Goal: Task Accomplishment & Management: Manage account settings

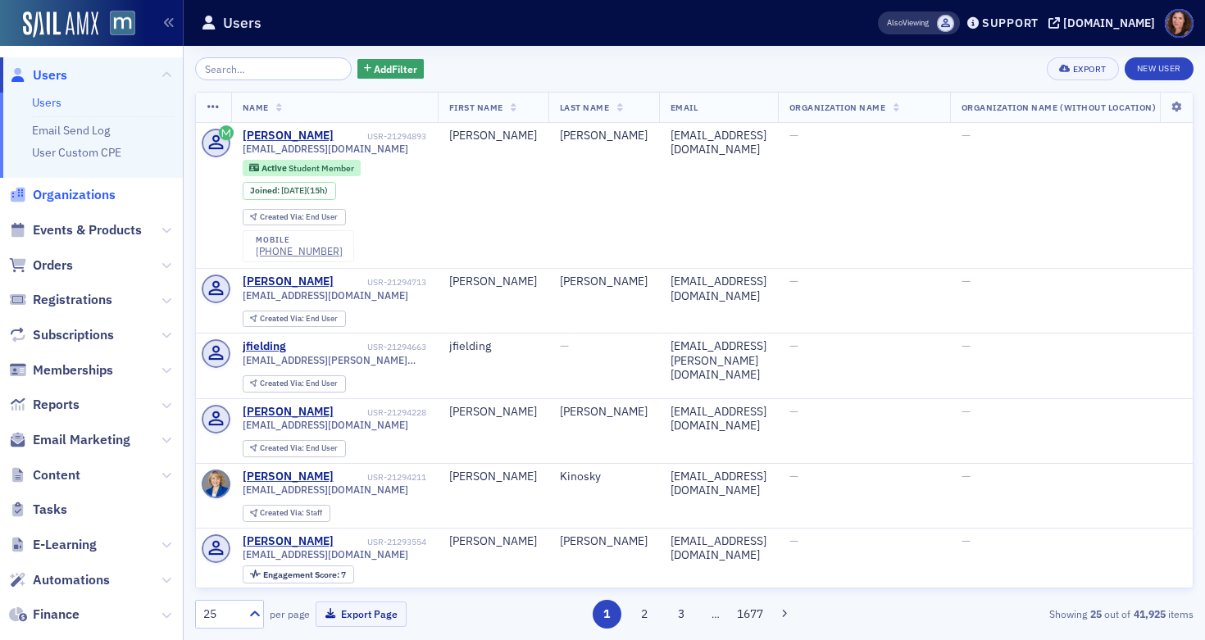
click at [90, 195] on span "Organizations" at bounding box center [74, 195] width 83 height 18
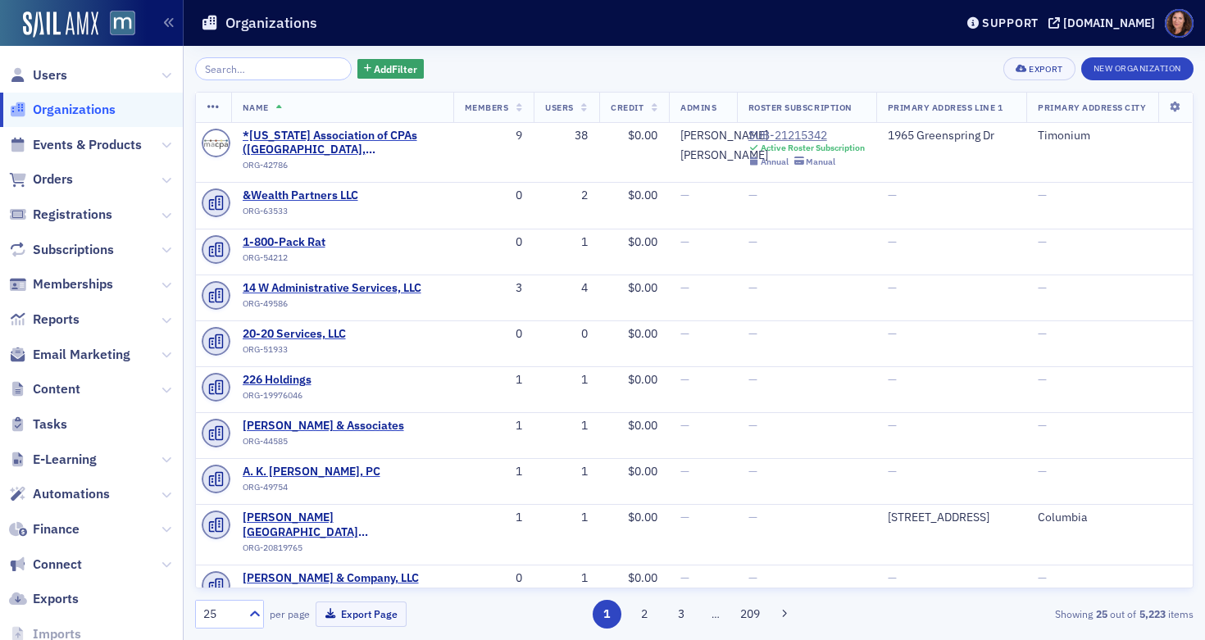
click at [93, 115] on span "Organizations" at bounding box center [74, 110] width 83 height 18
click at [86, 143] on span "Events & Products" at bounding box center [87, 145] width 109 height 18
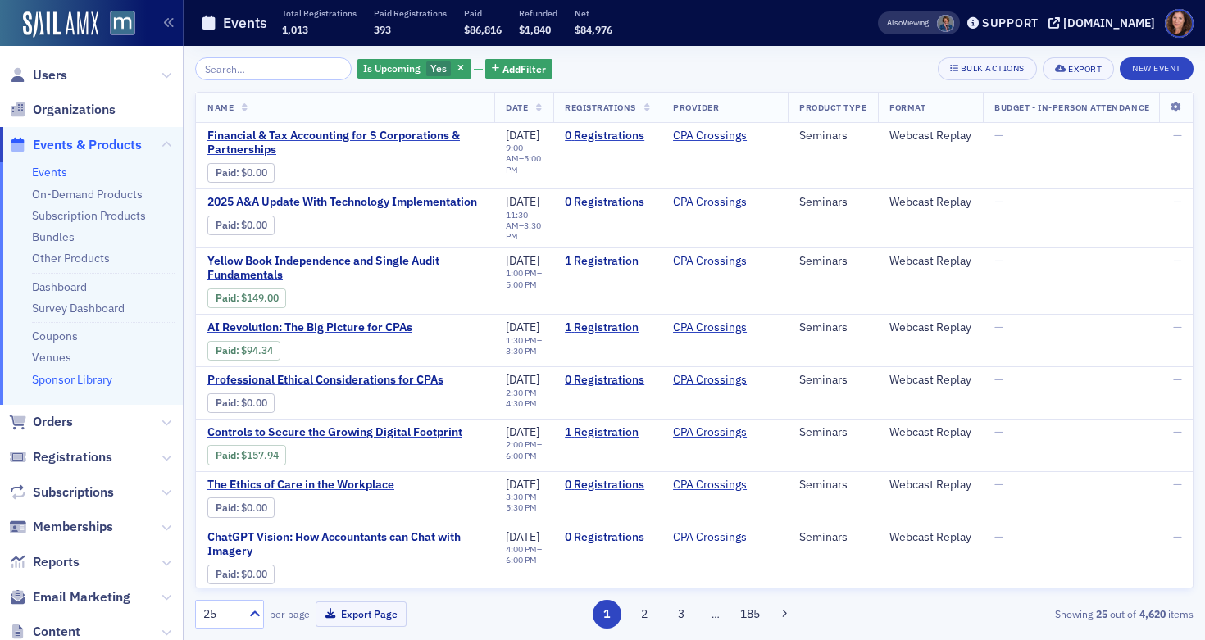
click at [76, 380] on link "Sponsor Library" at bounding box center [72, 379] width 80 height 15
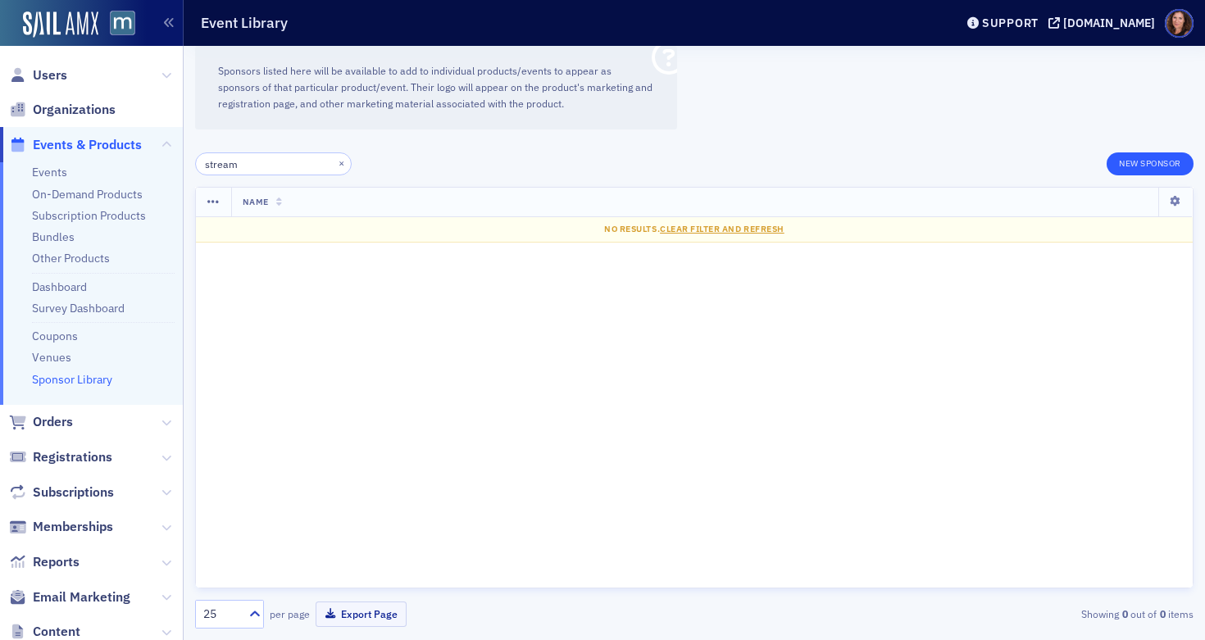
type input "stream"
click at [1138, 168] on button "New Sponsor" at bounding box center [1149, 163] width 87 height 23
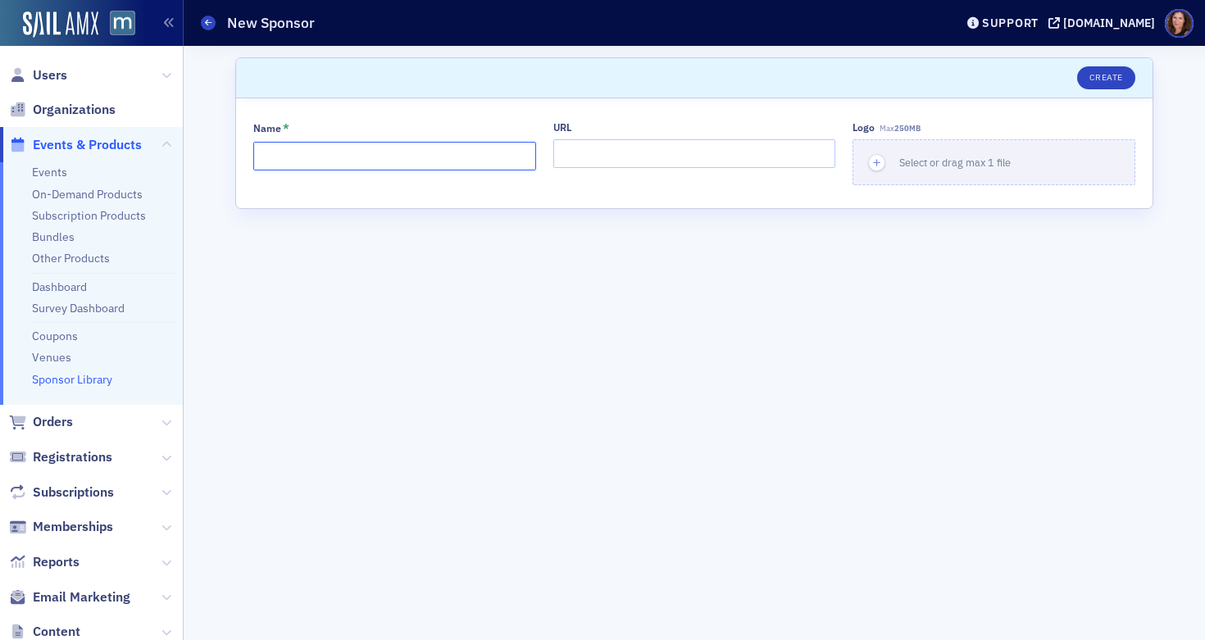
click at [482, 155] on input "Name *" at bounding box center [394, 156] width 283 height 29
type input "Streamline Accounting"
click at [585, 158] on input "URL" at bounding box center [694, 153] width 283 height 29
paste input "https://www.streamlineaccounting.net/"
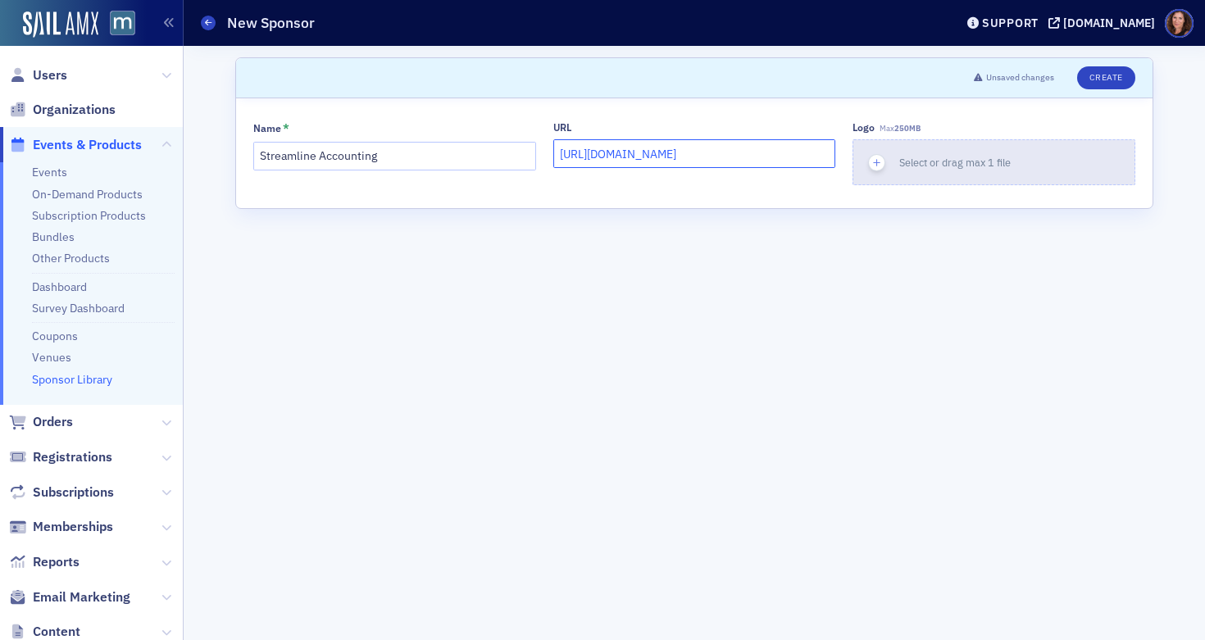
type input "https://www.streamlineaccounting.net/"
click at [937, 158] on span "Select or drag max 1 file" at bounding box center [954, 162] width 111 height 13
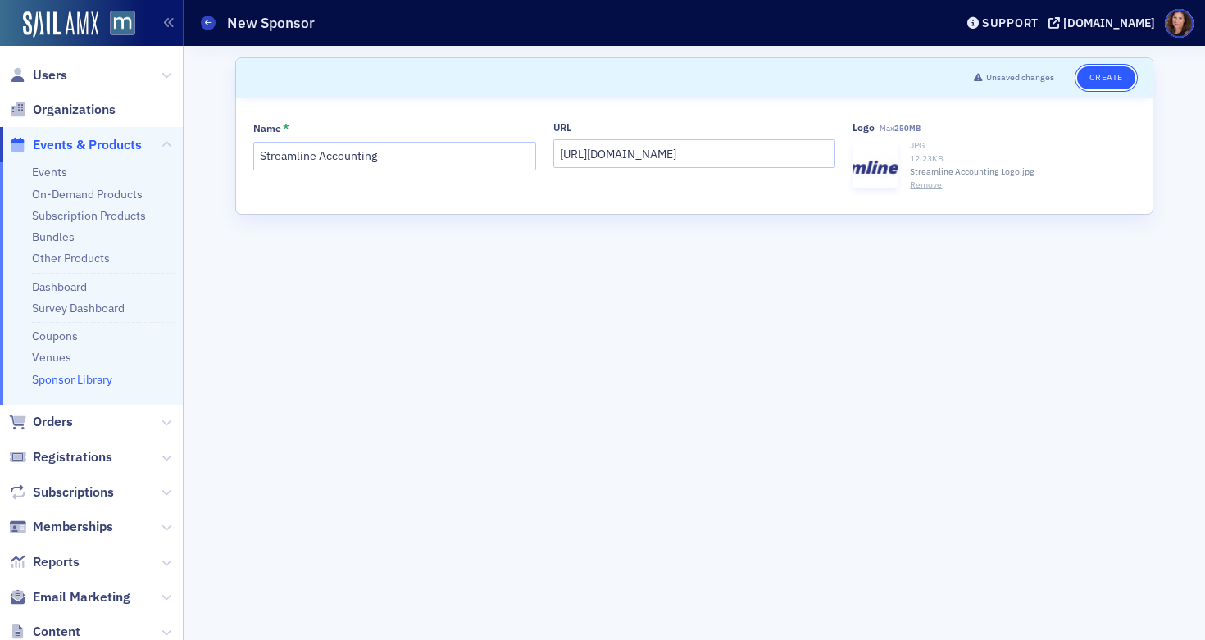
click at [1102, 73] on button "Create" at bounding box center [1106, 77] width 58 height 23
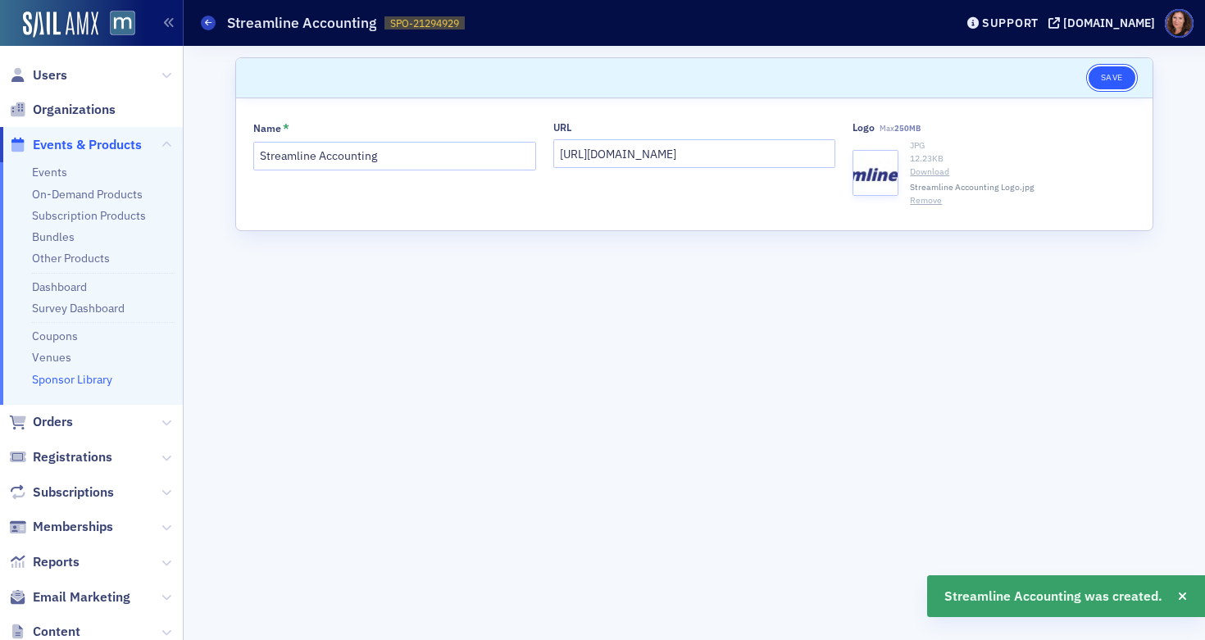
click at [1109, 76] on button "Save" at bounding box center [1111, 77] width 47 height 23
click at [43, 170] on link "Events" at bounding box center [49, 172] width 35 height 15
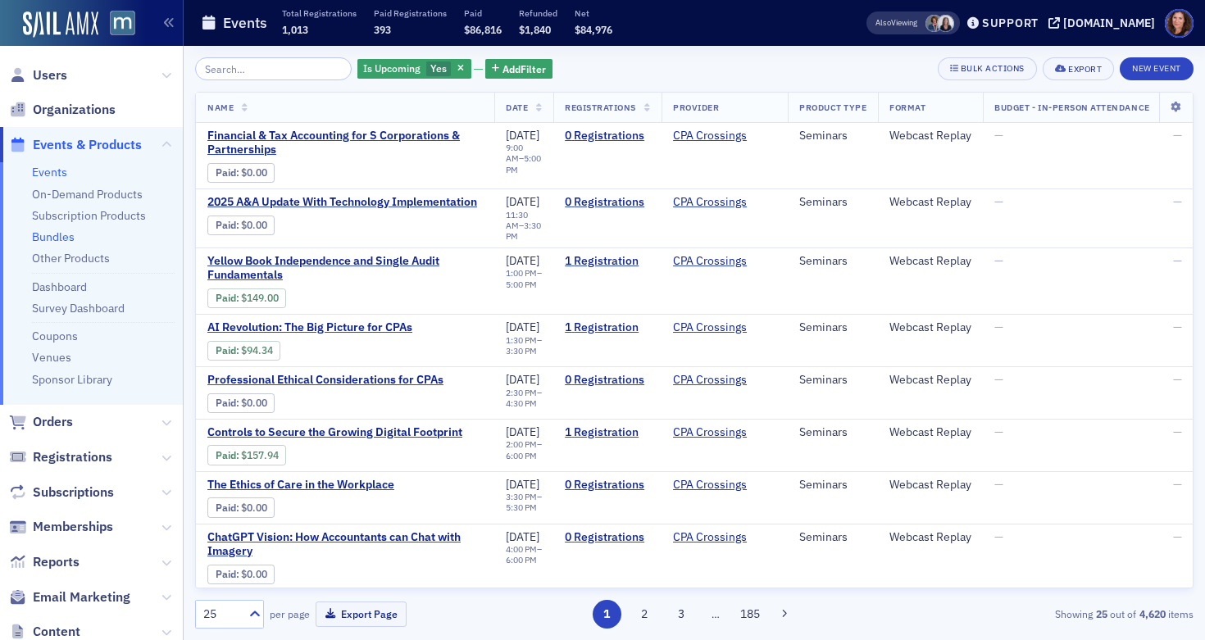
click at [57, 239] on link "Bundles" at bounding box center [53, 236] width 43 height 15
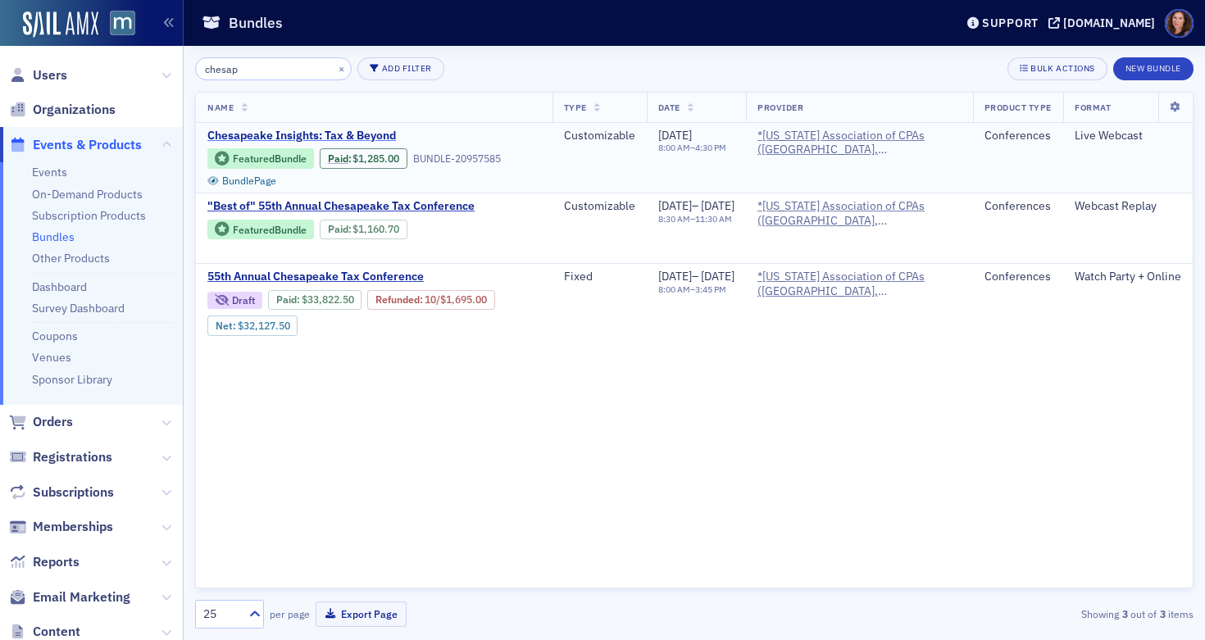
type input "chesap"
click at [271, 132] on span "Chesapeake Insights: Tax & Beyond" at bounding box center [344, 136] width 275 height 15
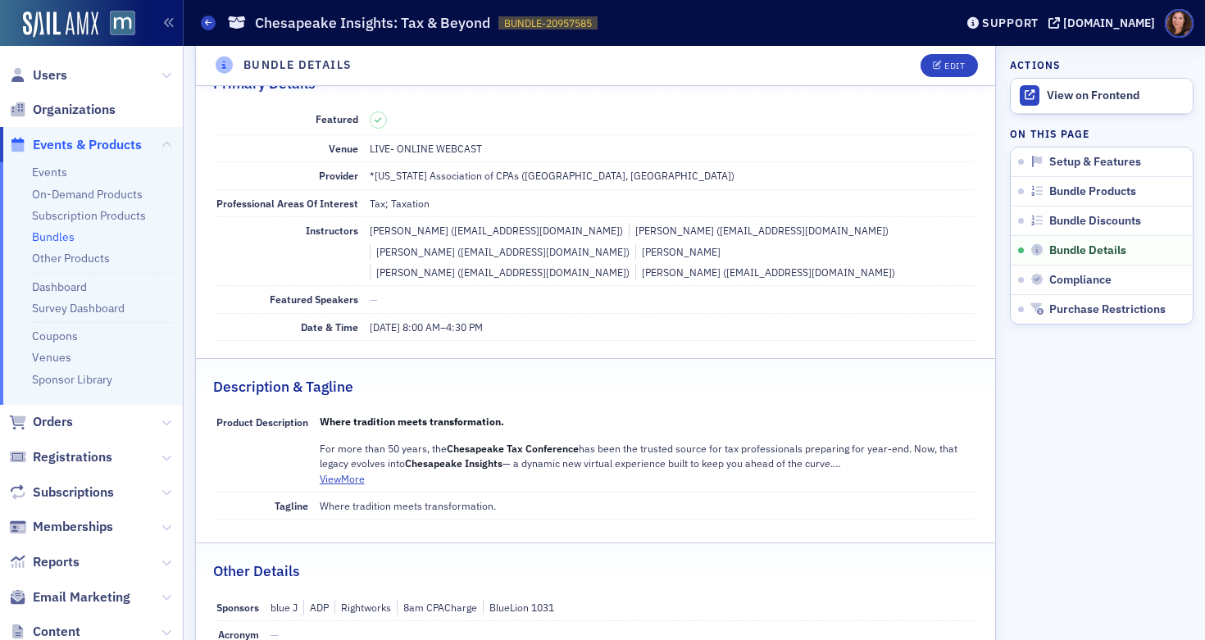
scroll to position [872, 0]
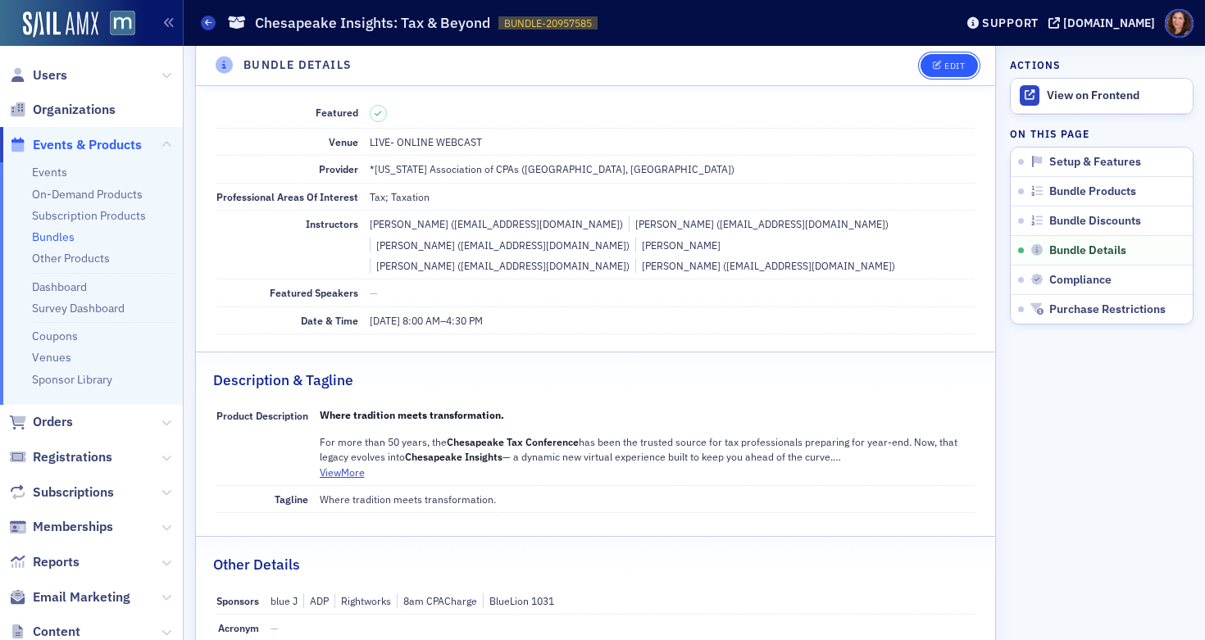
click at [933, 64] on icon "button" at bounding box center [938, 65] width 10 height 9
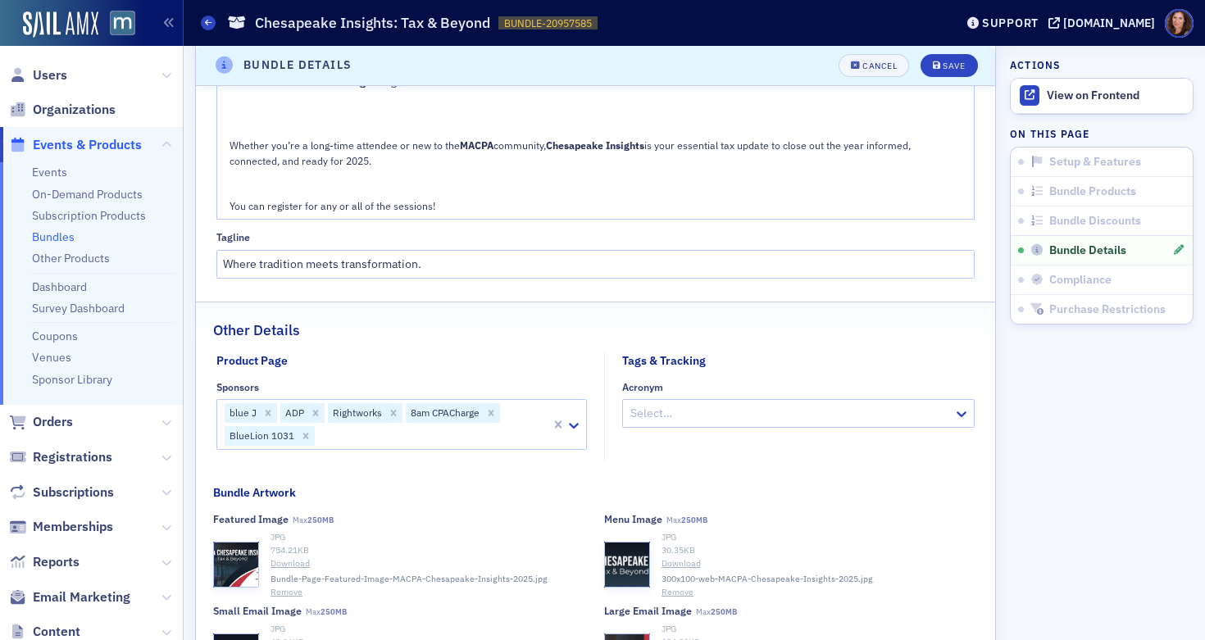
scroll to position [1863, 0]
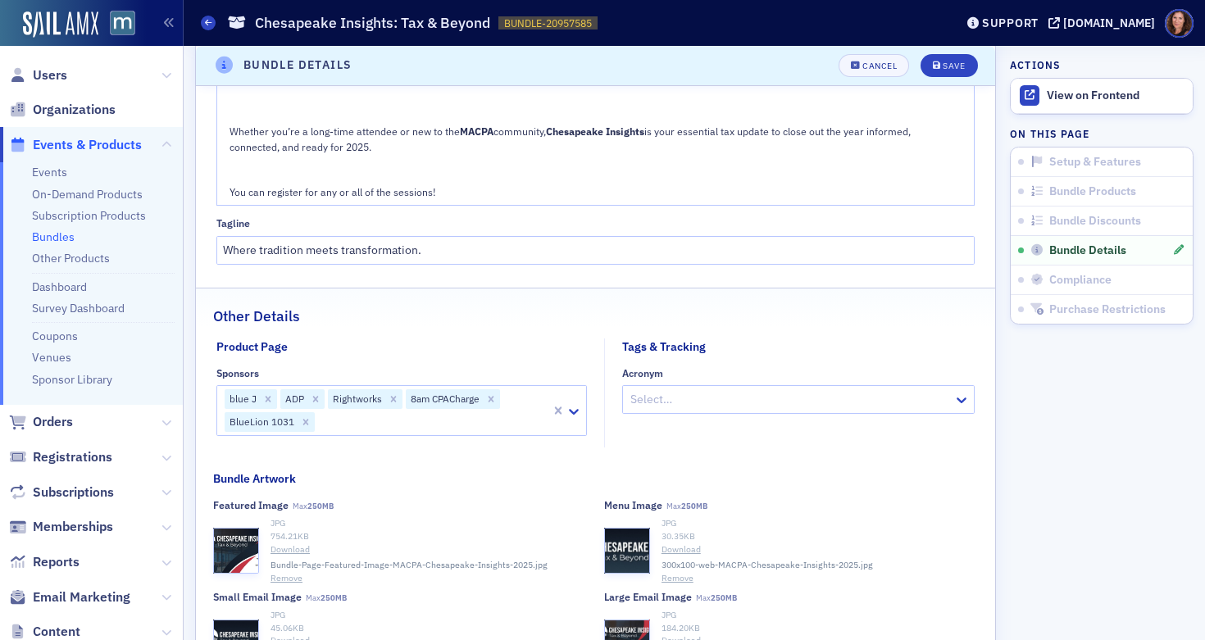
click at [363, 420] on div at bounding box center [432, 422] width 233 height 20
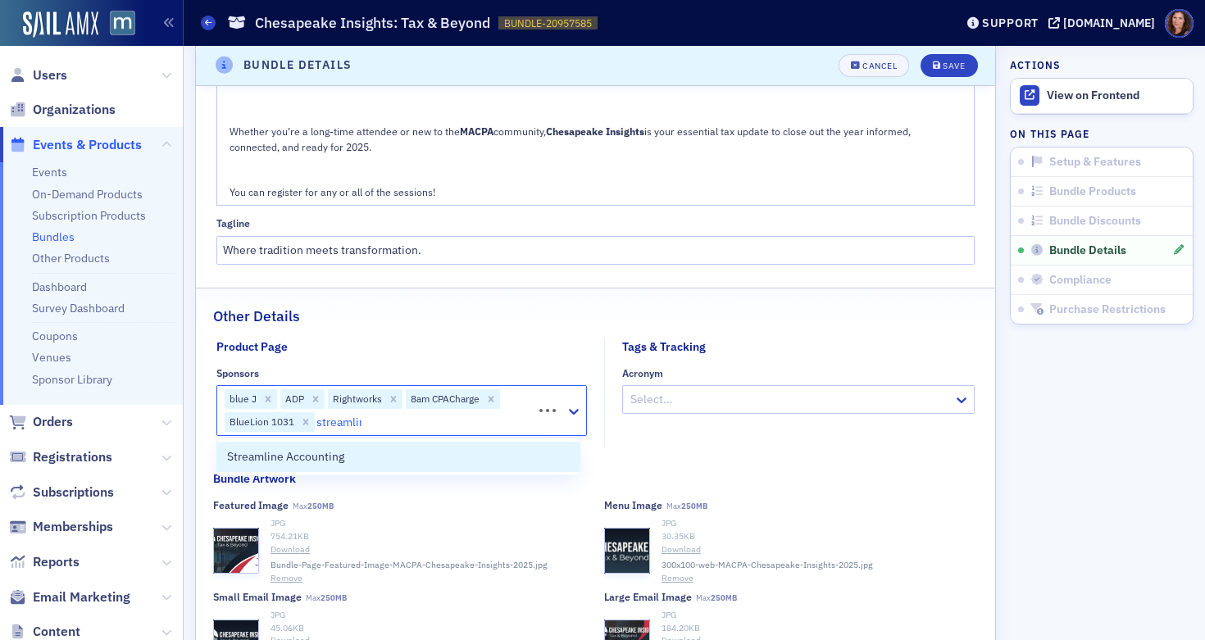
type input "streamline"
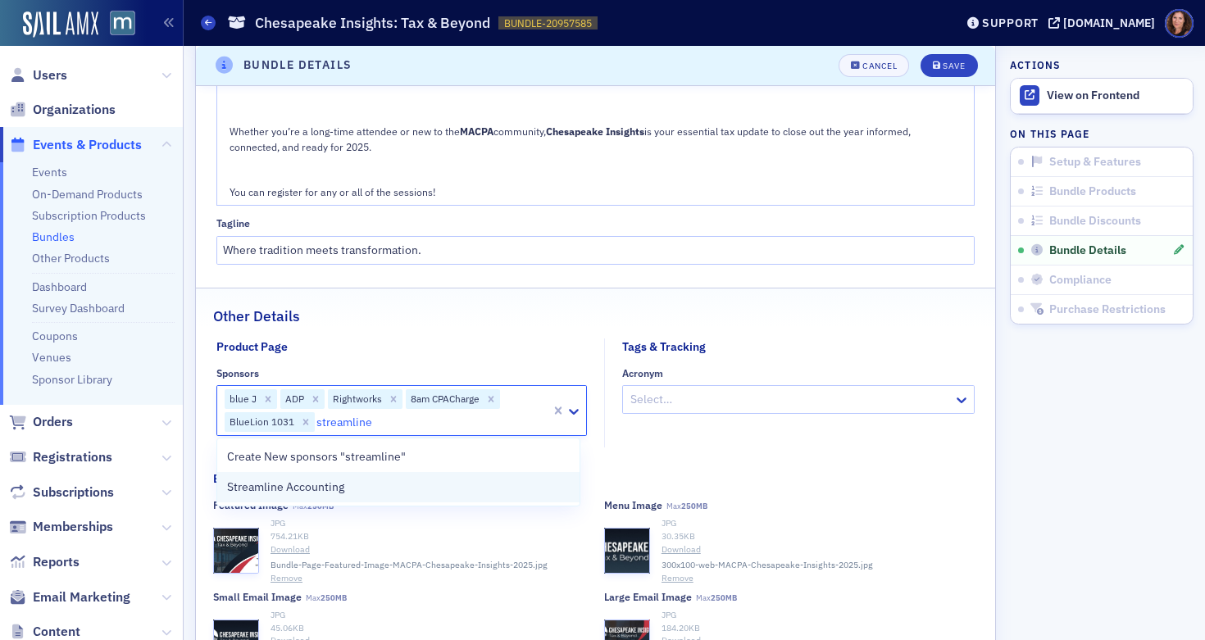
click at [338, 487] on span "Streamline Accounting" at bounding box center [285, 487] width 117 height 17
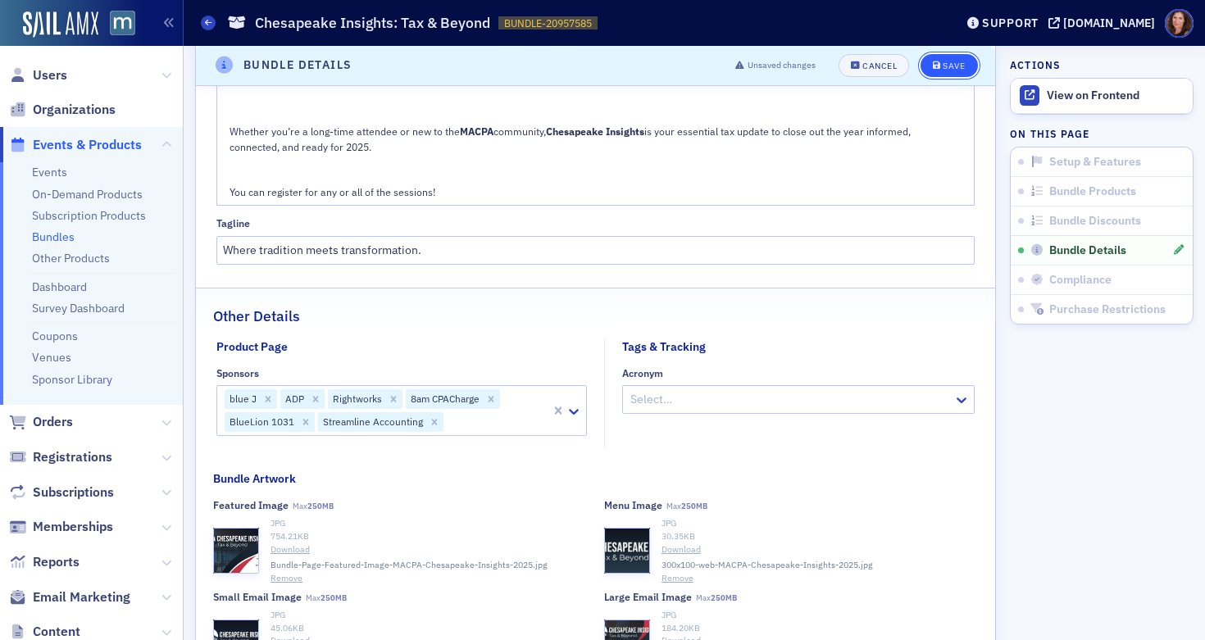
click at [943, 69] on div "Save" at bounding box center [954, 65] width 22 height 9
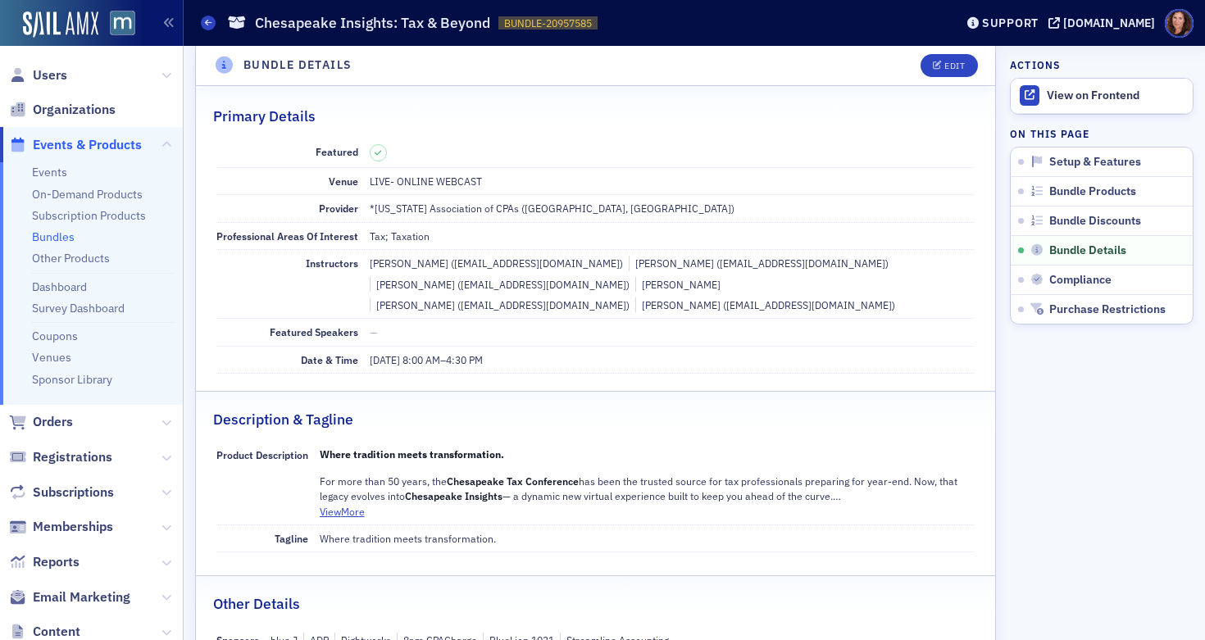
scroll to position [820, 0]
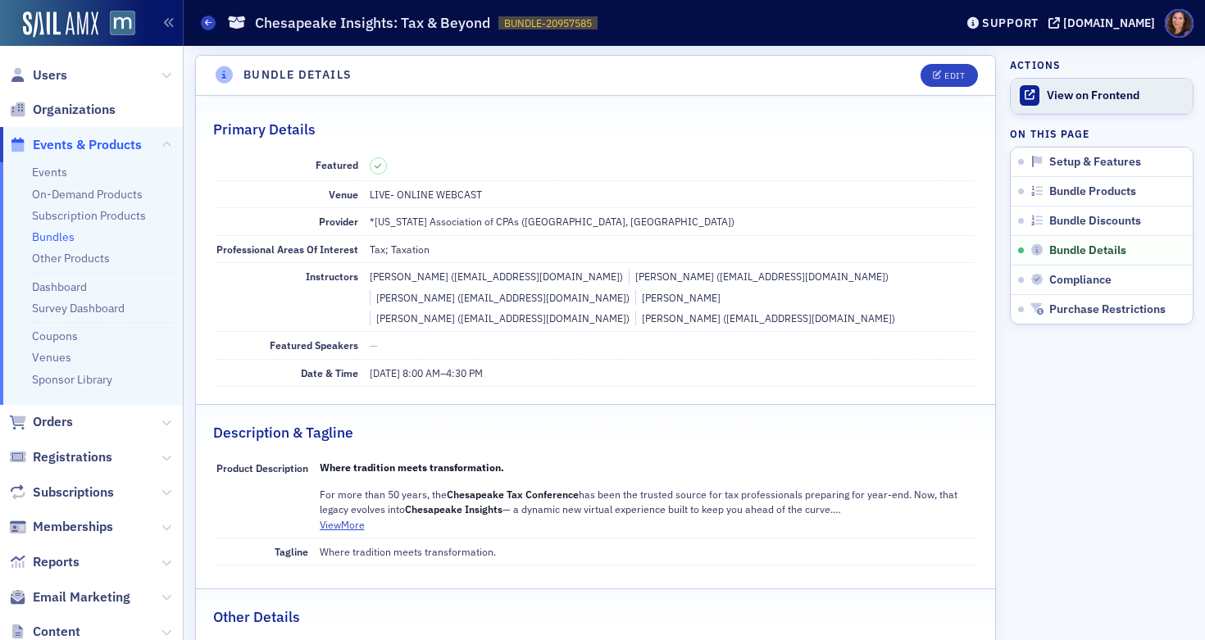
click at [1067, 99] on div "View on Frontend" at bounding box center [1116, 96] width 138 height 15
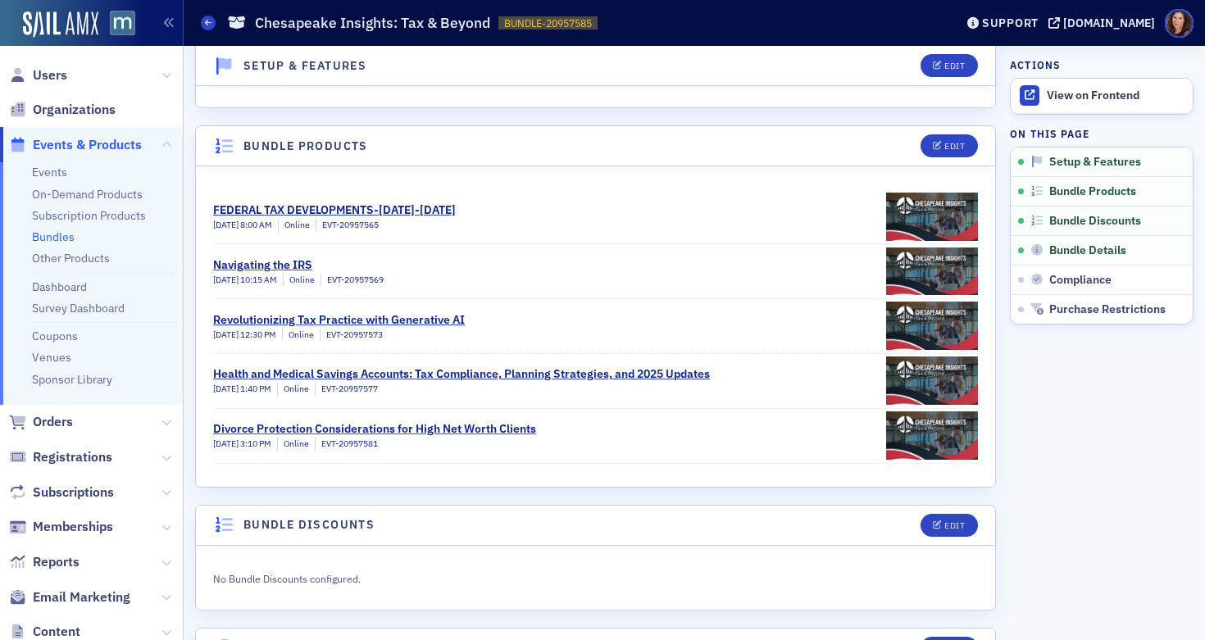
scroll to position [100, 0]
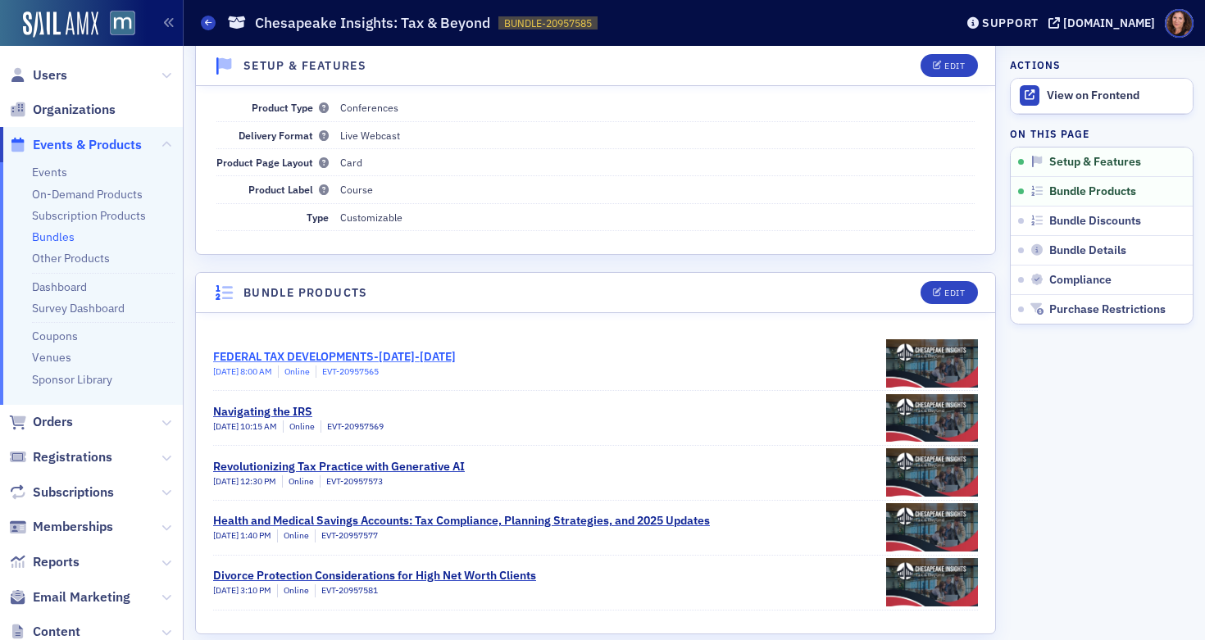
click at [426, 354] on div "FEDERAL TAX DEVELOPMENTS-SEPTEMBER 2024-OCTOBER 2025" at bounding box center [334, 356] width 243 height 17
click at [272, 411] on div "Navigating the IRS" at bounding box center [298, 411] width 170 height 17
click at [59, 172] on link "Events" at bounding box center [49, 172] width 35 height 15
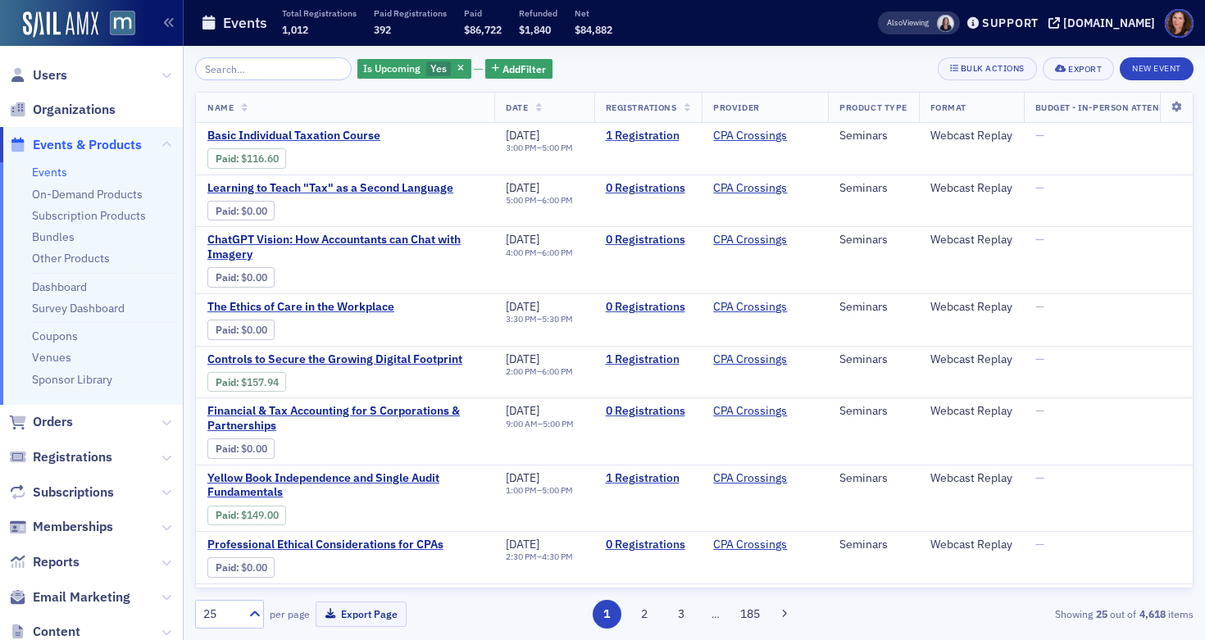
click at [266, 71] on input "search" at bounding box center [273, 68] width 157 height 23
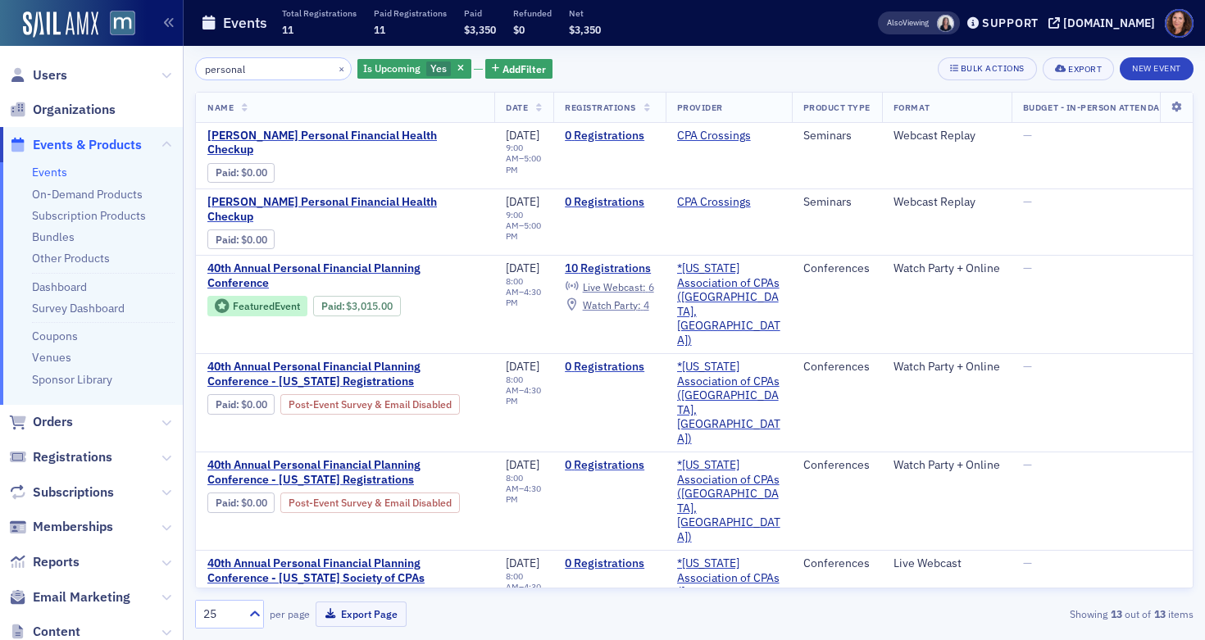
type input "personal"
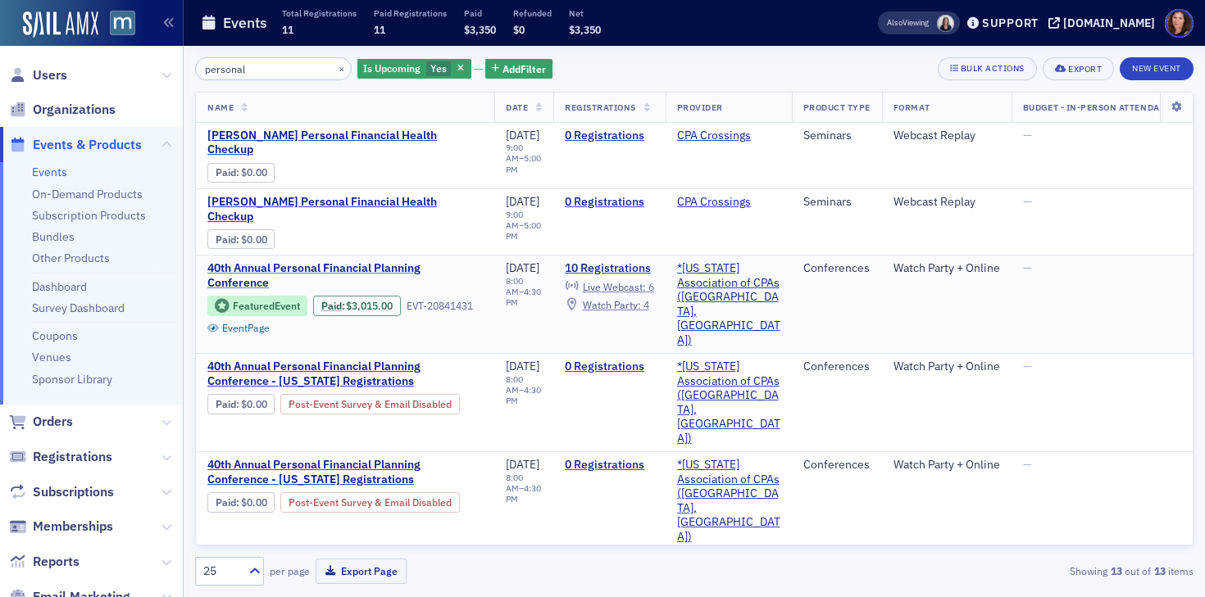
click at [307, 261] on span "40th Annual Personal Financial Planning Conference" at bounding box center [344, 275] width 275 height 29
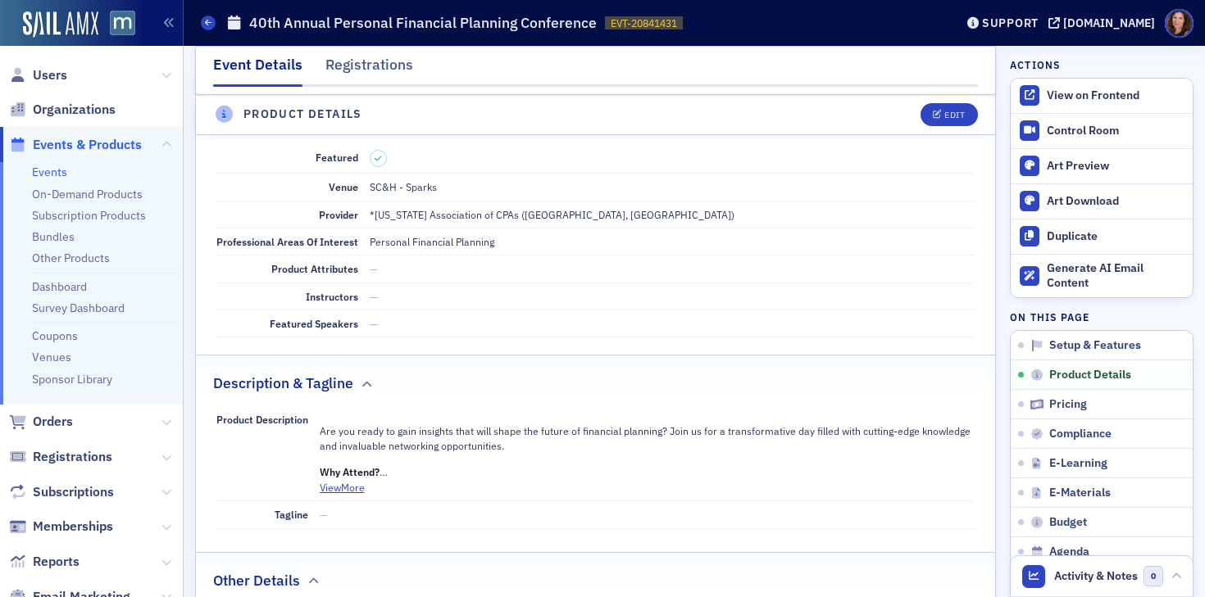
scroll to position [444, 0]
click at [944, 117] on div "Edit" at bounding box center [954, 115] width 20 height 9
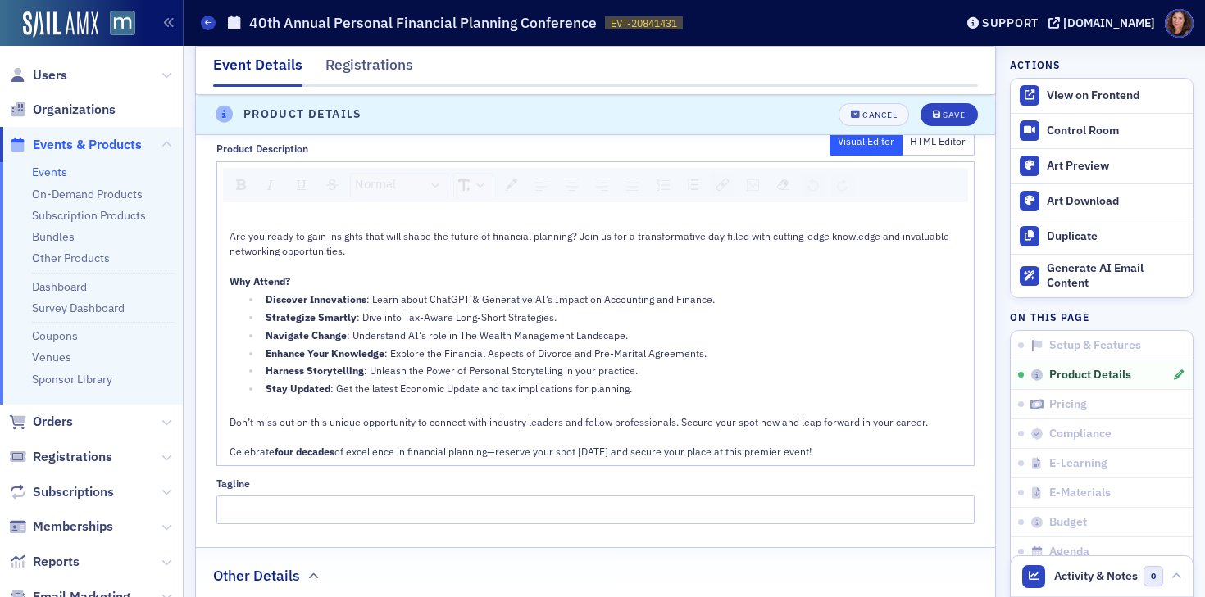
scroll to position [920, 0]
click at [419, 260] on div "rdw-editor" at bounding box center [596, 265] width 734 height 15
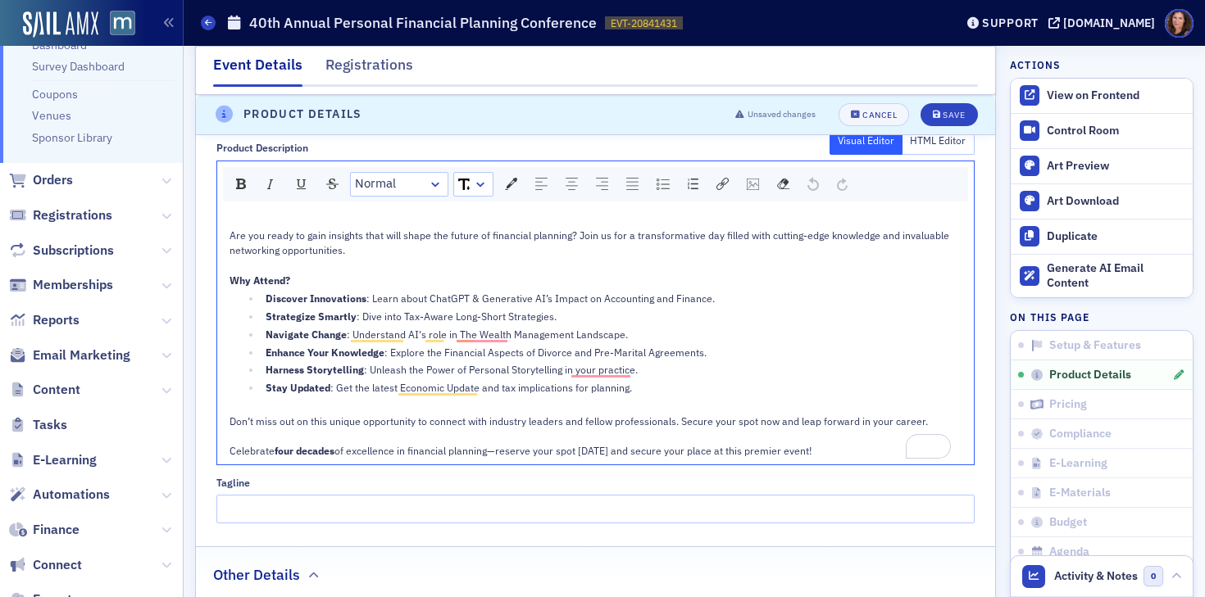
scroll to position [252, 0]
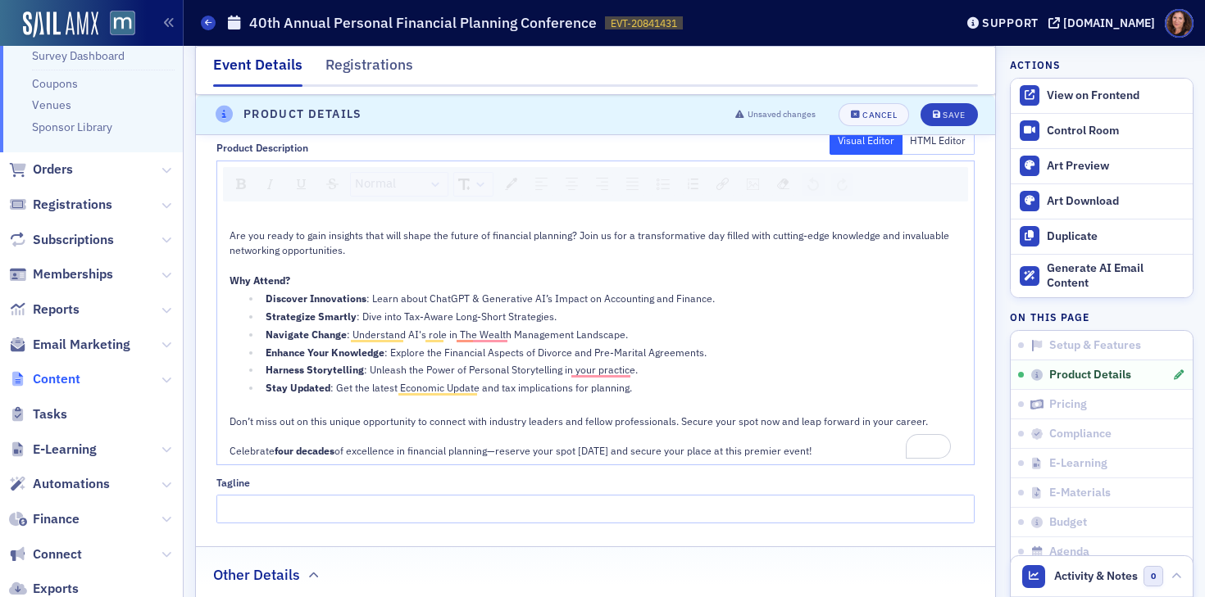
click at [61, 384] on span "Content" at bounding box center [57, 379] width 48 height 18
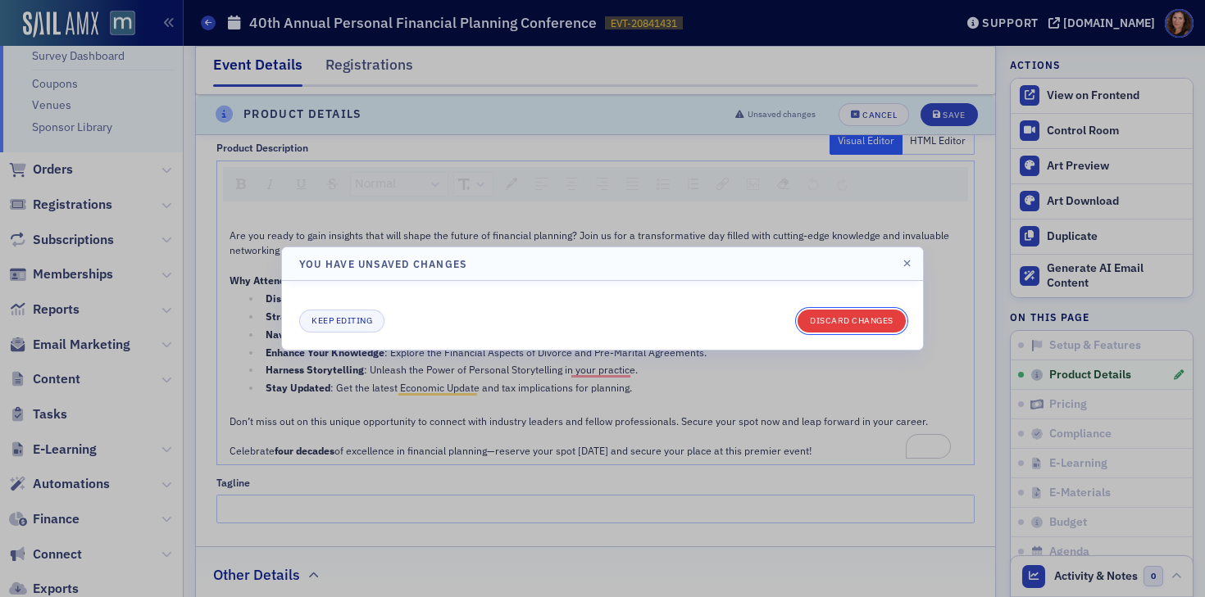
click at [858, 323] on button "Discard changes" at bounding box center [851, 321] width 108 height 23
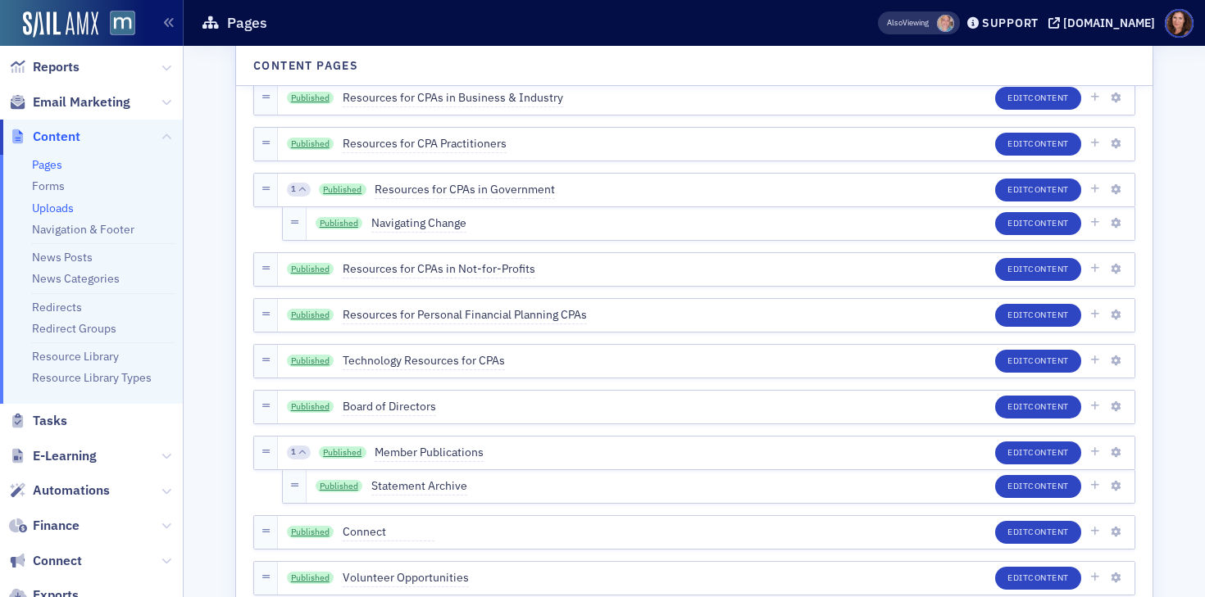
click at [55, 208] on link "Uploads" at bounding box center [53, 208] width 42 height 15
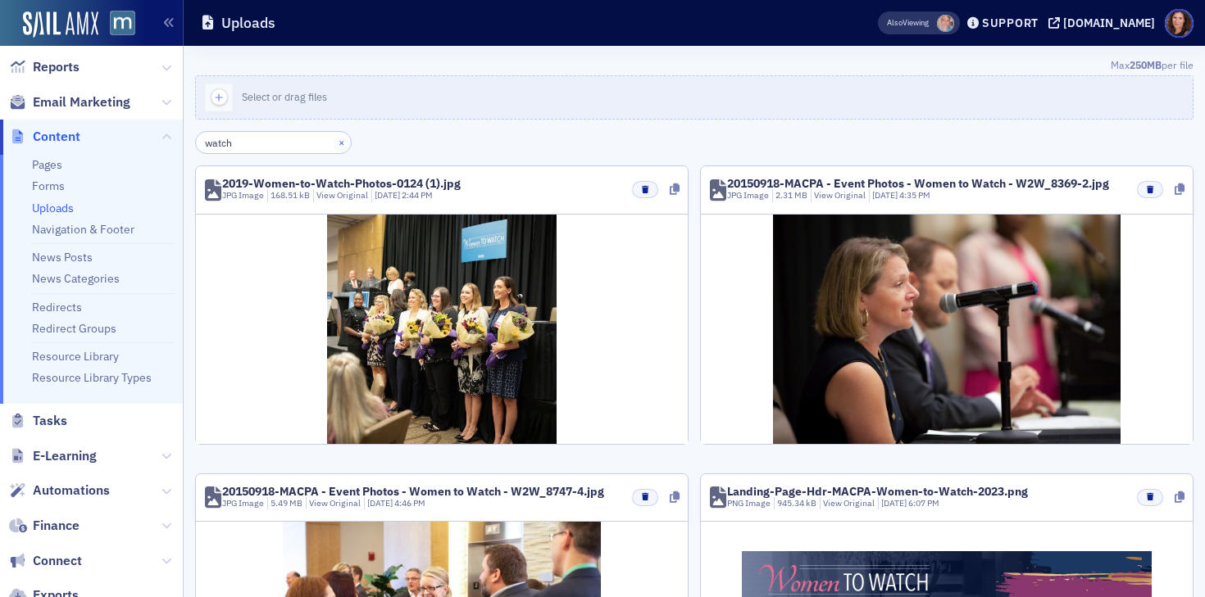
type input "watch"
click at [334, 139] on button "×" at bounding box center [341, 141] width 15 height 15
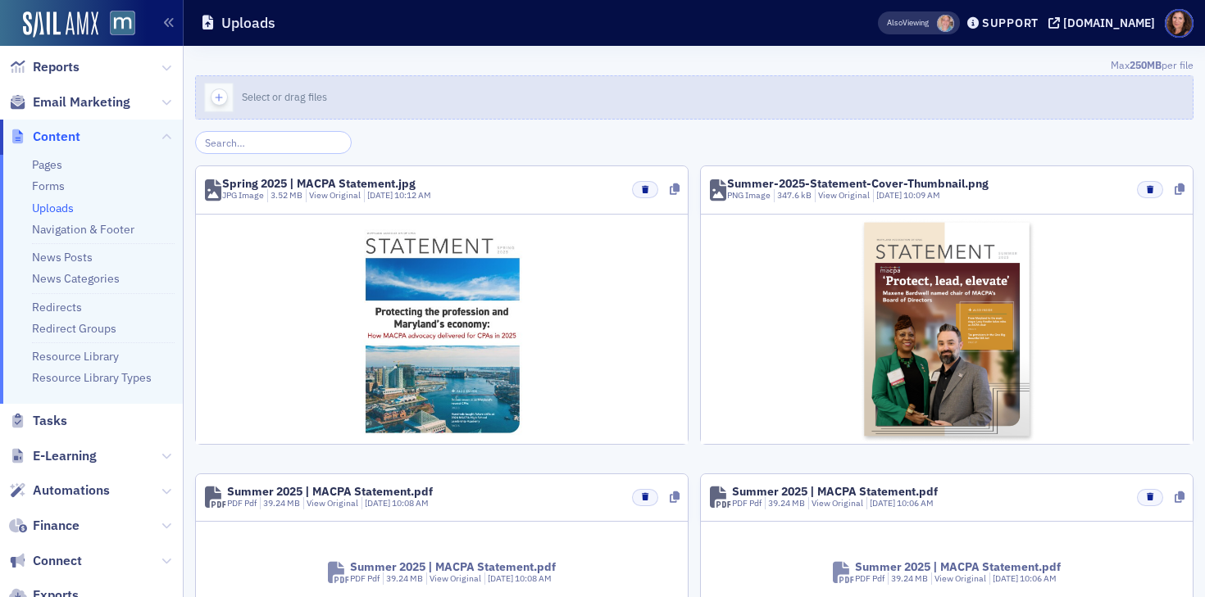
click at [225, 95] on icon "button" at bounding box center [218, 97] width 15 height 15
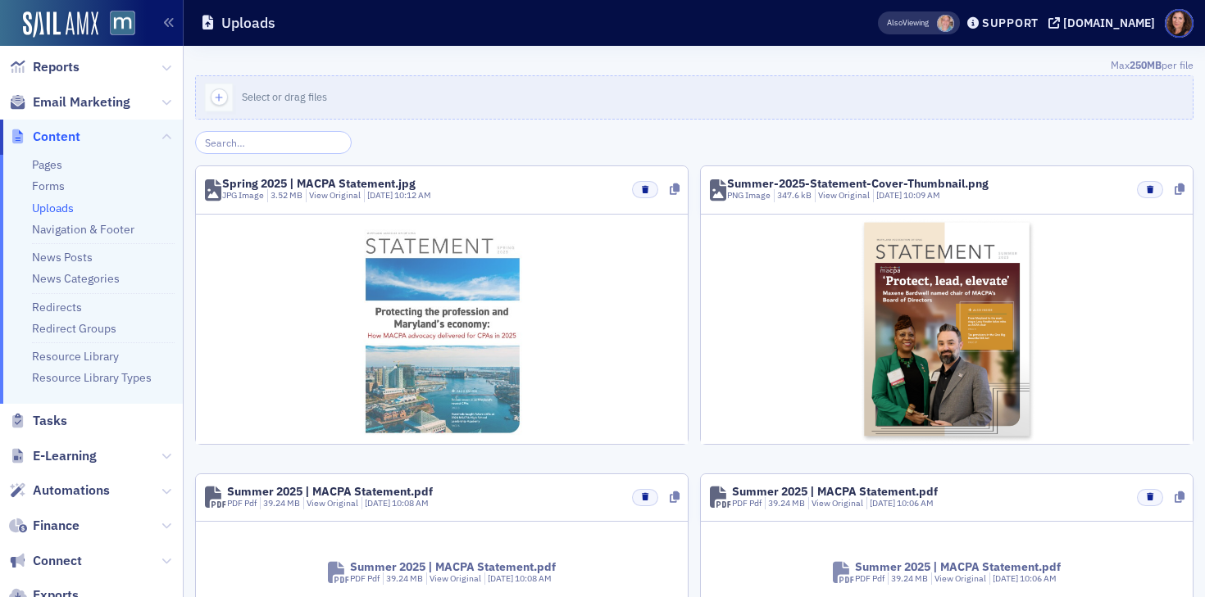
click at [506, 311] on img at bounding box center [441, 329] width 177 height 229
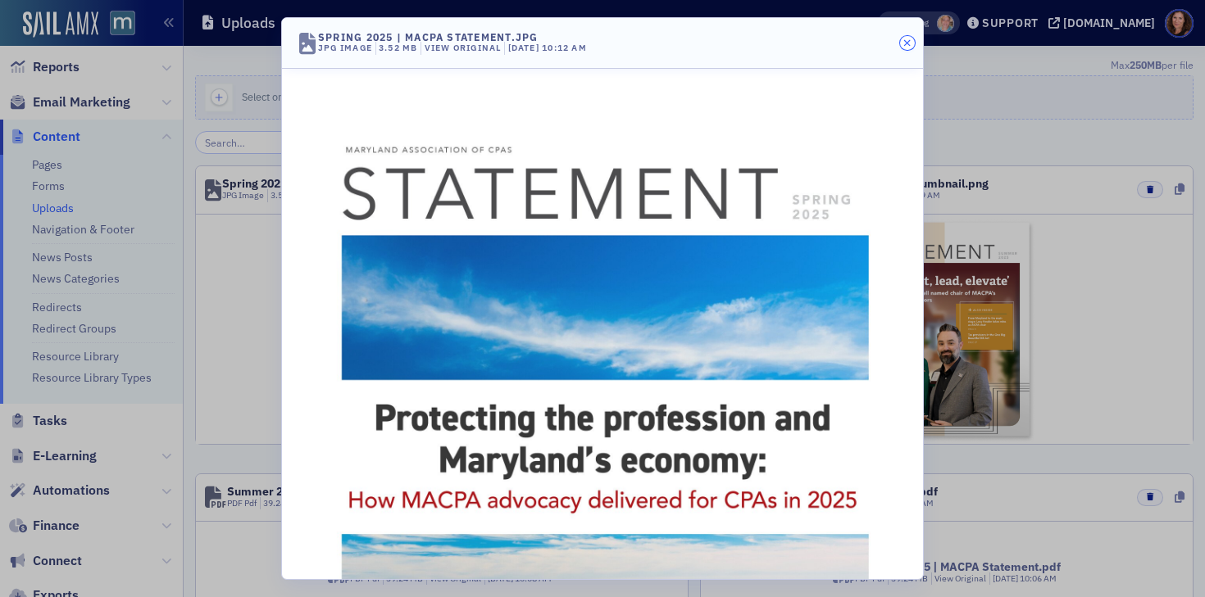
click at [902, 42] on button "button" at bounding box center [907, 43] width 15 height 15
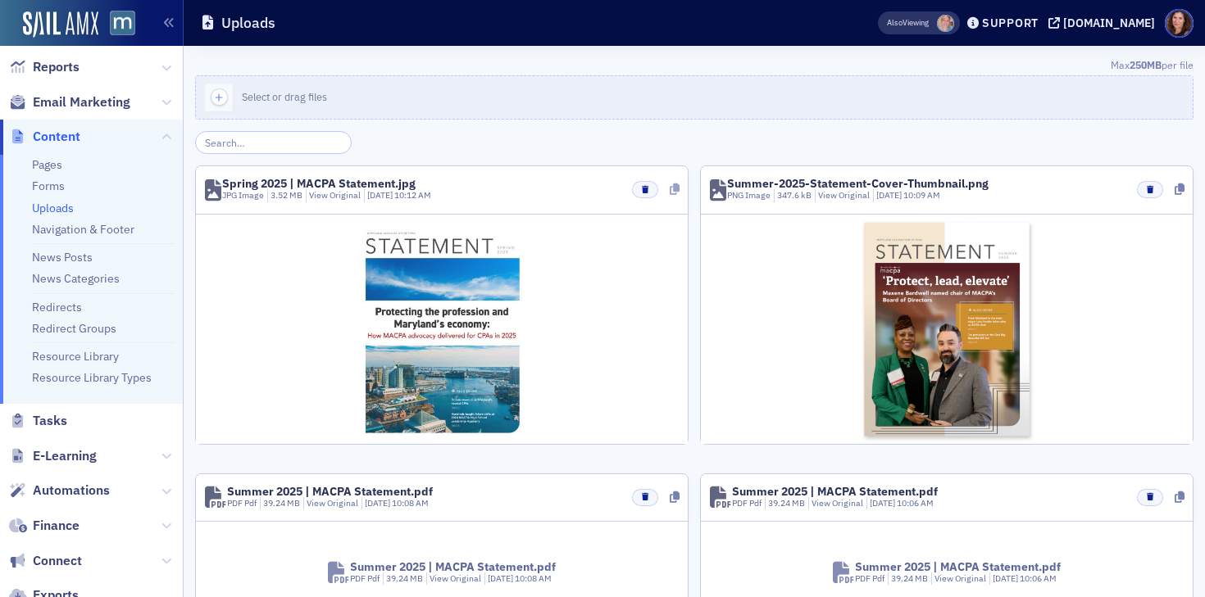
click at [670, 188] on icon at bounding box center [675, 189] width 10 height 11
click at [670, 189] on icon at bounding box center [675, 189] width 10 height 11
click at [670, 192] on icon at bounding box center [675, 189] width 10 height 11
click at [271, 140] on input "search" at bounding box center [273, 142] width 157 height 23
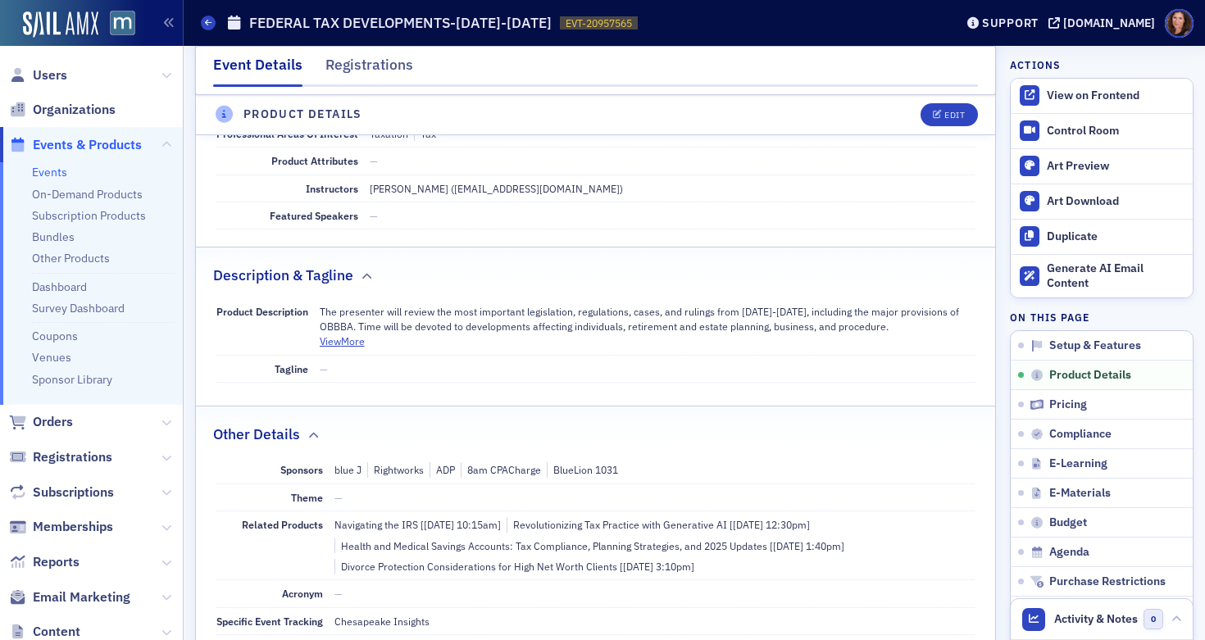
scroll to position [525, 0]
click at [944, 115] on div "Edit" at bounding box center [954, 115] width 20 height 9
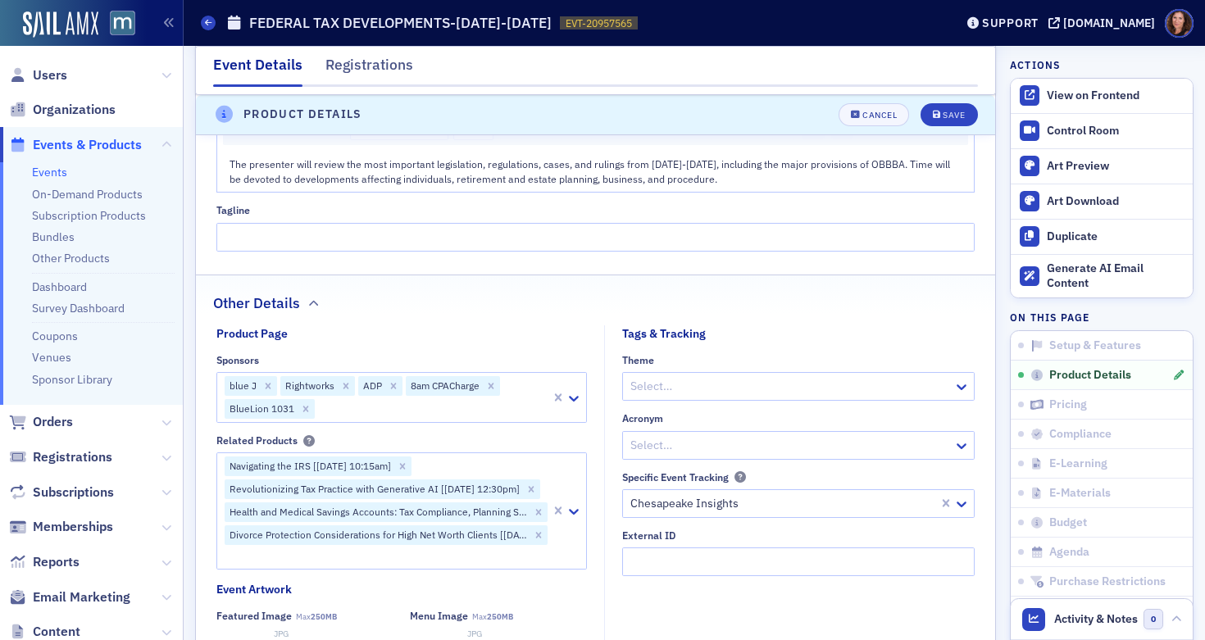
scroll to position [995, 0]
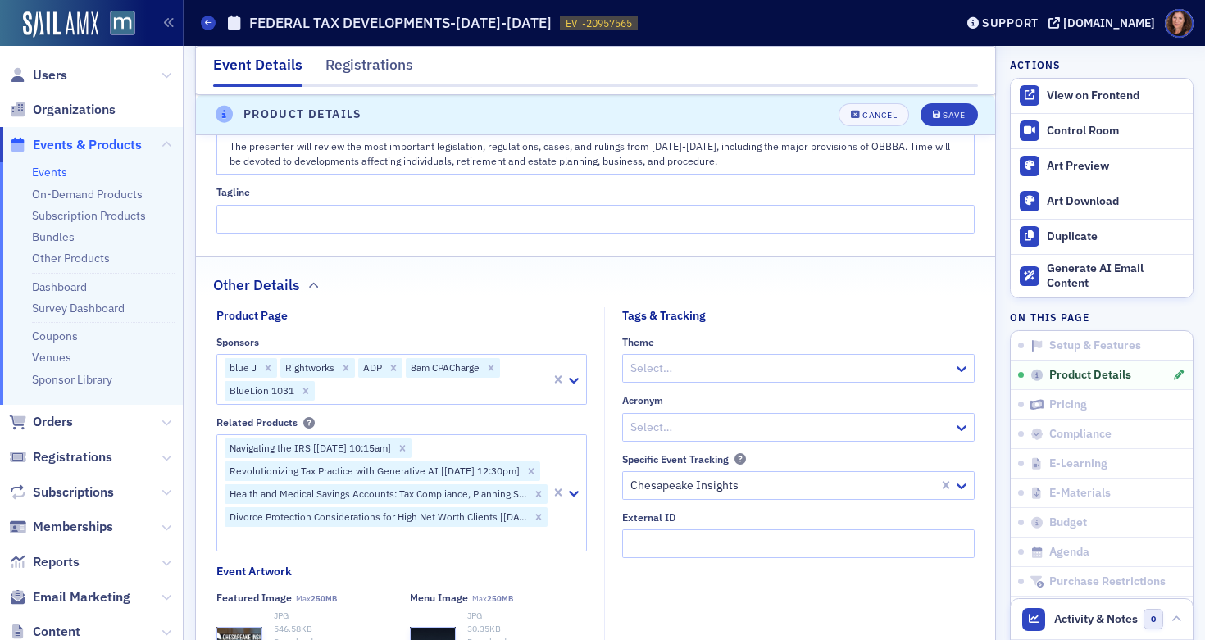
click at [394, 384] on div at bounding box center [432, 391] width 233 height 20
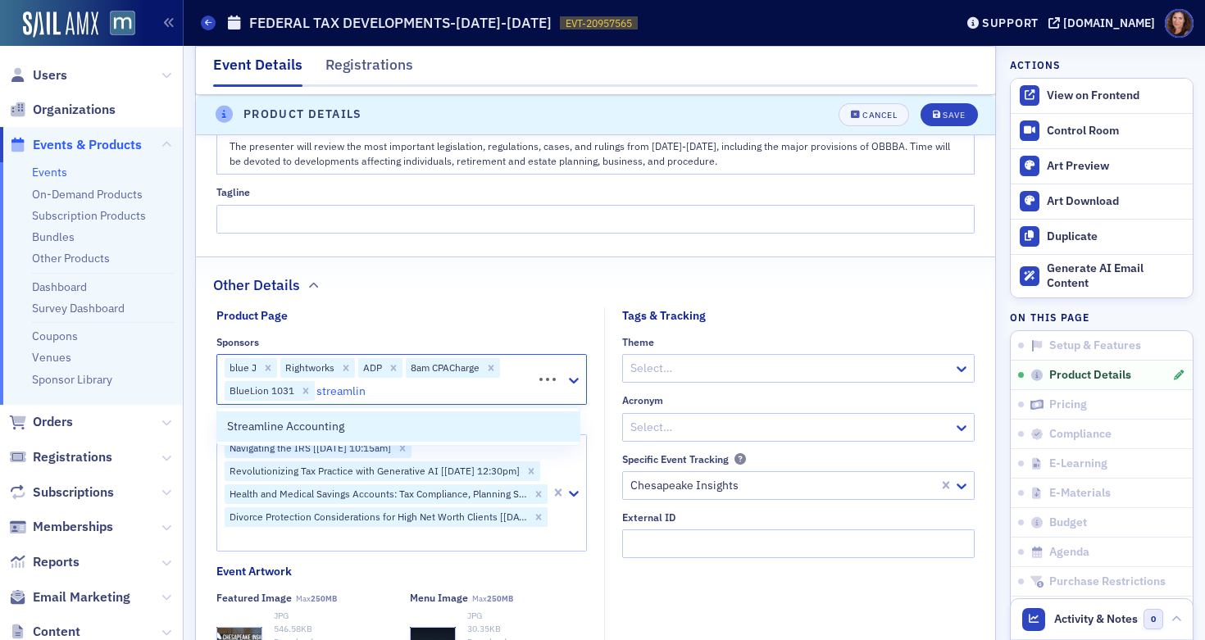
type input "streamline"
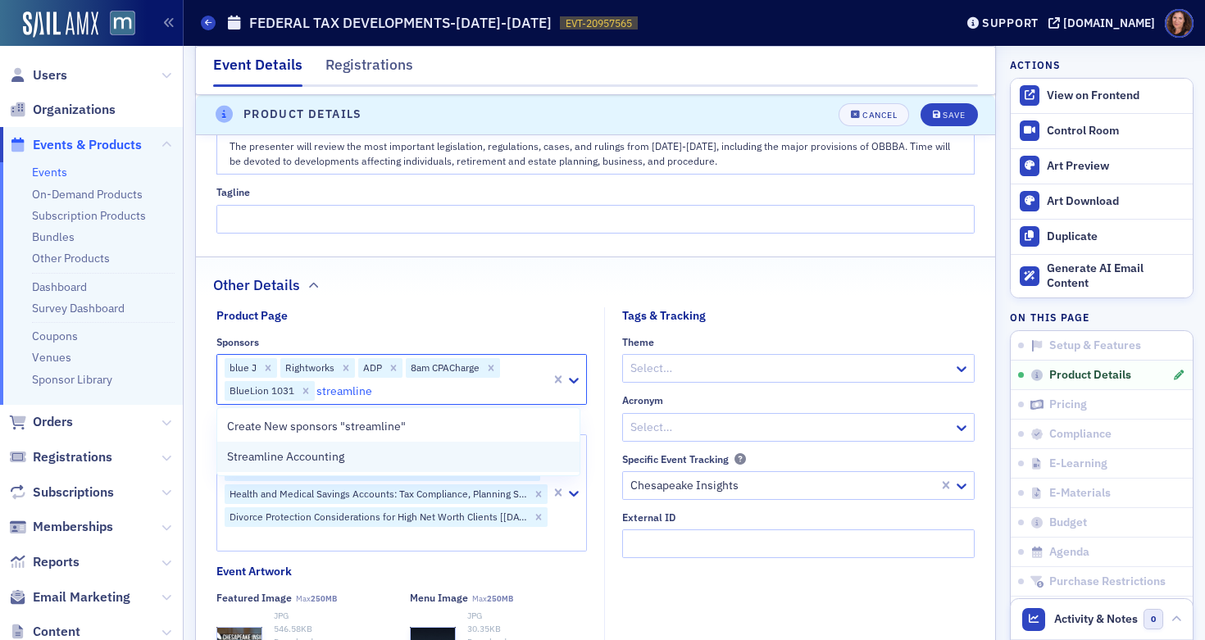
click at [366, 460] on div "Streamline Accounting" at bounding box center [398, 456] width 343 height 17
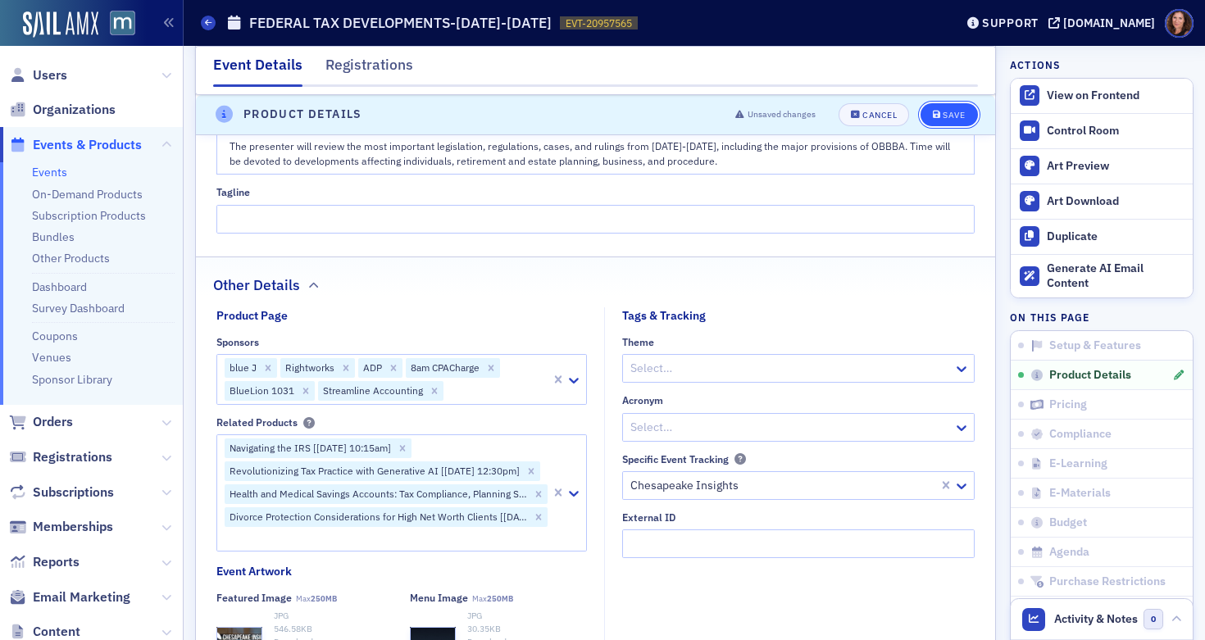
click at [943, 116] on div "Save" at bounding box center [954, 115] width 22 height 9
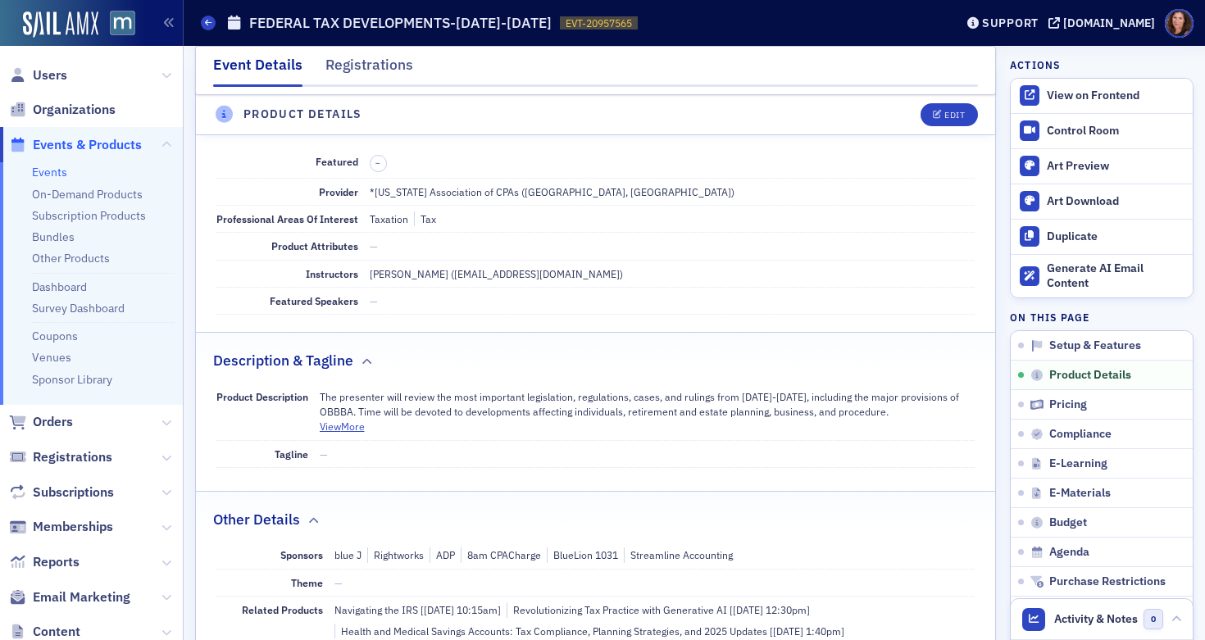
scroll to position [396, 0]
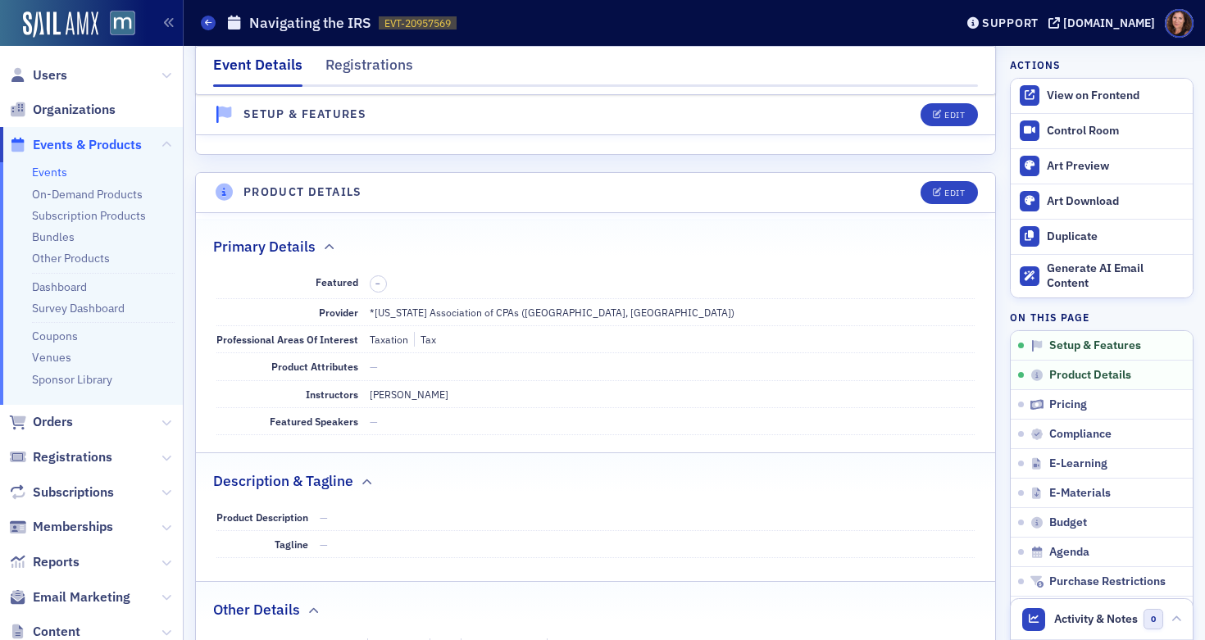
scroll to position [346, 0]
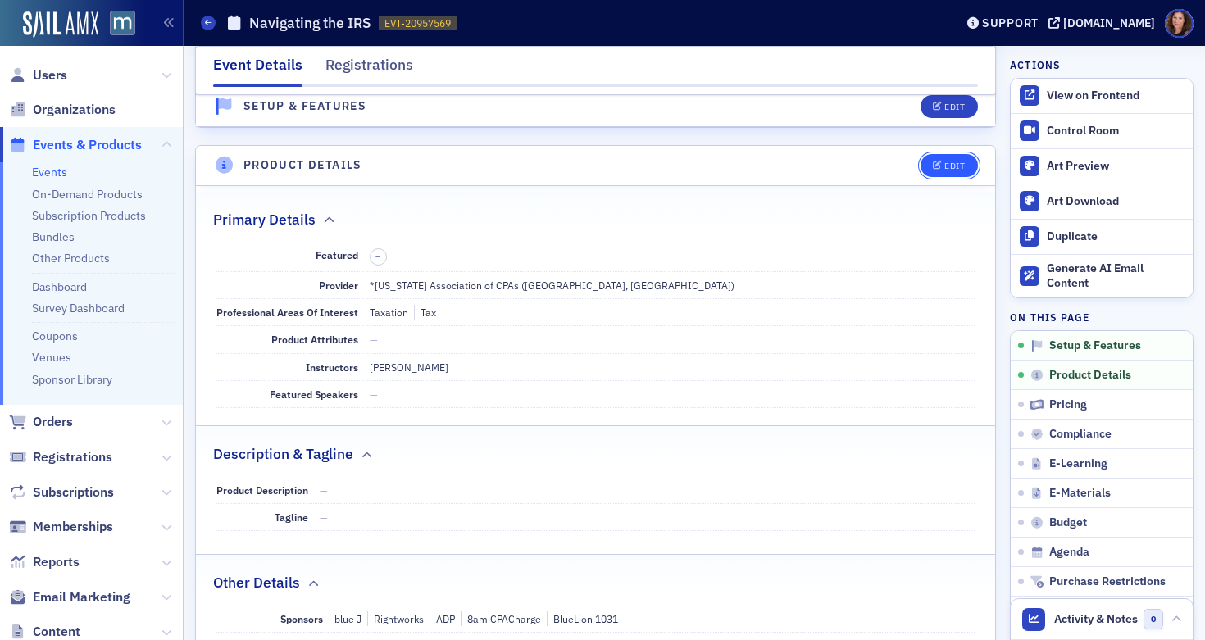
click at [944, 166] on div "Edit" at bounding box center [954, 165] width 20 height 9
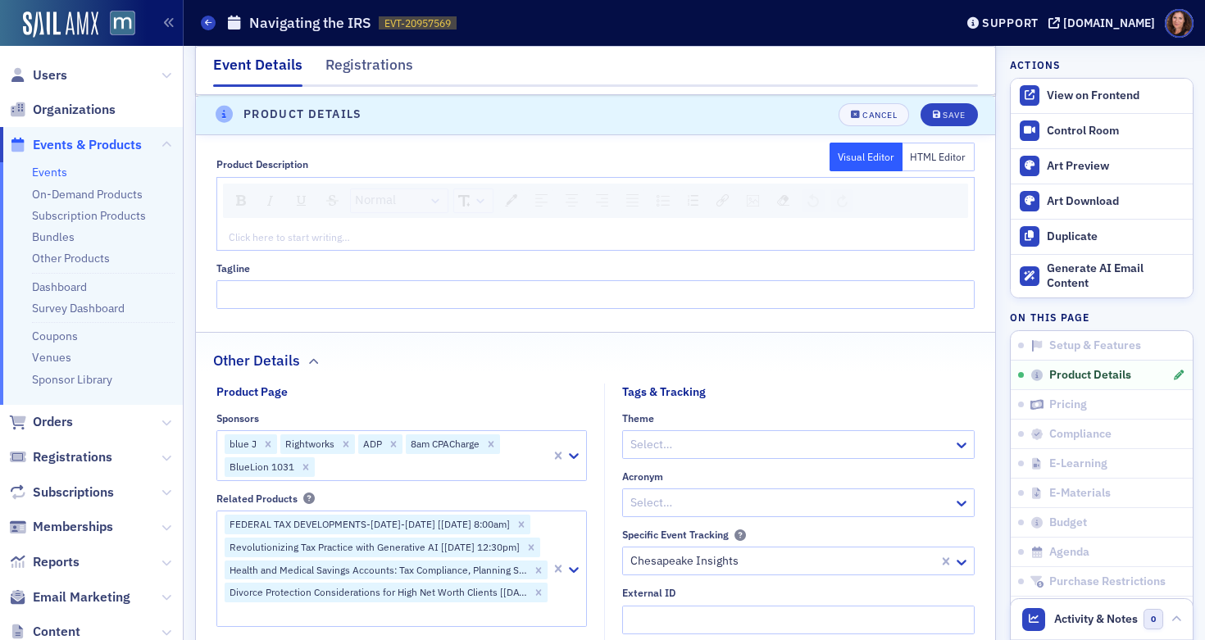
scroll to position [908, 0]
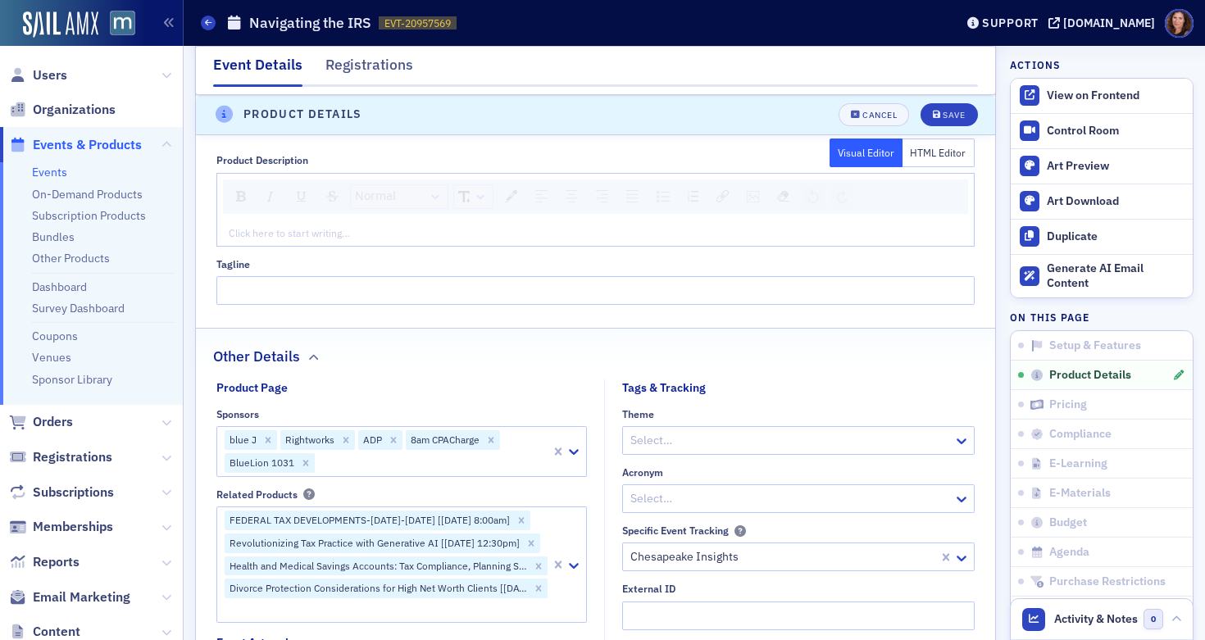
click at [351, 466] on div at bounding box center [432, 462] width 233 height 20
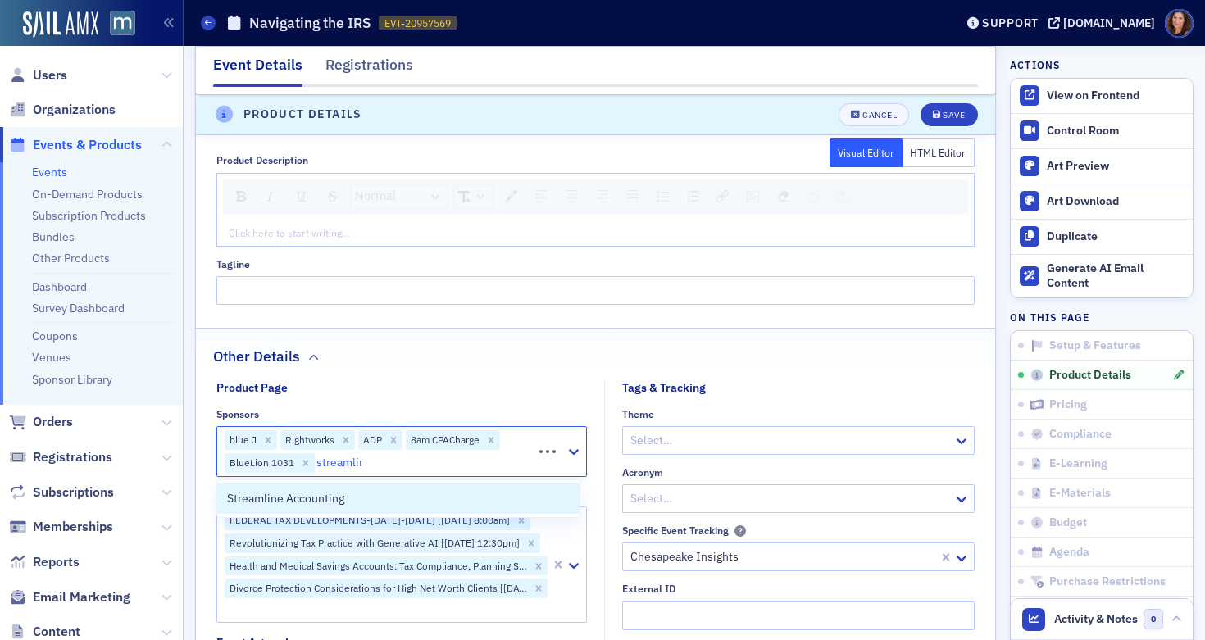
type input "streamline"
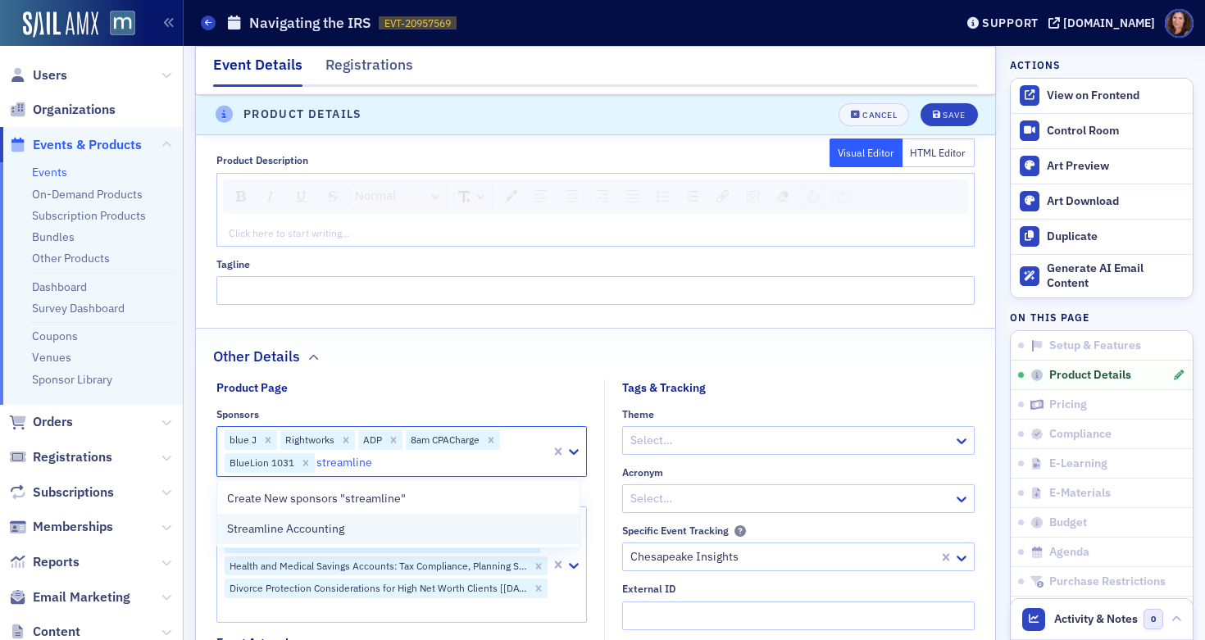
click at [335, 528] on span "Streamline Accounting" at bounding box center [285, 528] width 117 height 17
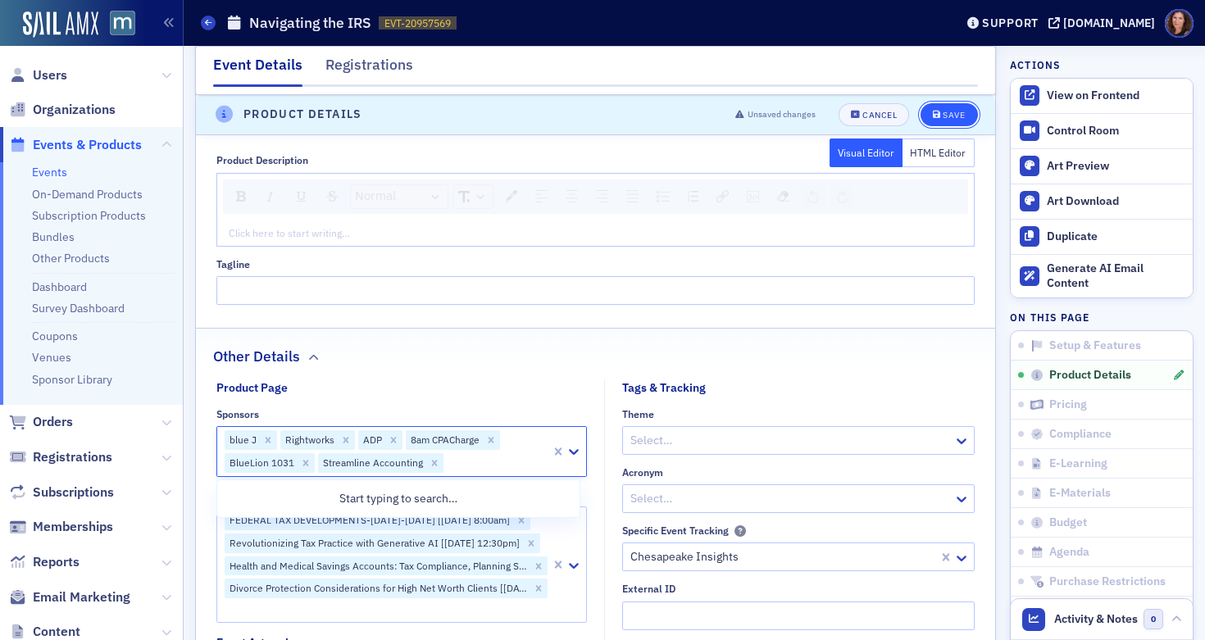
click at [924, 122] on button "Save" at bounding box center [948, 114] width 57 height 23
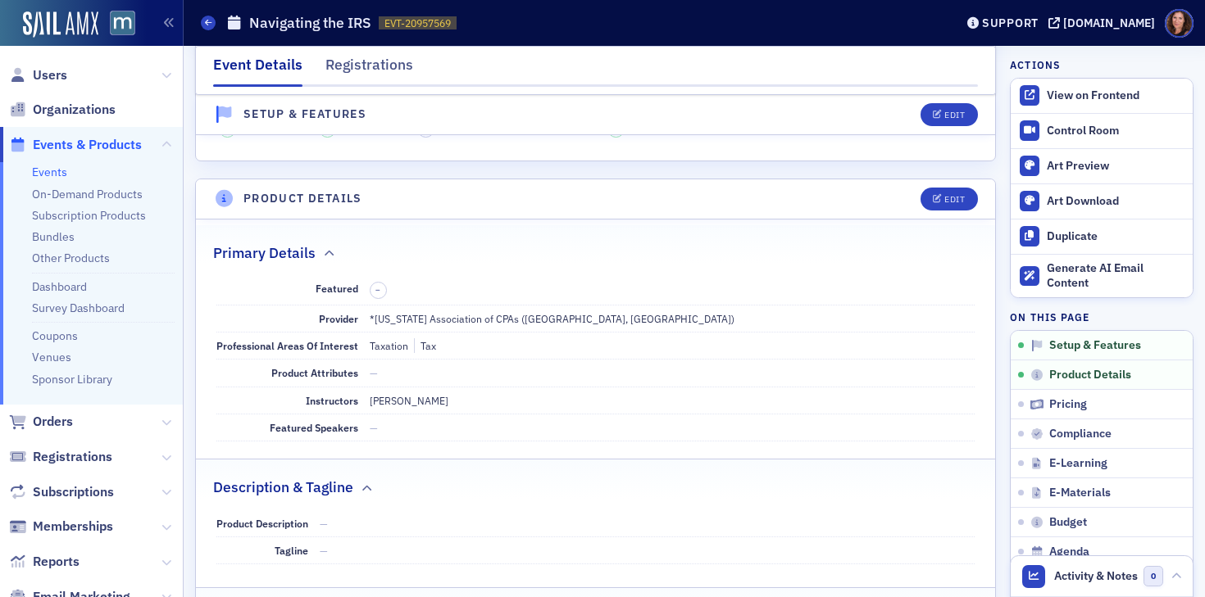
scroll to position [480, 0]
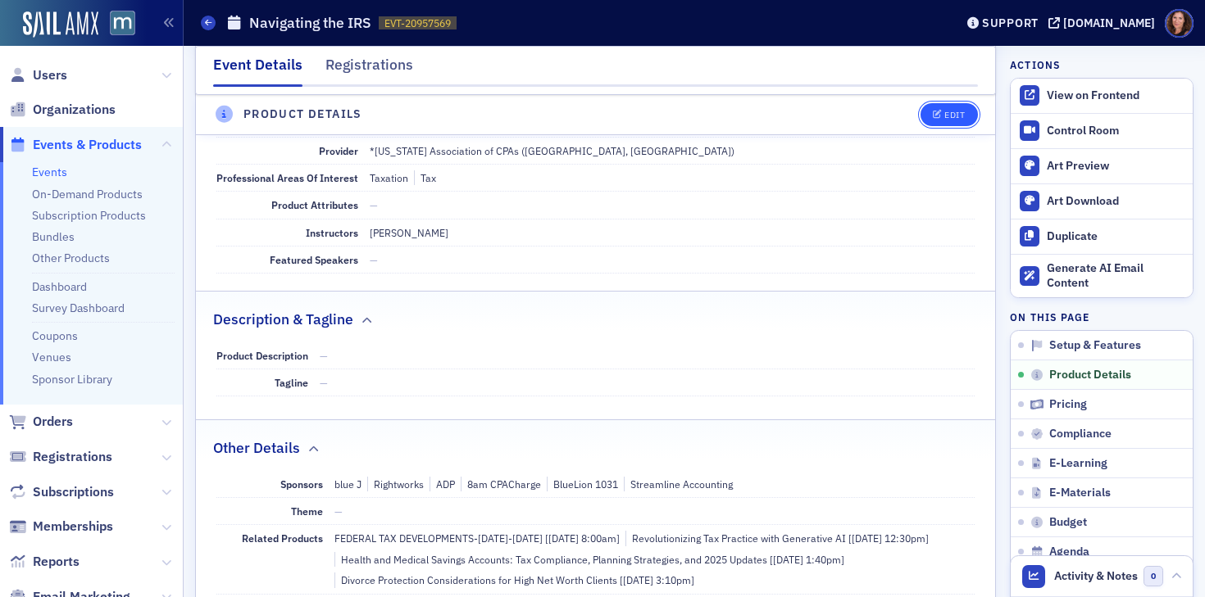
click at [933, 113] on icon "button" at bounding box center [938, 115] width 10 height 9
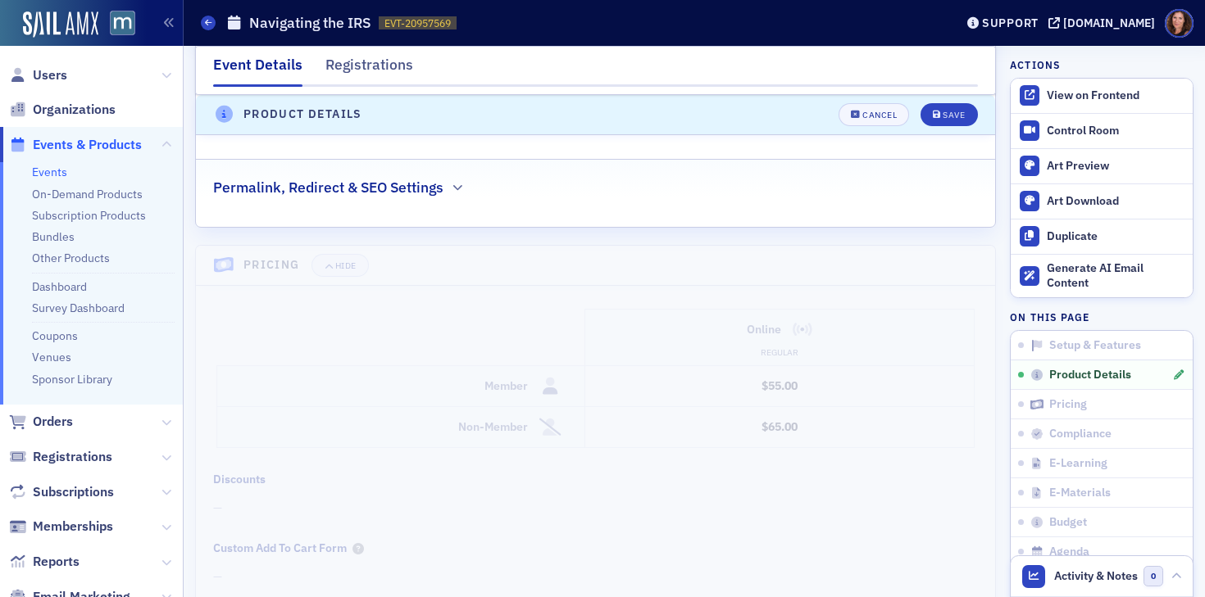
scroll to position [1863, 0]
click at [859, 107] on button "Cancel" at bounding box center [873, 114] width 70 height 23
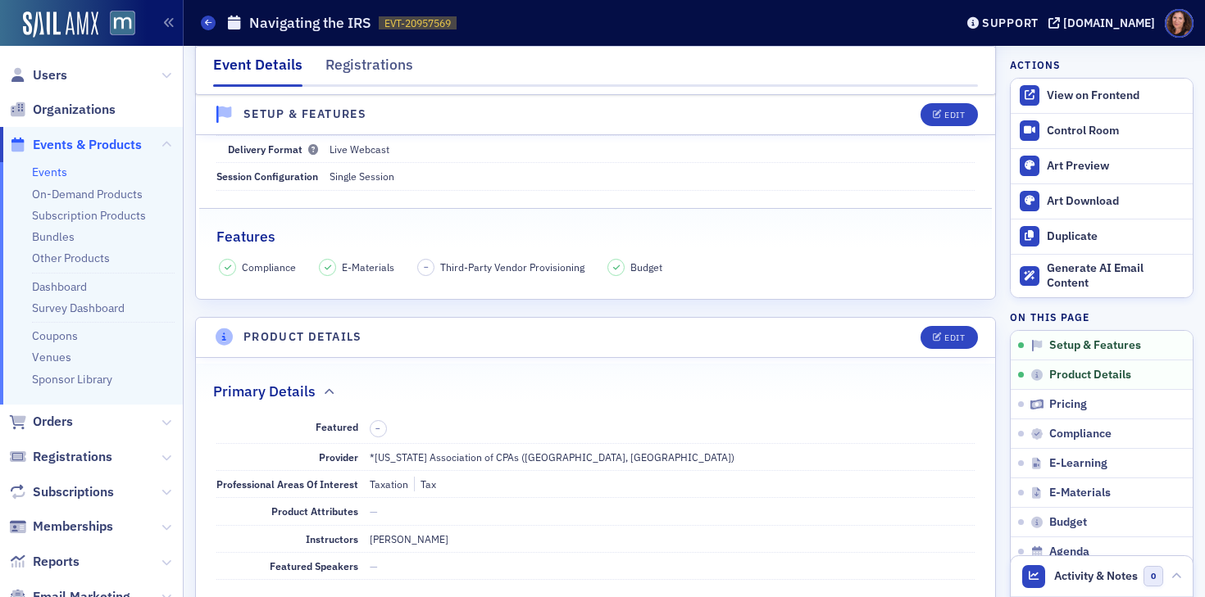
scroll to position [180, 0]
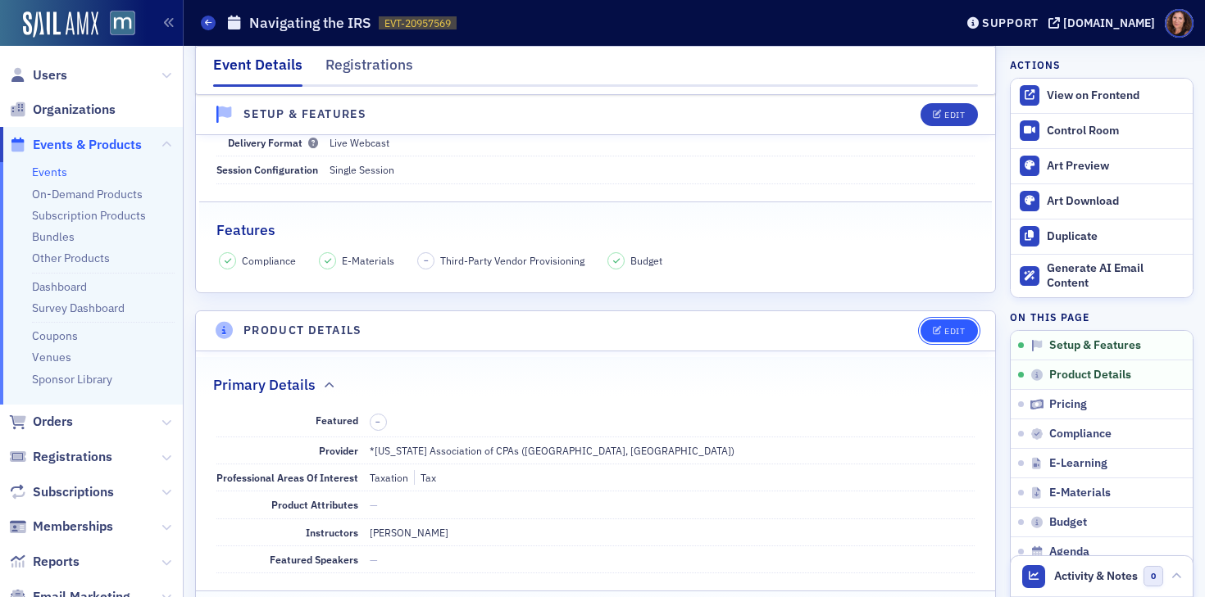
click at [933, 330] on icon "button" at bounding box center [938, 331] width 10 height 9
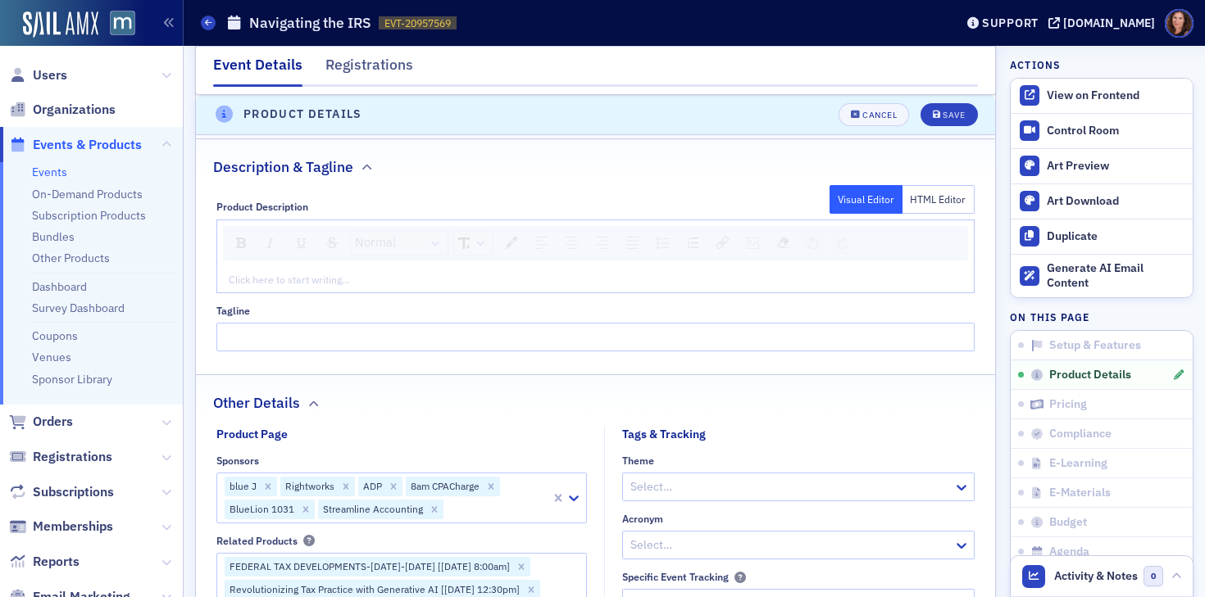
scroll to position [802, 0]
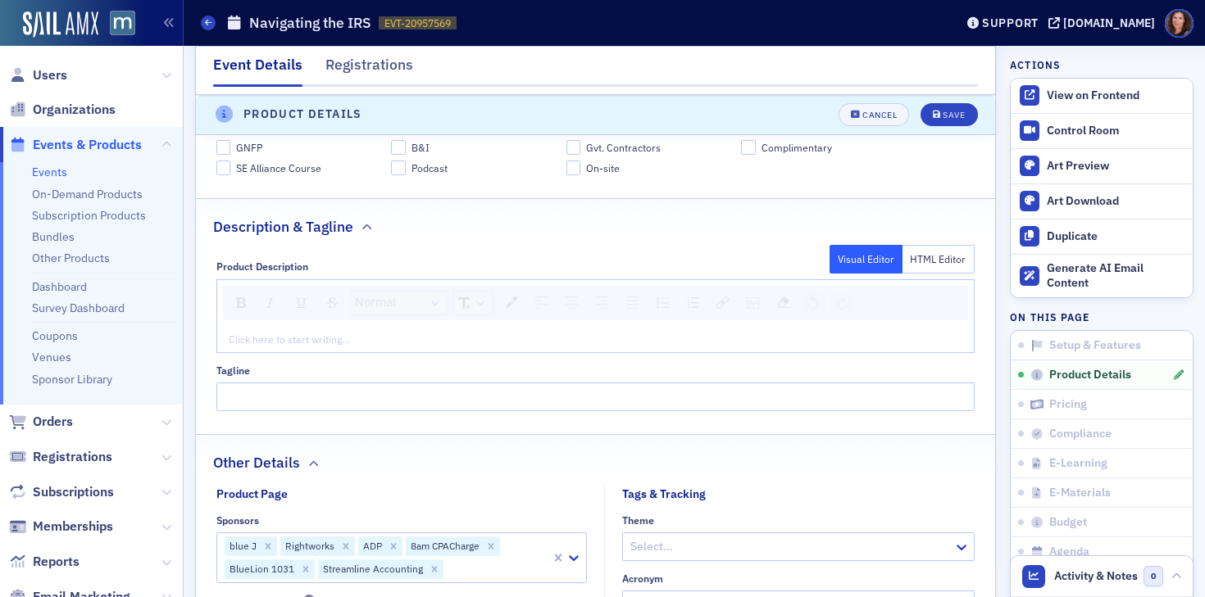
click at [440, 338] on div "rdw-editor" at bounding box center [596, 339] width 734 height 15
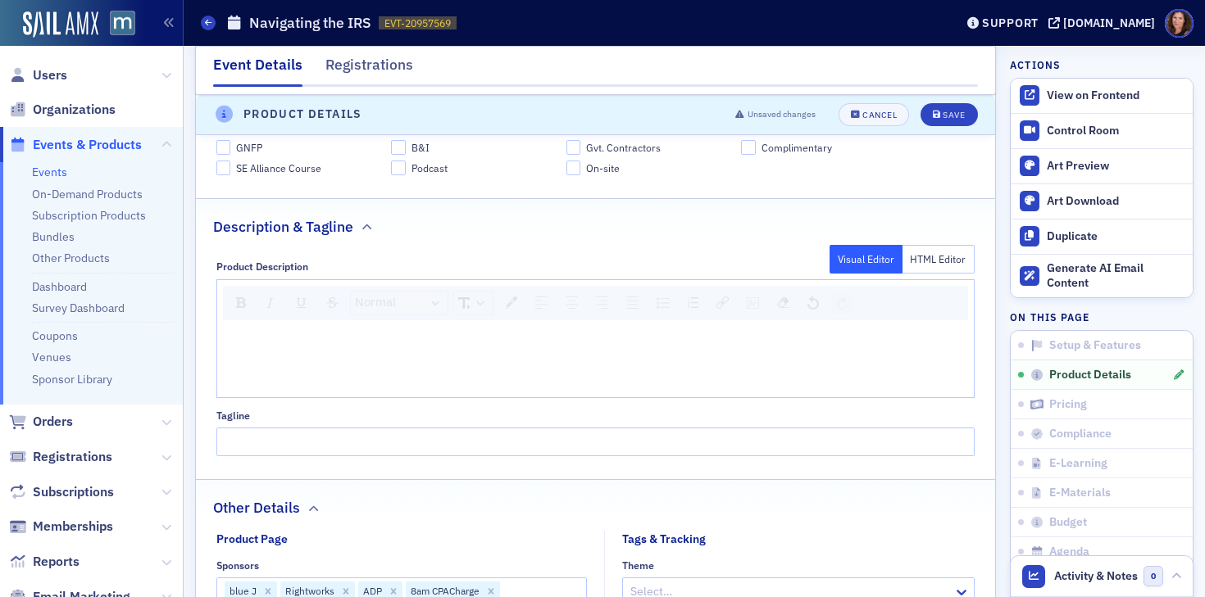
click at [917, 253] on button "HTML Editor" at bounding box center [938, 259] width 73 height 29
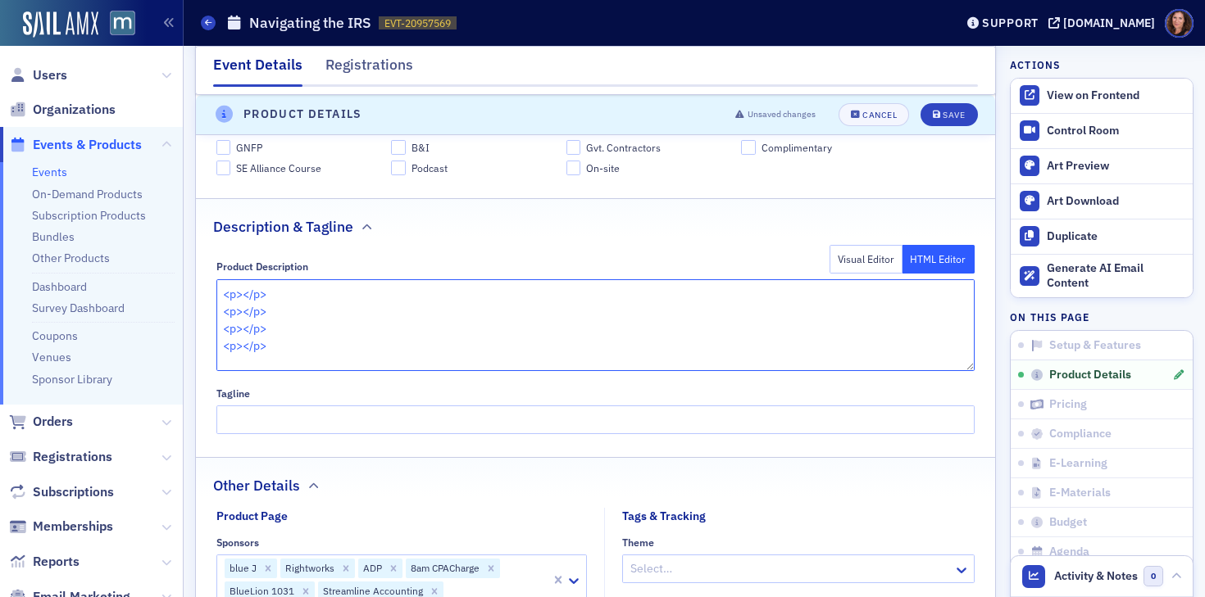
click at [640, 315] on textarea "<p></p> <p></p> <p></p> <p></p>" at bounding box center [595, 325] width 759 height 92
paste textarea "https://cdn.sailamx.com/3/cms_uploads/587fa0aedeebb6004301828f326f9159/conversi…"
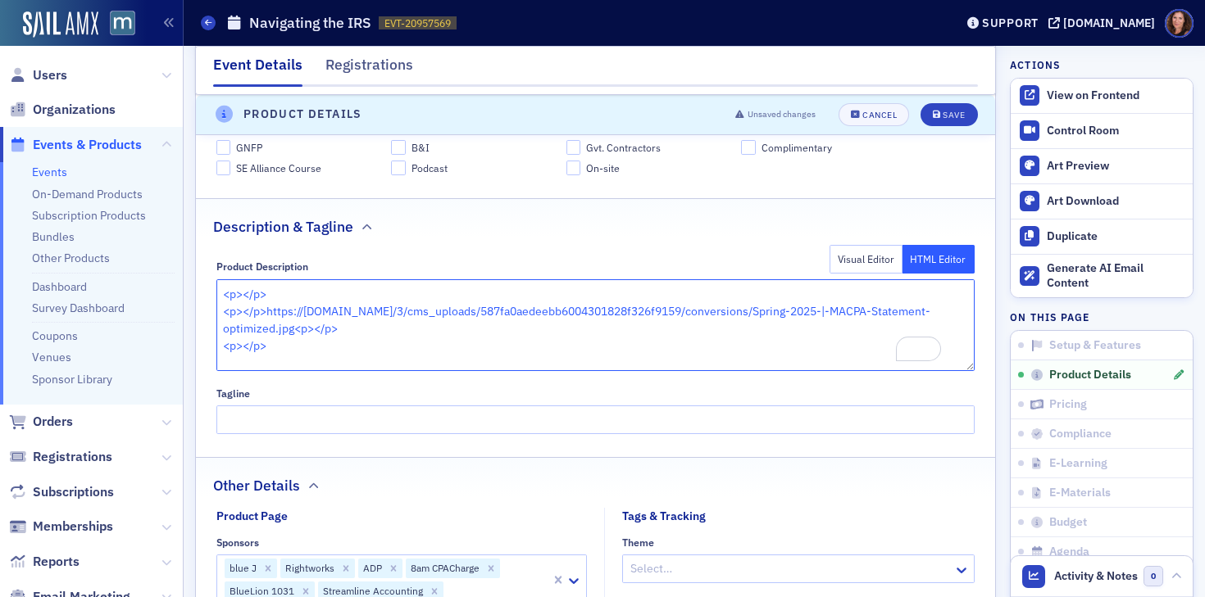
type textarea "<p></p> <p></p>https://cdn.sailamx.com/3/cms_uploads/587fa0aedeebb6004301828f32…"
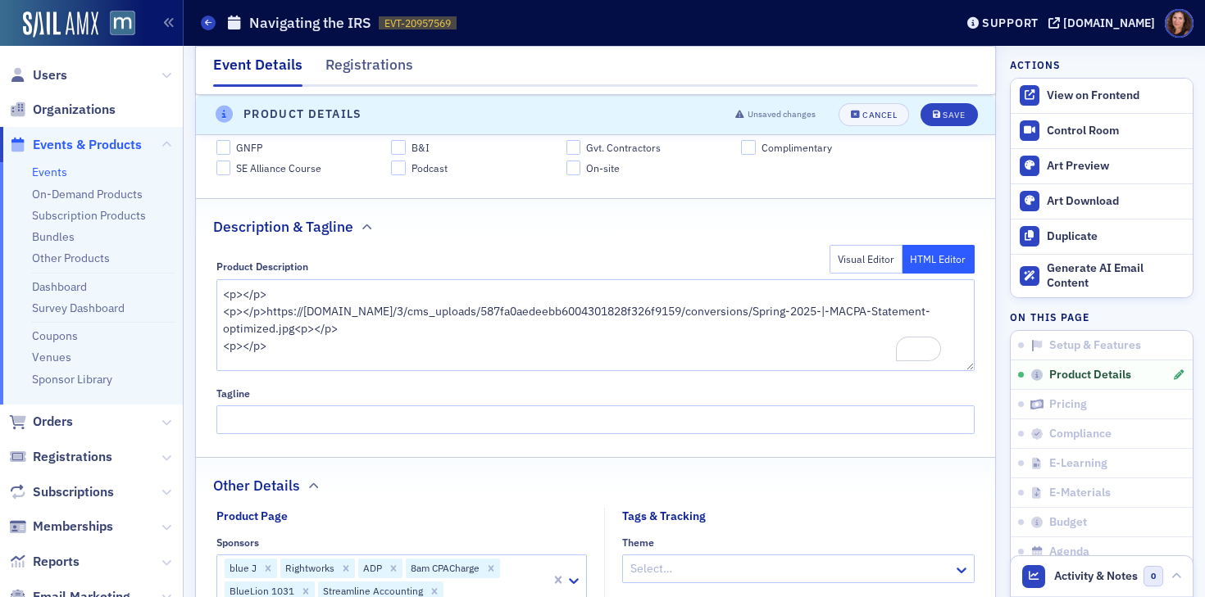
click at [838, 266] on button "Visual Editor" at bounding box center [865, 259] width 73 height 29
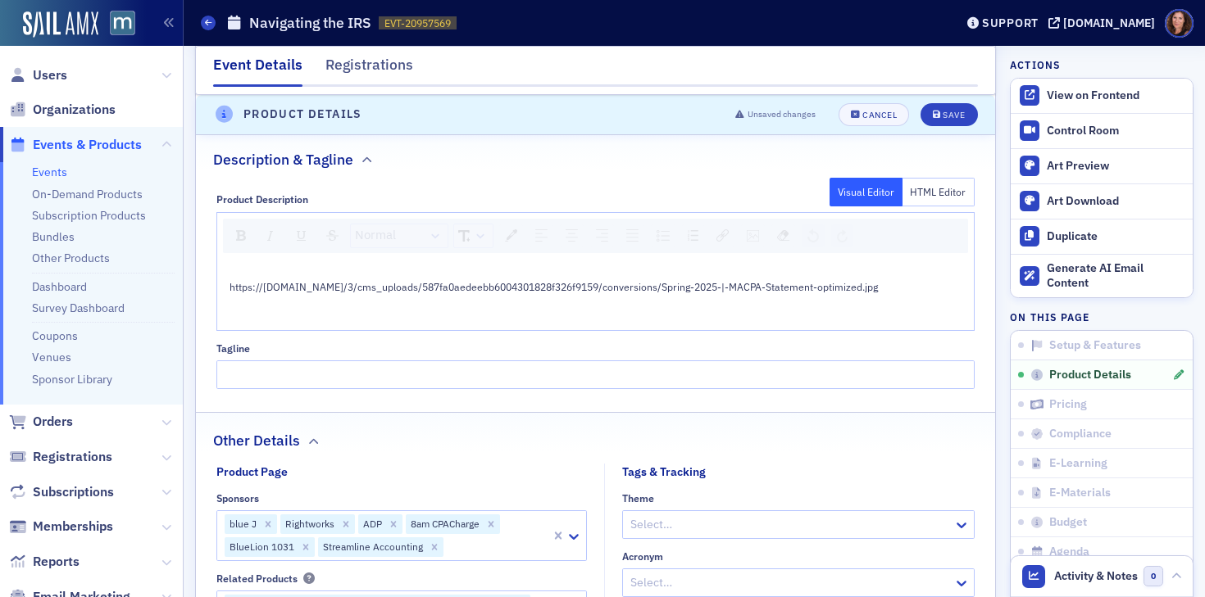
scroll to position [852, 0]
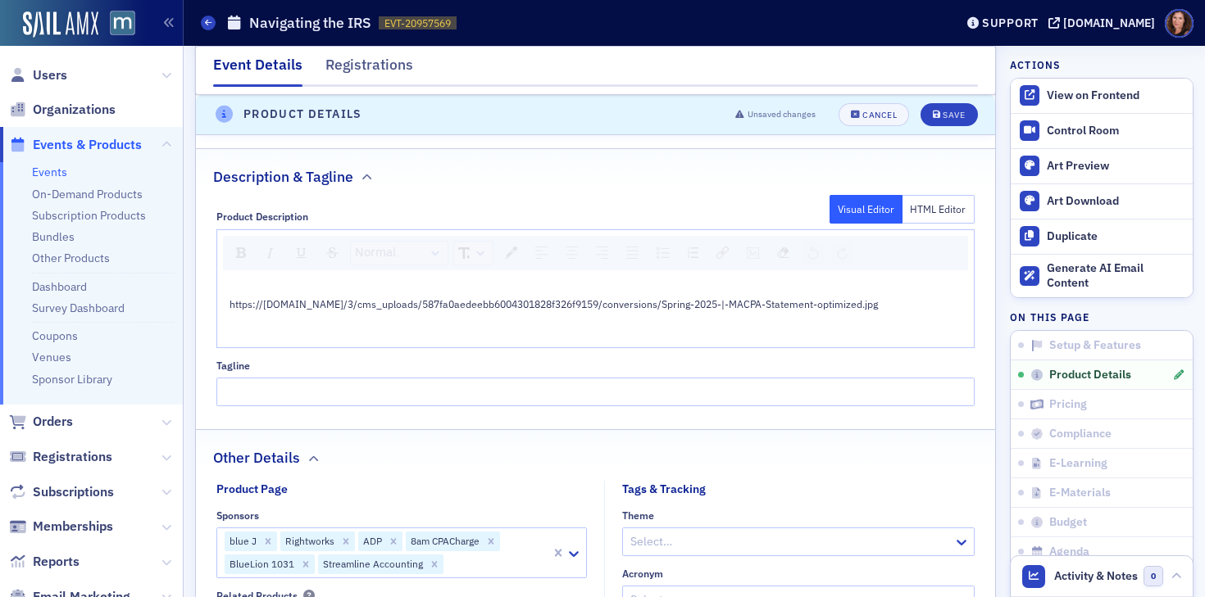
click at [623, 308] on span "https://cdn.sailamx.com/3/cms_uploads/587fa0aedeebb6004301828f326f9159/conversi…" at bounding box center [553, 304] width 648 height 13
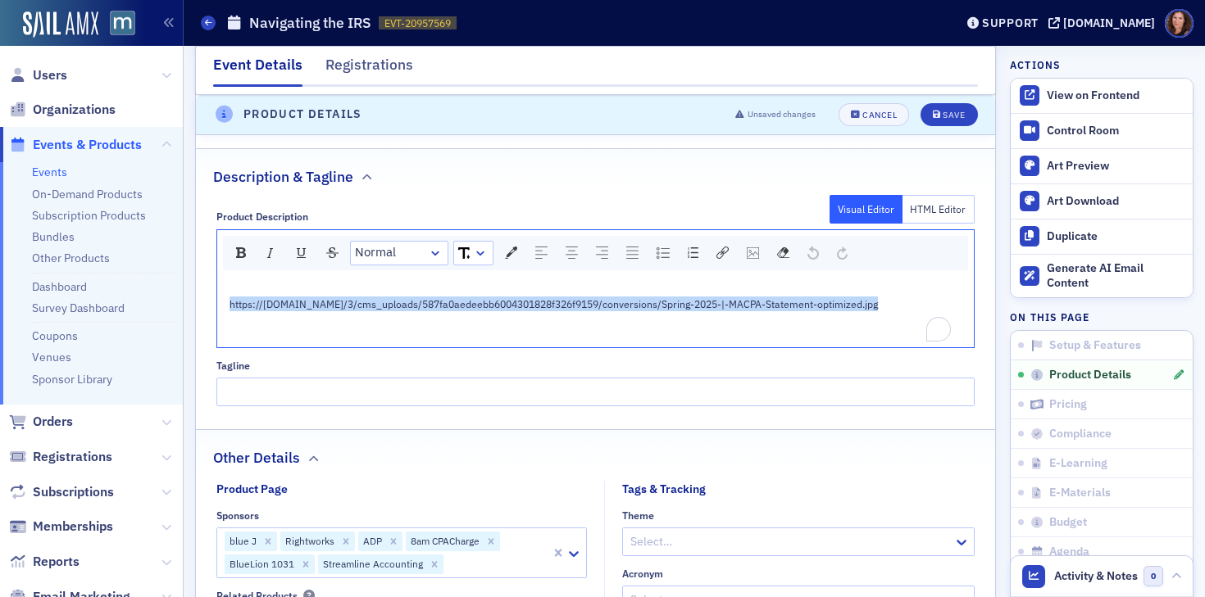
click at [623, 308] on span "https://cdn.sailamx.com/3/cms_uploads/587fa0aedeebb6004301828f326f9159/conversi…" at bounding box center [553, 304] width 648 height 13
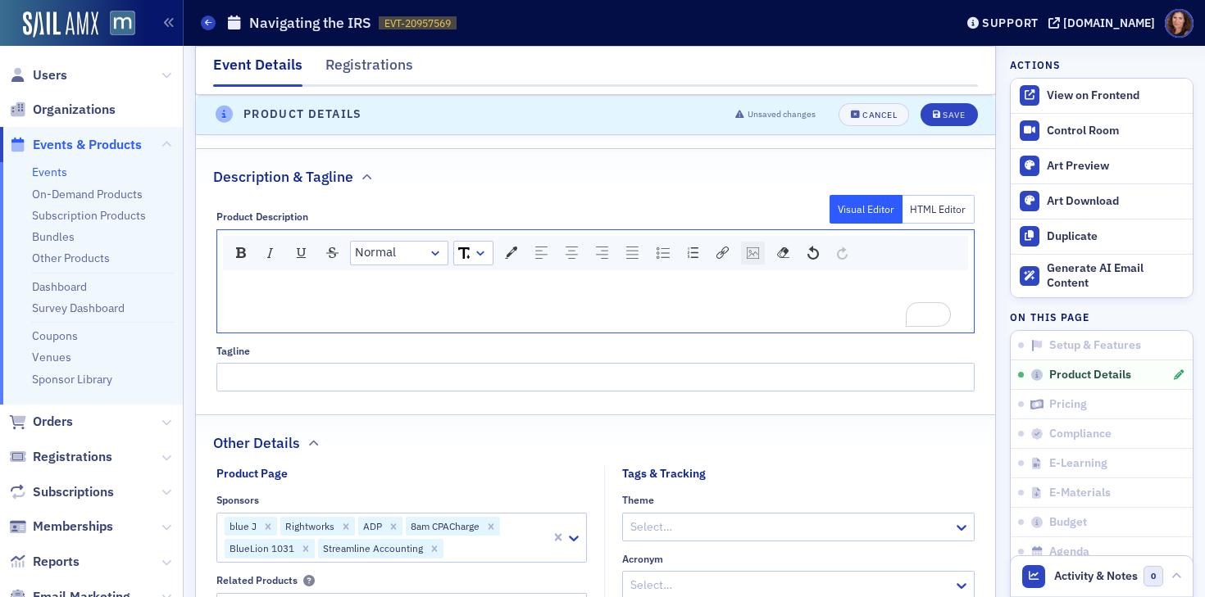
click at [752, 252] on img "rdw-image-control" at bounding box center [753, 253] width 12 height 11
click at [791, 312] on input "rdw-image-control" at bounding box center [838, 317] width 166 height 29
paste input "https://cdn.sailamx.com/3/cms_uploads/587fa0aedeebb6004301828f326f9159/conversi…"
type input "https://cdn.sailamx.com/3/cms_uploads/587fa0aedeebb6004301828f326f9159/conversi…"
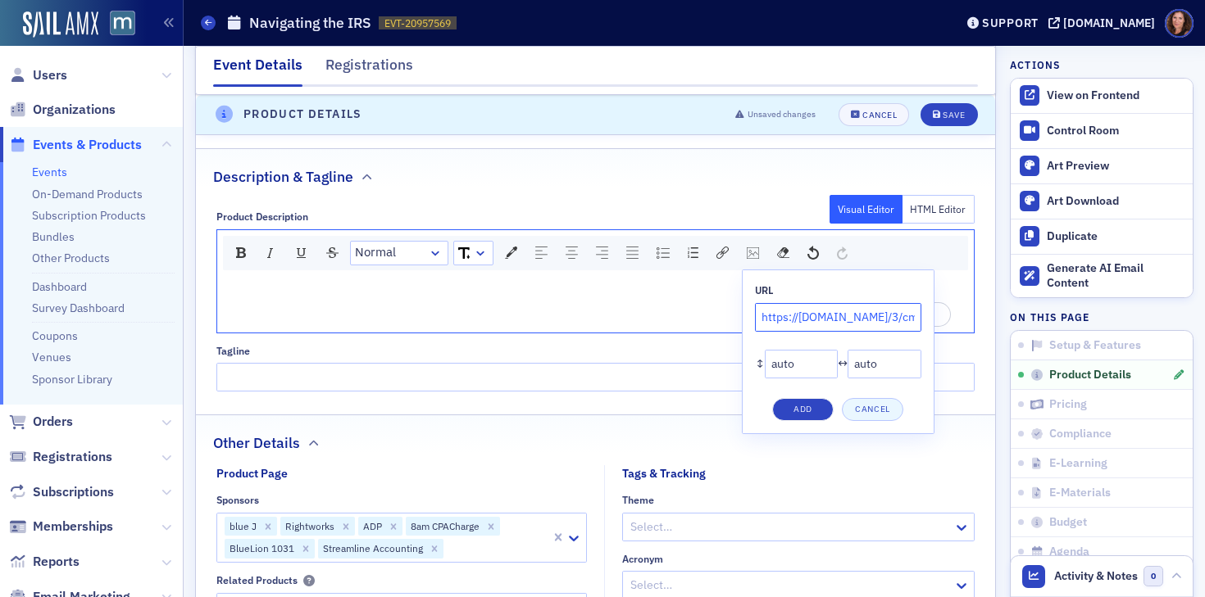
scroll to position [0, 583]
click at [819, 408] on button "Add" at bounding box center [802, 409] width 61 height 23
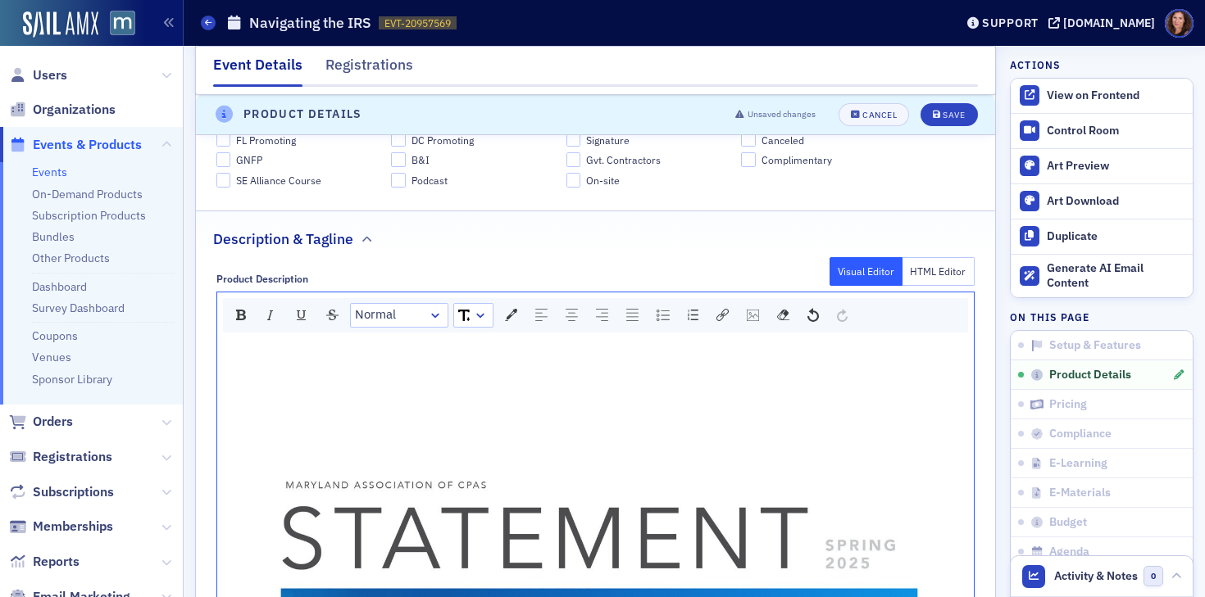
scroll to position [830, 0]
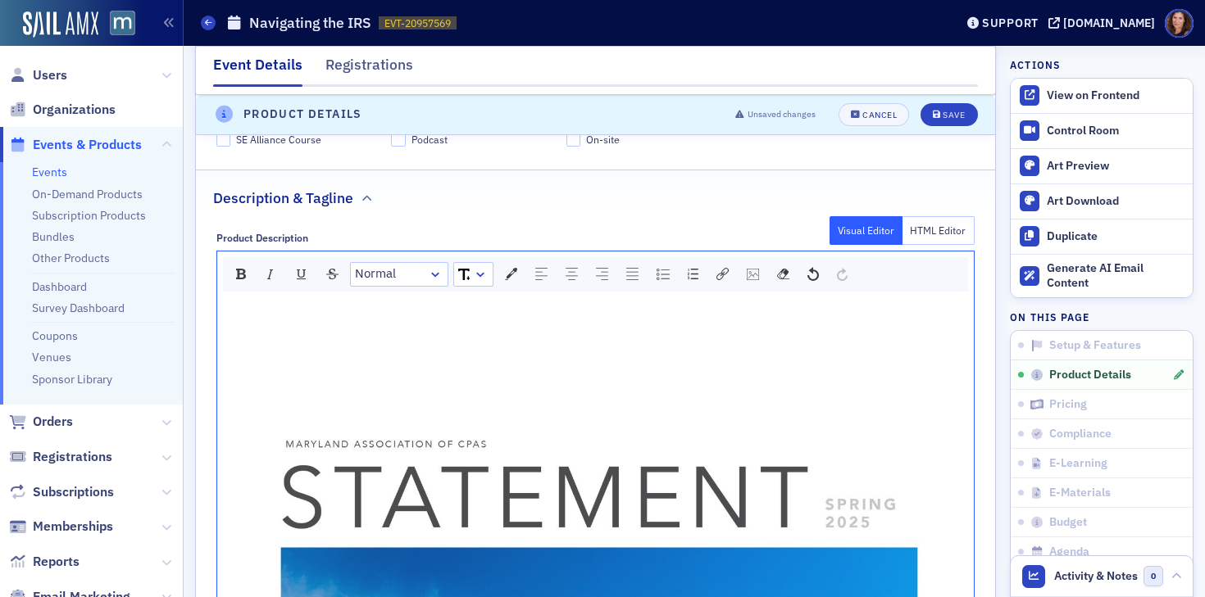
click at [862, 111] on div "Cancel" at bounding box center [879, 115] width 34 height 9
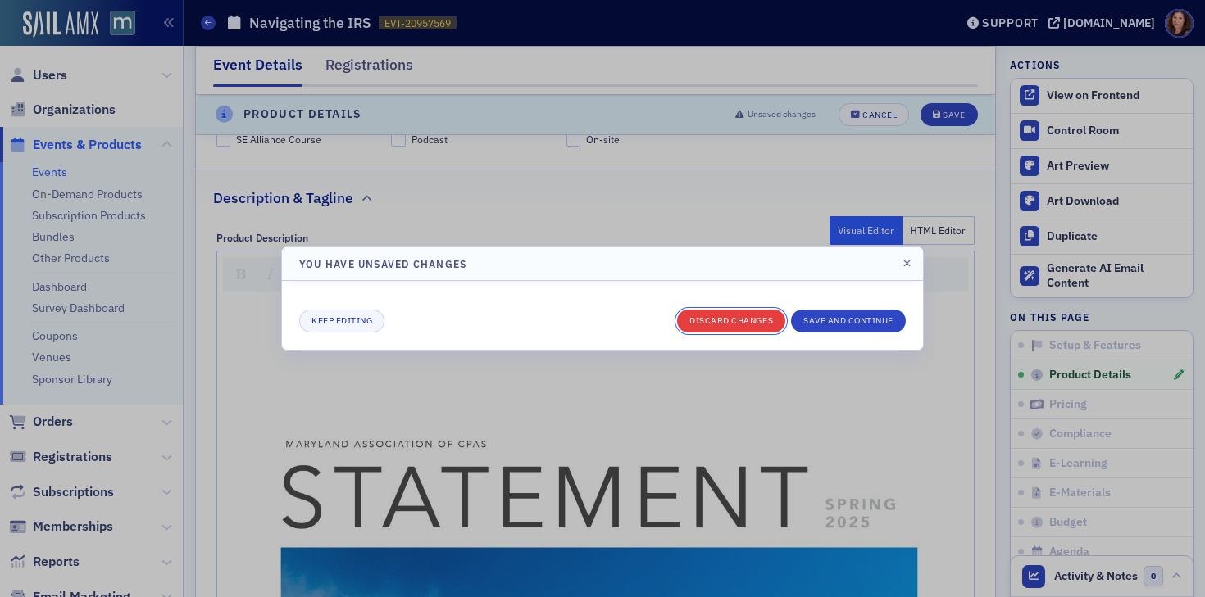
click at [728, 320] on button "Discard changes" at bounding box center [731, 321] width 108 height 23
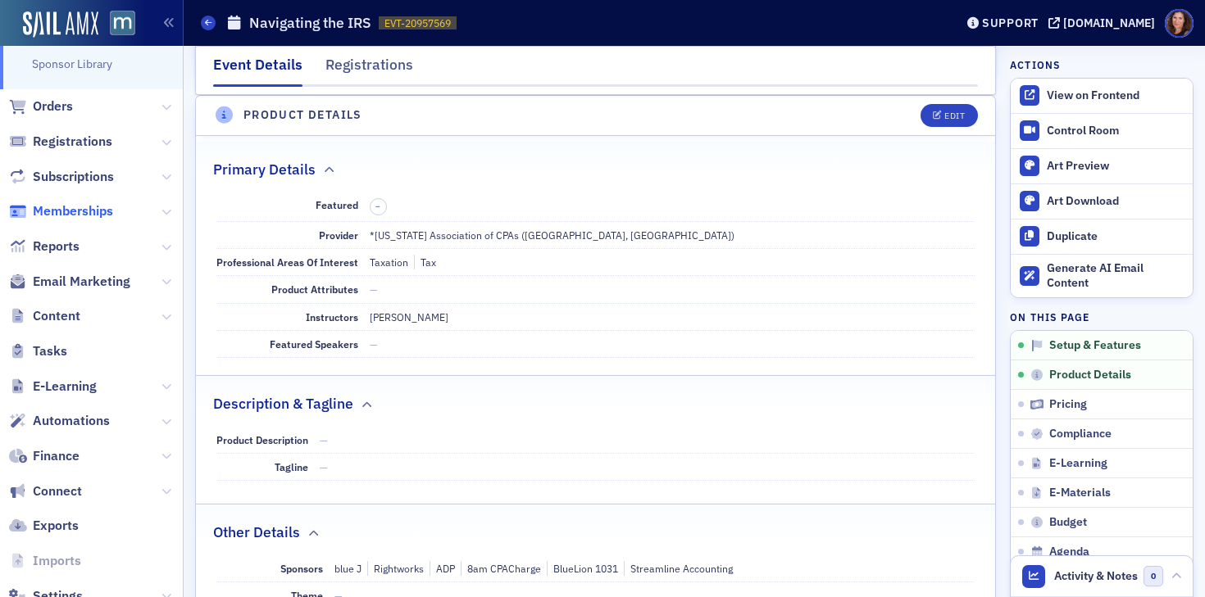
scroll to position [366, 0]
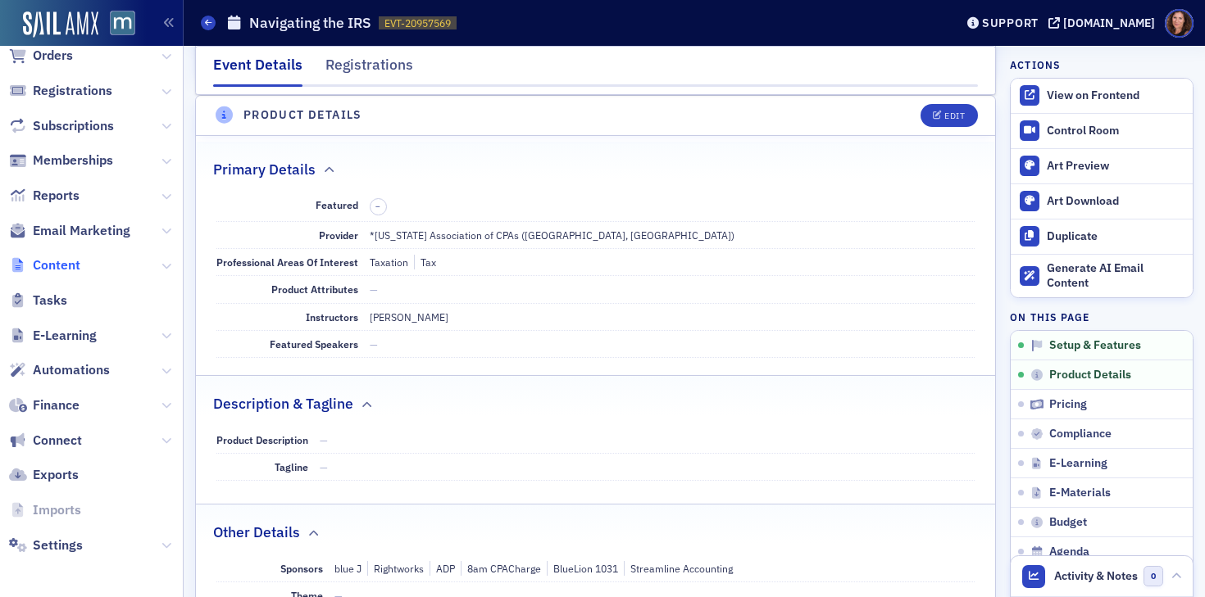
click at [49, 270] on span "Content" at bounding box center [57, 266] width 48 height 18
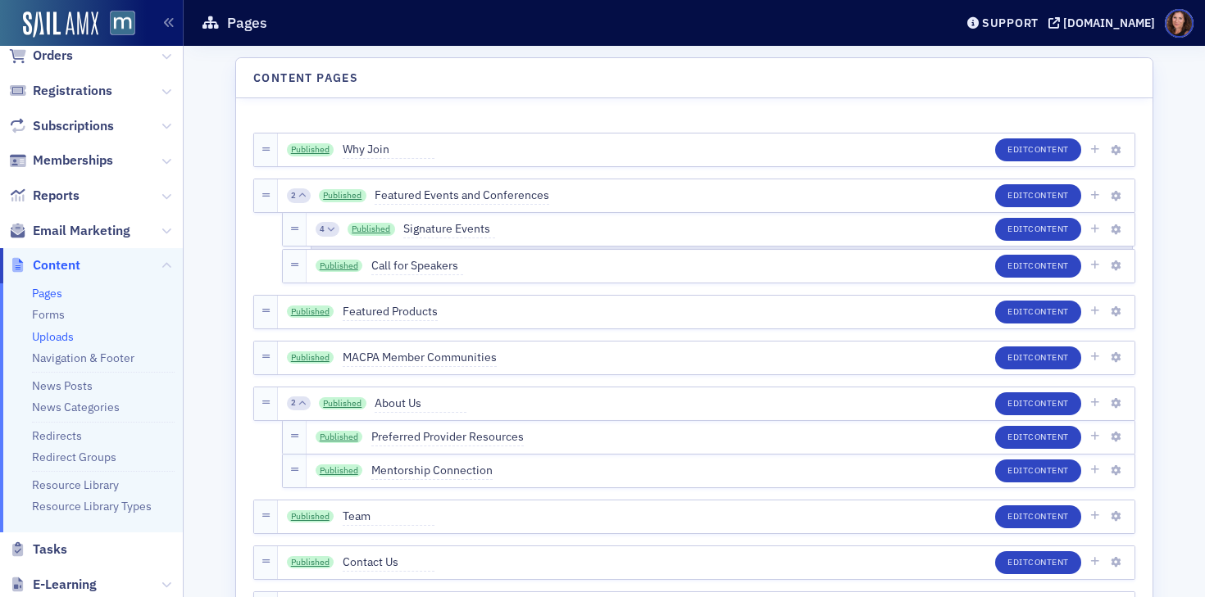
click at [58, 334] on link "Uploads" at bounding box center [53, 336] width 42 height 15
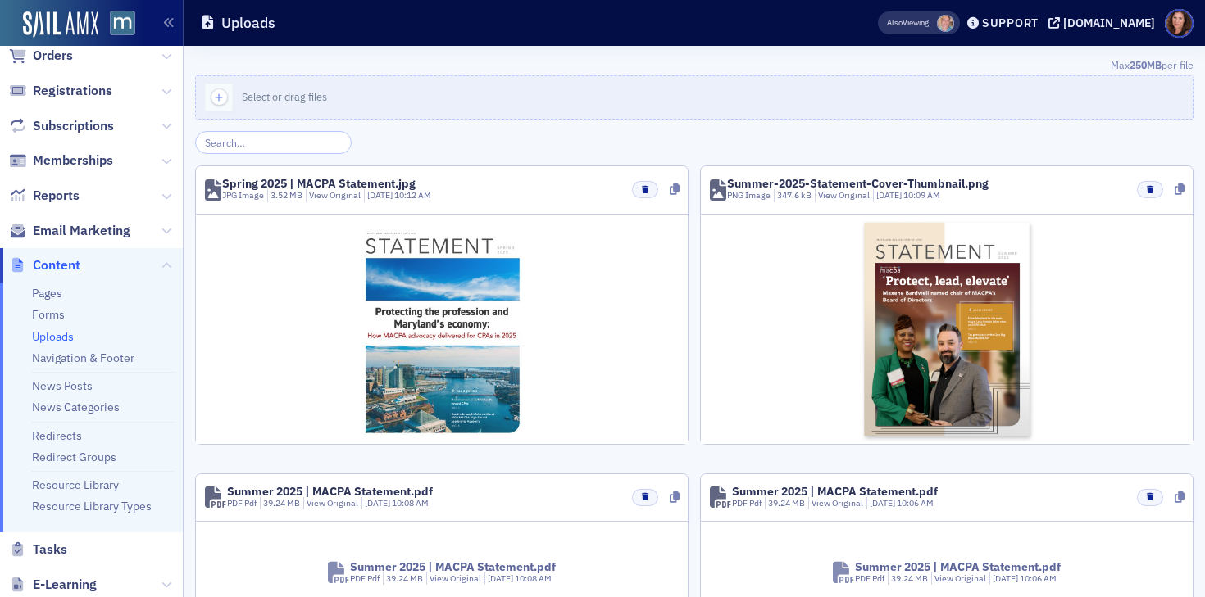
click at [287, 142] on input "search" at bounding box center [273, 142] width 157 height 23
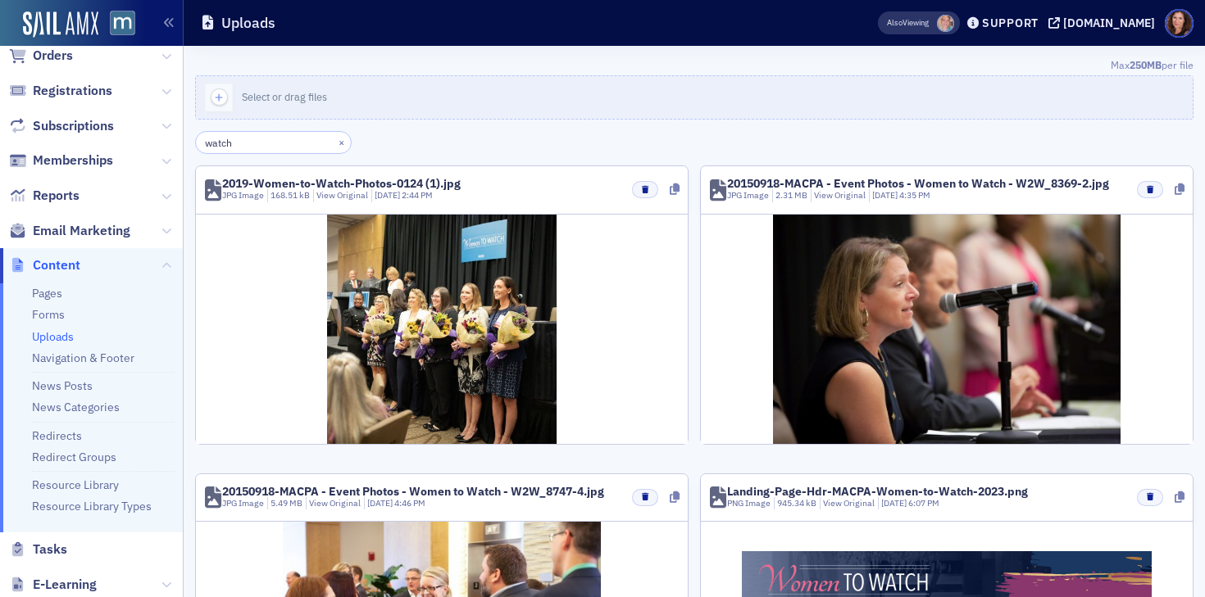
click at [223, 143] on input "watch" at bounding box center [273, 142] width 157 height 23
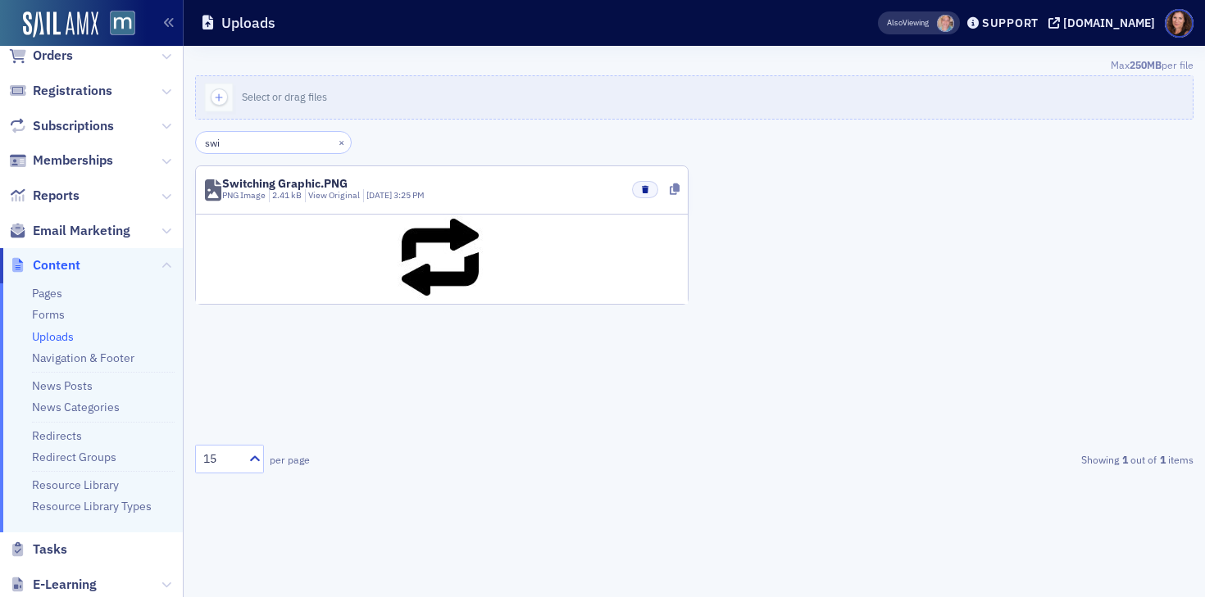
click at [210, 151] on input "swi" at bounding box center [273, 142] width 157 height 23
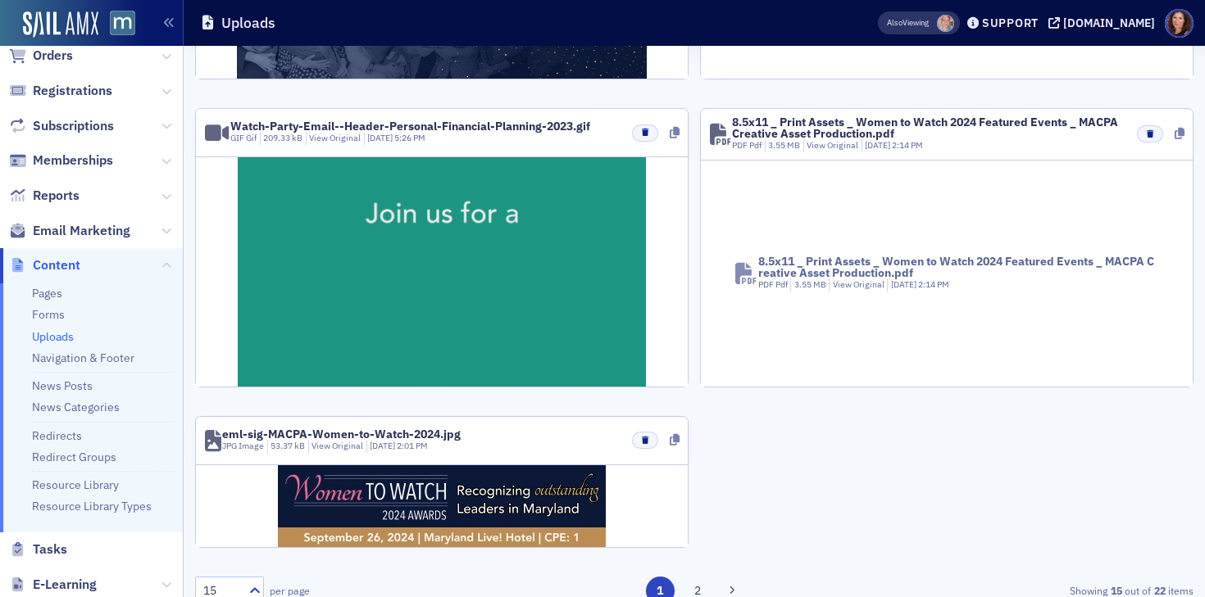
scroll to position [1851, 0]
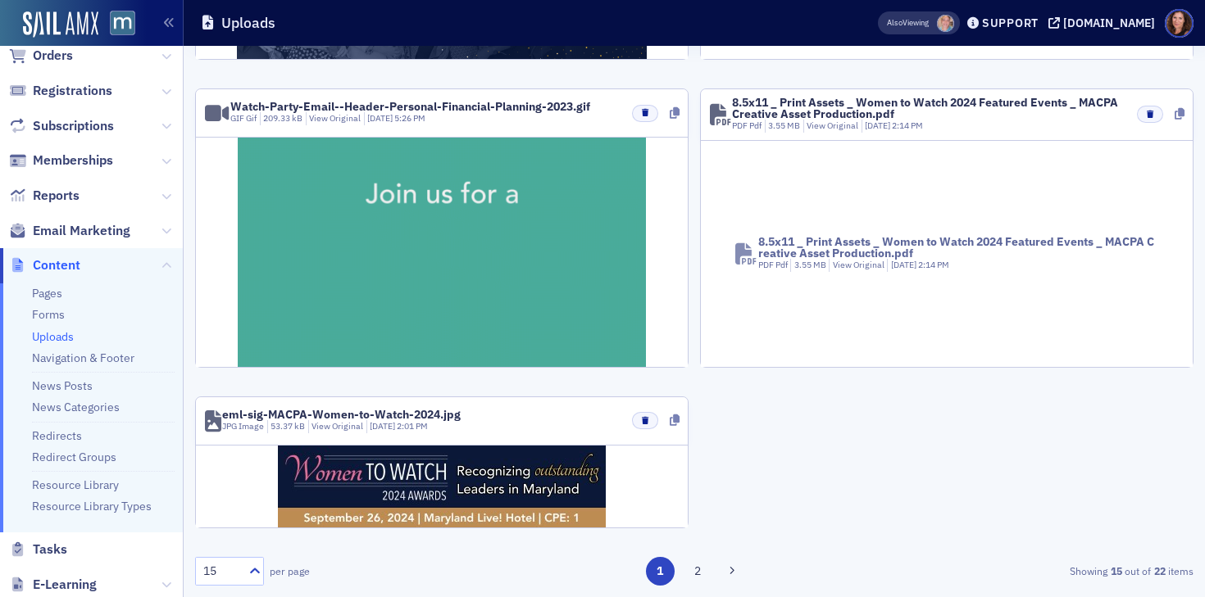
click at [447, 241] on img at bounding box center [442, 252] width 408 height 229
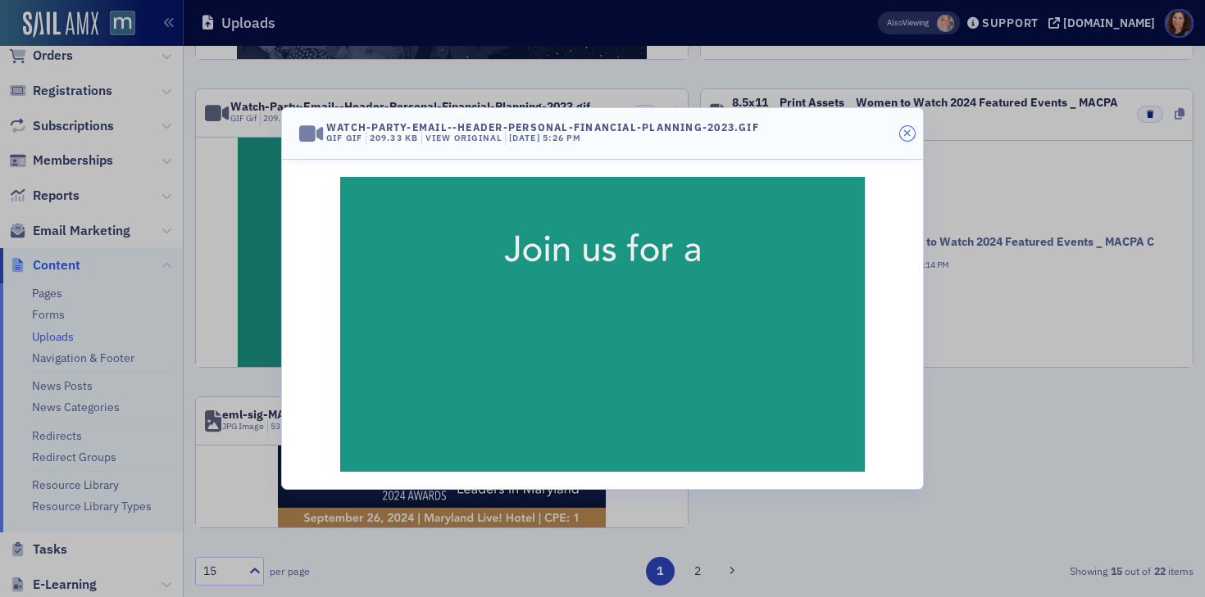
click at [907, 132] on icon "button" at bounding box center [906, 134] width 7 height 10
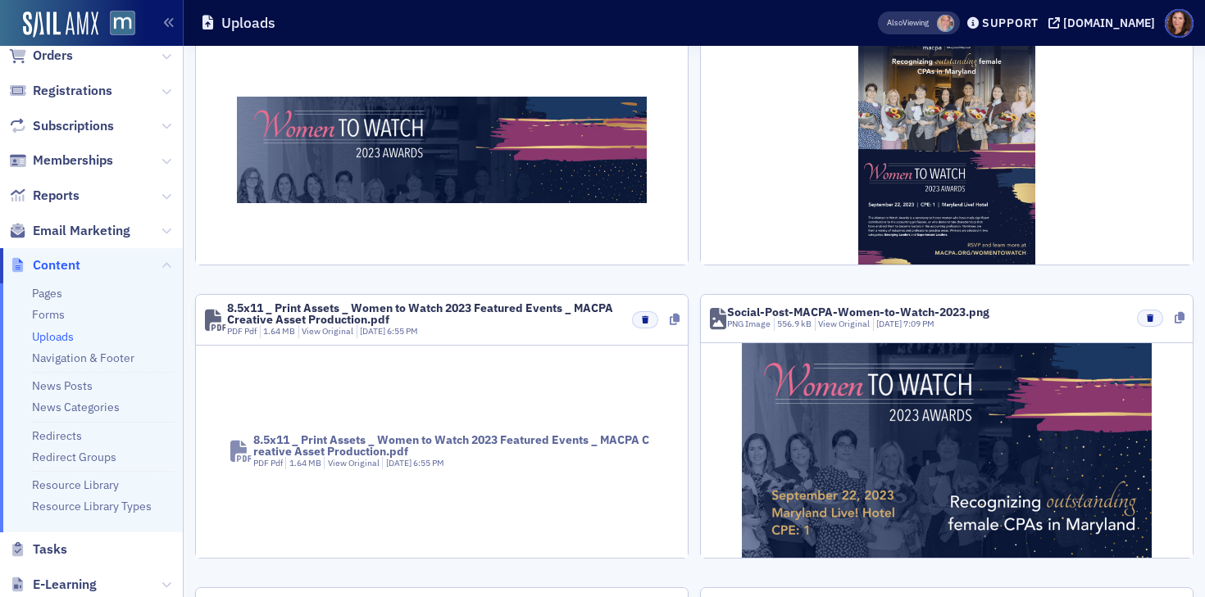
scroll to position [0, 0]
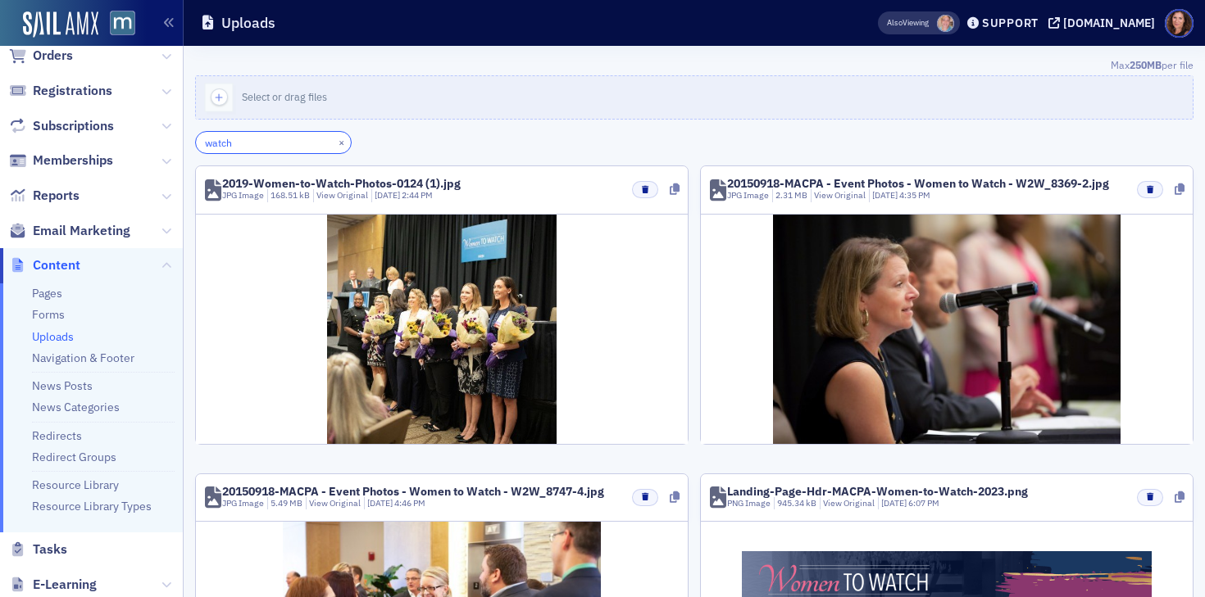
click at [223, 142] on input "watch" at bounding box center [273, 142] width 157 height 23
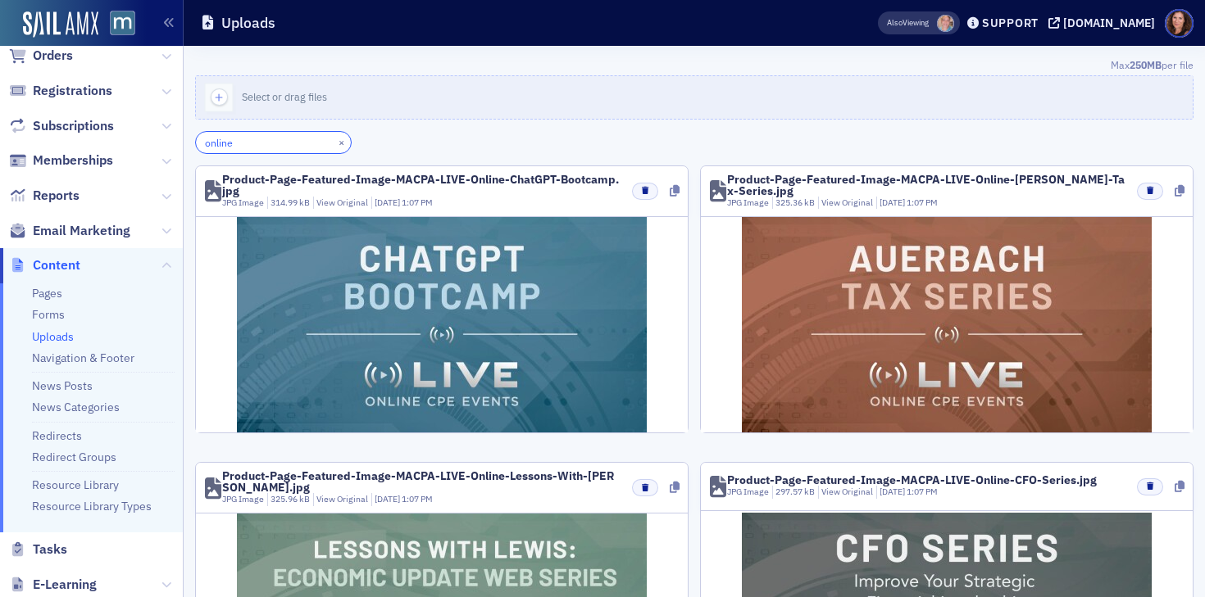
click at [223, 143] on input "online" at bounding box center [273, 142] width 157 height 23
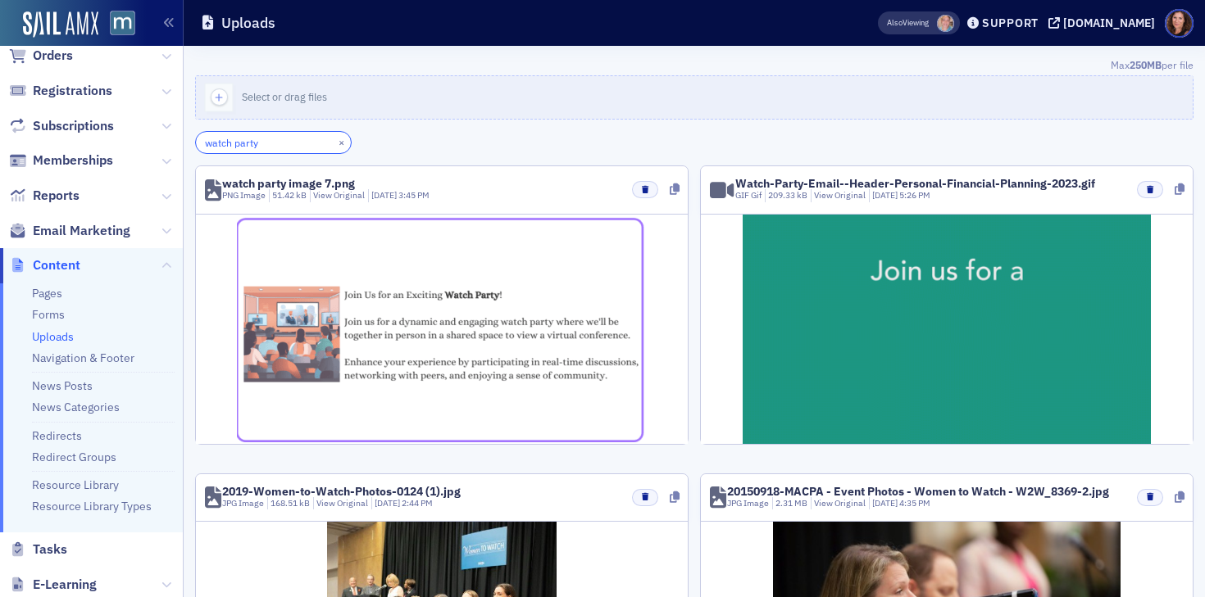
type input "watch party"
click at [348, 236] on img at bounding box center [442, 329] width 410 height 226
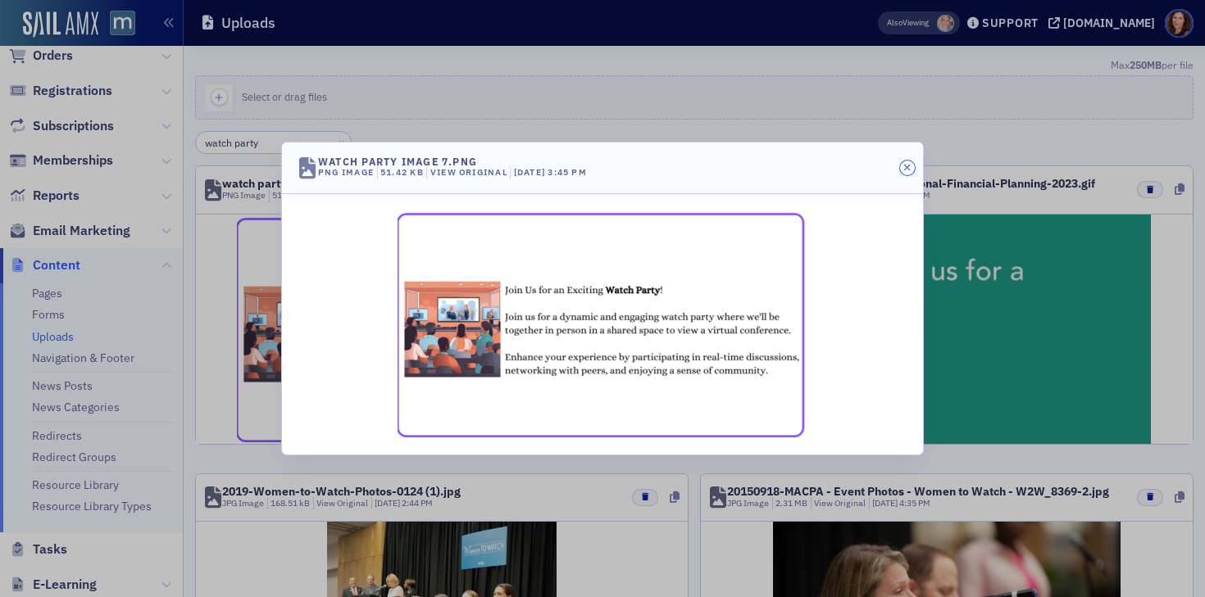
click at [906, 166] on icon "button" at bounding box center [906, 168] width 7 height 10
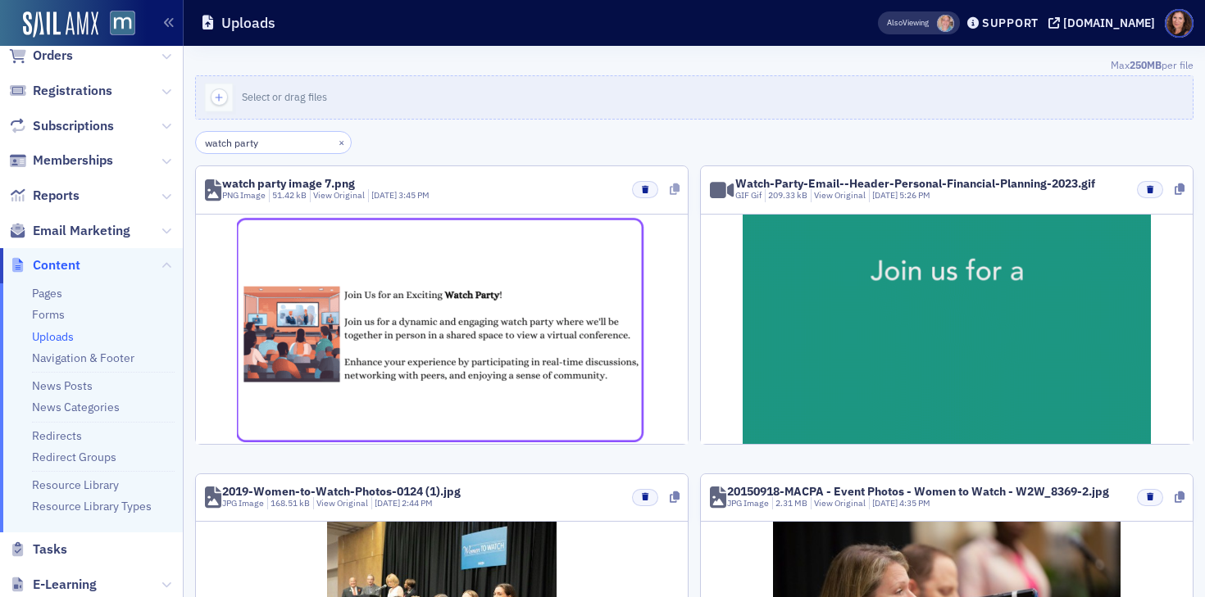
click at [670, 189] on icon at bounding box center [675, 189] width 10 height 11
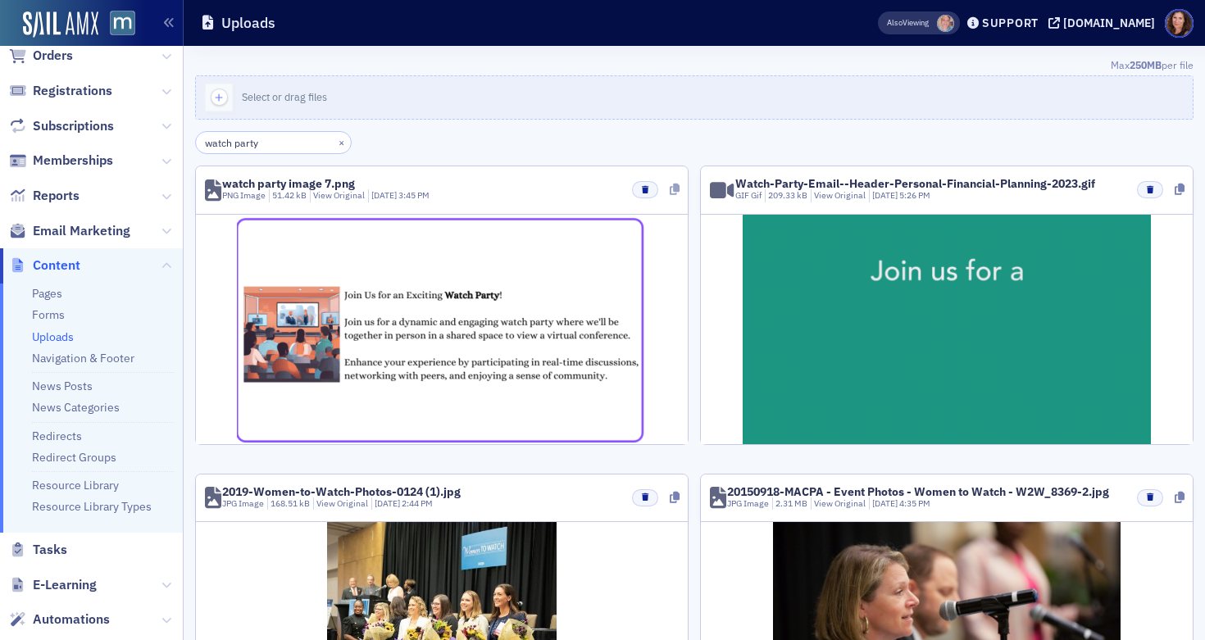
click at [670, 190] on icon at bounding box center [675, 189] width 10 height 11
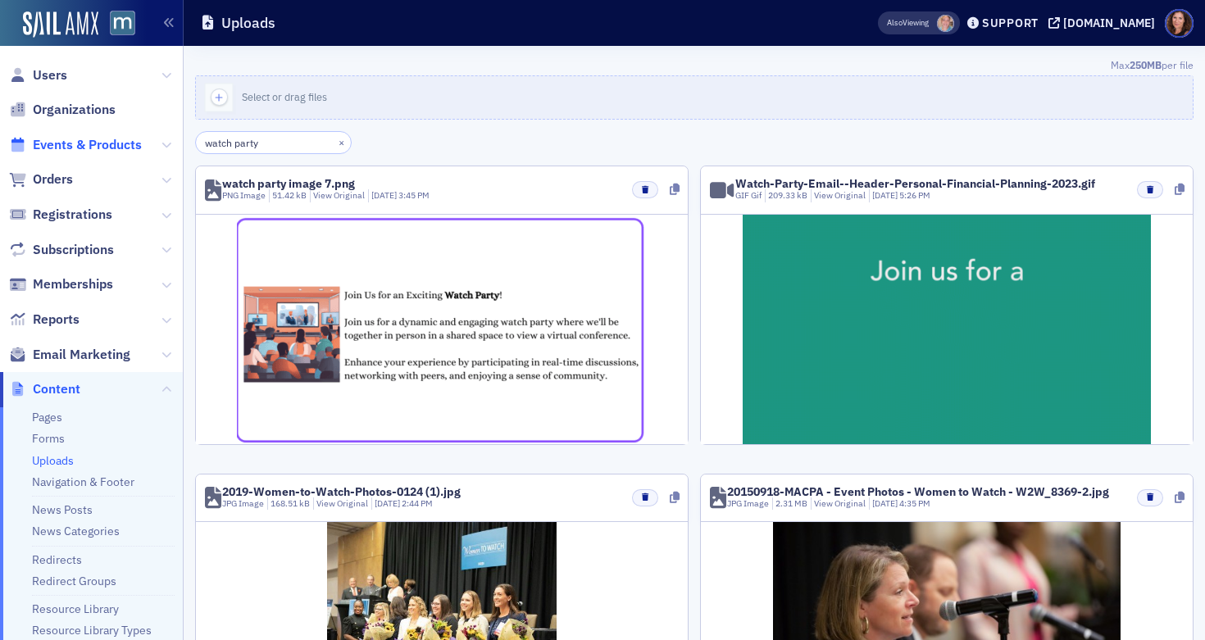
click at [83, 147] on span "Events & Products" at bounding box center [87, 145] width 109 height 18
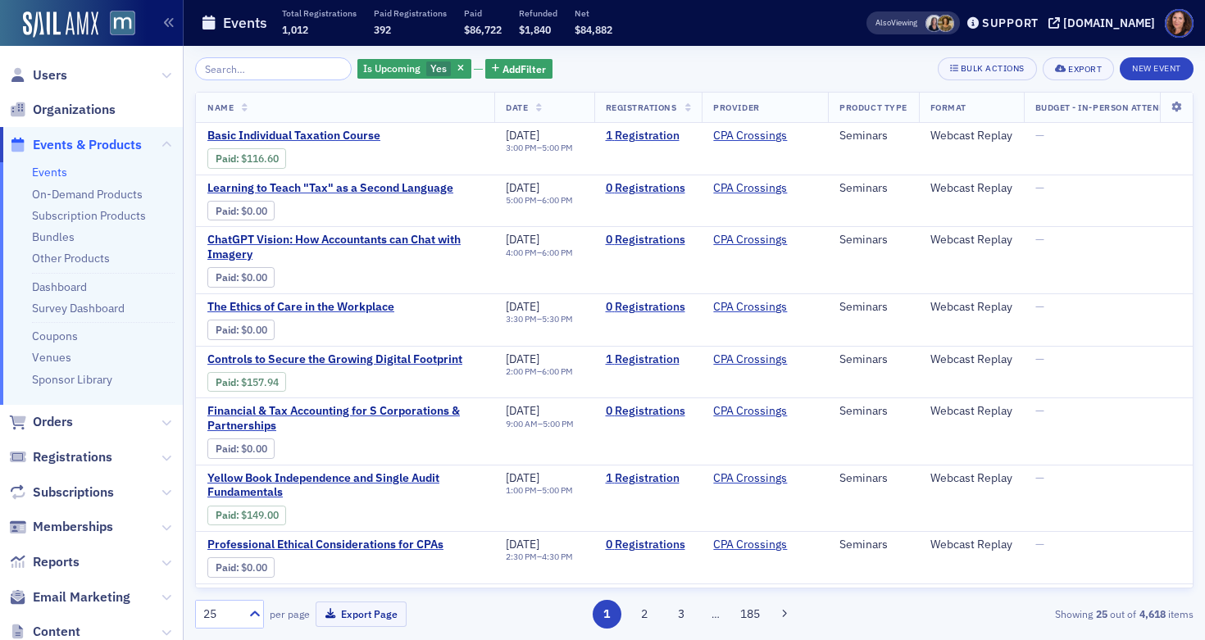
click at [245, 64] on input "search" at bounding box center [273, 68] width 157 height 23
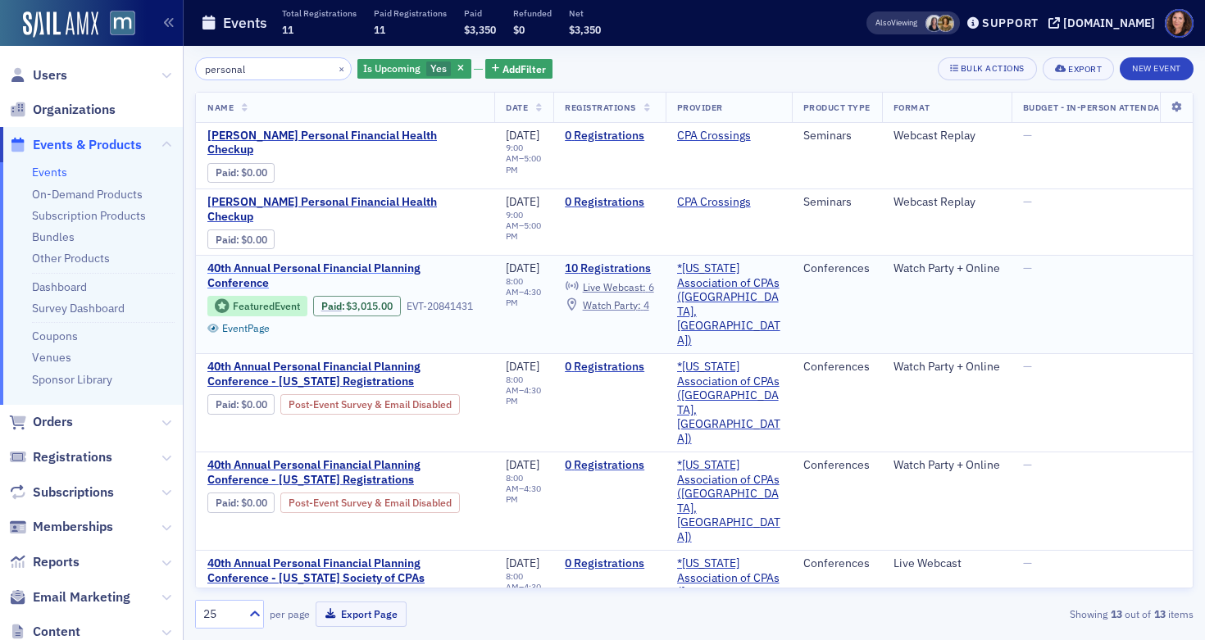
type input "personal"
click at [279, 261] on span "40th Annual Personal Financial Planning Conference" at bounding box center [344, 275] width 275 height 29
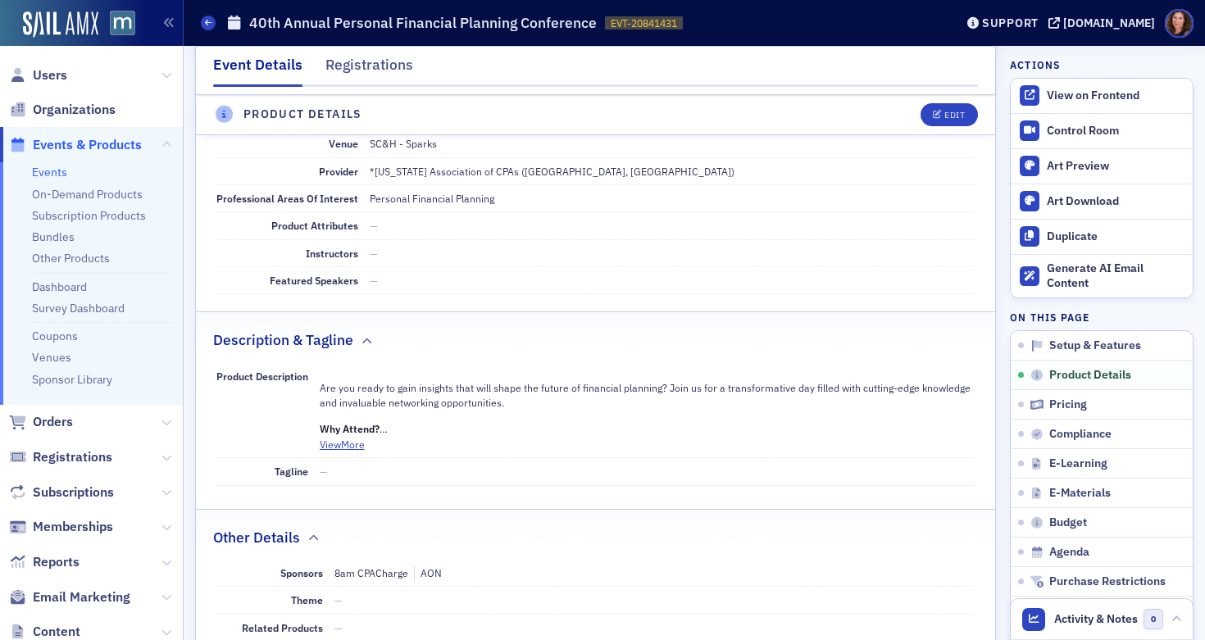
scroll to position [492, 0]
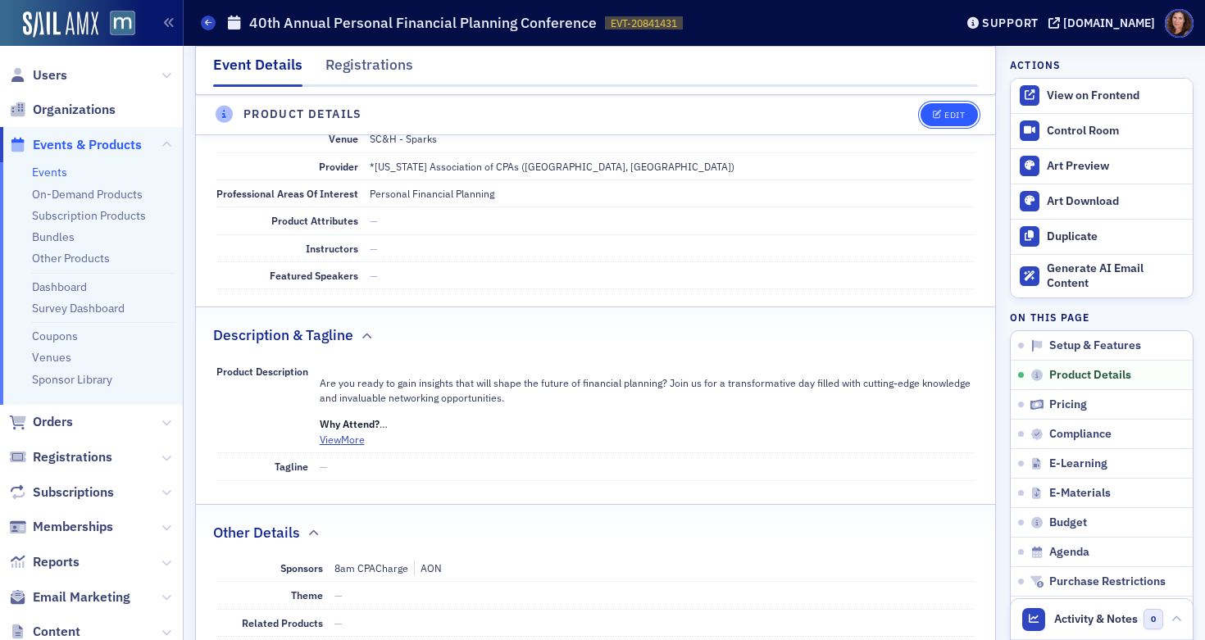
click at [947, 113] on div "Edit" at bounding box center [954, 115] width 20 height 9
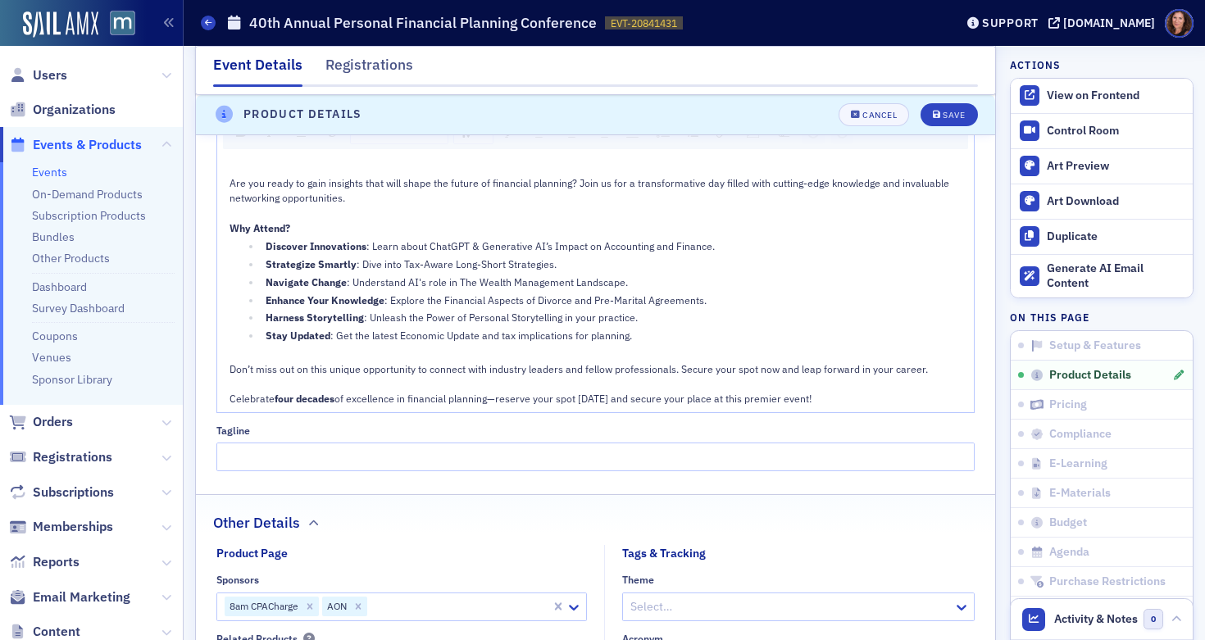
scroll to position [974, 0]
click at [812, 396] on div "Celebrate four decades of excellence in financial planning—reserve your spot to…" at bounding box center [596, 397] width 734 height 15
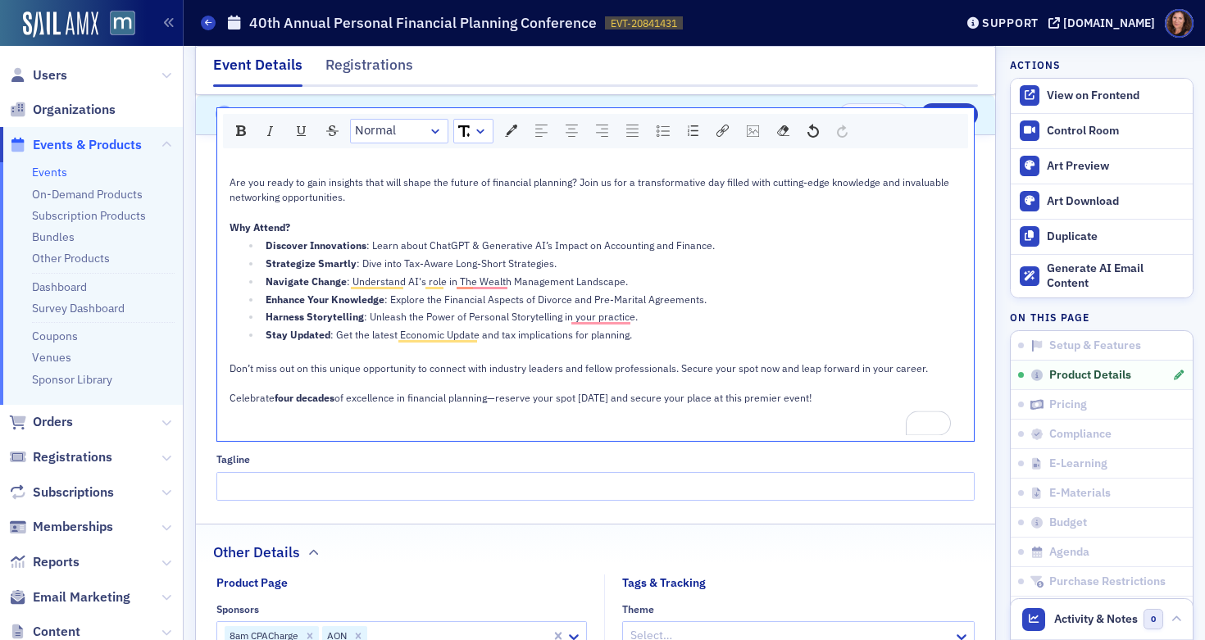
scroll to position [923, 0]
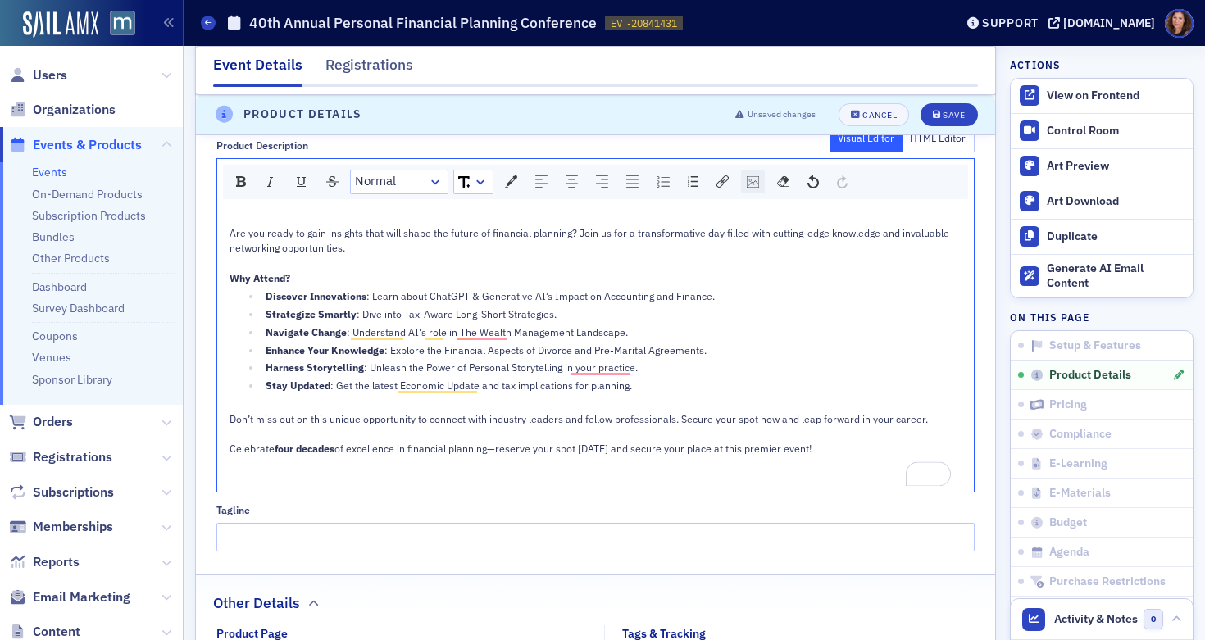
click at [748, 183] on img "rdw-image-control" at bounding box center [753, 181] width 12 height 11
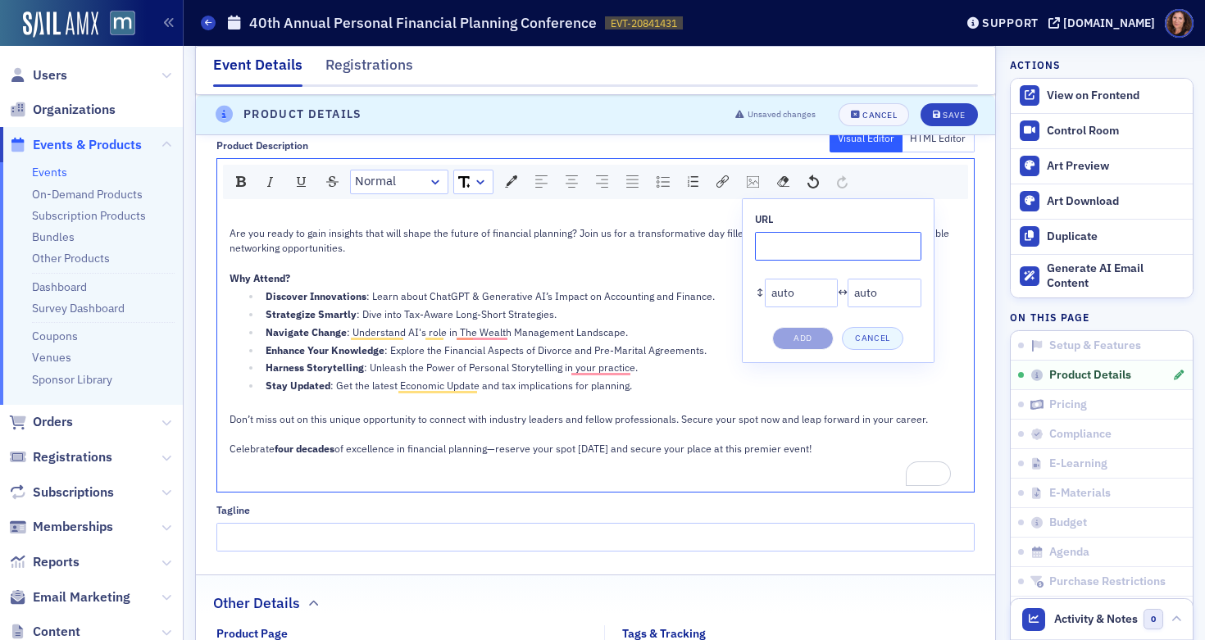
click at [797, 245] on input "rdw-image-control" at bounding box center [838, 246] width 166 height 29
paste input "https://cdn.sailamx.com/3/cms_uploads/15d0324c4cba39035aedcf51adc6262b/conversi…"
type input "https://cdn.sailamx.com/3/cms_uploads/15d0324c4cba39035aedcf51adc6262b/conversi…"
click at [815, 340] on button "Add" at bounding box center [802, 338] width 61 height 23
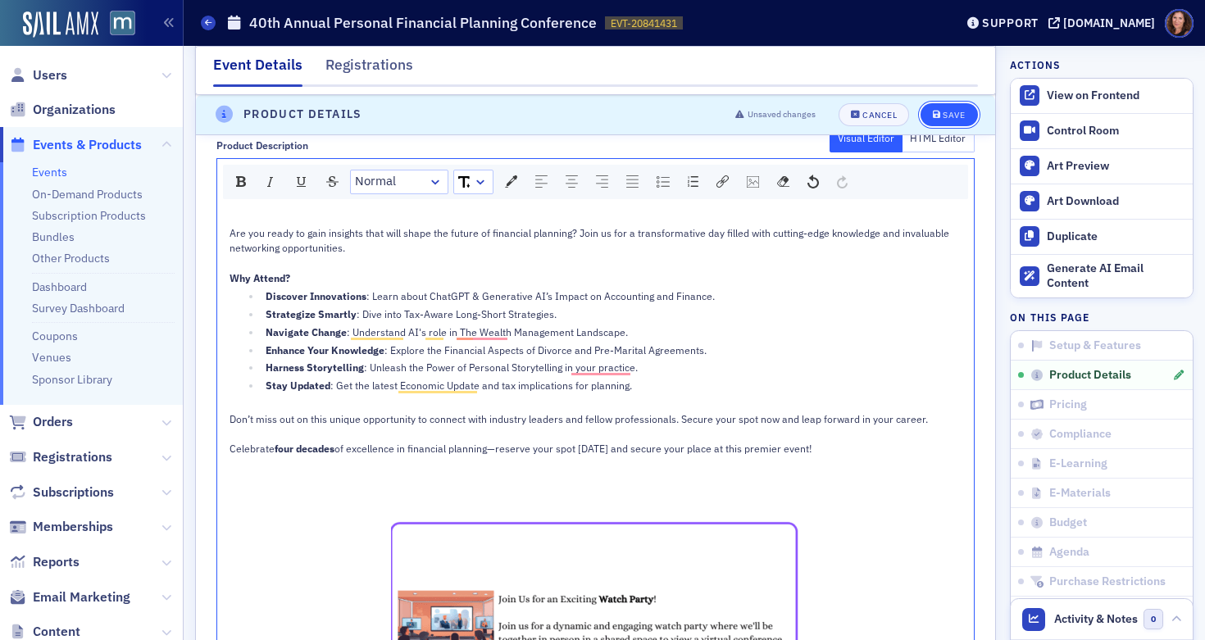
click at [949, 112] on div "Save" at bounding box center [954, 115] width 22 height 9
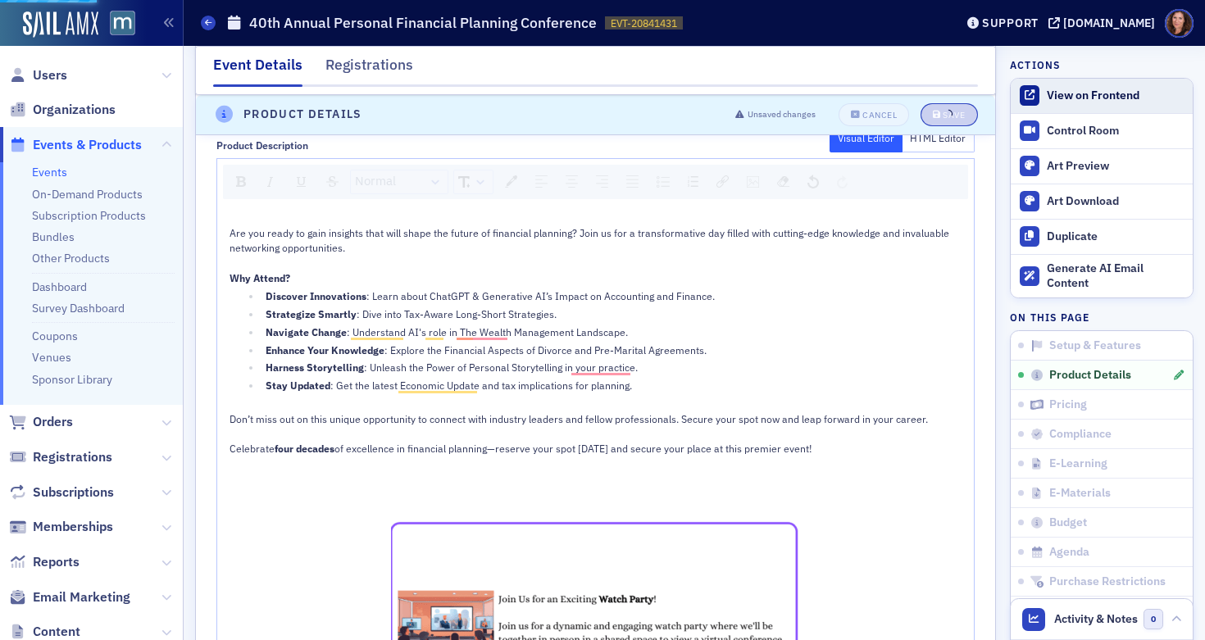
click at [1064, 93] on div "View on Frontend" at bounding box center [1116, 96] width 138 height 15
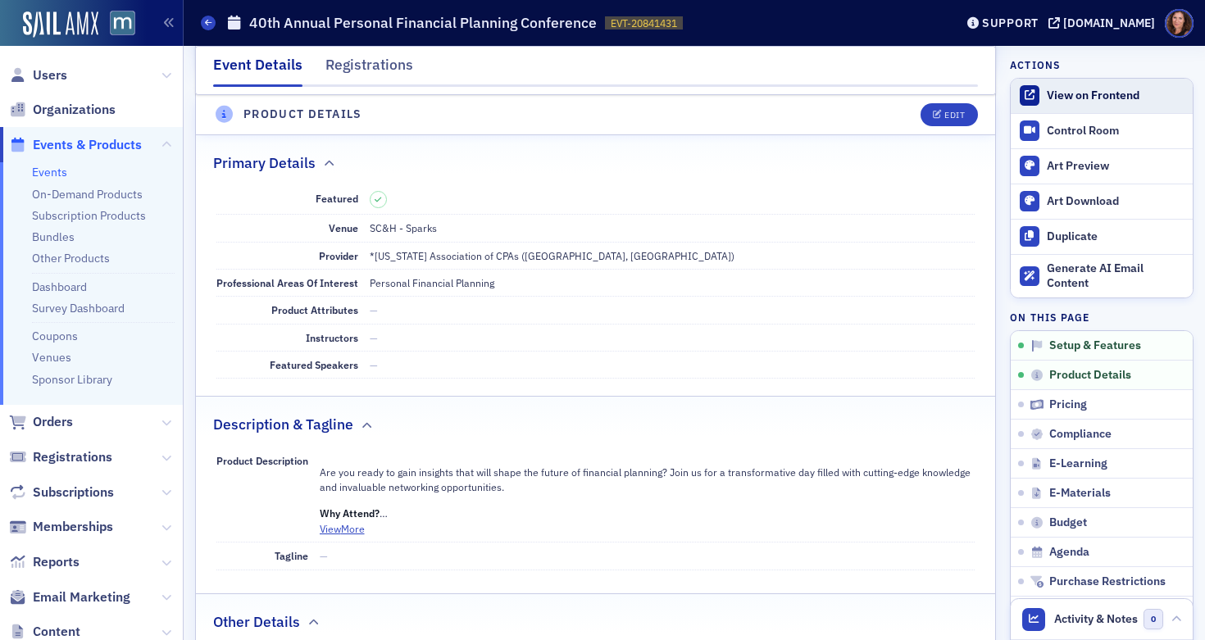
scroll to position [396, 0]
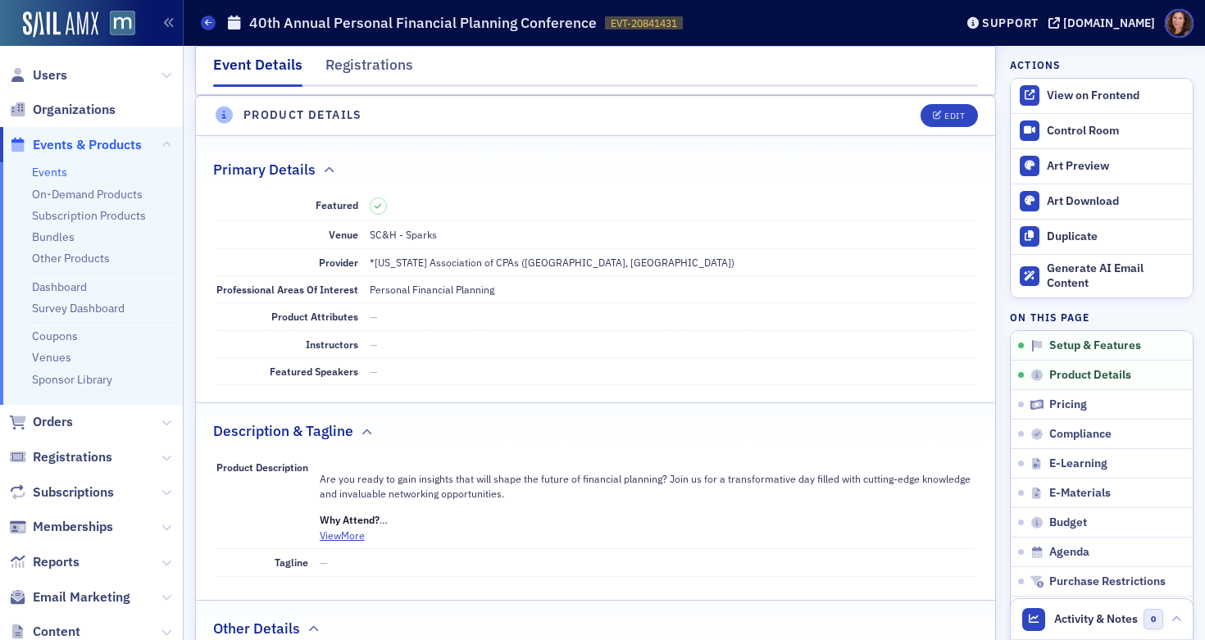
click at [43, 175] on link "Events" at bounding box center [49, 172] width 35 height 15
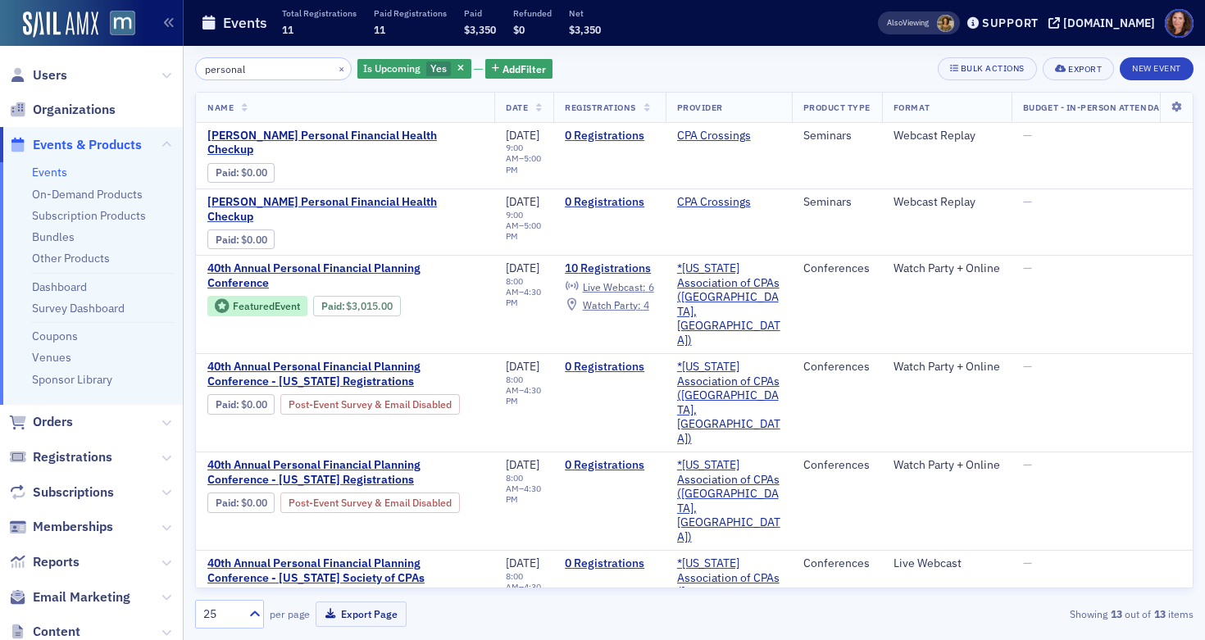
click at [229, 67] on input "personal" at bounding box center [273, 68] width 157 height 23
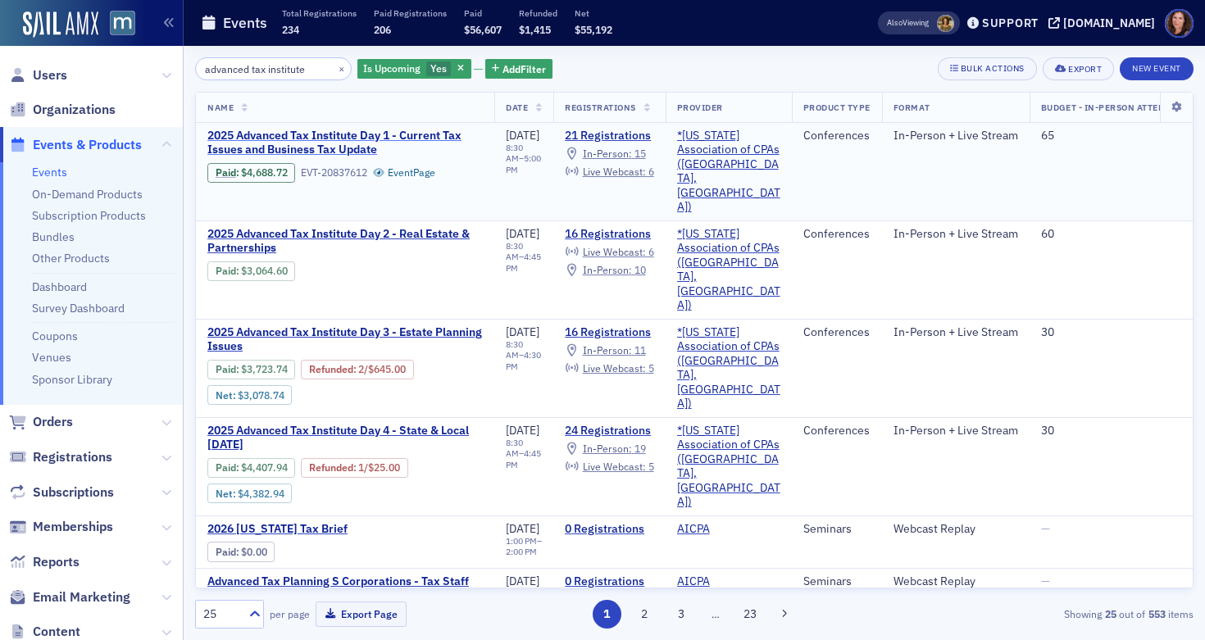
type input "advanced tax institute"
click at [347, 143] on span "2025 Advanced Tax Institute Day 1 - Current Tax Issues and Business Tax Update" at bounding box center [344, 143] width 275 height 29
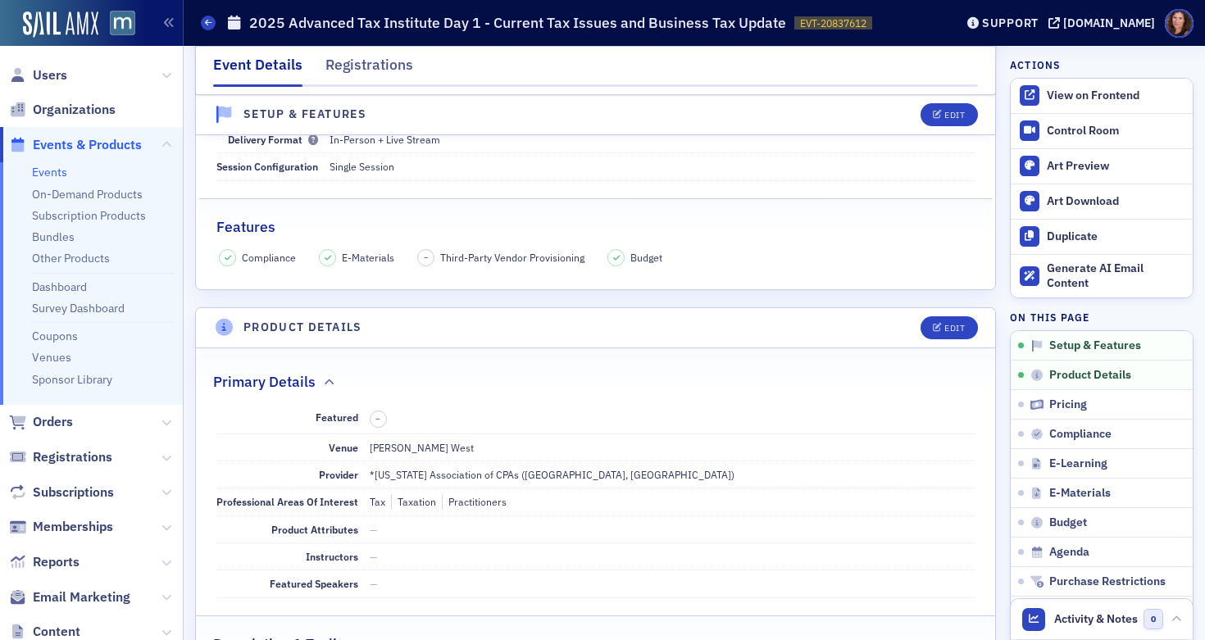
scroll to position [351, 0]
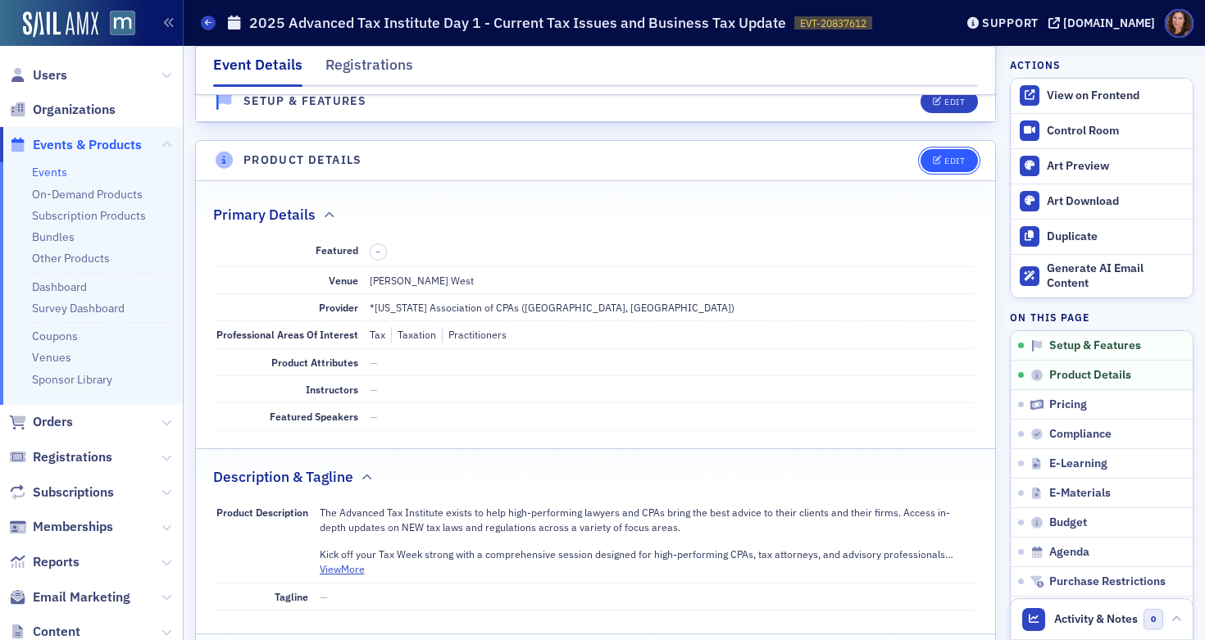
click at [933, 157] on span "Edit" at bounding box center [949, 161] width 32 height 9
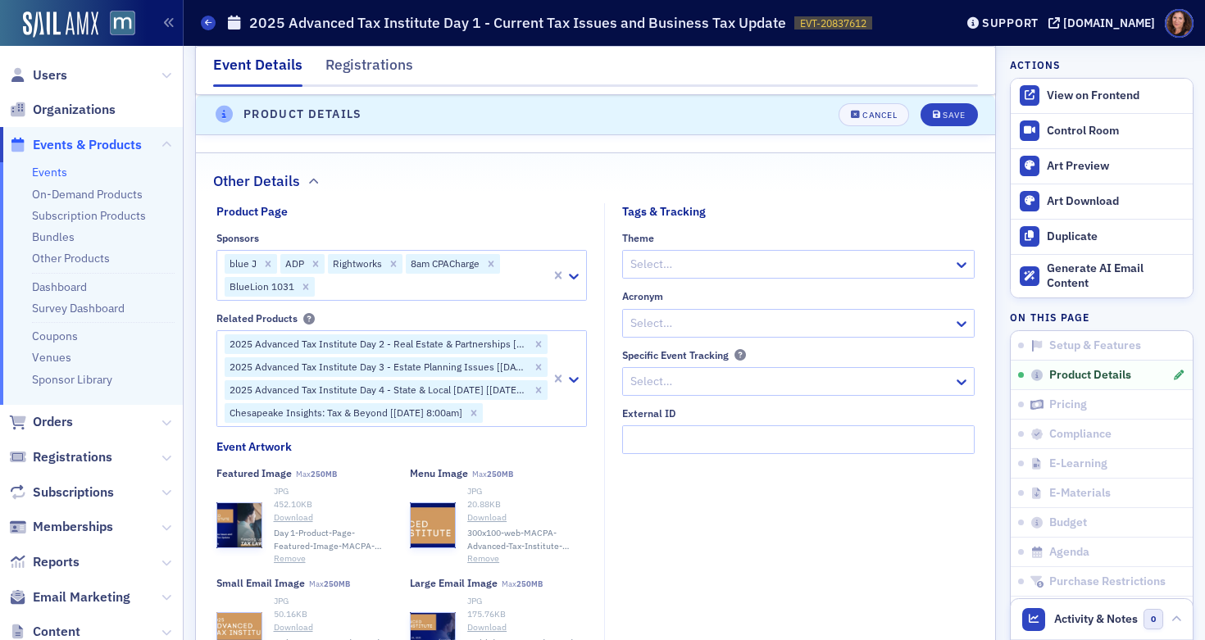
scroll to position [1328, 0]
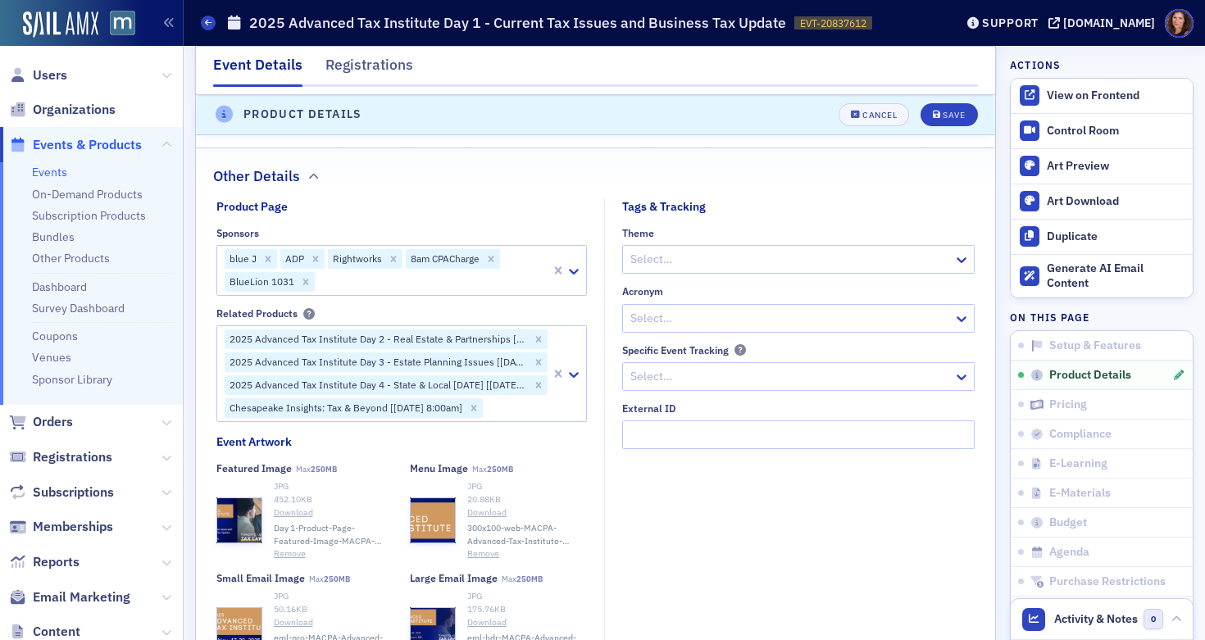
click at [355, 287] on div at bounding box center [432, 282] width 233 height 20
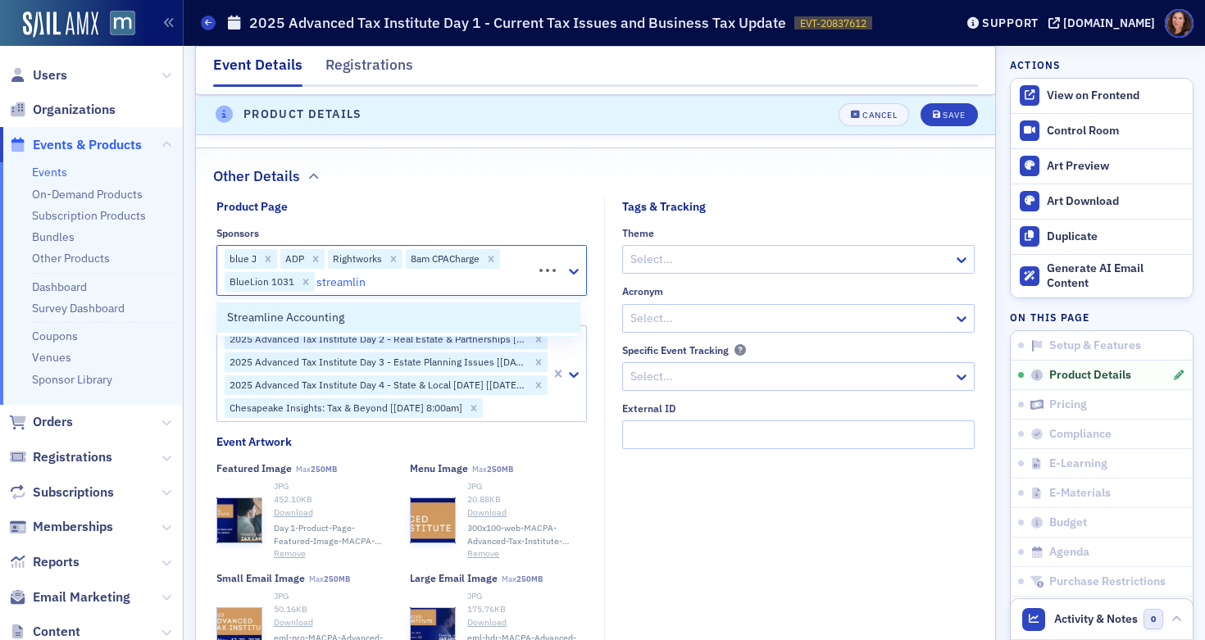
type input "streamline"
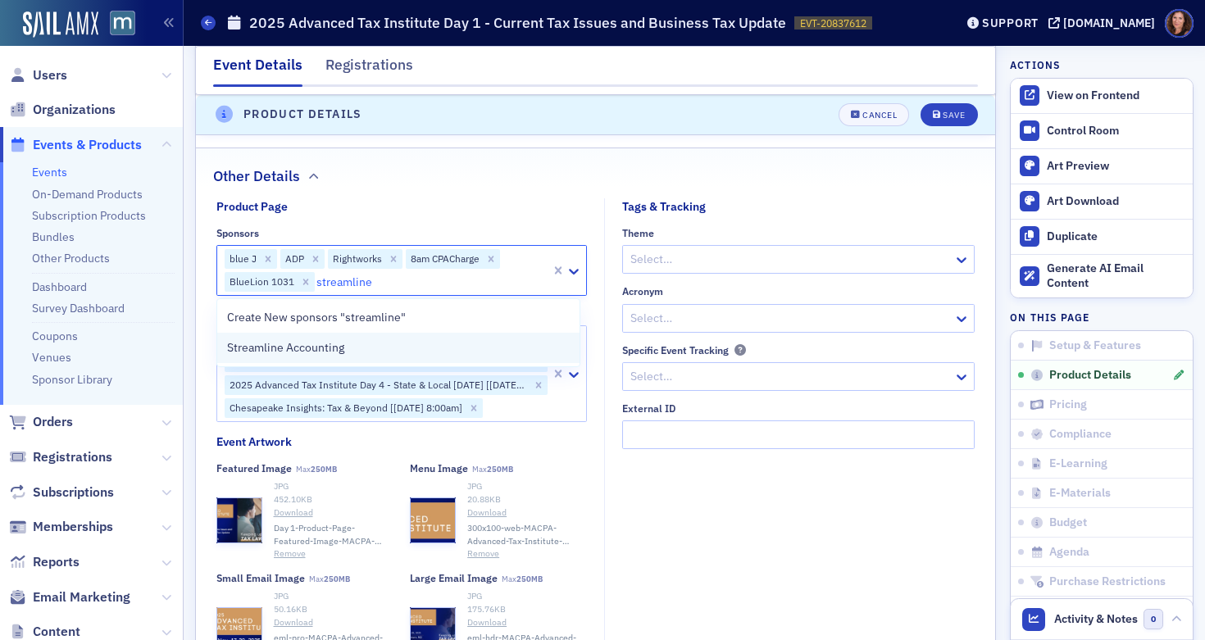
click at [343, 343] on span "Streamline Accounting" at bounding box center [285, 347] width 117 height 17
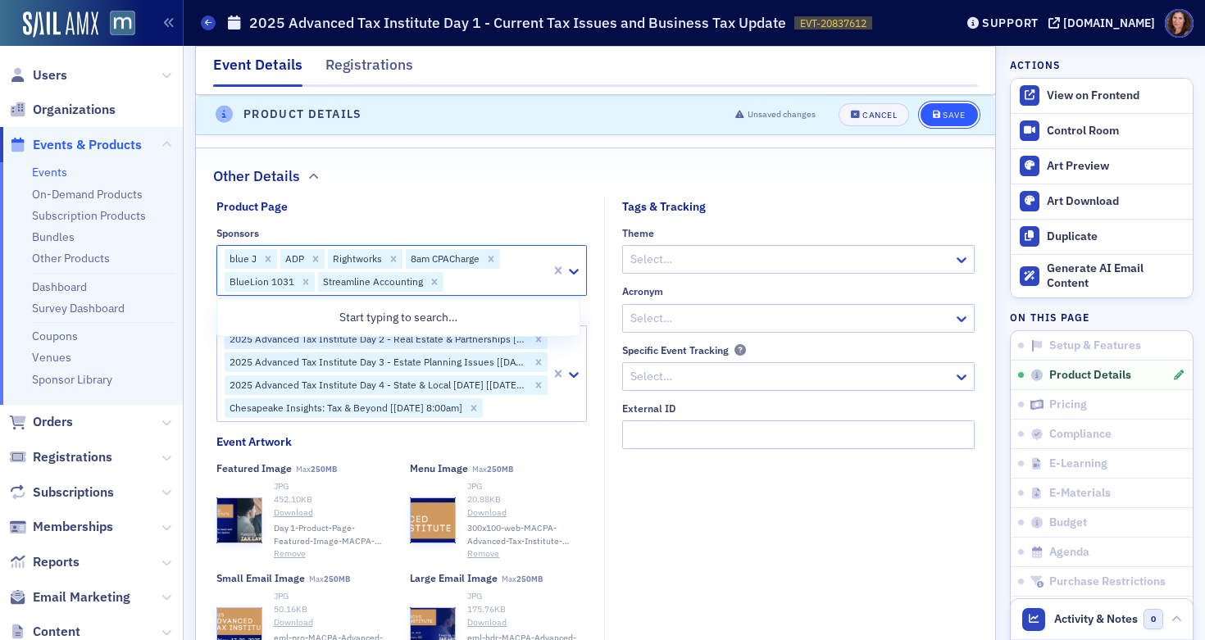
click at [943, 112] on div "Save" at bounding box center [954, 115] width 22 height 9
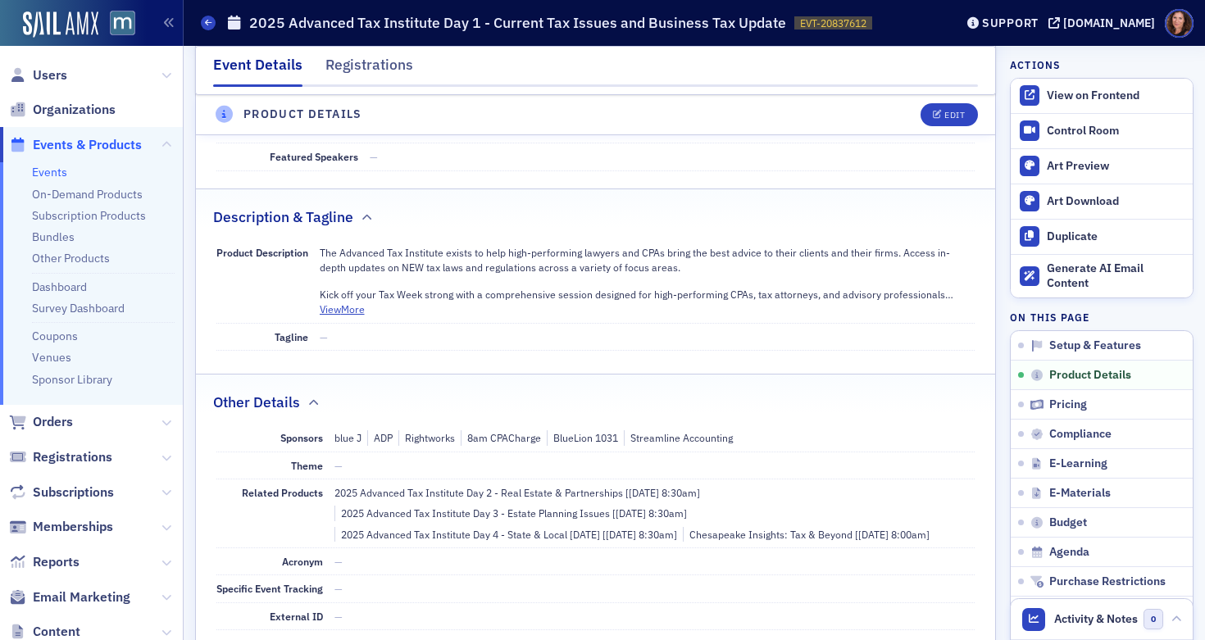
scroll to position [396, 0]
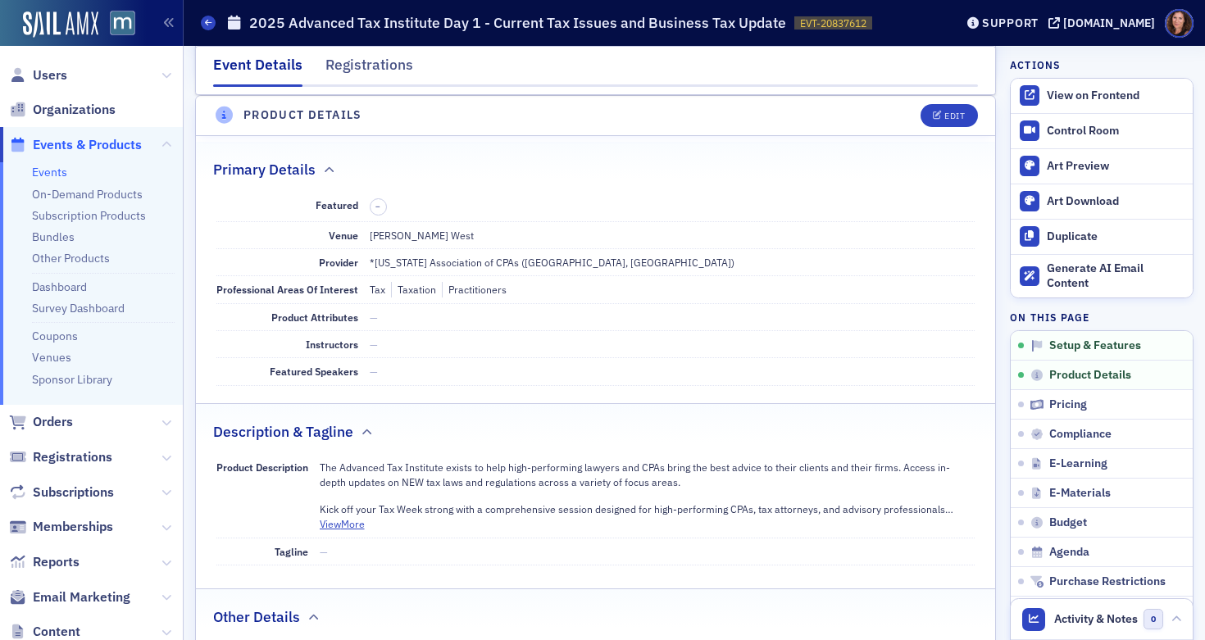
click at [49, 179] on link "Events" at bounding box center [49, 172] width 35 height 15
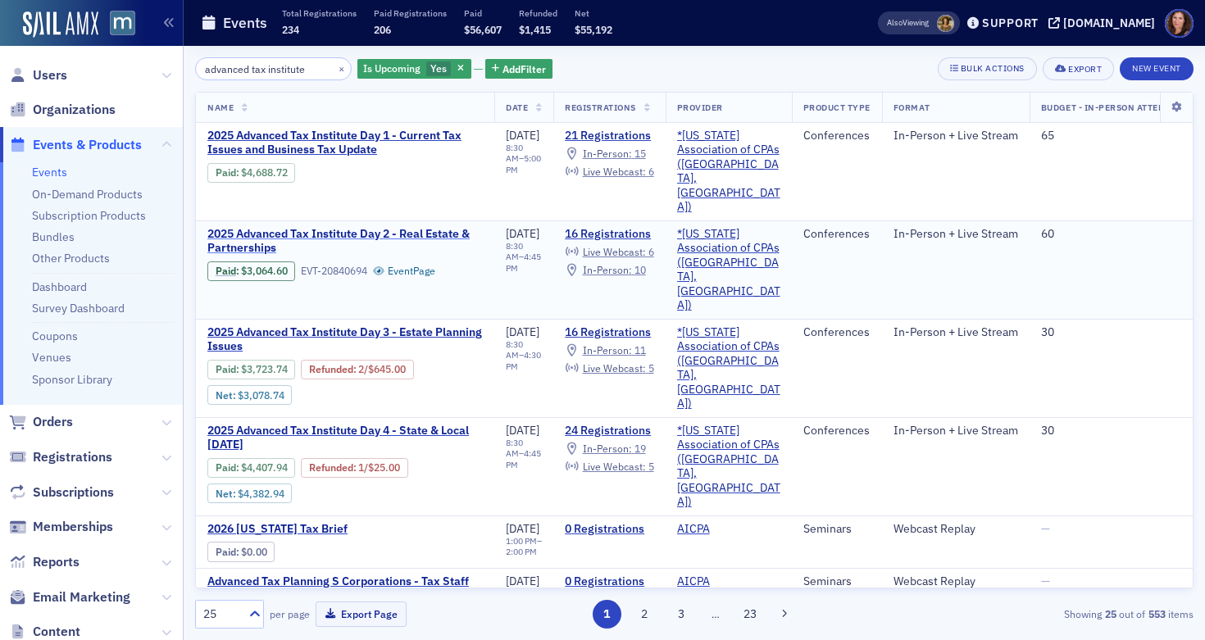
click at [335, 227] on span "2025 Advanced Tax Institute Day 2 - Real Estate & Partnerships" at bounding box center [344, 241] width 275 height 29
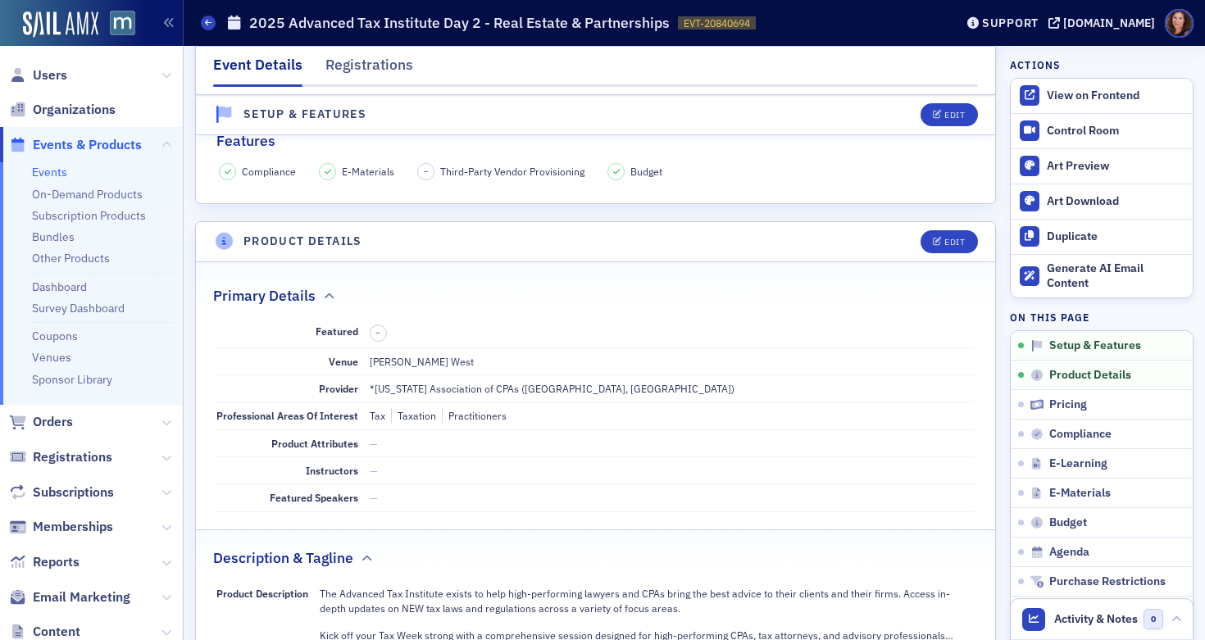
scroll to position [304, 0]
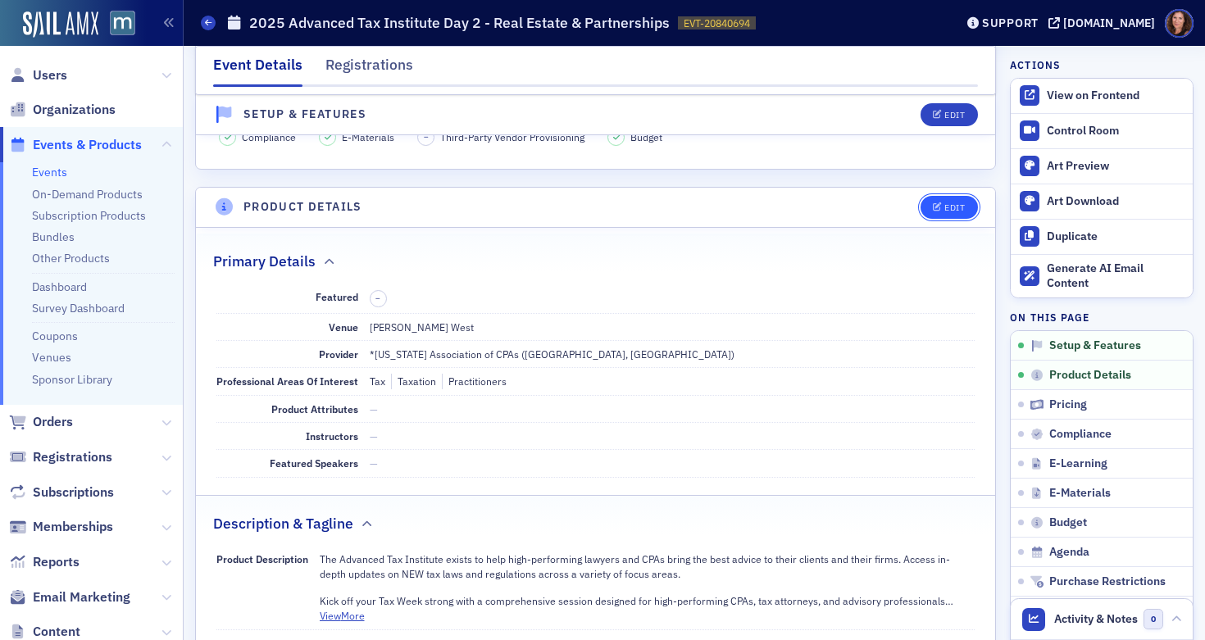
click at [933, 209] on icon "button" at bounding box center [938, 207] width 10 height 9
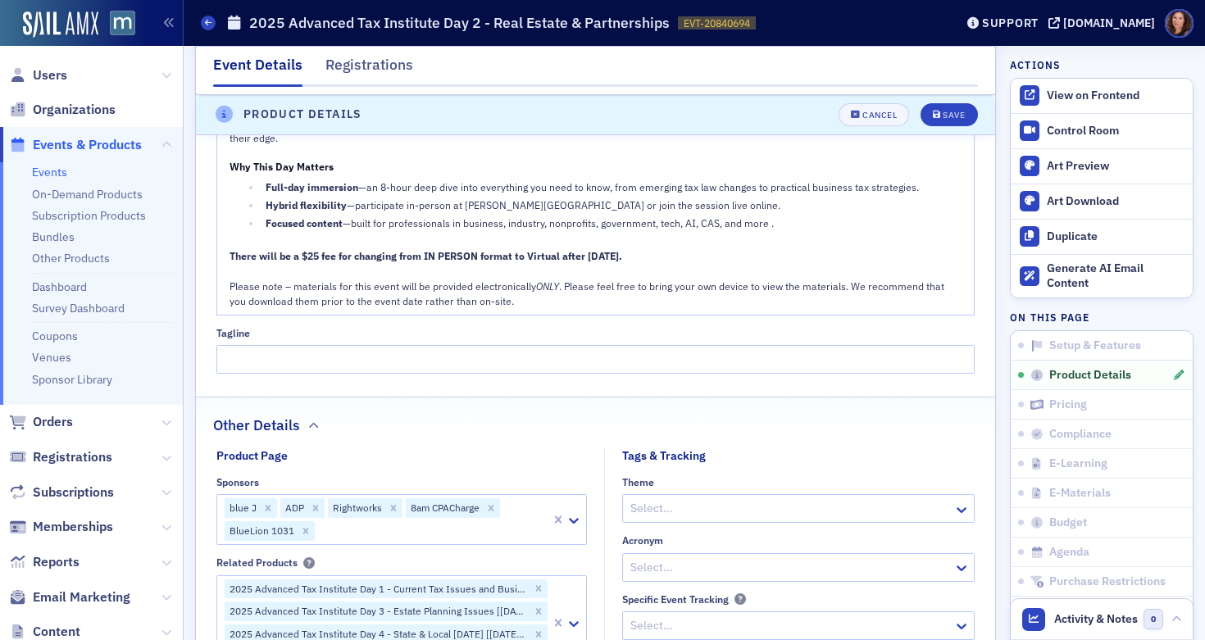
scroll to position [1211, 0]
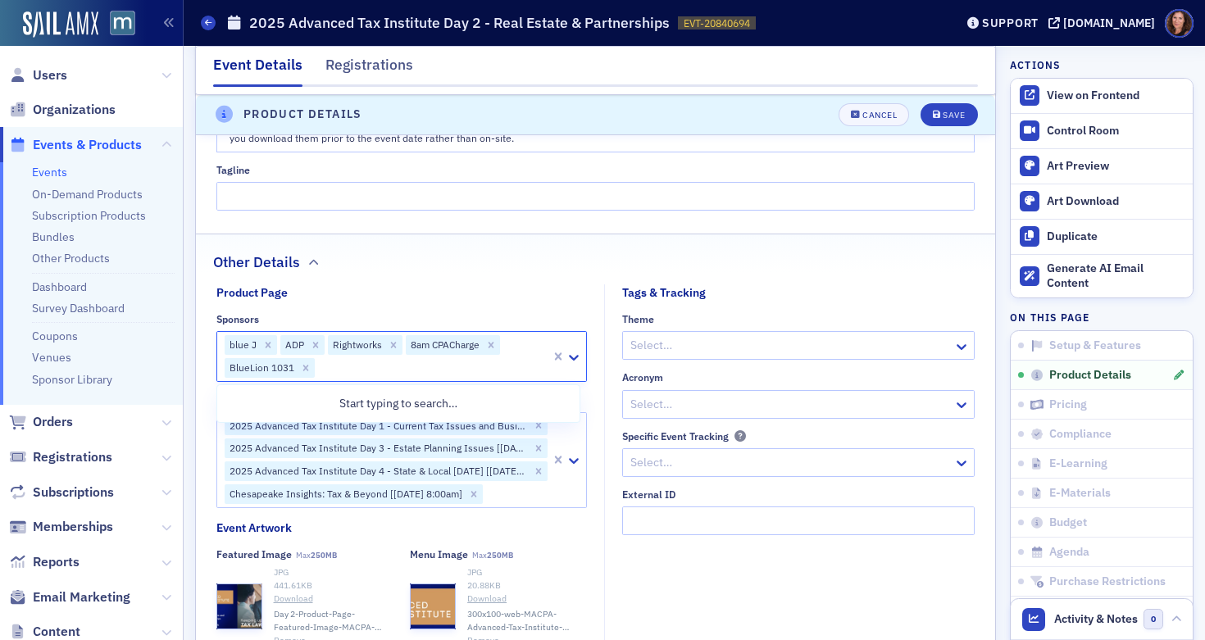
click at [370, 372] on div at bounding box center [432, 368] width 233 height 20
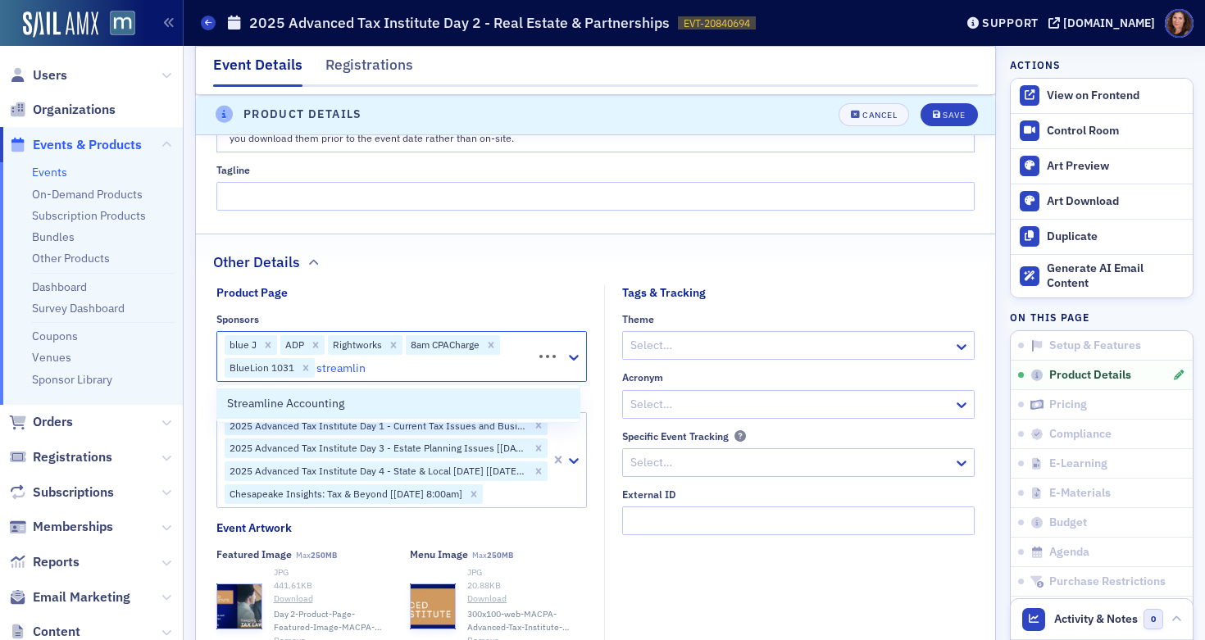
type input "streamline"
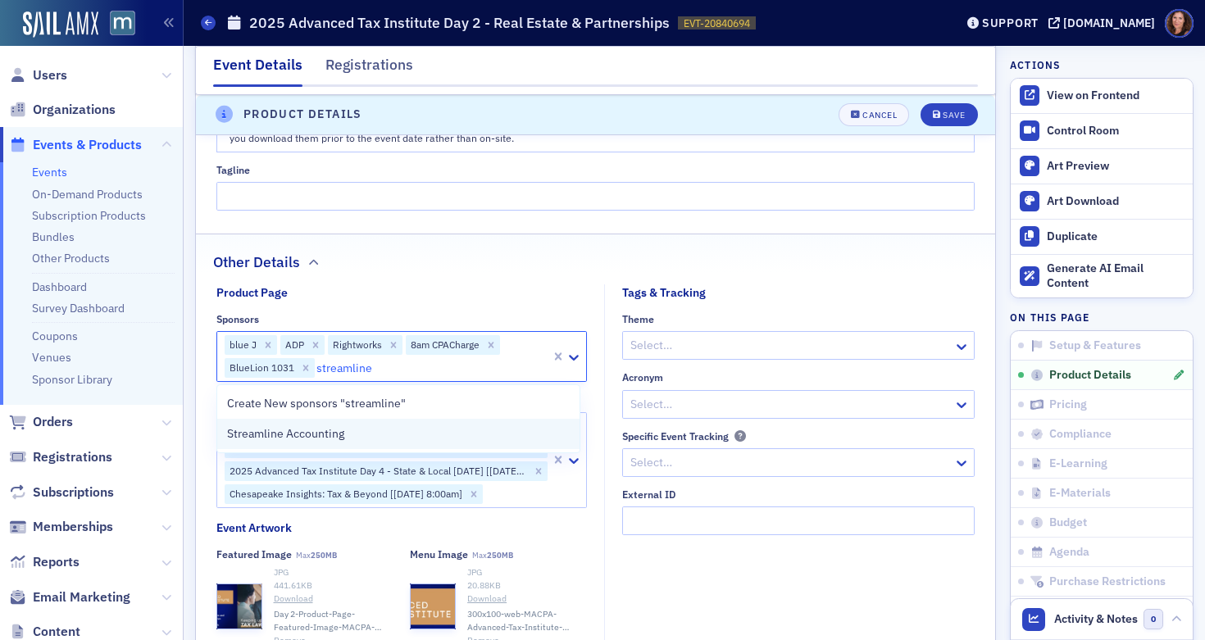
click at [358, 427] on div "Streamline Accounting" at bounding box center [398, 433] width 343 height 17
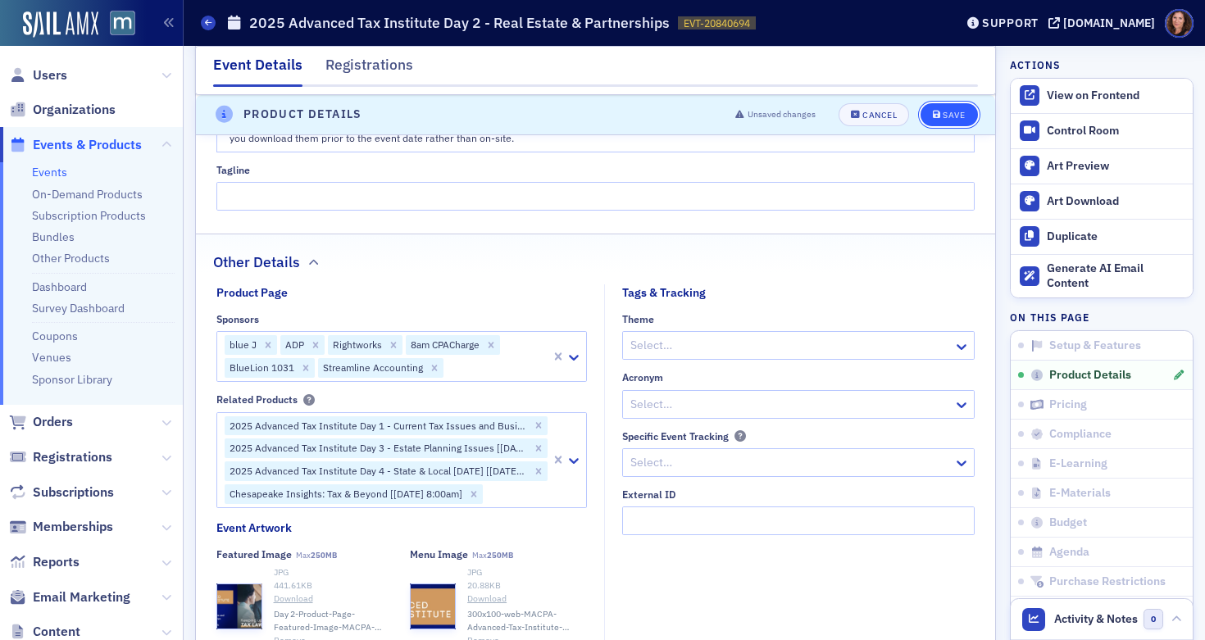
click at [933, 114] on icon "submit" at bounding box center [937, 115] width 8 height 9
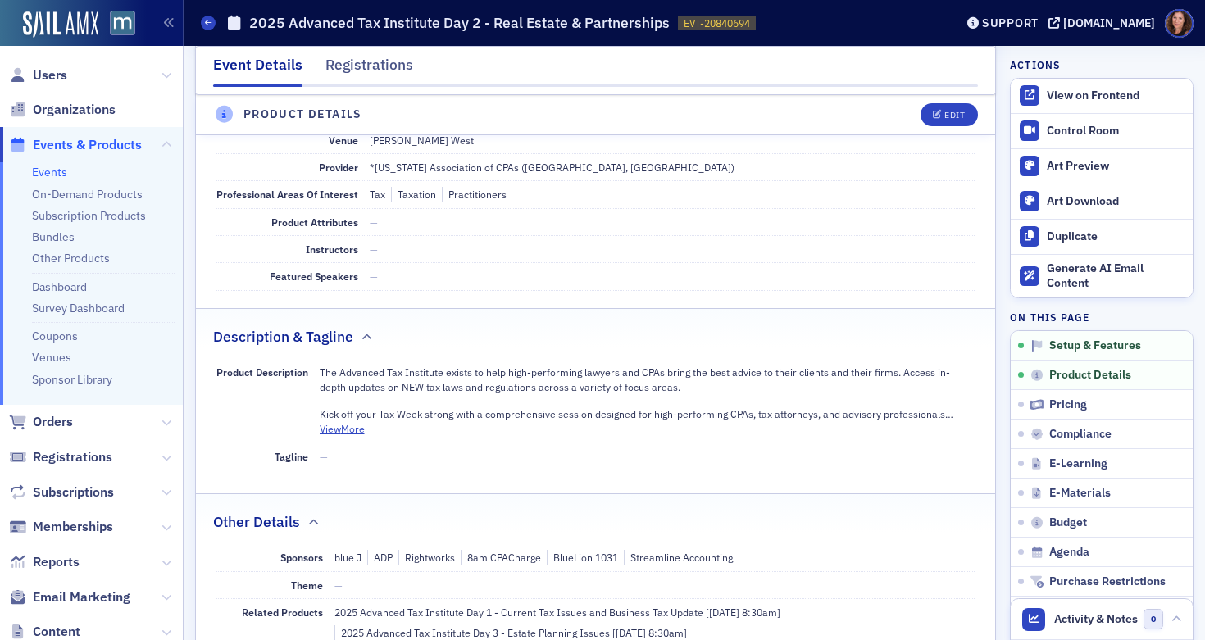
scroll to position [396, 0]
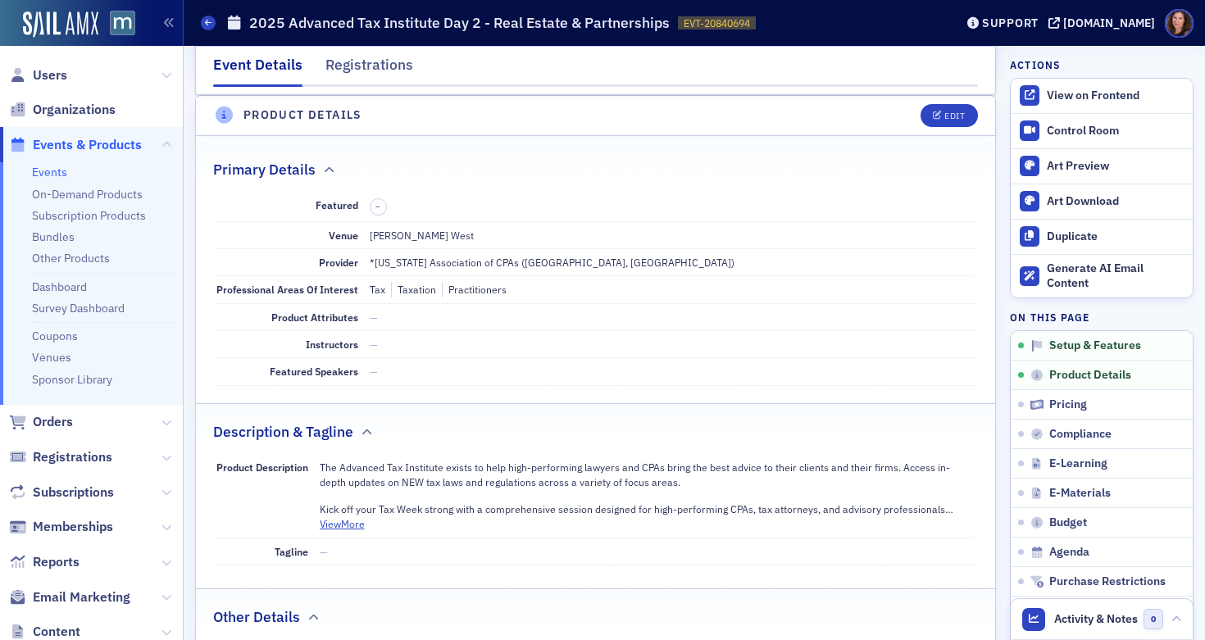
click at [48, 173] on link "Events" at bounding box center [49, 172] width 35 height 15
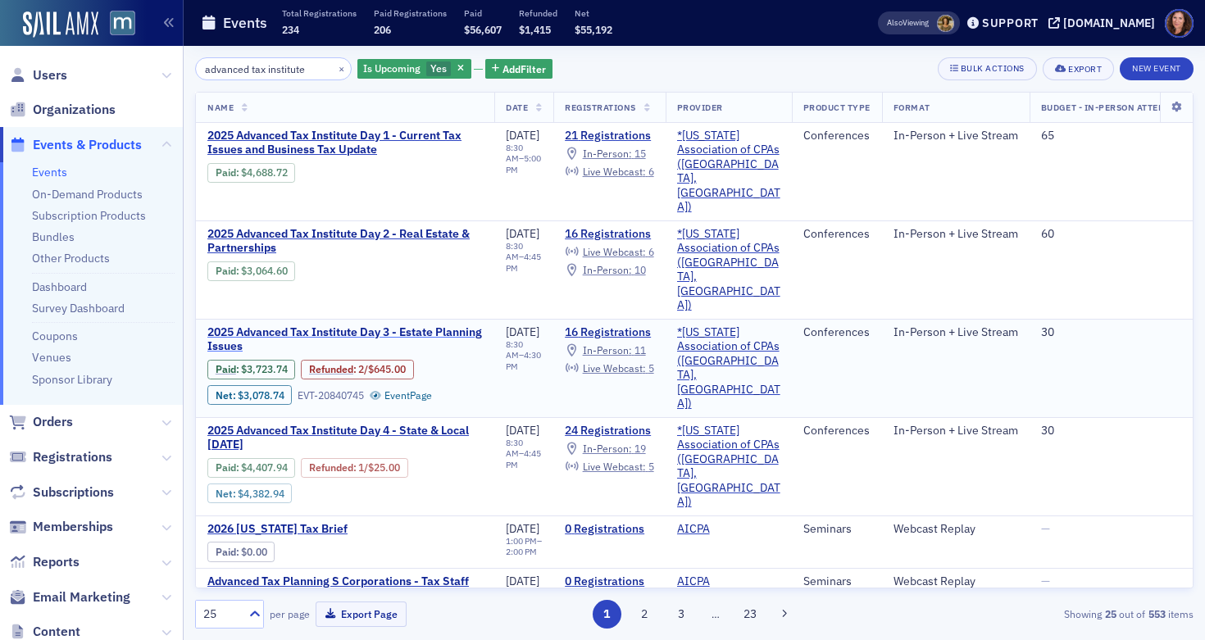
click at [390, 325] on span "2025 Advanced Tax Institute Day 3 - Estate Planning Issues" at bounding box center [344, 339] width 275 height 29
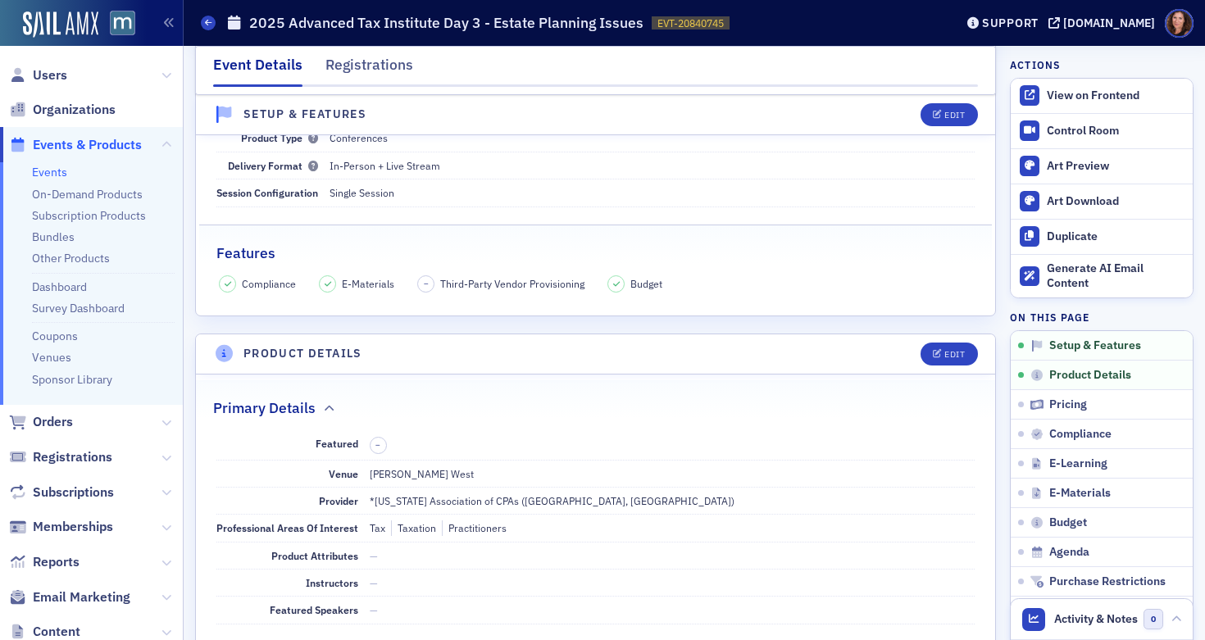
scroll to position [482, 0]
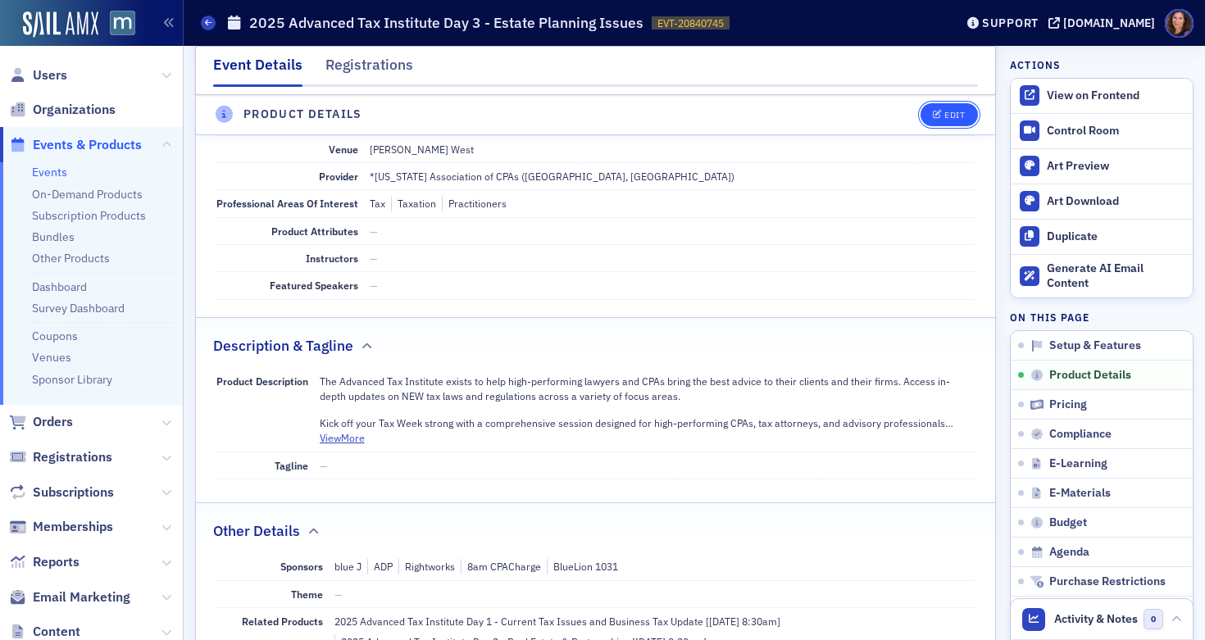
click at [944, 117] on div "Edit" at bounding box center [954, 115] width 20 height 9
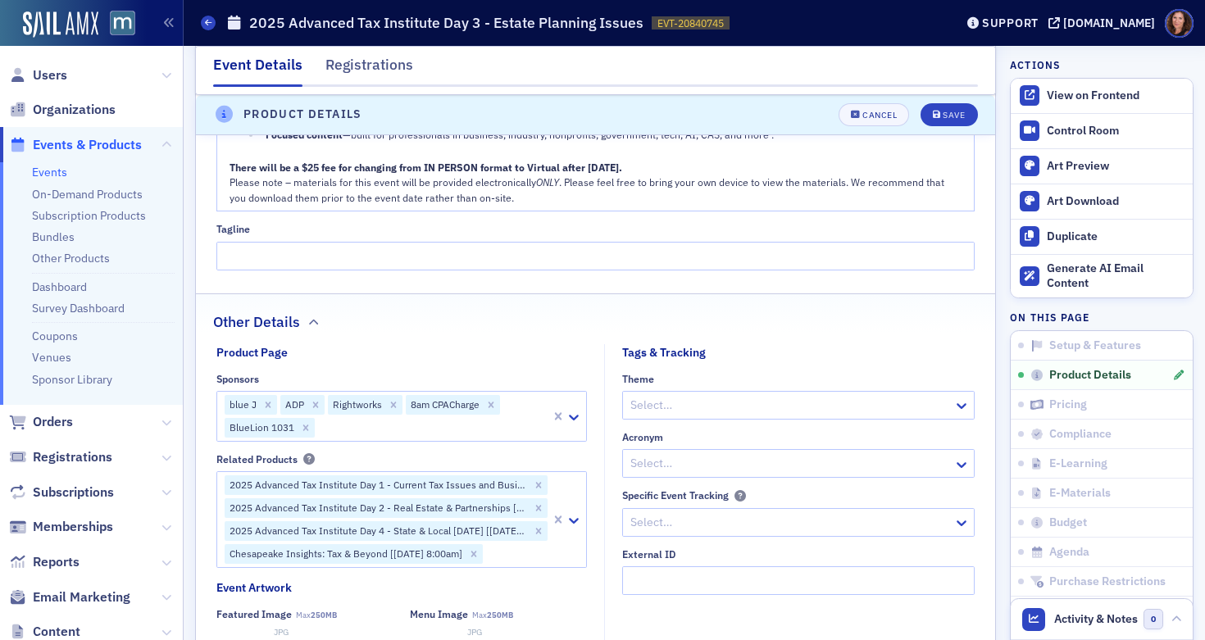
scroll to position [1152, 0]
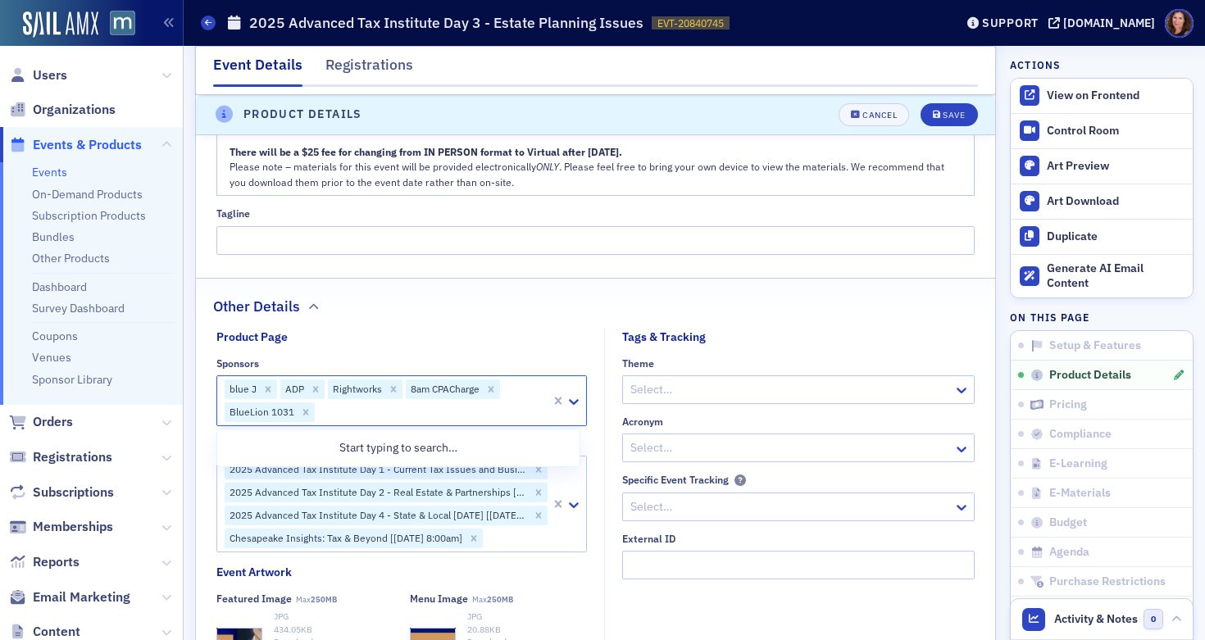
click at [395, 413] on div at bounding box center [432, 412] width 233 height 20
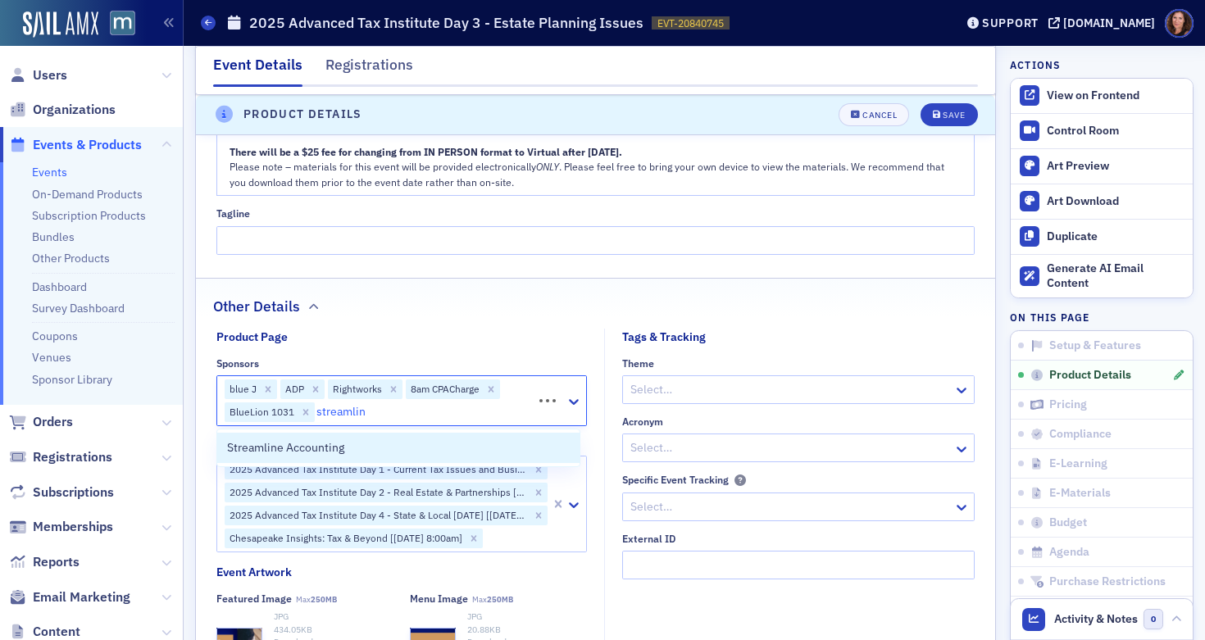
type input "streamline"
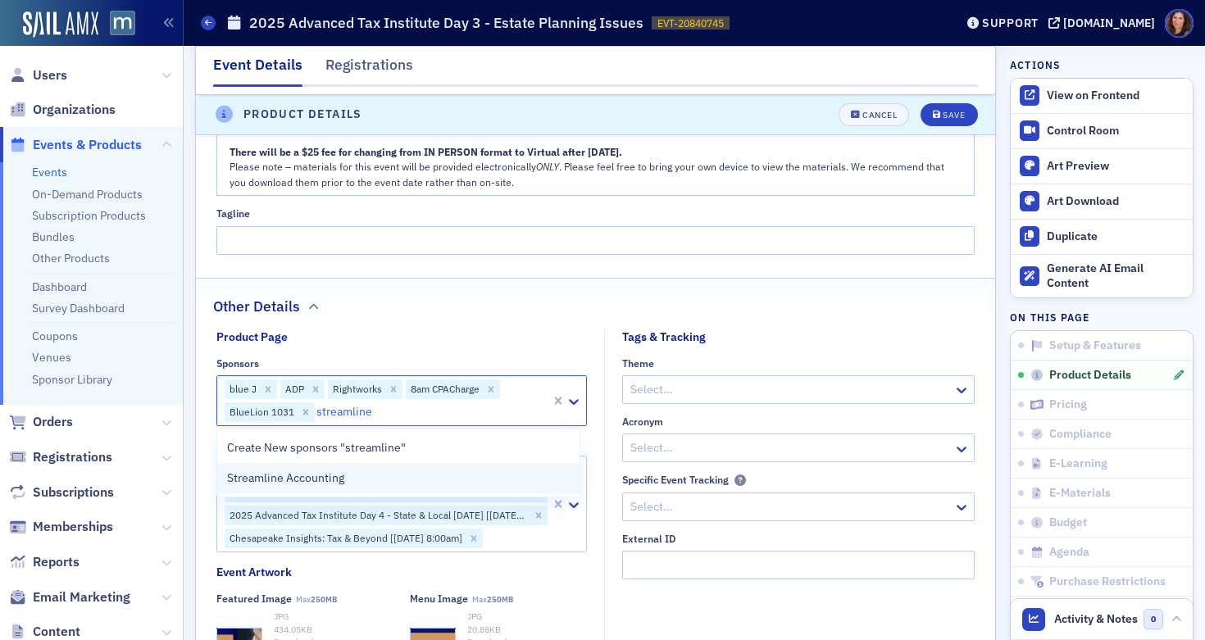
click at [384, 476] on div "Streamline Accounting" at bounding box center [398, 478] width 343 height 17
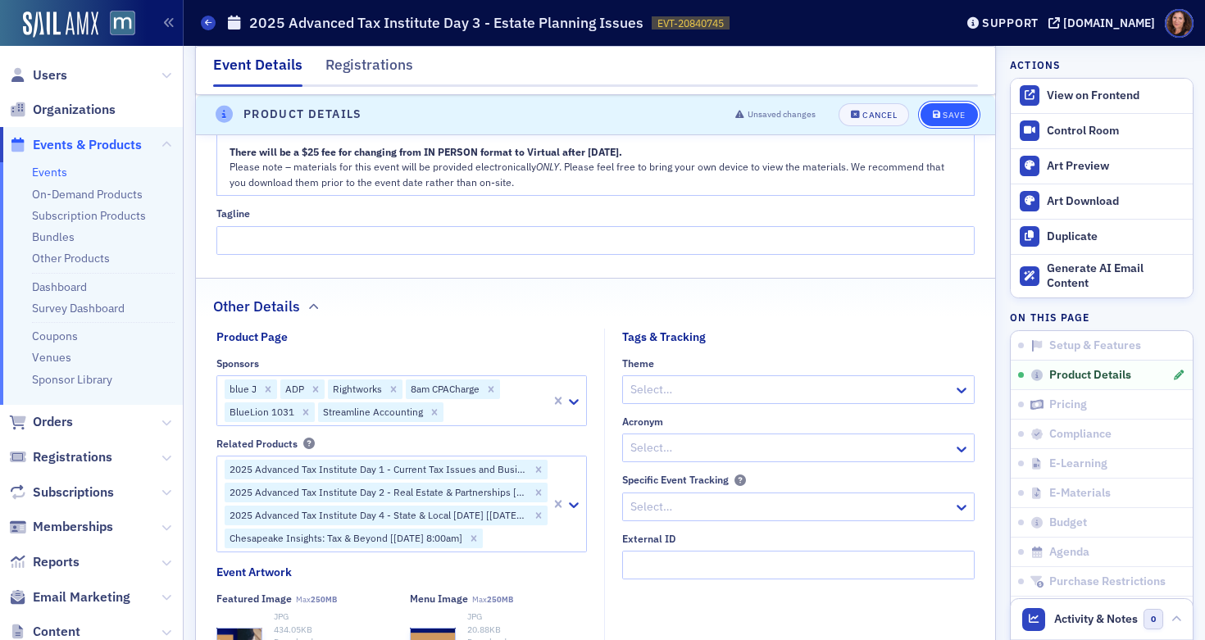
click at [943, 115] on div "Save" at bounding box center [954, 115] width 22 height 9
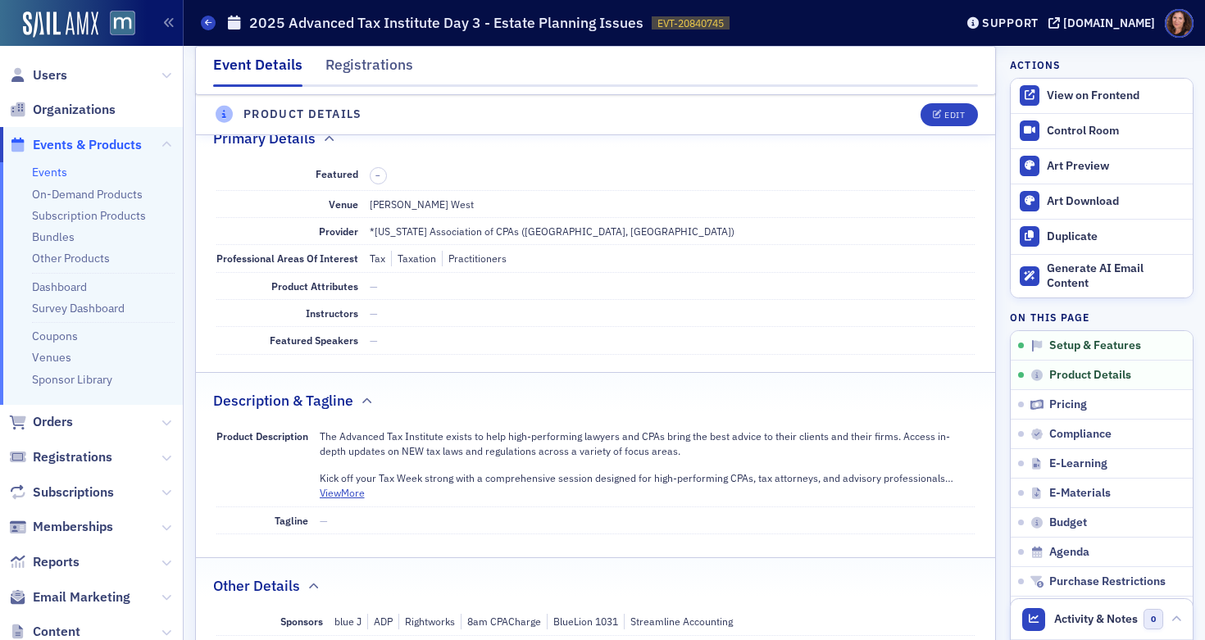
scroll to position [396, 0]
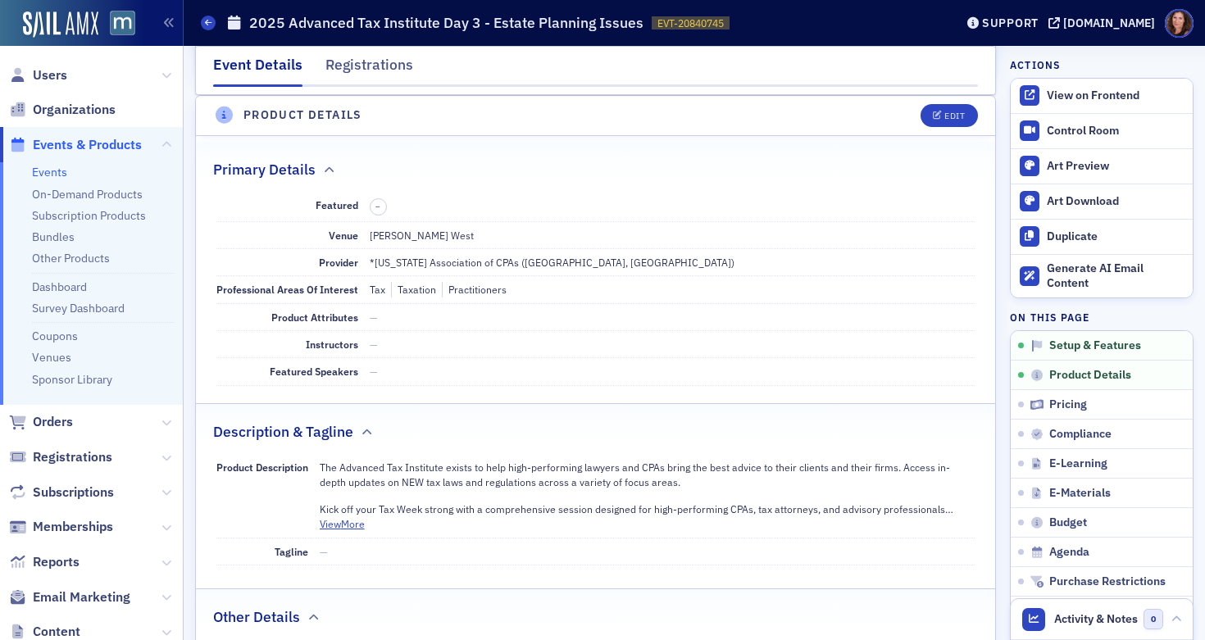
click at [40, 176] on link "Events" at bounding box center [49, 172] width 35 height 15
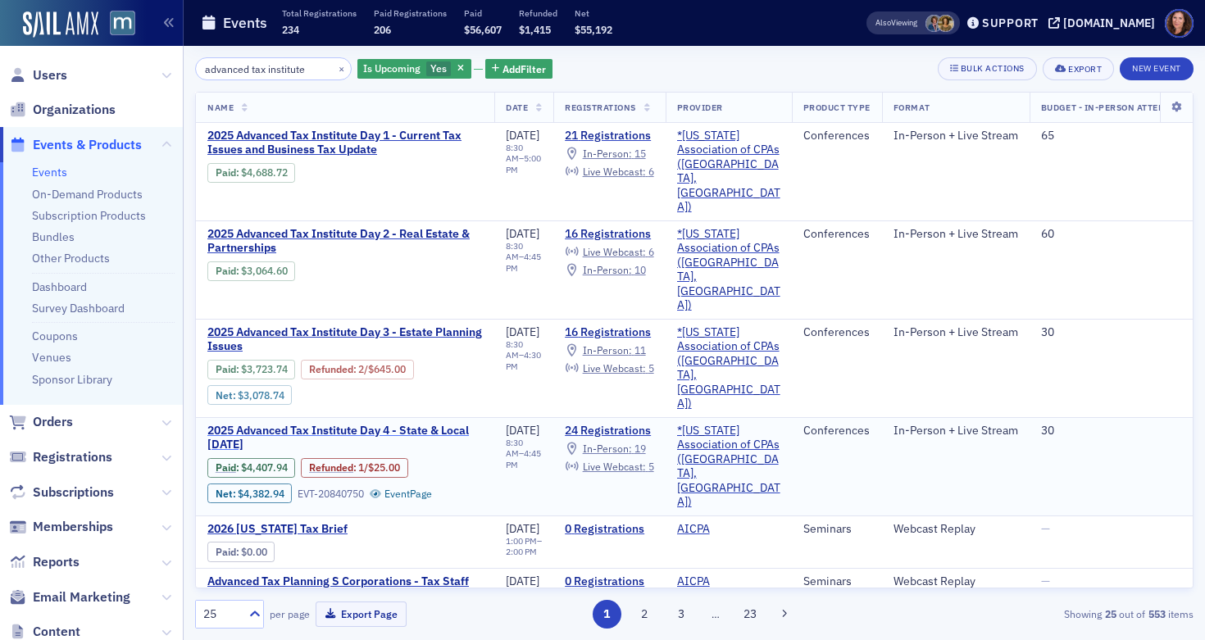
click at [431, 424] on span "2025 Advanced Tax Institute Day 4 - State & Local Tax Day" at bounding box center [344, 438] width 275 height 29
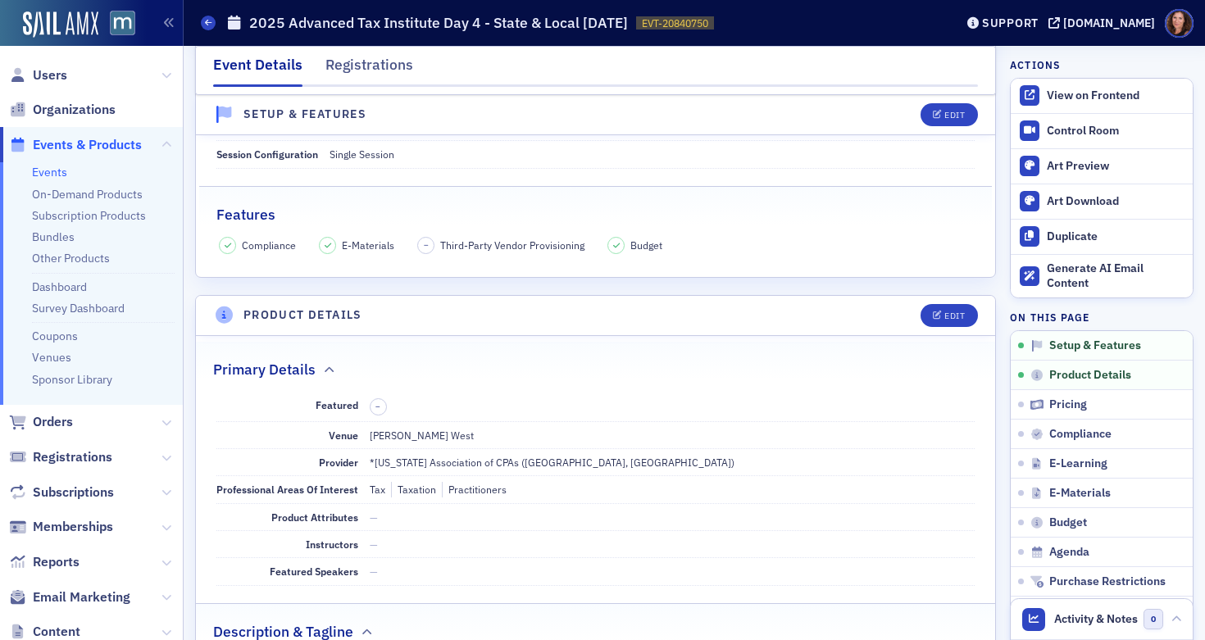
scroll to position [270, 0]
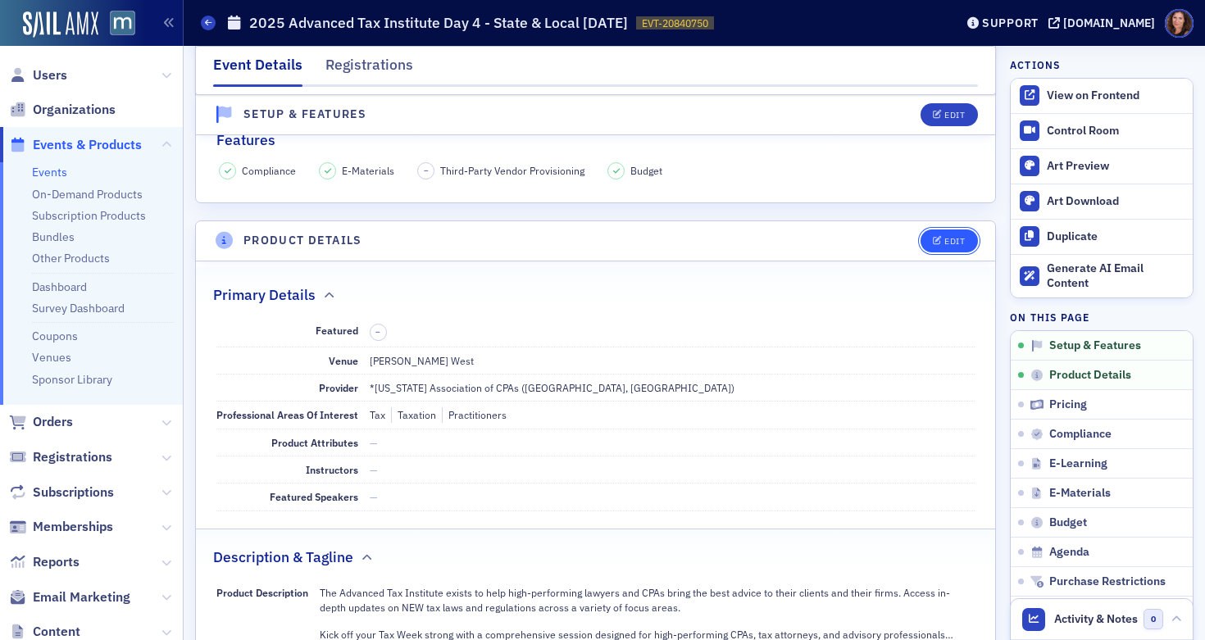
click at [942, 248] on button "Edit" at bounding box center [948, 240] width 57 height 23
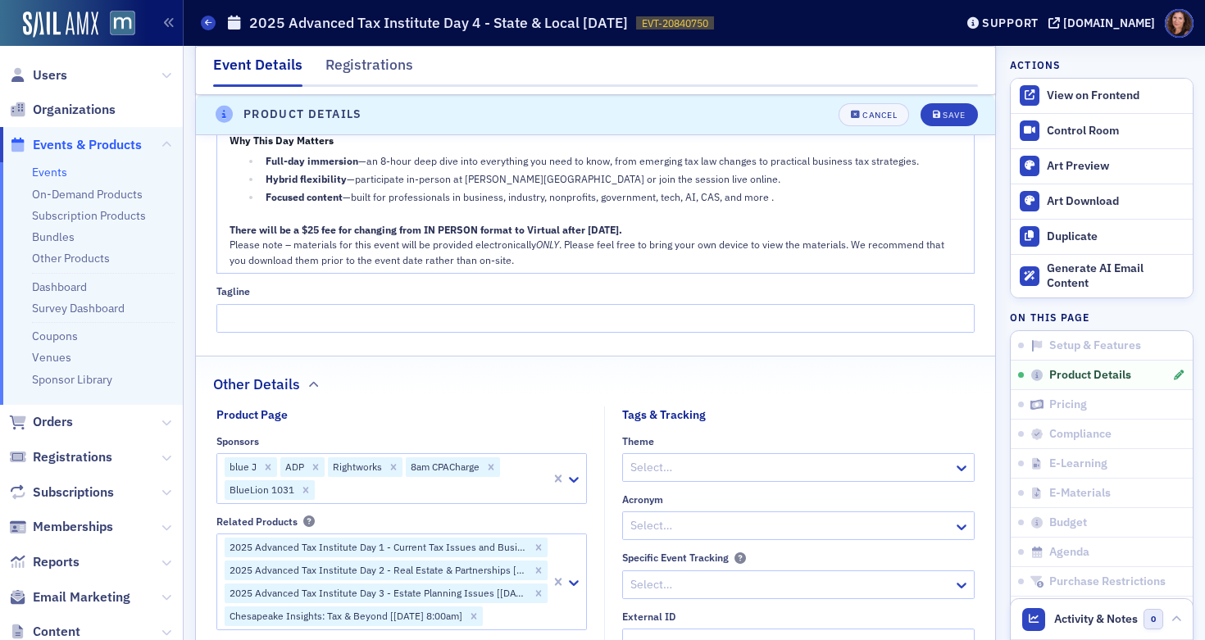
scroll to position [1145, 0]
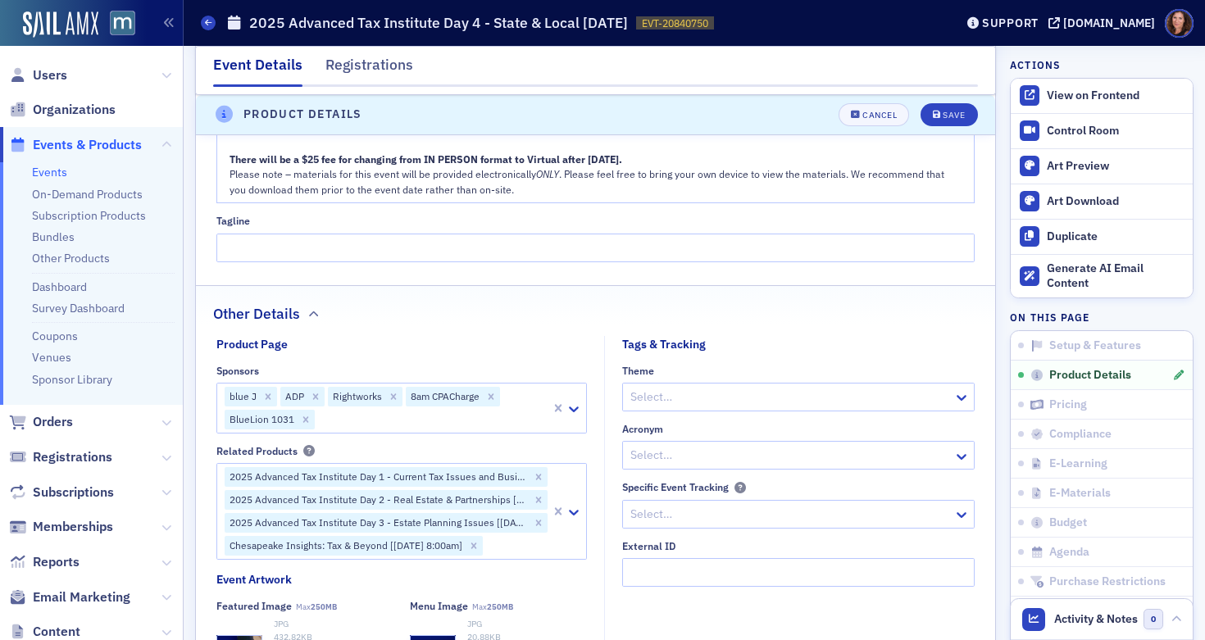
click at [360, 414] on div at bounding box center [432, 419] width 233 height 20
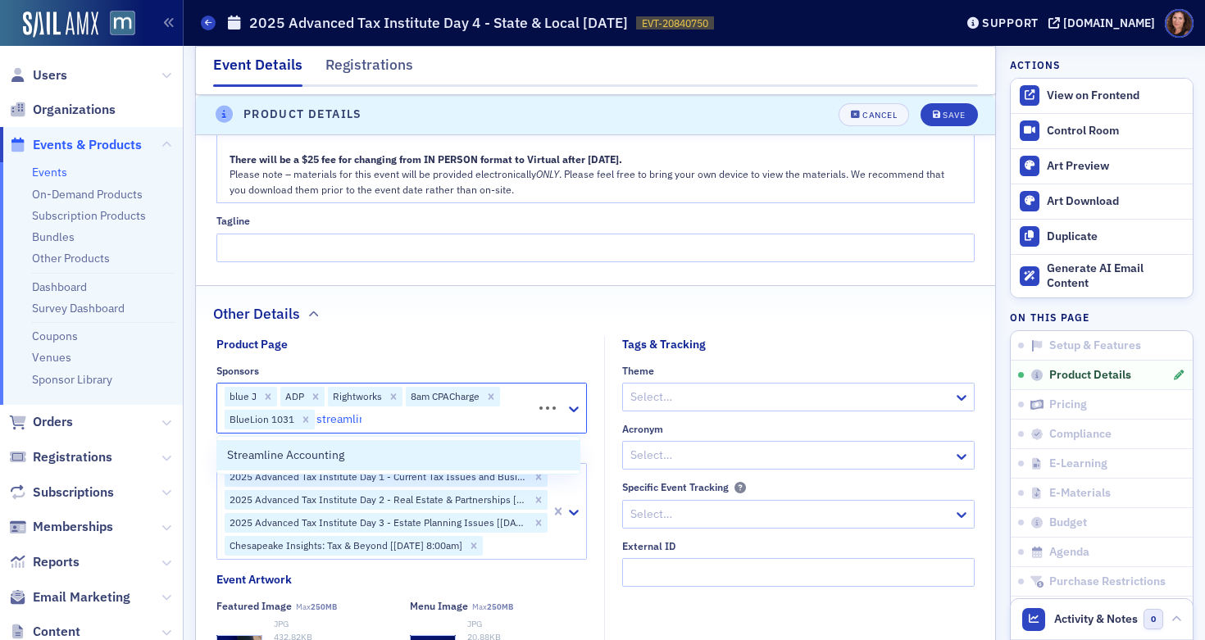
type input "streamline"
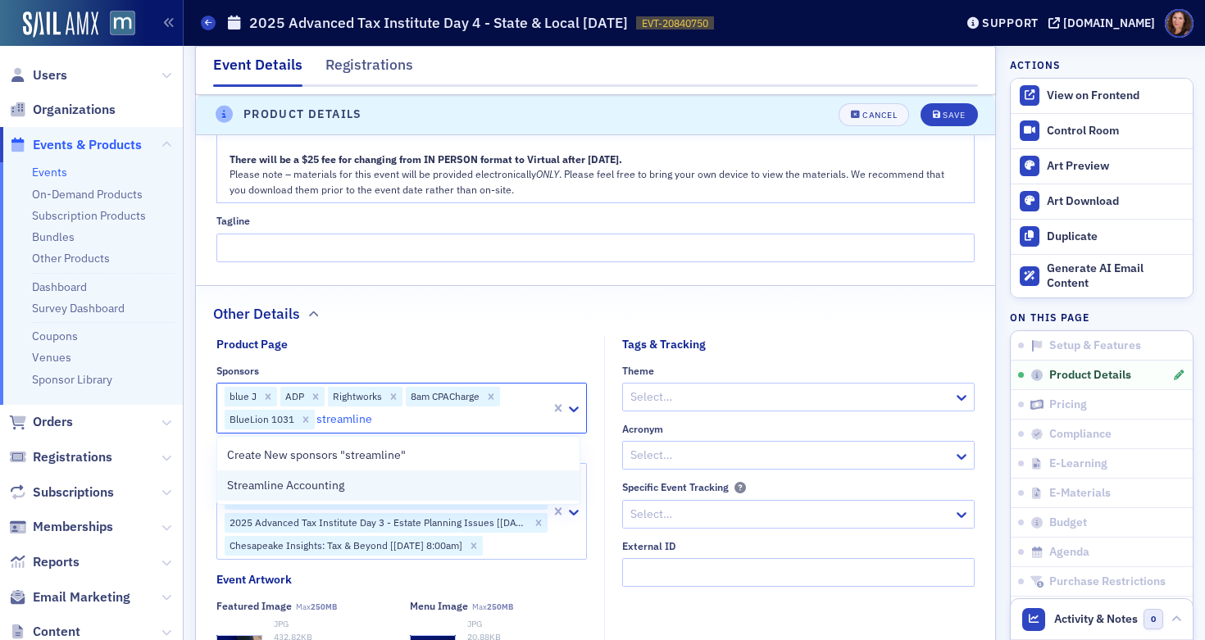
click at [344, 486] on div "Streamline Accounting" at bounding box center [398, 485] width 343 height 17
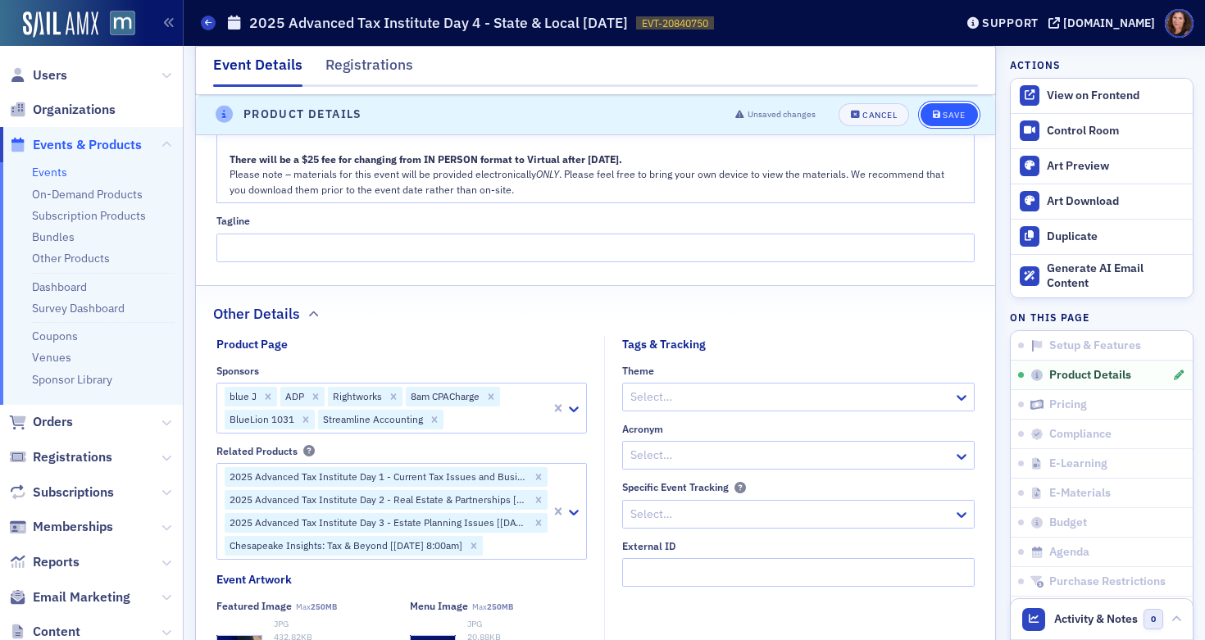
click at [934, 120] on button "Save" at bounding box center [948, 114] width 57 height 23
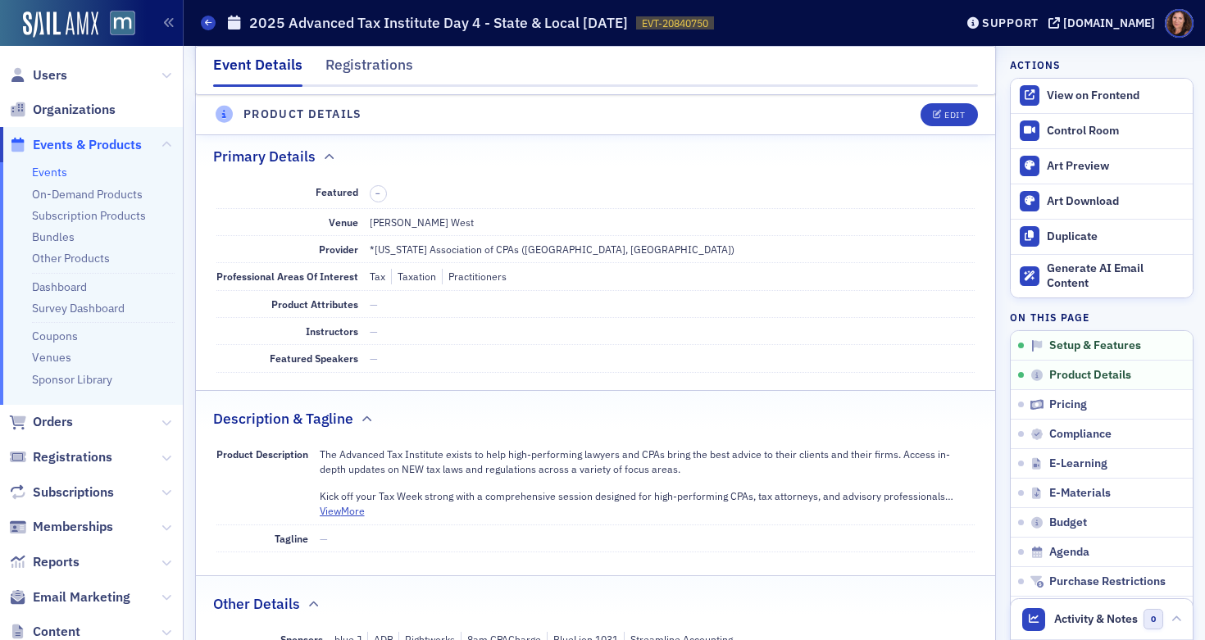
scroll to position [396, 0]
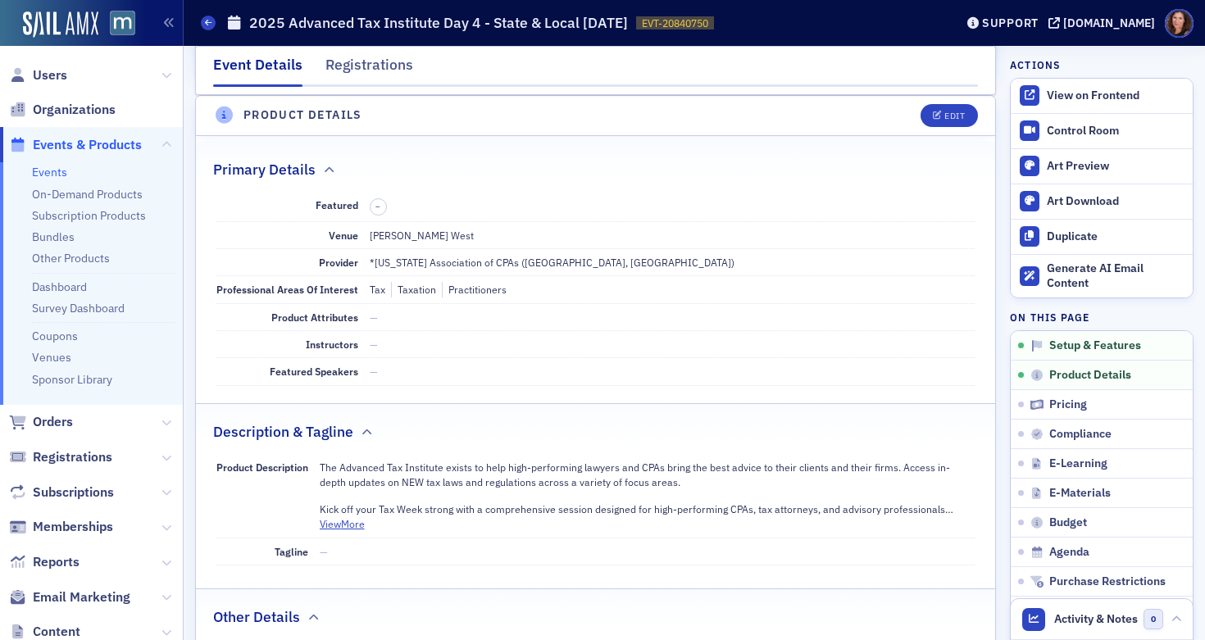
click at [44, 170] on link "Events" at bounding box center [49, 172] width 35 height 15
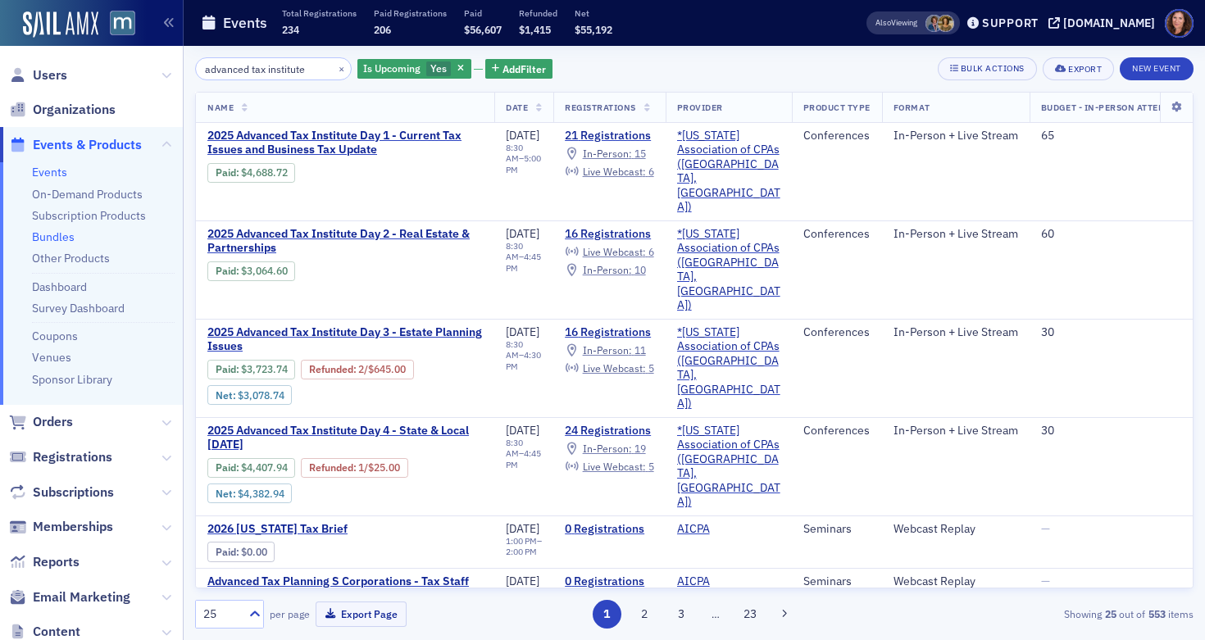
click at [57, 243] on link "Bundles" at bounding box center [53, 236] width 43 height 15
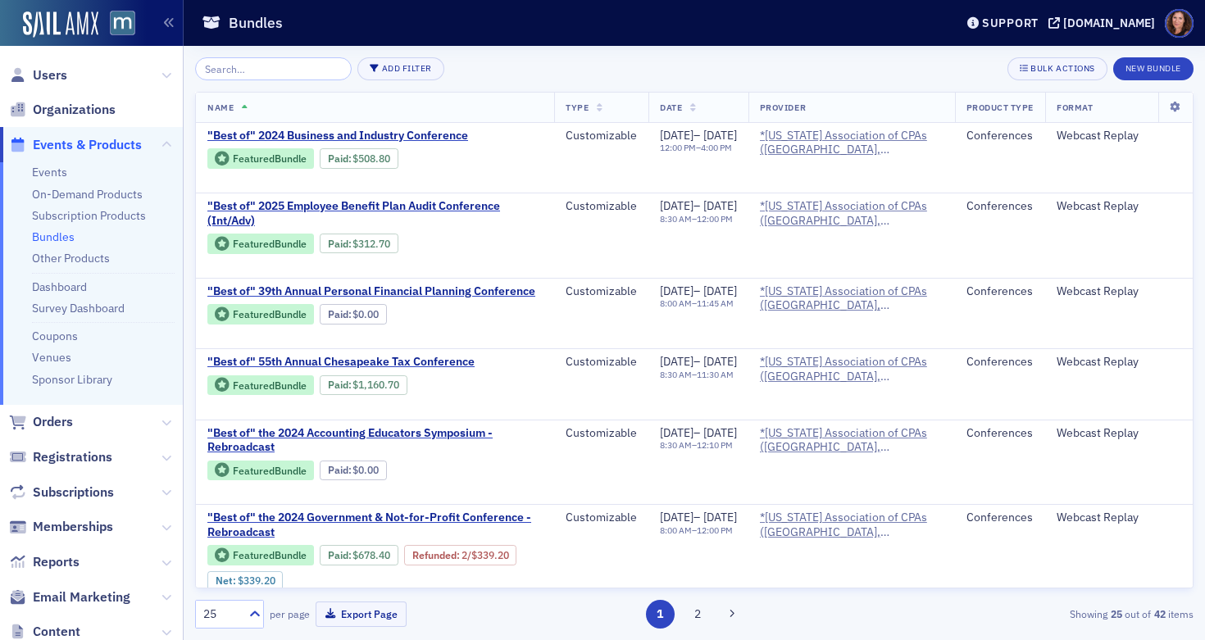
click at [260, 70] on input "search" at bounding box center [273, 68] width 157 height 23
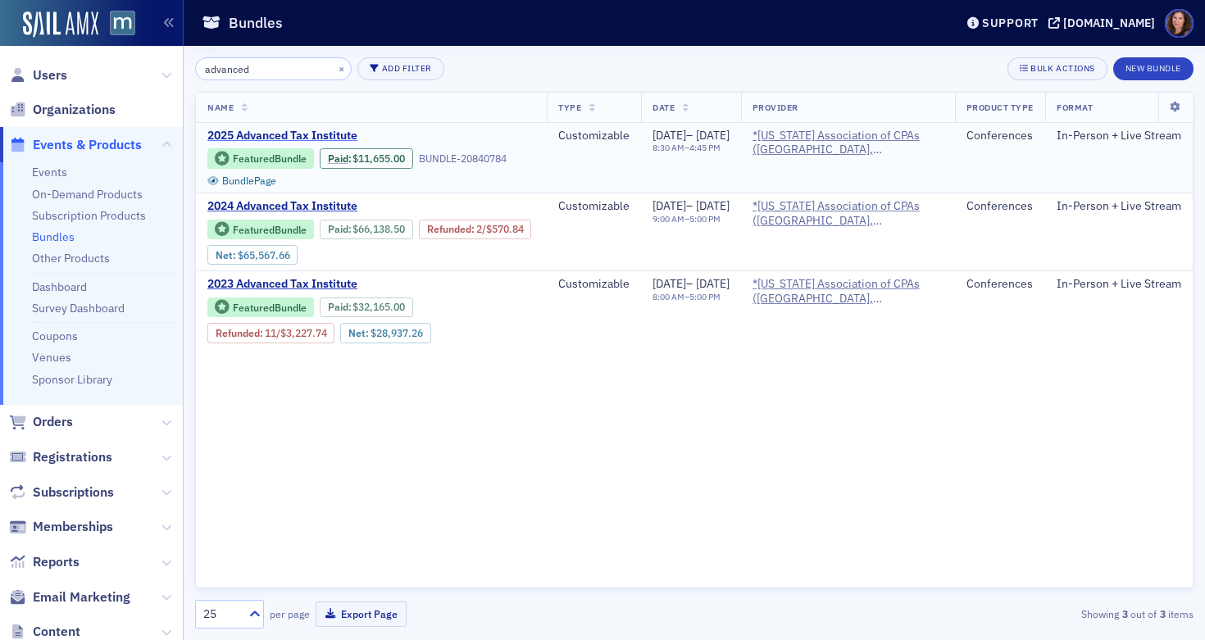
type input "advanced"
click at [308, 129] on span "2025 Advanced Tax Institute" at bounding box center [344, 136] width 275 height 15
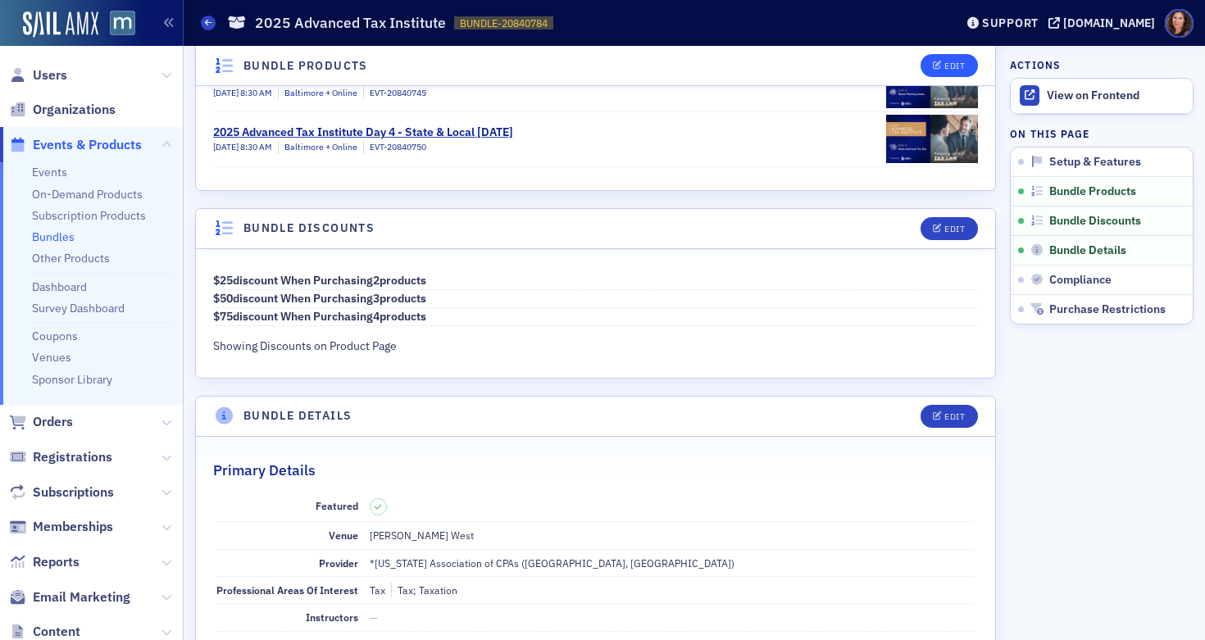
scroll to position [565, 0]
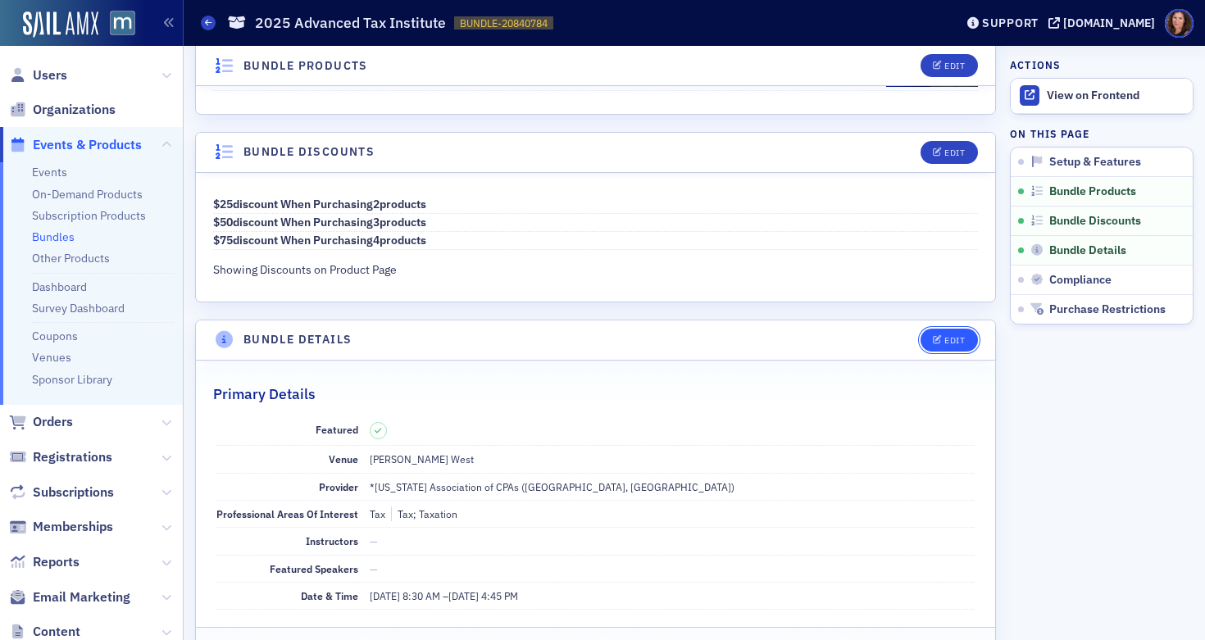
click at [952, 332] on button "Edit" at bounding box center [948, 340] width 57 height 23
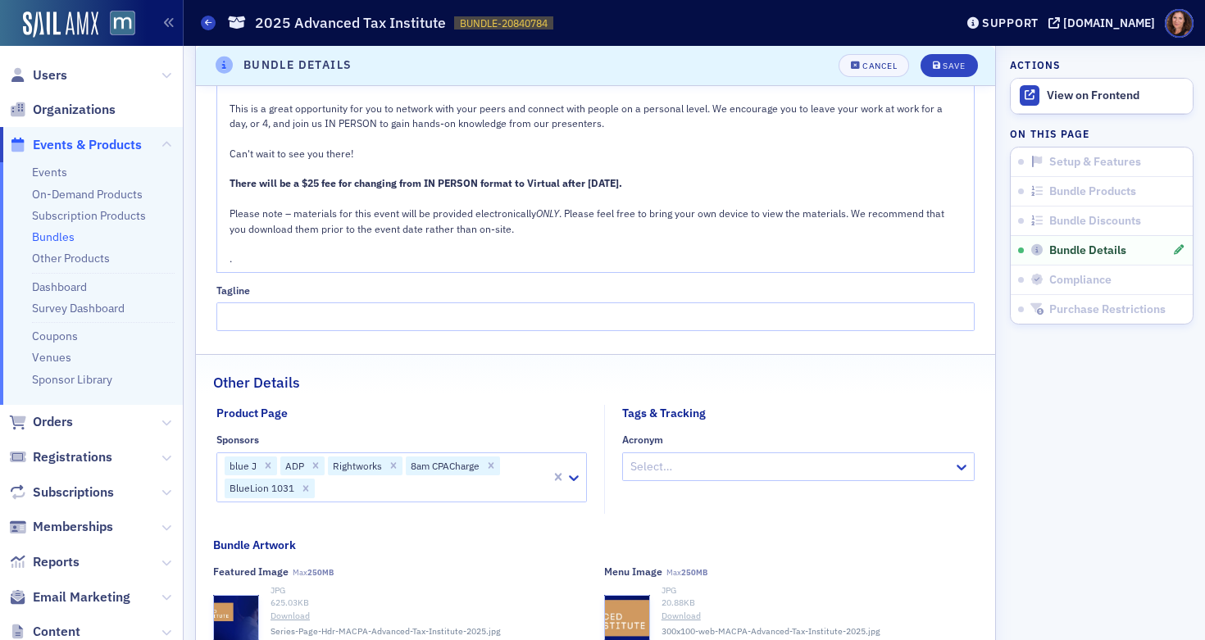
scroll to position [1571, 0]
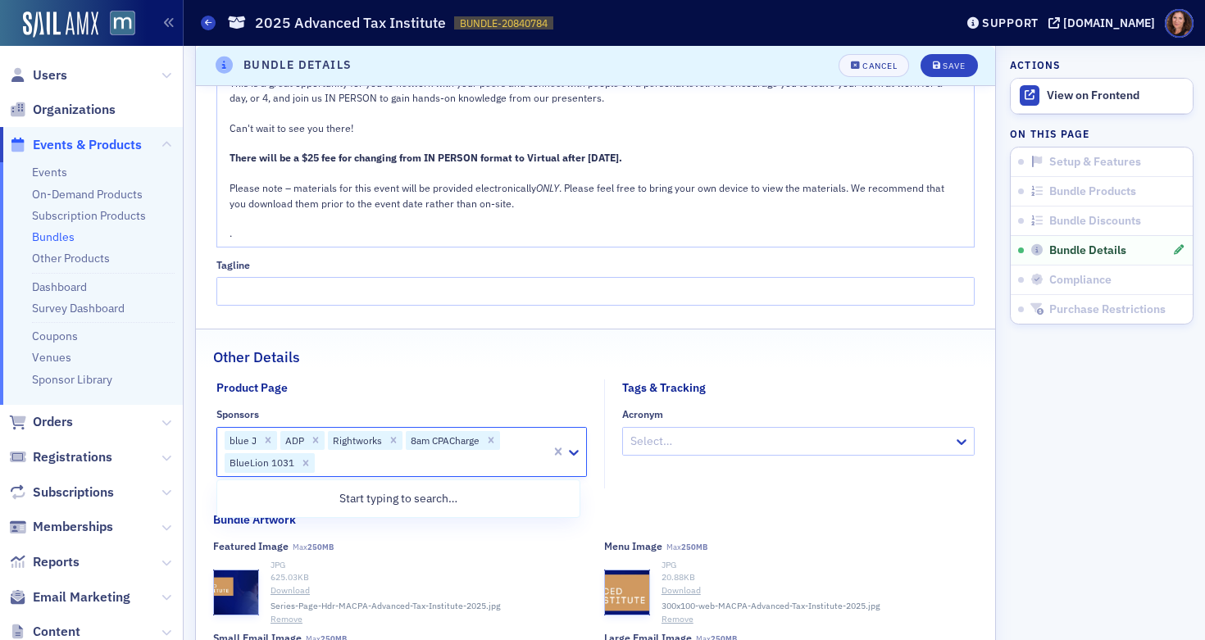
click at [366, 461] on div at bounding box center [432, 463] width 233 height 20
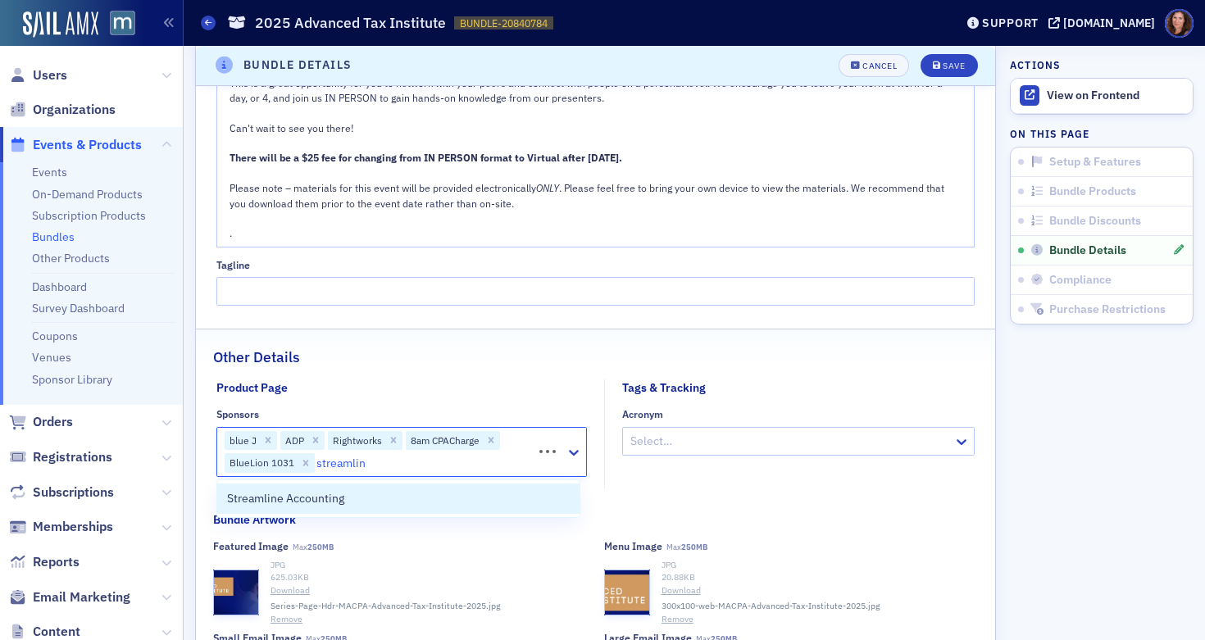
type input "streamline"
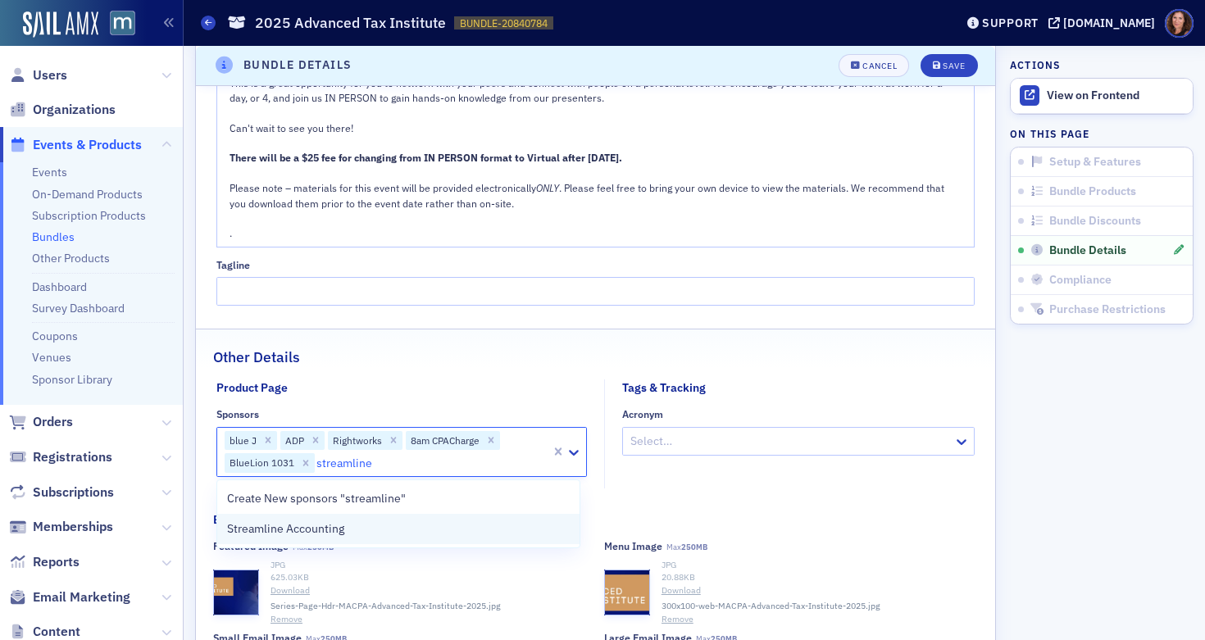
click at [366, 525] on div "Streamline Accounting" at bounding box center [398, 528] width 343 height 17
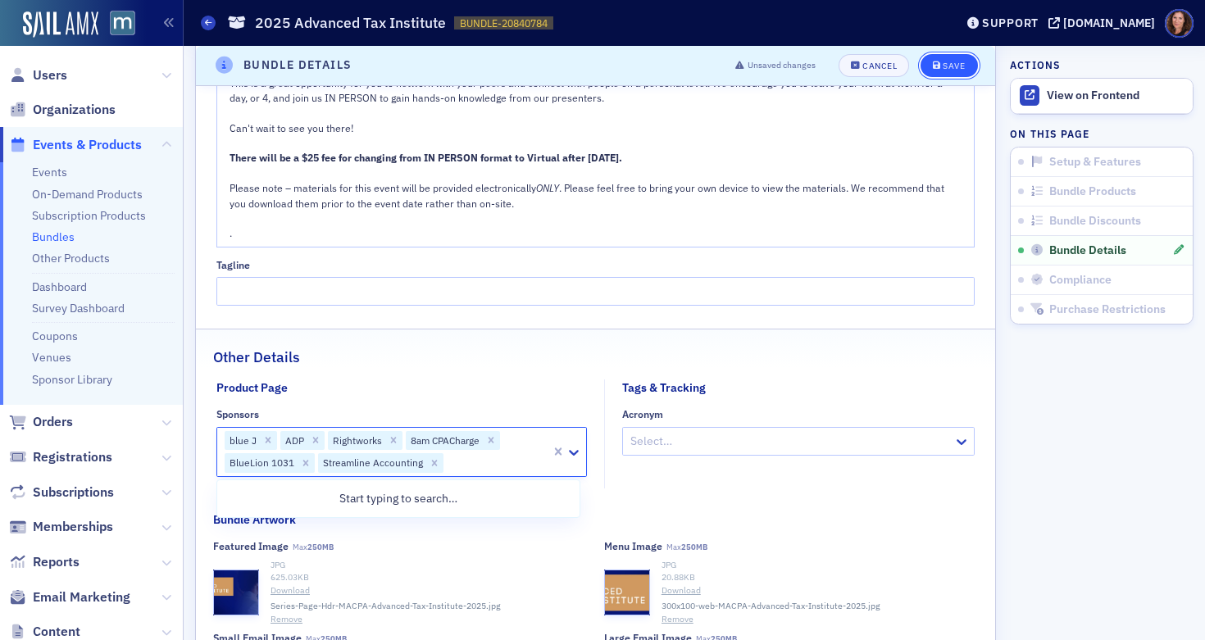
click at [933, 61] on span "Save" at bounding box center [949, 65] width 32 height 9
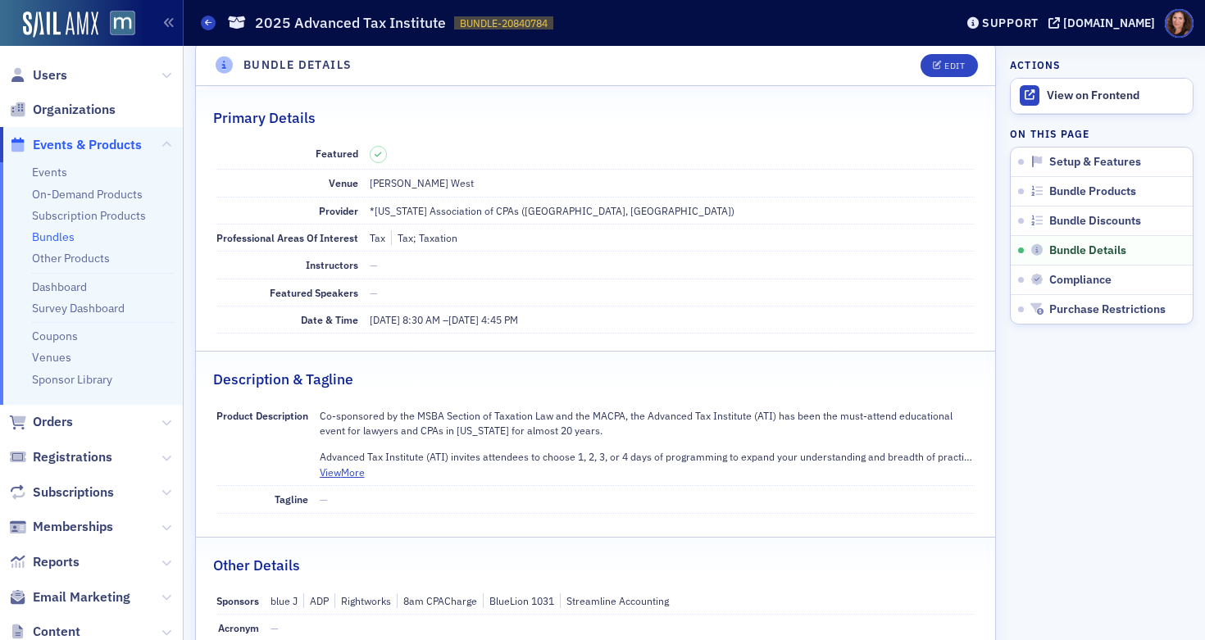
scroll to position [830, 0]
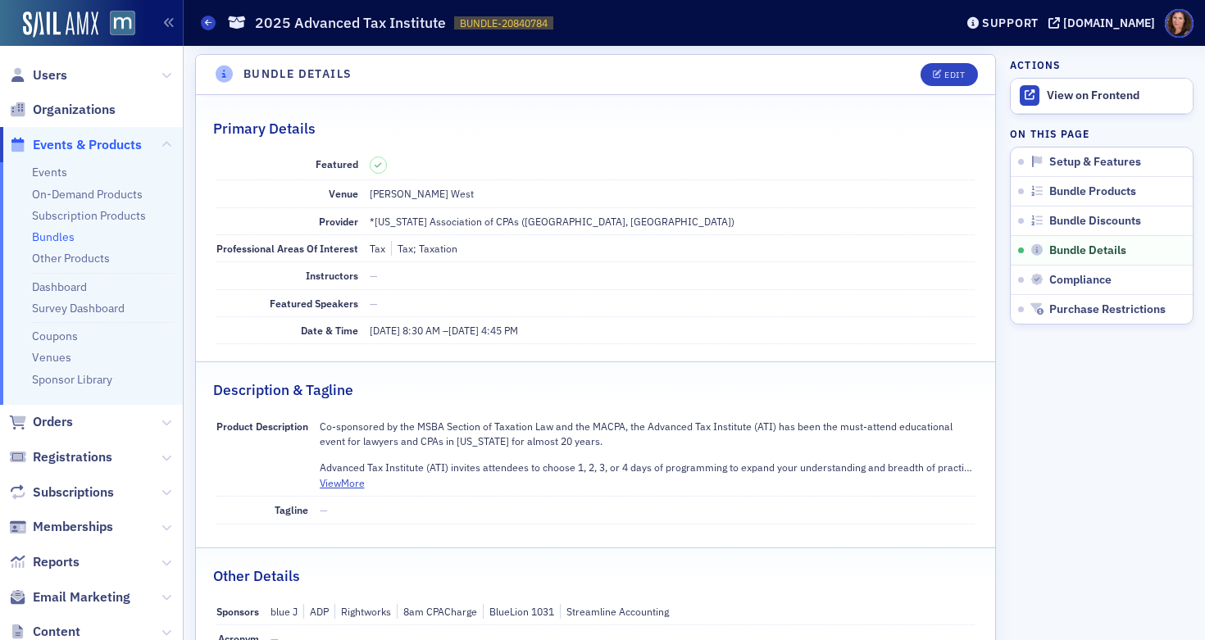
click at [55, 235] on link "Bundles" at bounding box center [53, 236] width 43 height 15
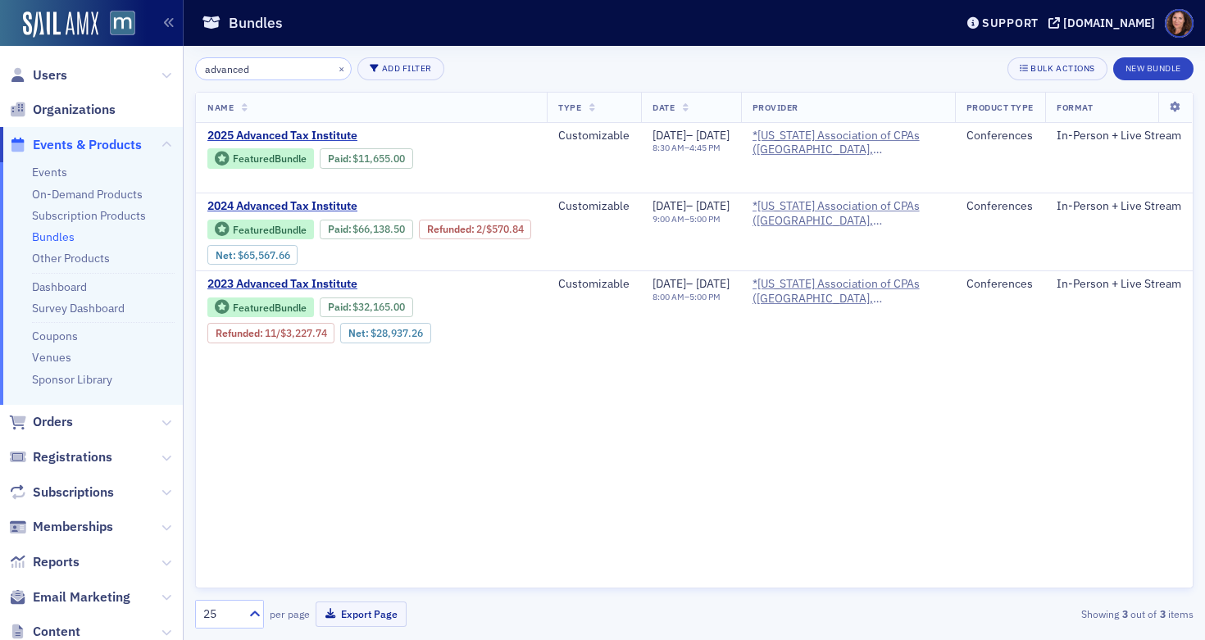
click at [234, 71] on input "advanced" at bounding box center [273, 68] width 157 height 23
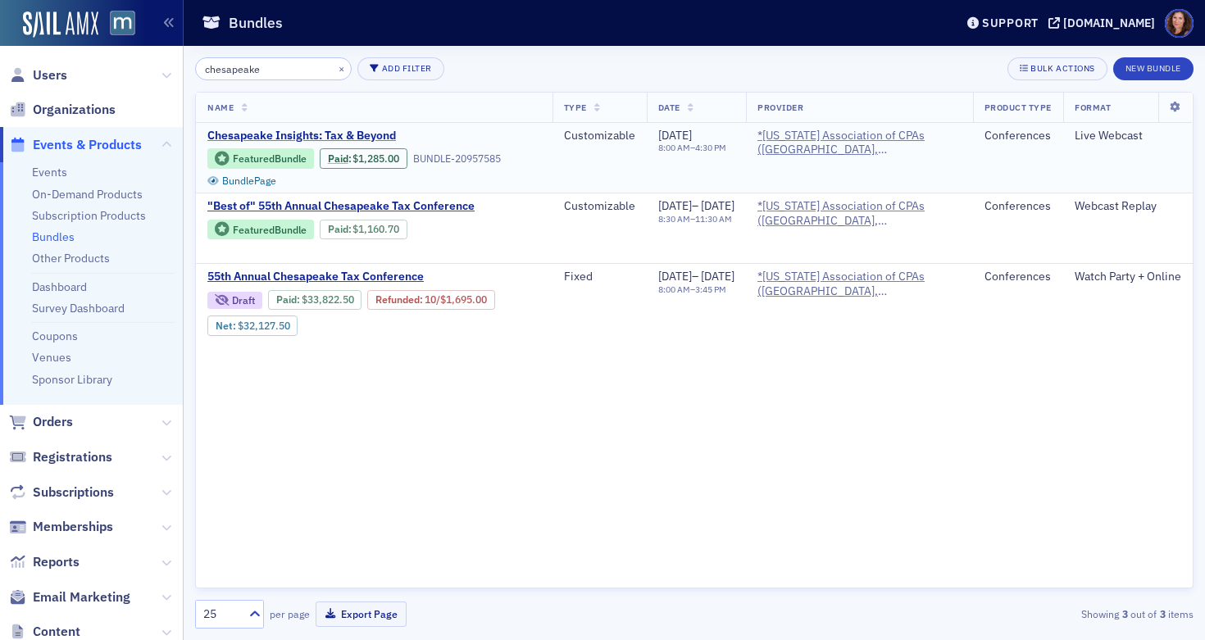
type input "chesapeake"
click at [305, 135] on span "Chesapeake Insights: Tax & Beyond" at bounding box center [344, 136] width 275 height 15
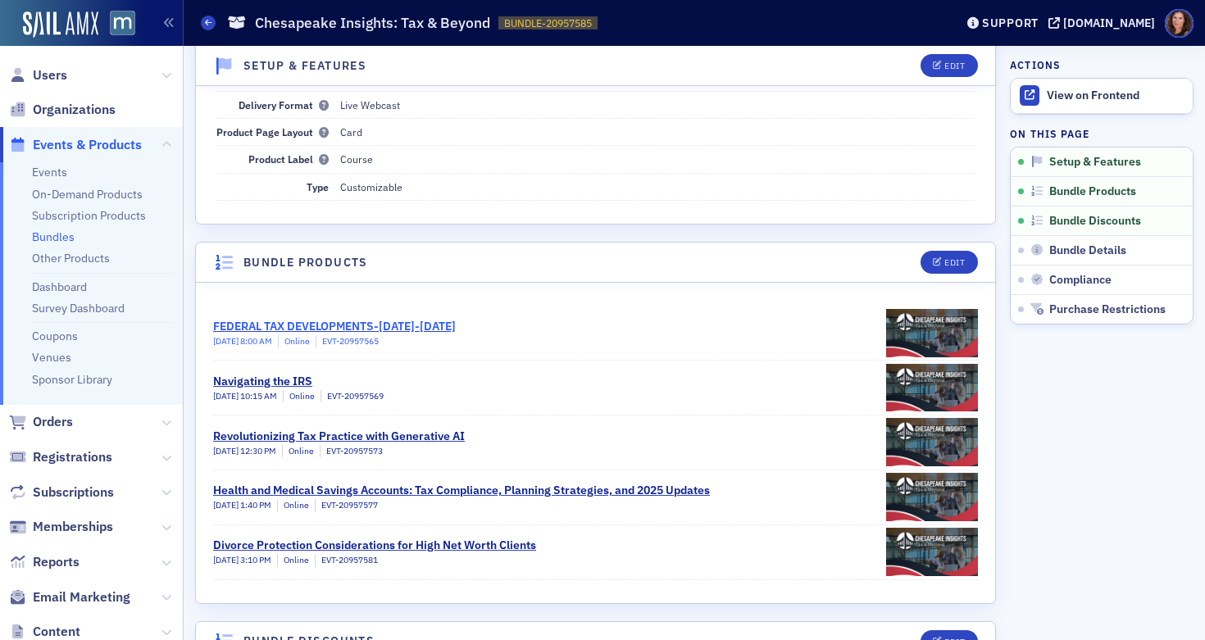
scroll to position [134, 0]
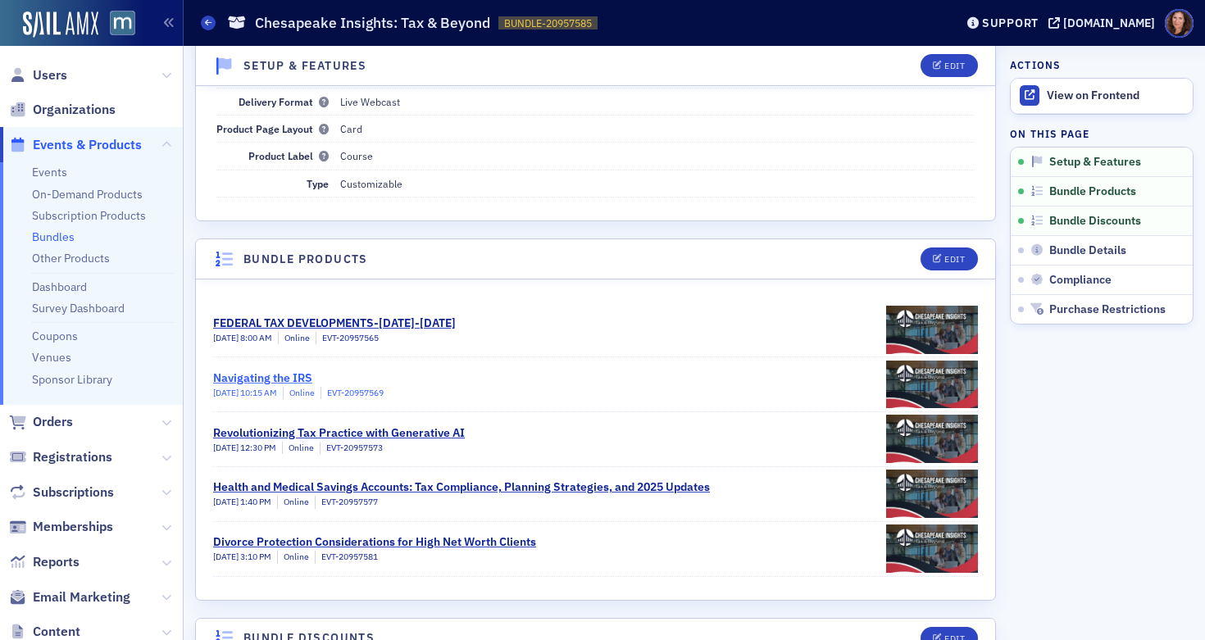
click at [288, 377] on div "Navigating the IRS" at bounding box center [298, 378] width 170 height 17
click at [328, 425] on div "Revolutionizing Tax Practice with Generative AI" at bounding box center [339, 433] width 252 height 17
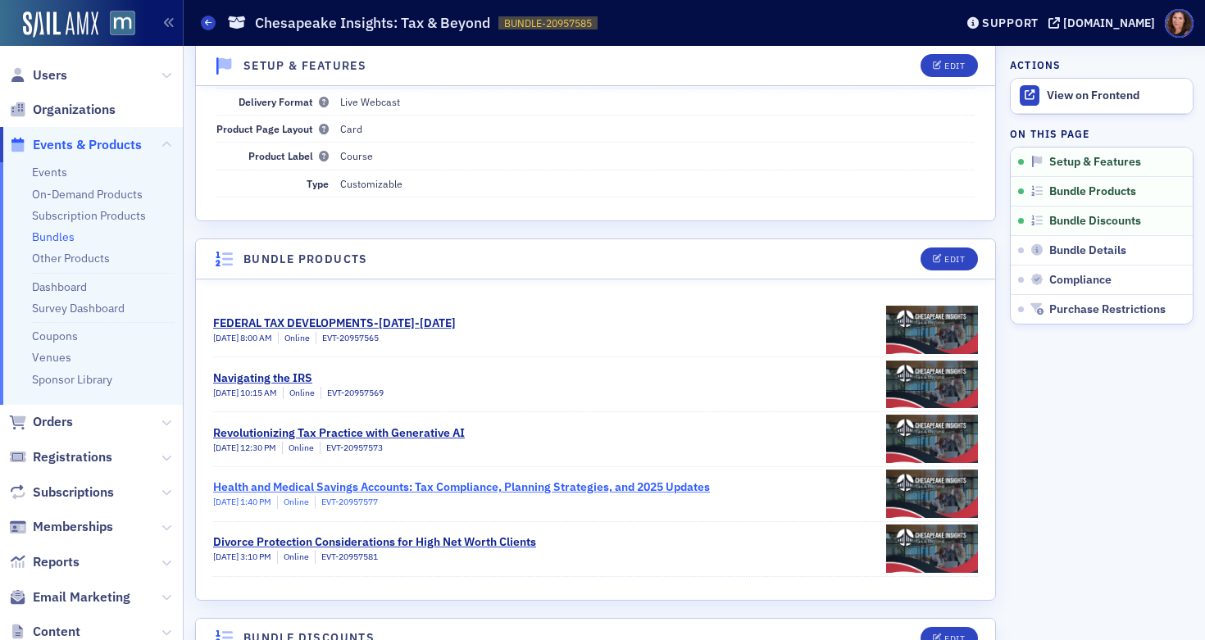
click at [413, 484] on div "Health and Medical Savings Accounts: Tax Compliance, Planning Strategies, and 2…" at bounding box center [461, 487] width 497 height 17
click at [361, 483] on div "Health and Medical Savings Accounts: Tax Compliance, Planning Strategies, and 2…" at bounding box center [461, 487] width 497 height 17
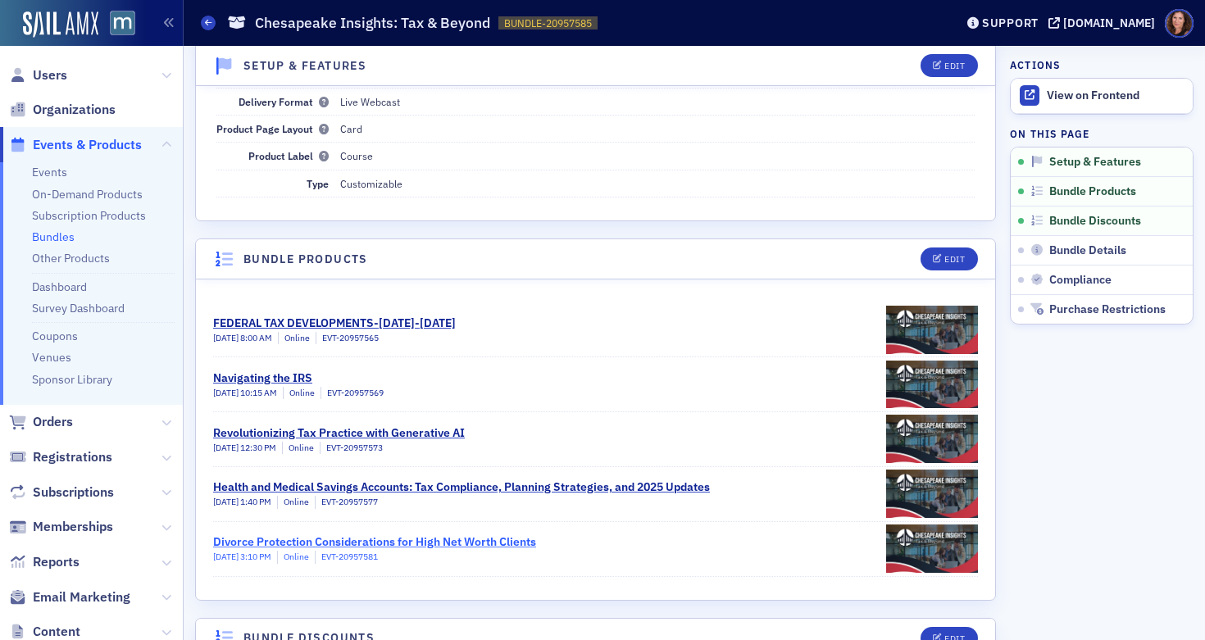
click at [315, 538] on div "Divorce Protection Considerations for High Net Worth Clients" at bounding box center [374, 542] width 323 height 17
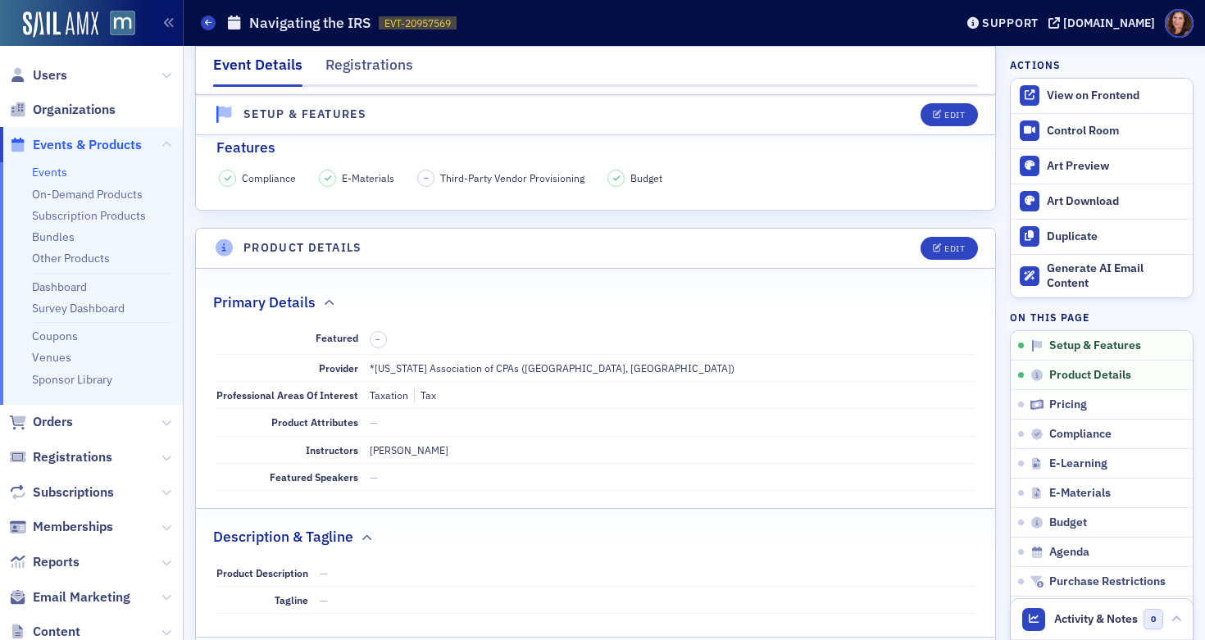
scroll to position [393, 0]
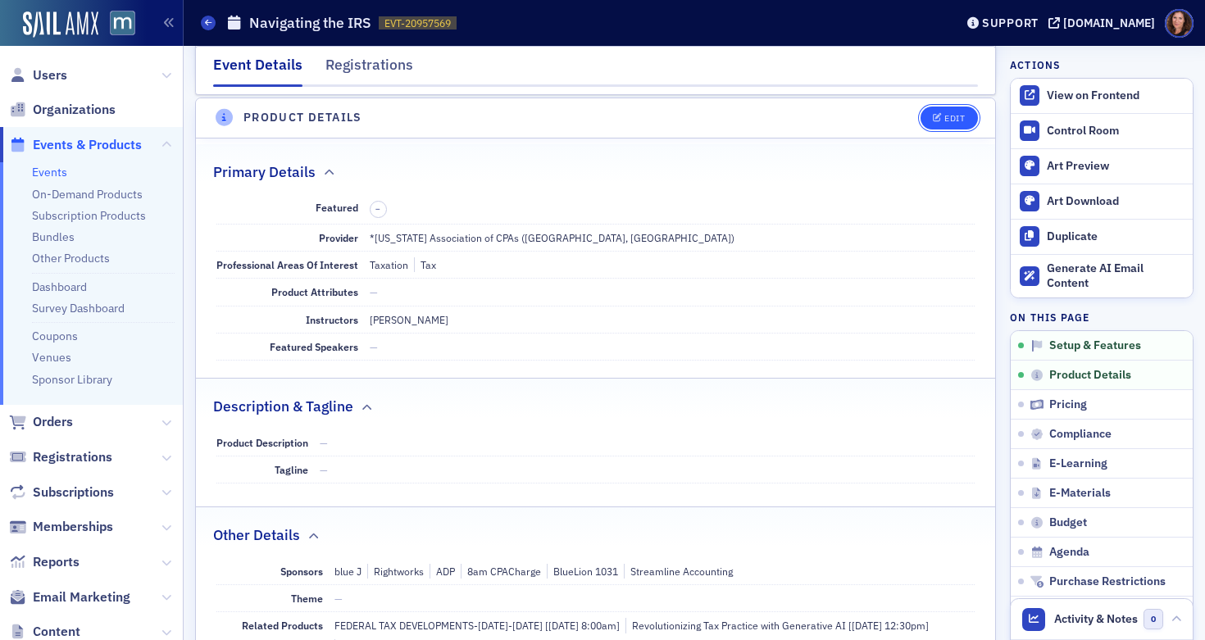
click at [944, 114] on div "Edit" at bounding box center [954, 118] width 20 height 9
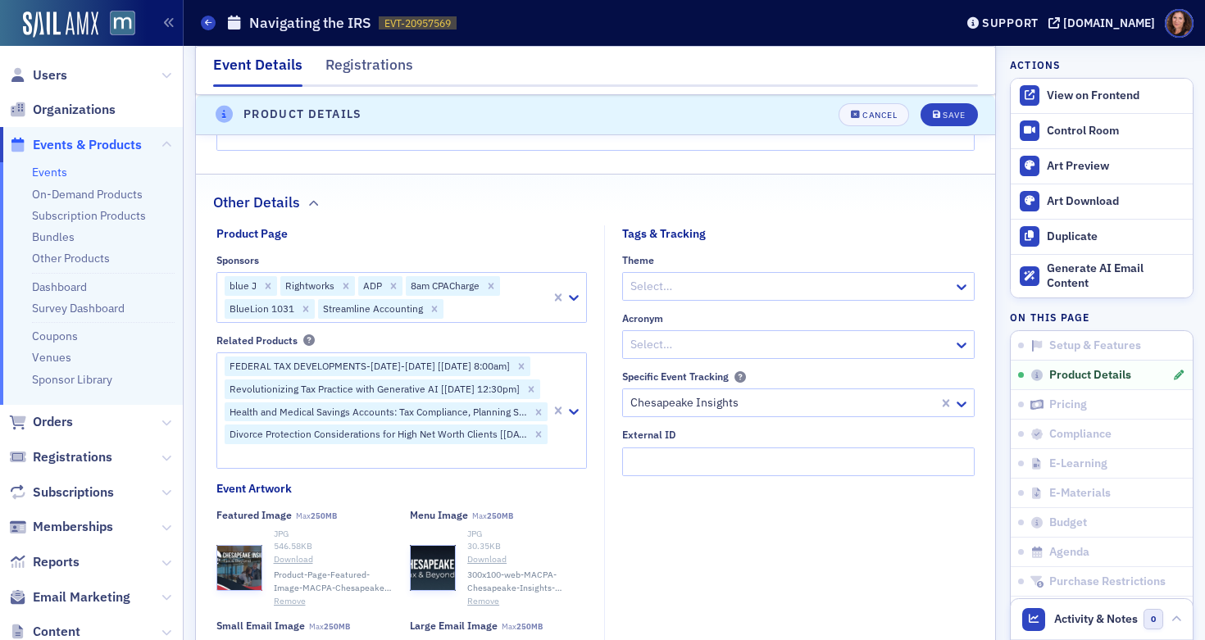
scroll to position [1076, 0]
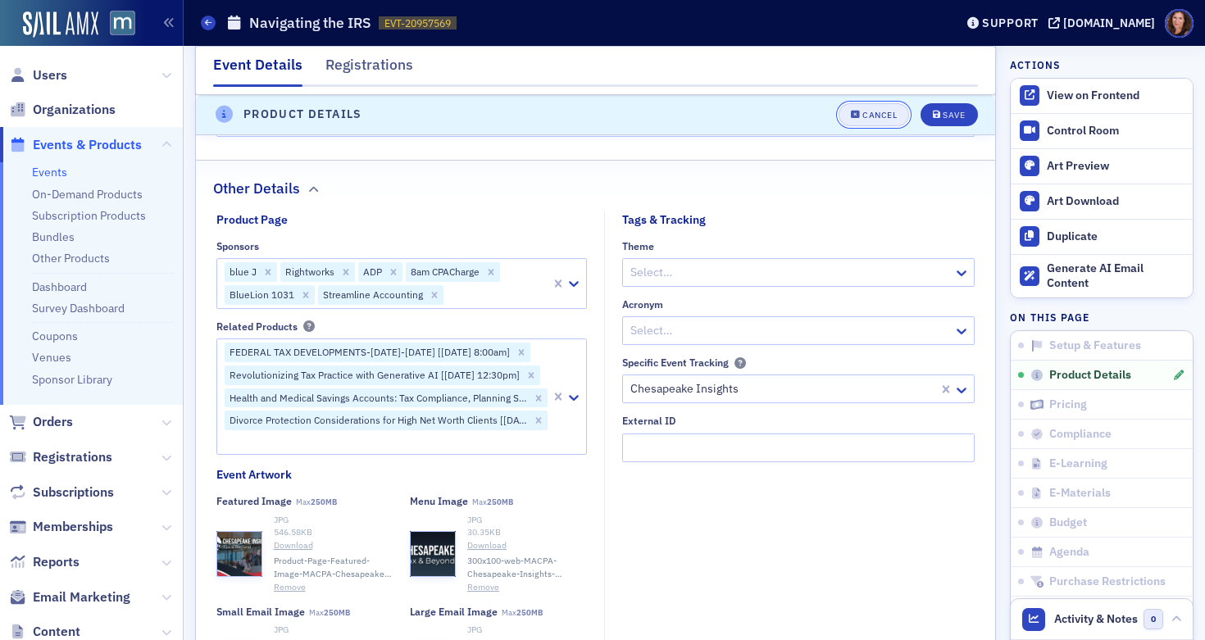
click at [862, 111] on div "Cancel" at bounding box center [879, 115] width 34 height 9
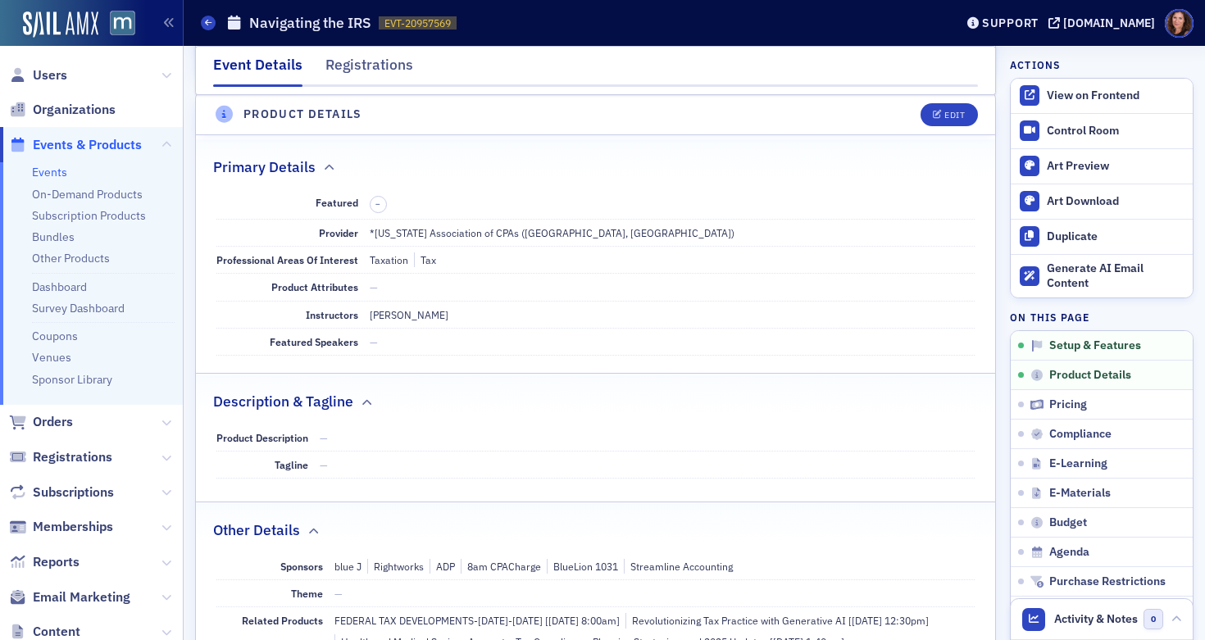
scroll to position [396, 0]
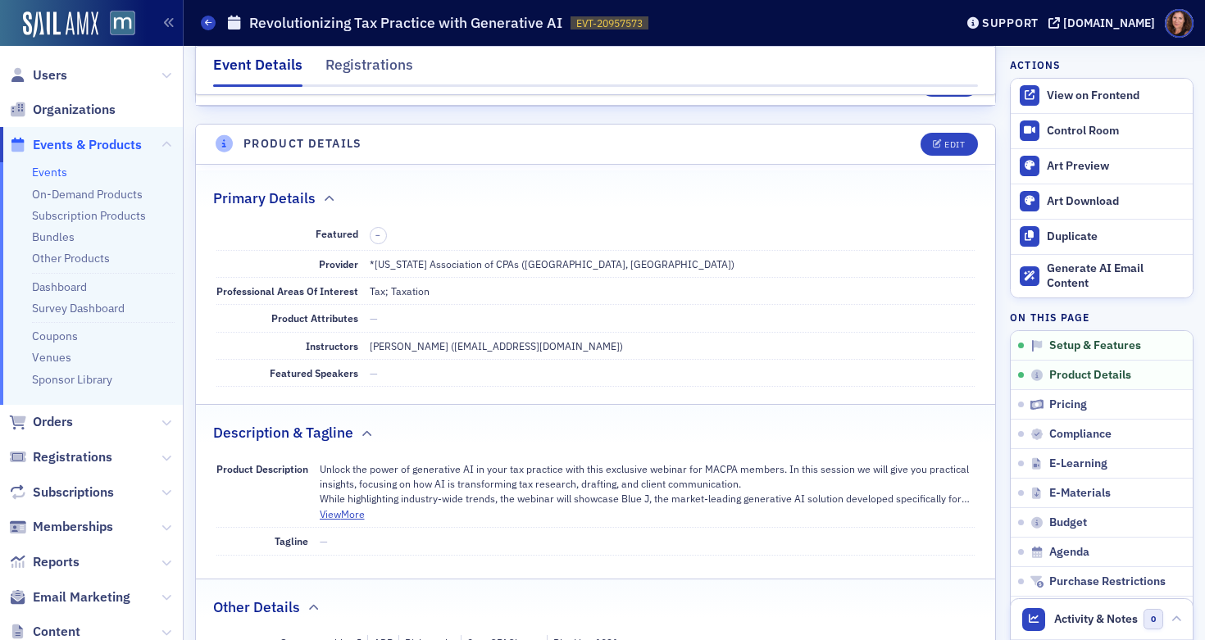
scroll to position [388, 0]
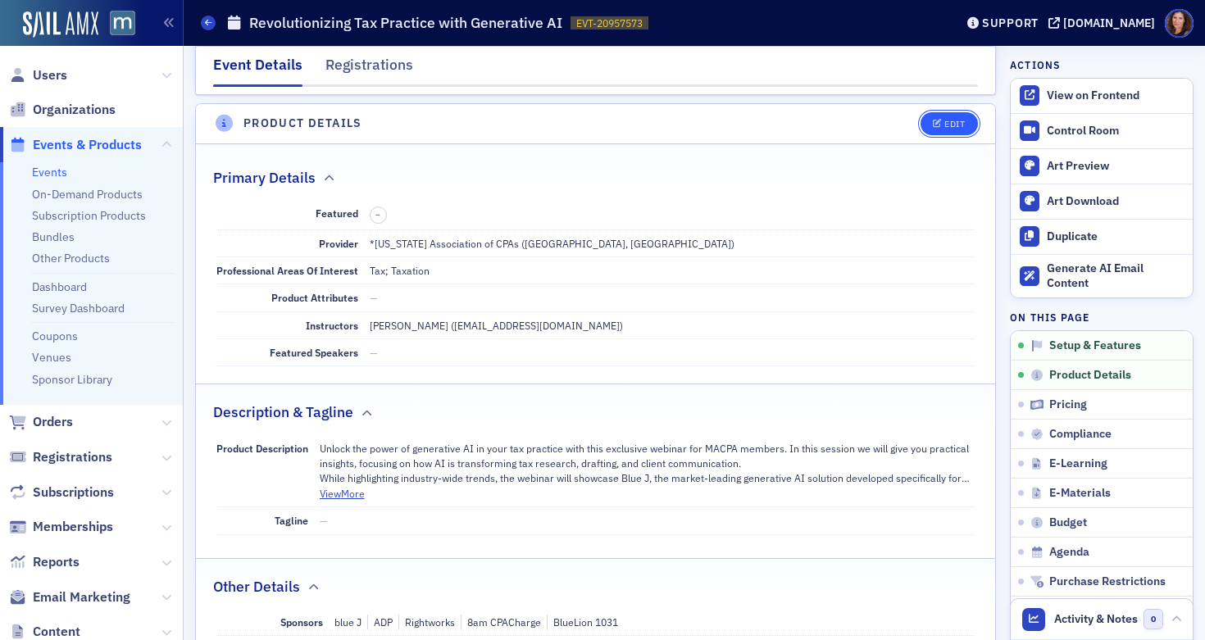
click at [944, 121] on div "Edit" at bounding box center [954, 124] width 20 height 9
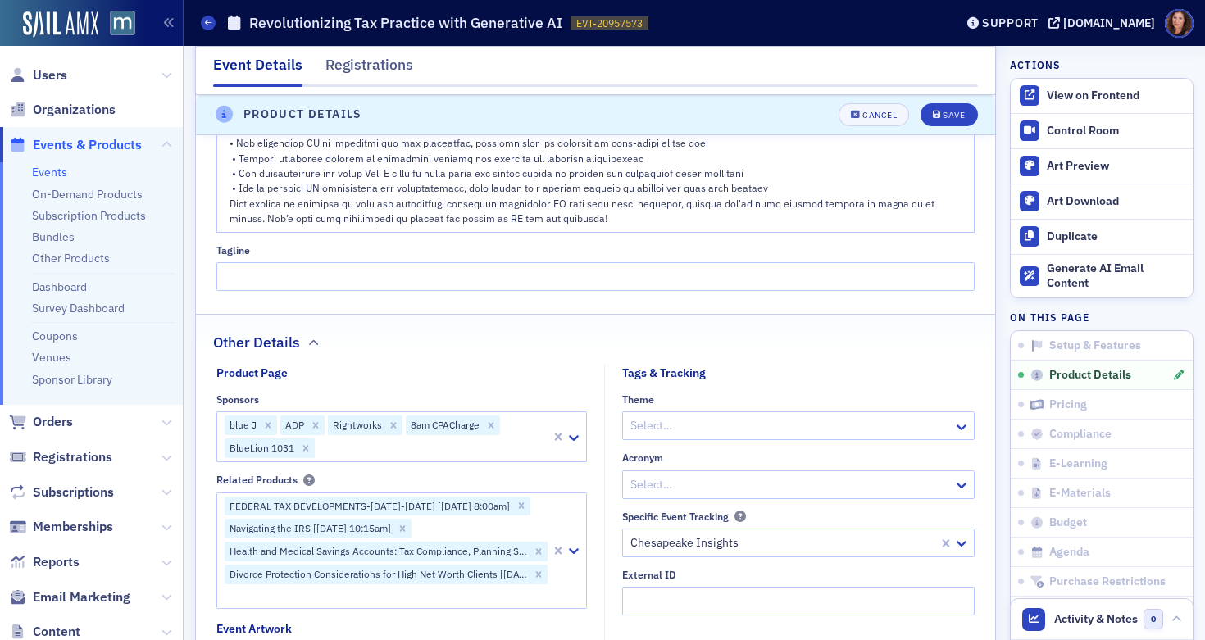
scroll to position [1396, 0]
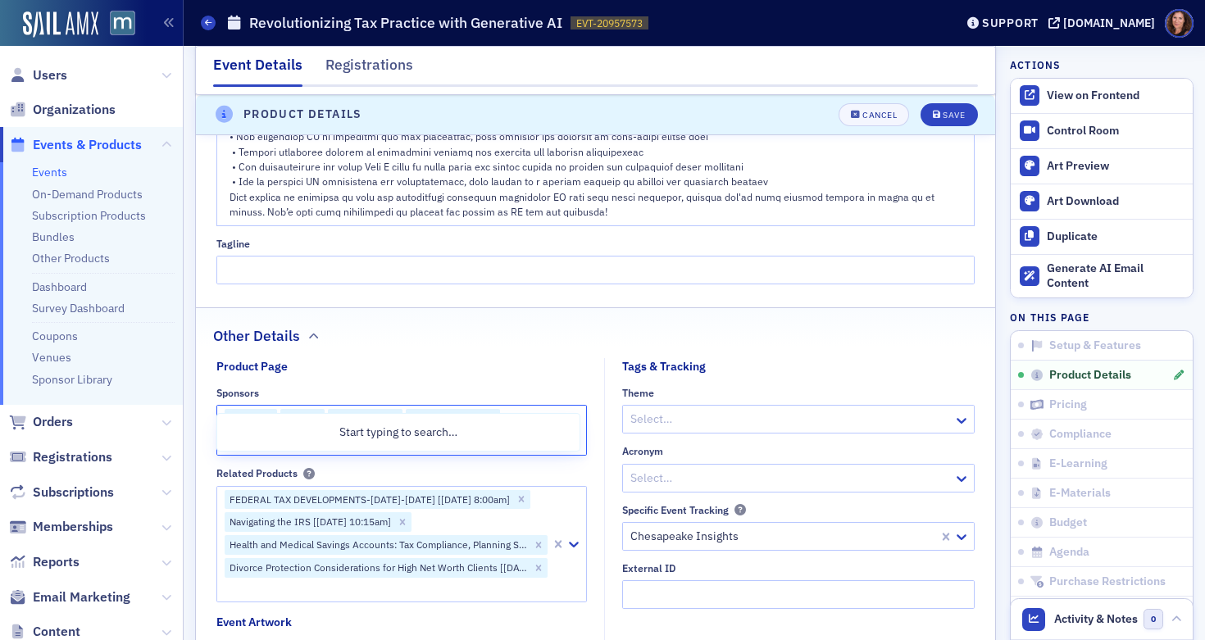
click at [362, 432] on div at bounding box center [432, 442] width 233 height 20
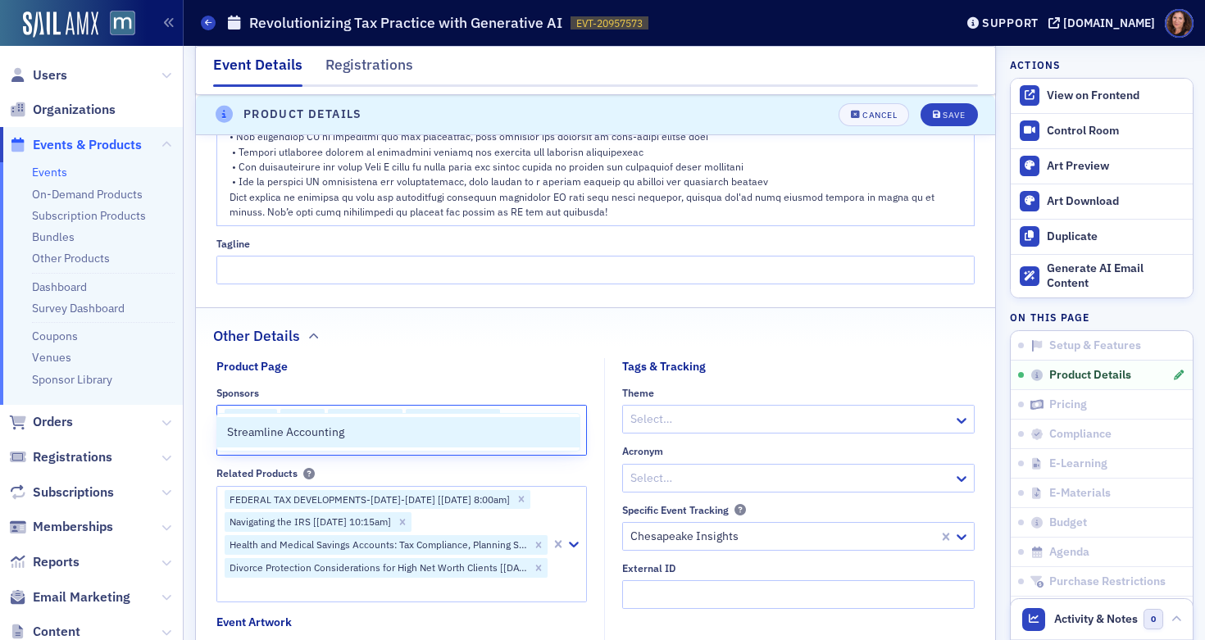
type input "streamline"
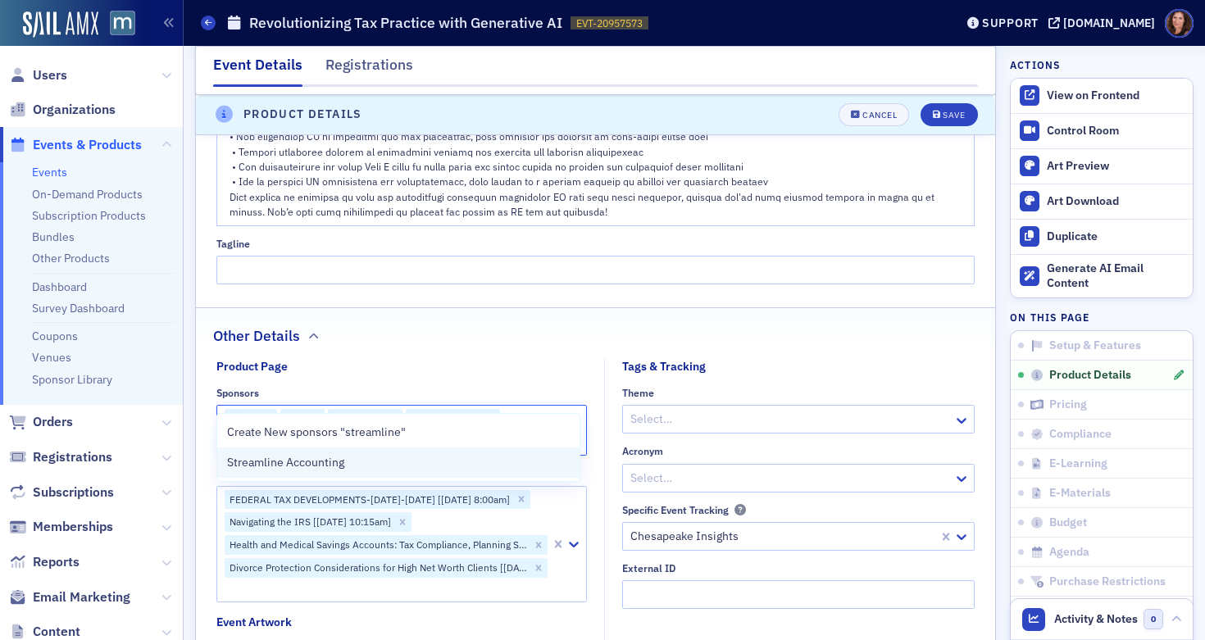
click at [348, 459] on div "Streamline Accounting" at bounding box center [398, 462] width 343 height 17
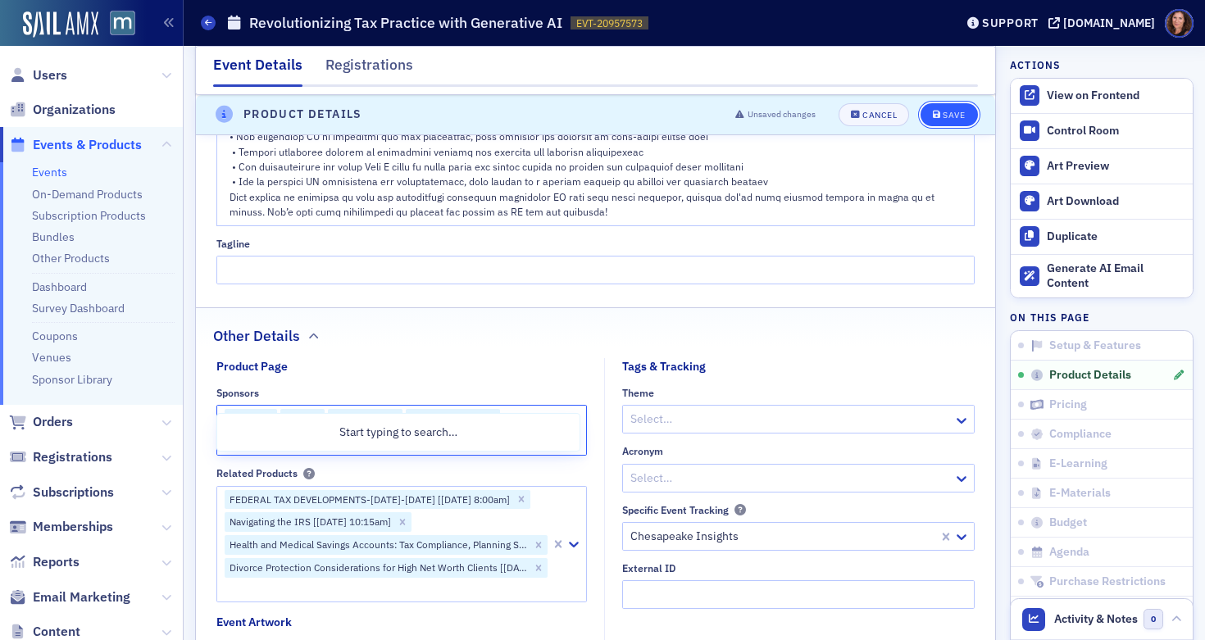
click at [933, 115] on icon "submit" at bounding box center [937, 115] width 8 height 9
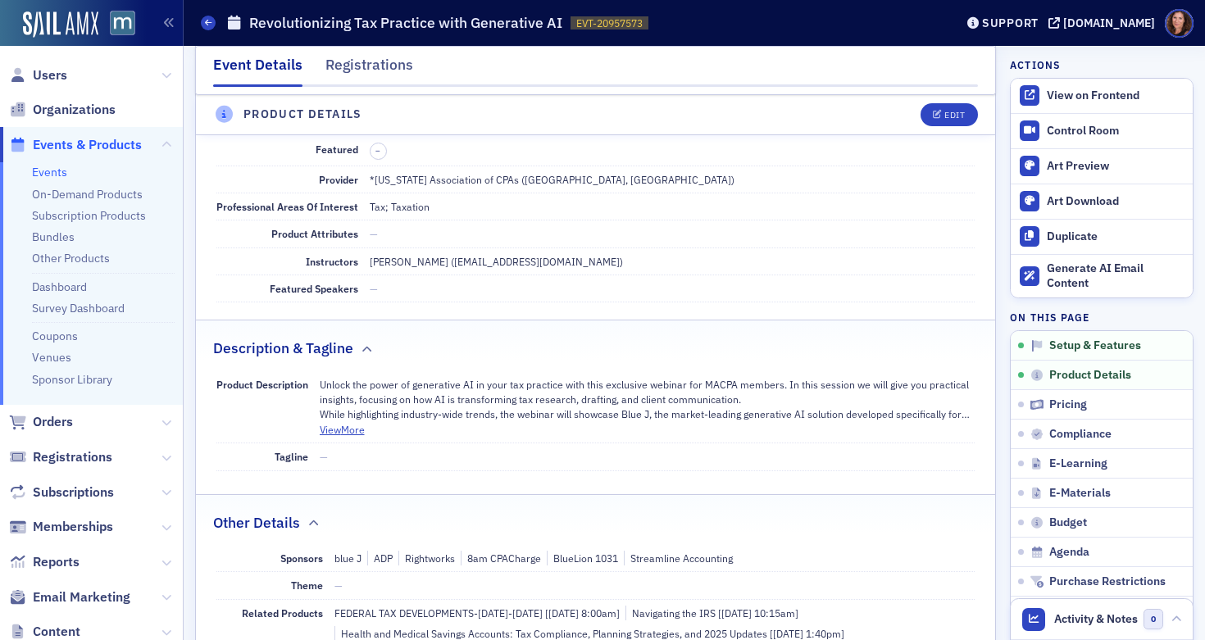
scroll to position [396, 0]
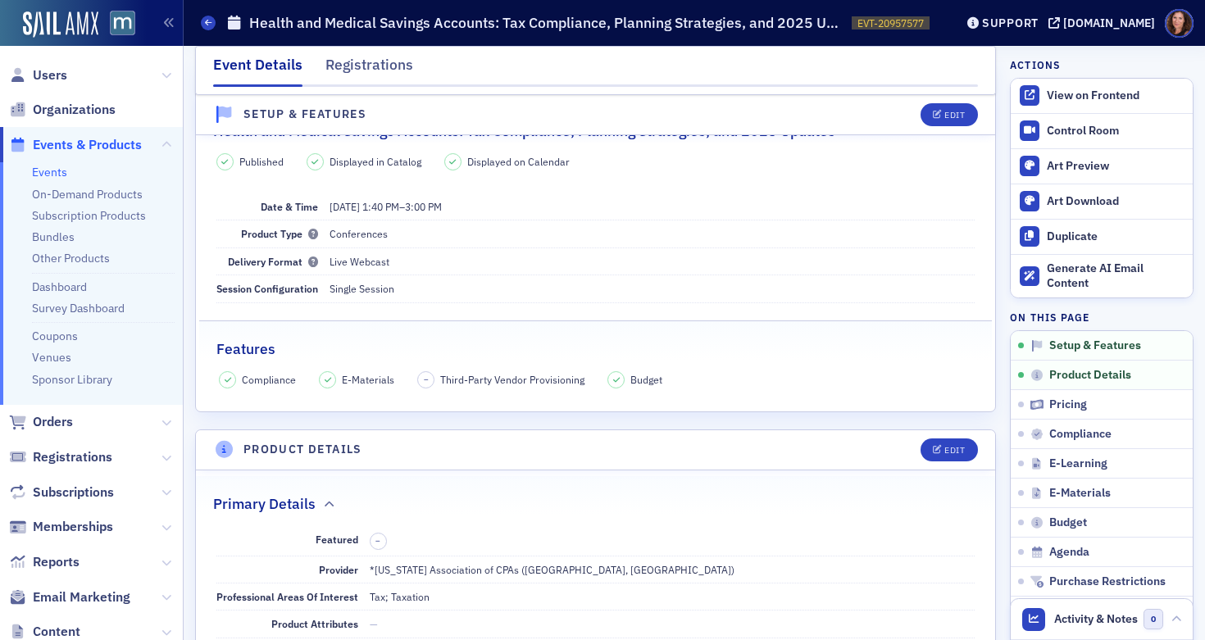
scroll to position [79, 0]
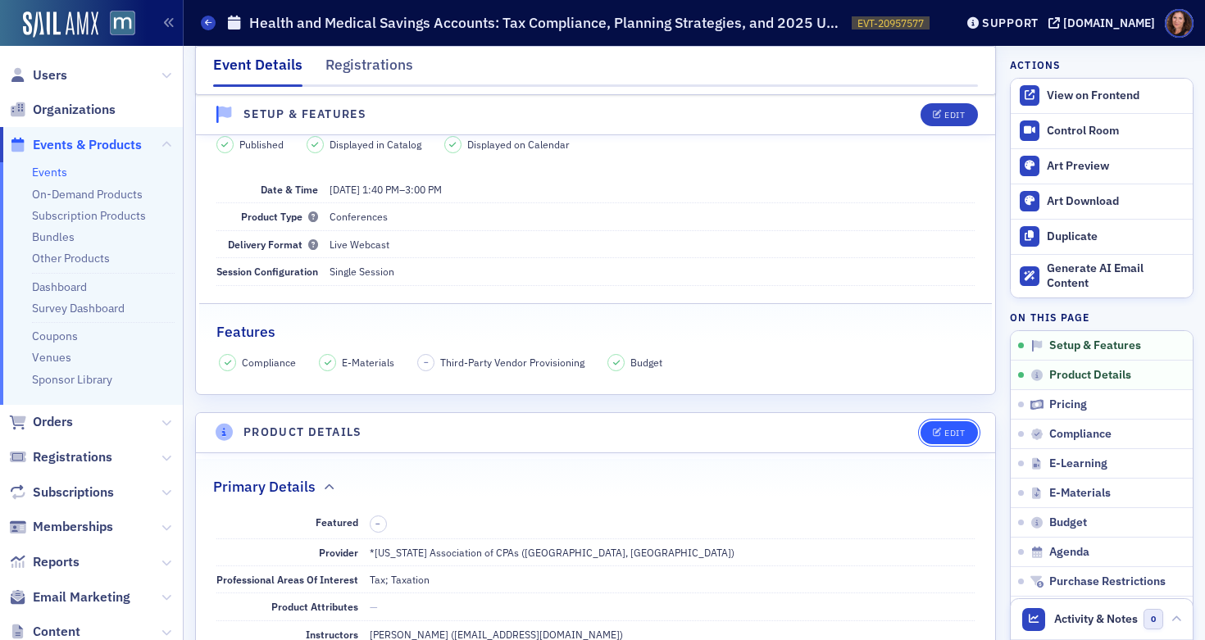
click at [938, 439] on button "Edit" at bounding box center [948, 432] width 57 height 23
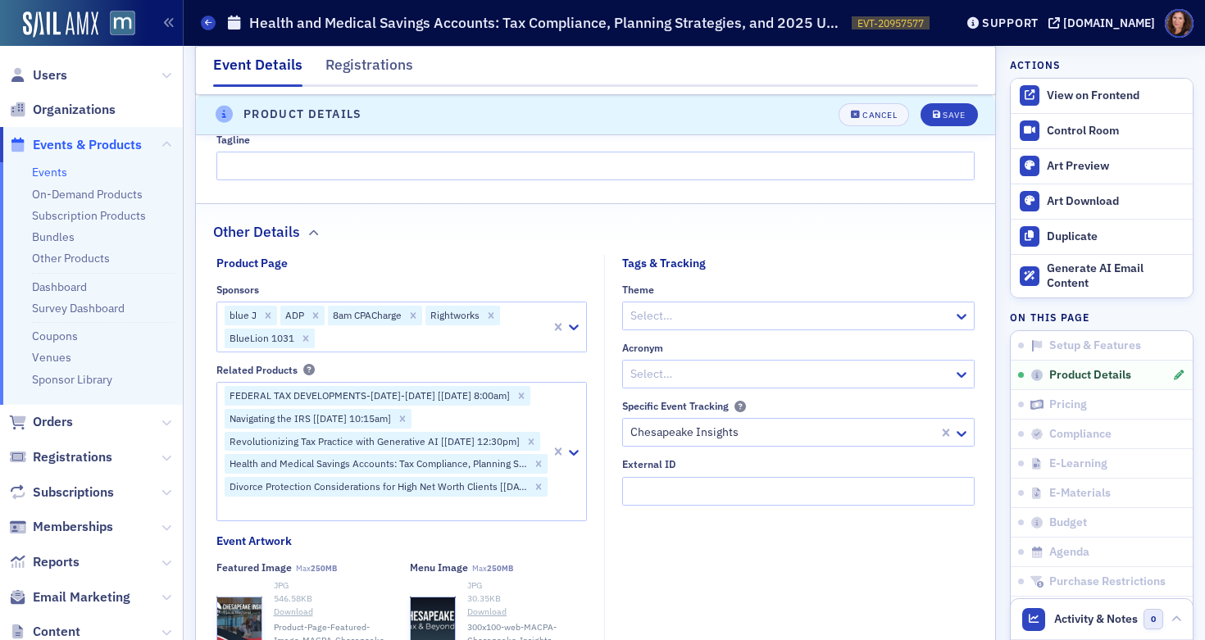
scroll to position [1036, 0]
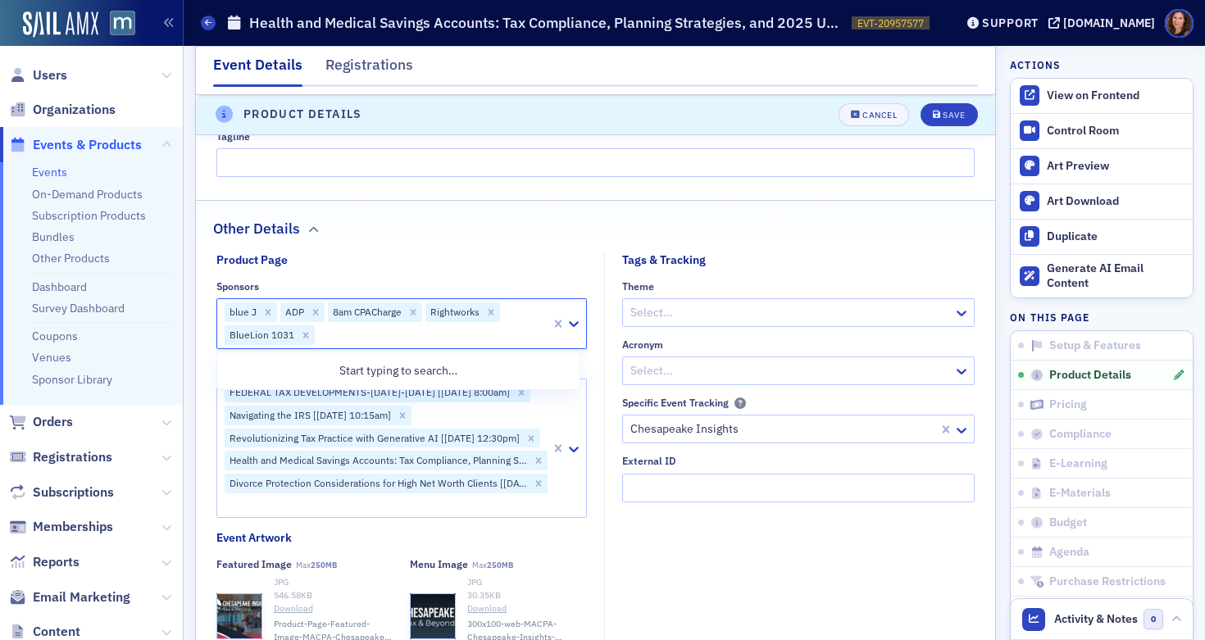
click at [372, 333] on div at bounding box center [432, 335] width 233 height 20
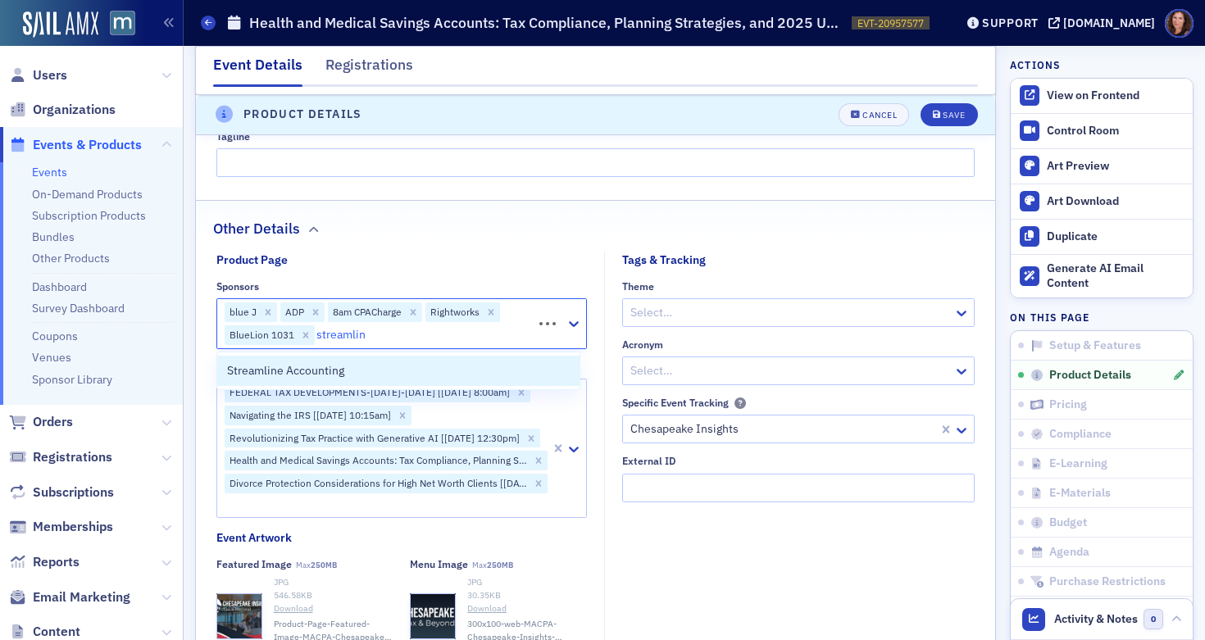
type input "streamline"
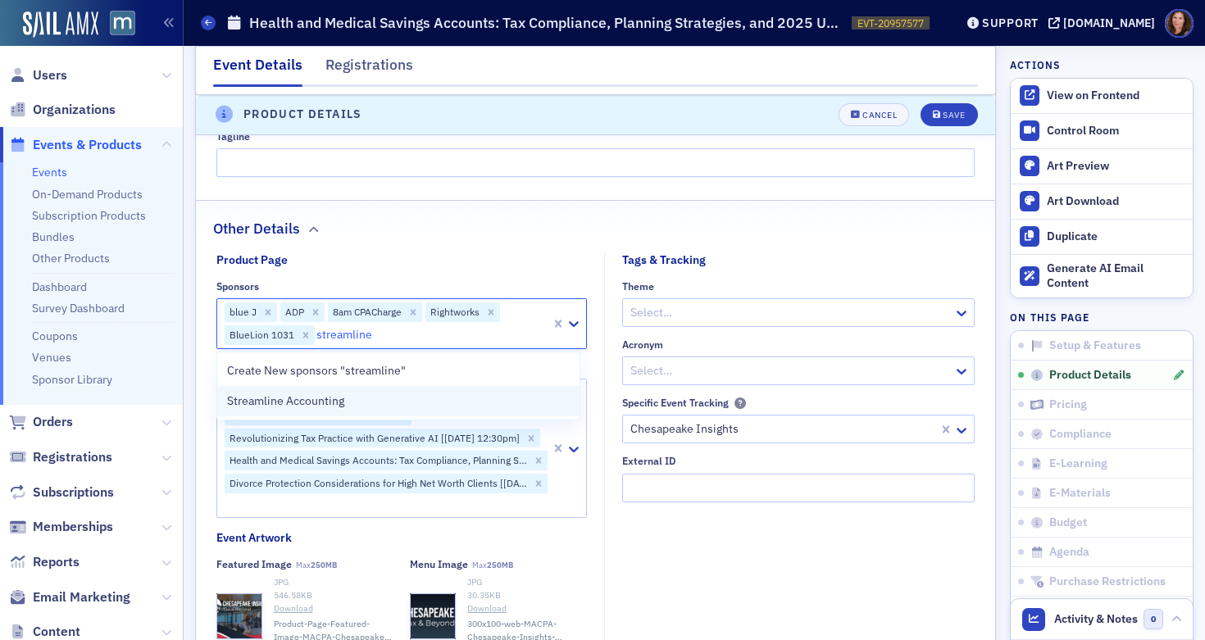
click at [368, 394] on div "Streamline Accounting" at bounding box center [398, 401] width 343 height 17
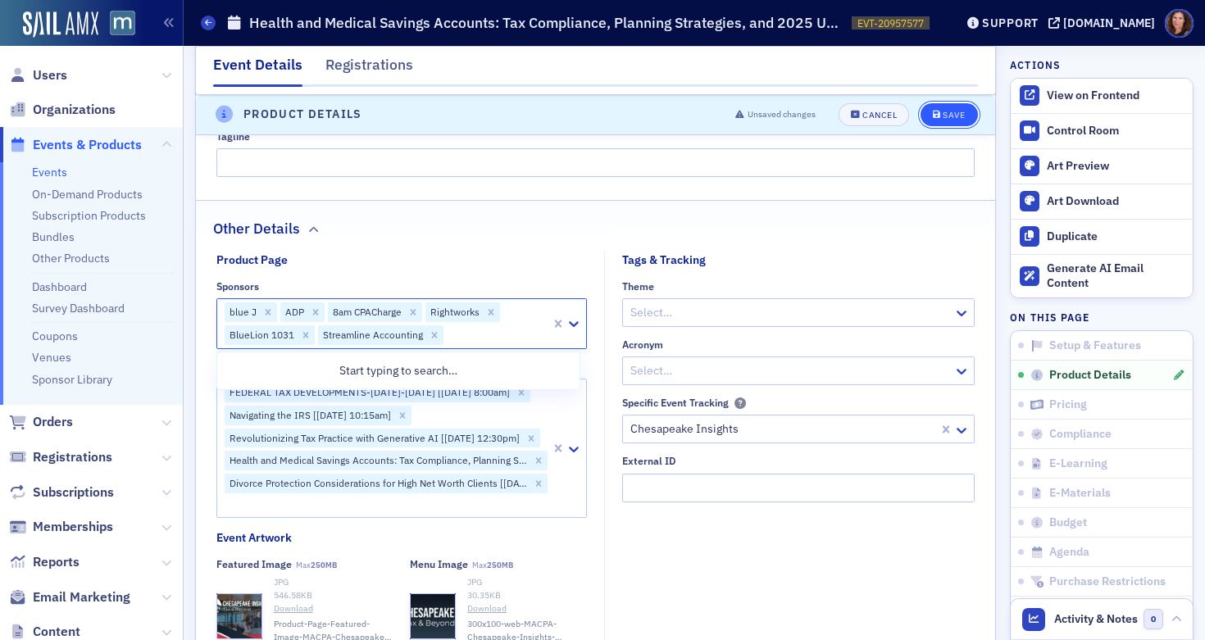
click at [943, 116] on div "Save" at bounding box center [954, 115] width 22 height 9
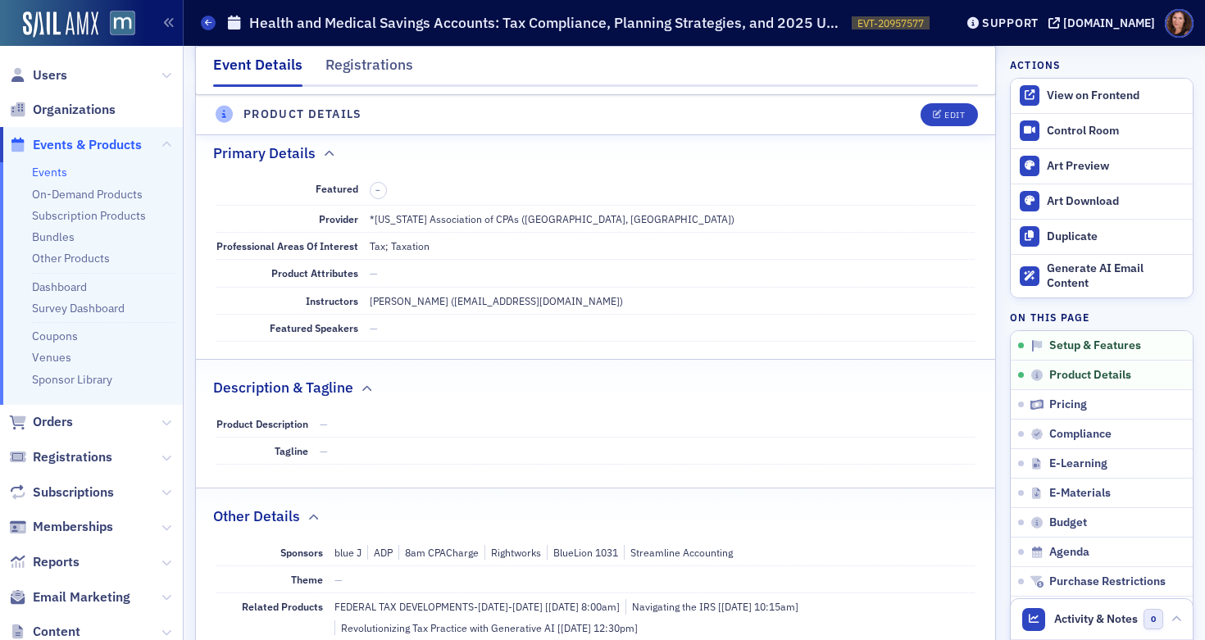
scroll to position [396, 0]
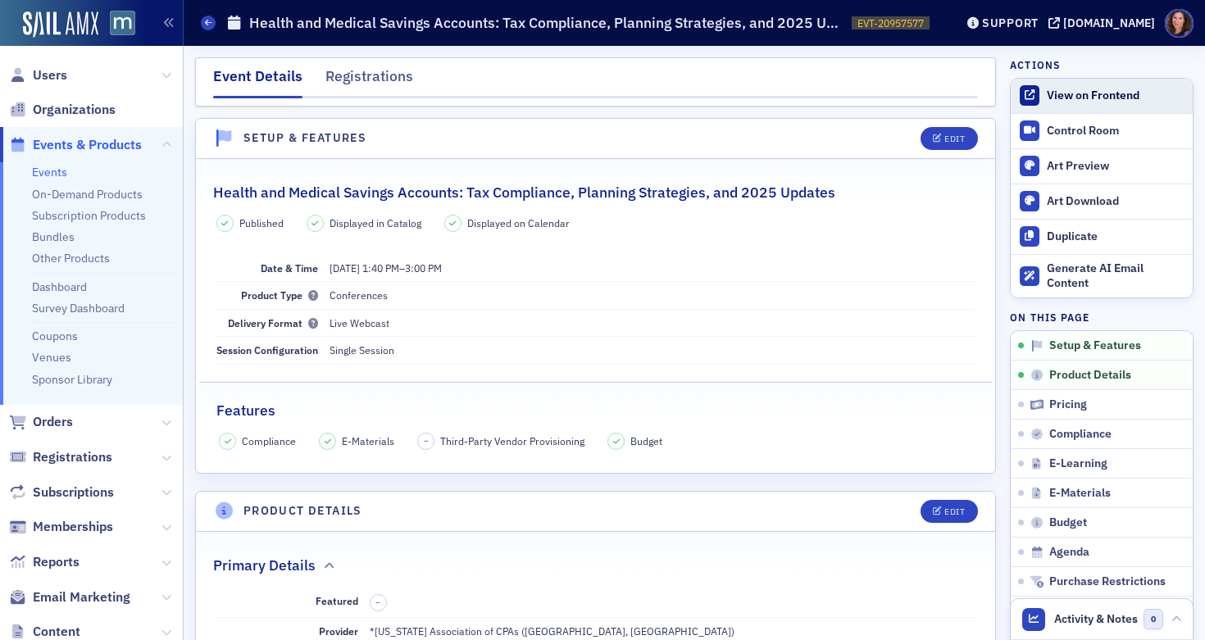
click at [1089, 90] on div "View on Frontend" at bounding box center [1116, 96] width 138 height 15
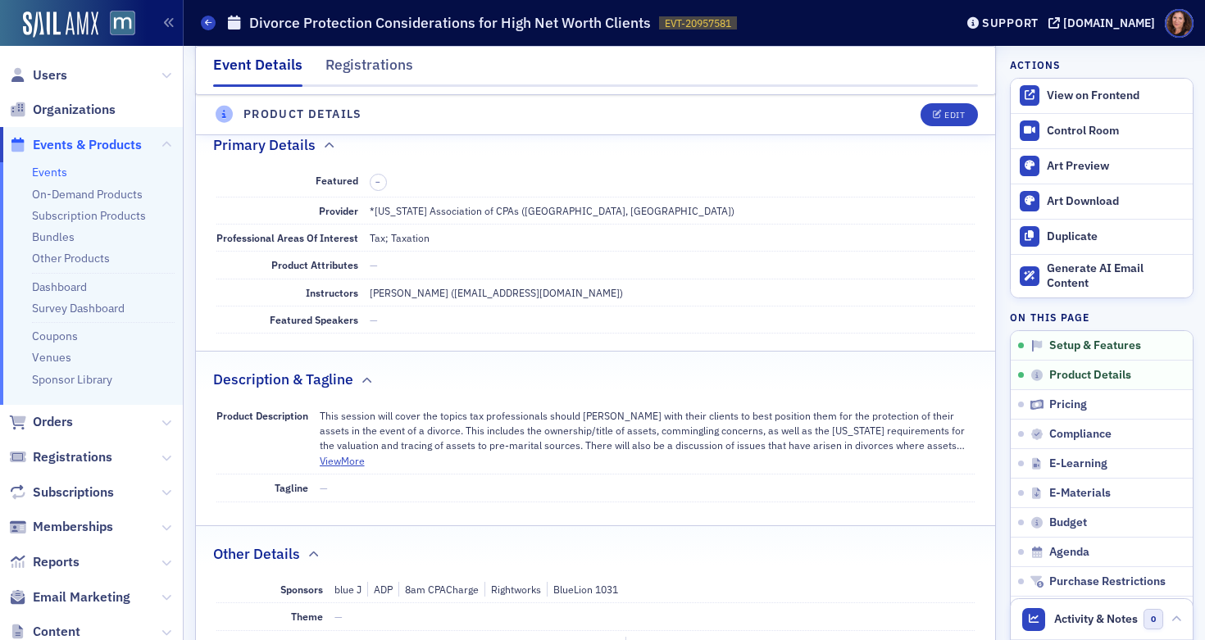
scroll to position [425, 0]
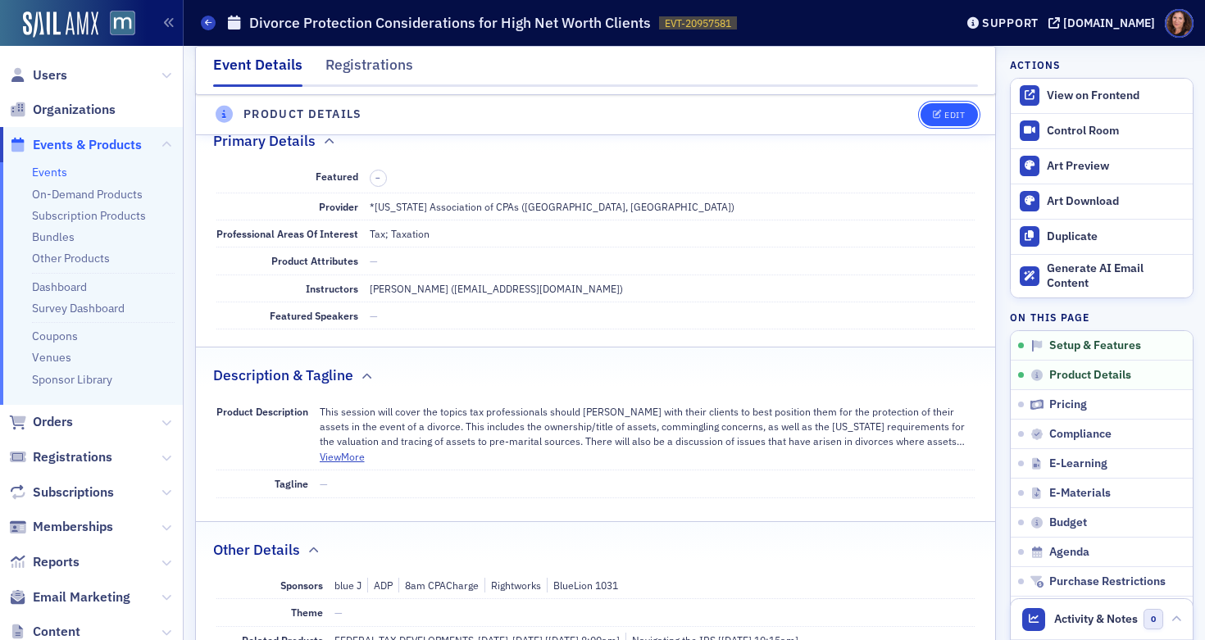
click at [934, 120] on button "Edit" at bounding box center [948, 114] width 57 height 23
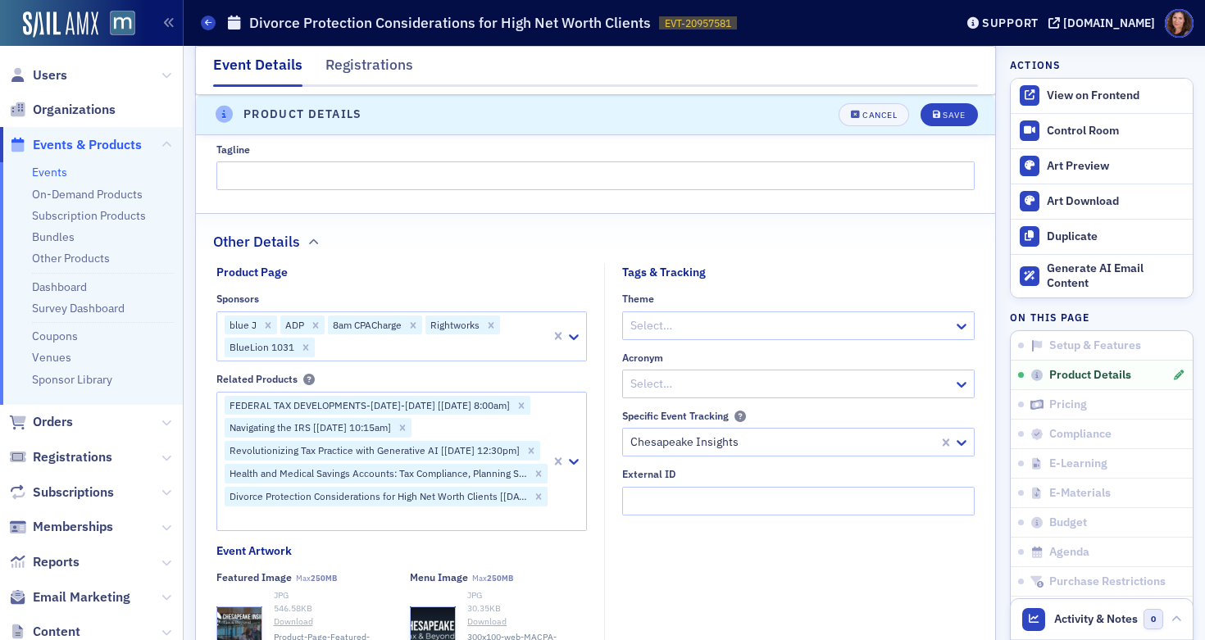
scroll to position [1156, 0]
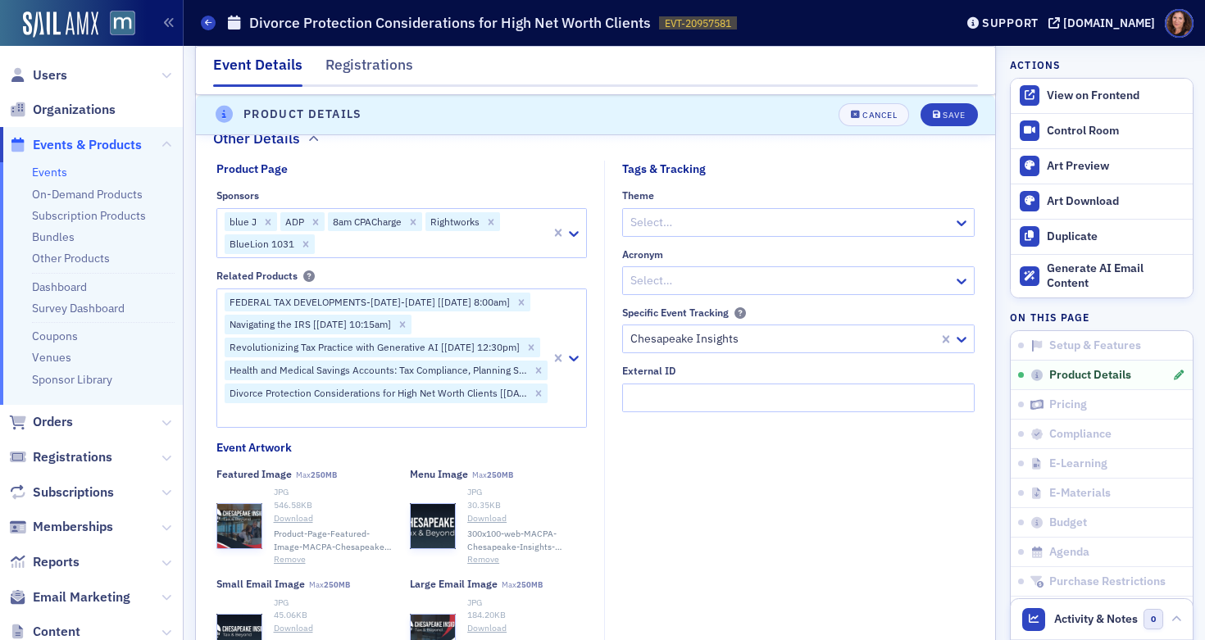
click at [379, 246] on div at bounding box center [432, 244] width 233 height 20
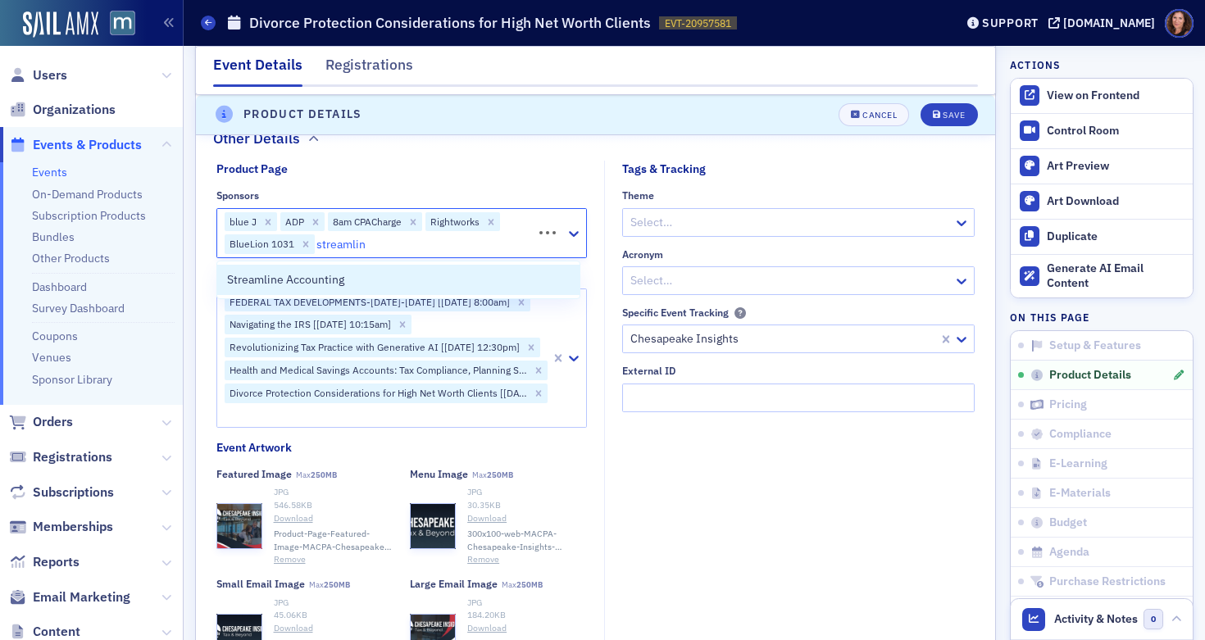
type input "streamline"
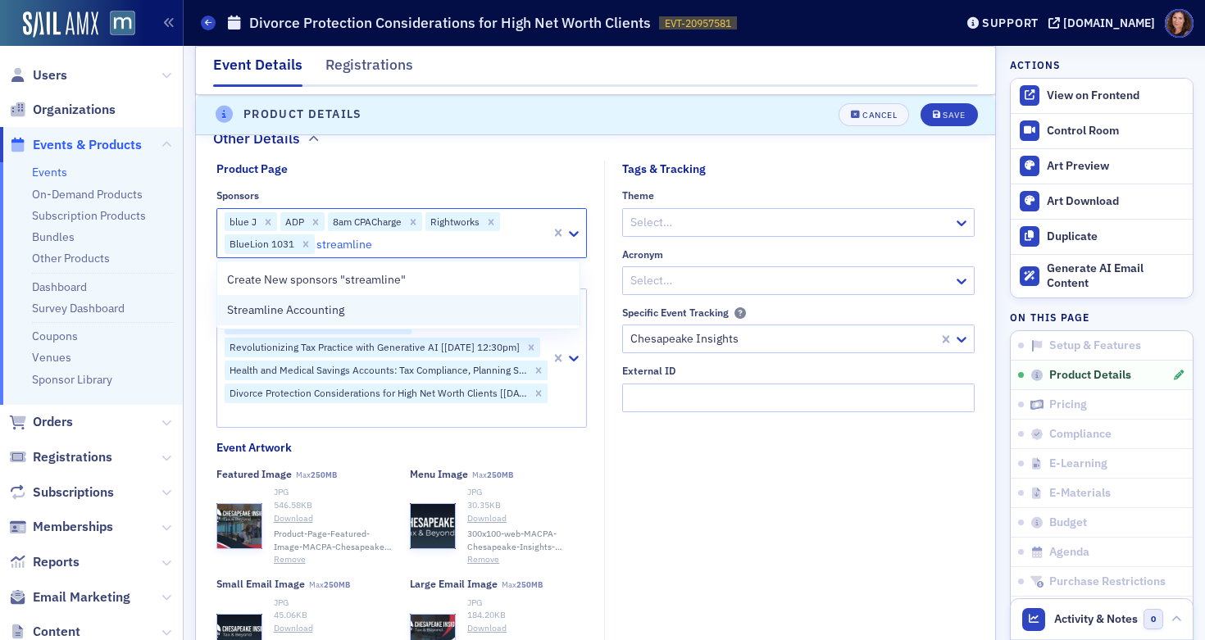
click at [351, 311] on div "Streamline Accounting" at bounding box center [398, 310] width 343 height 17
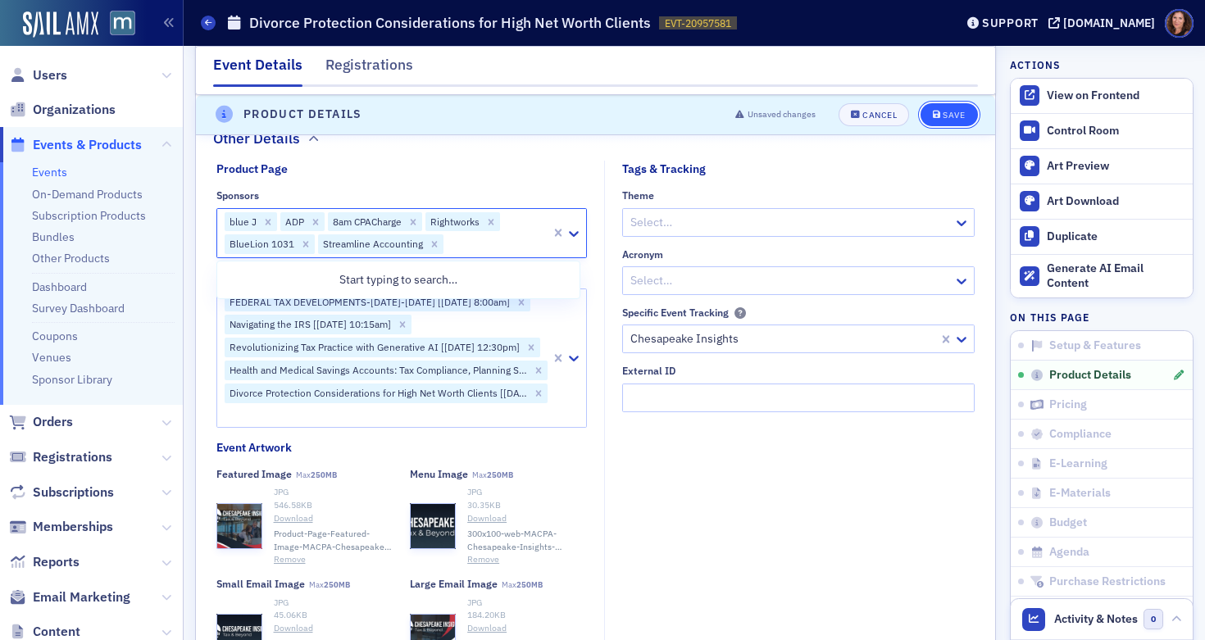
click at [943, 111] on div "Save" at bounding box center [954, 115] width 22 height 9
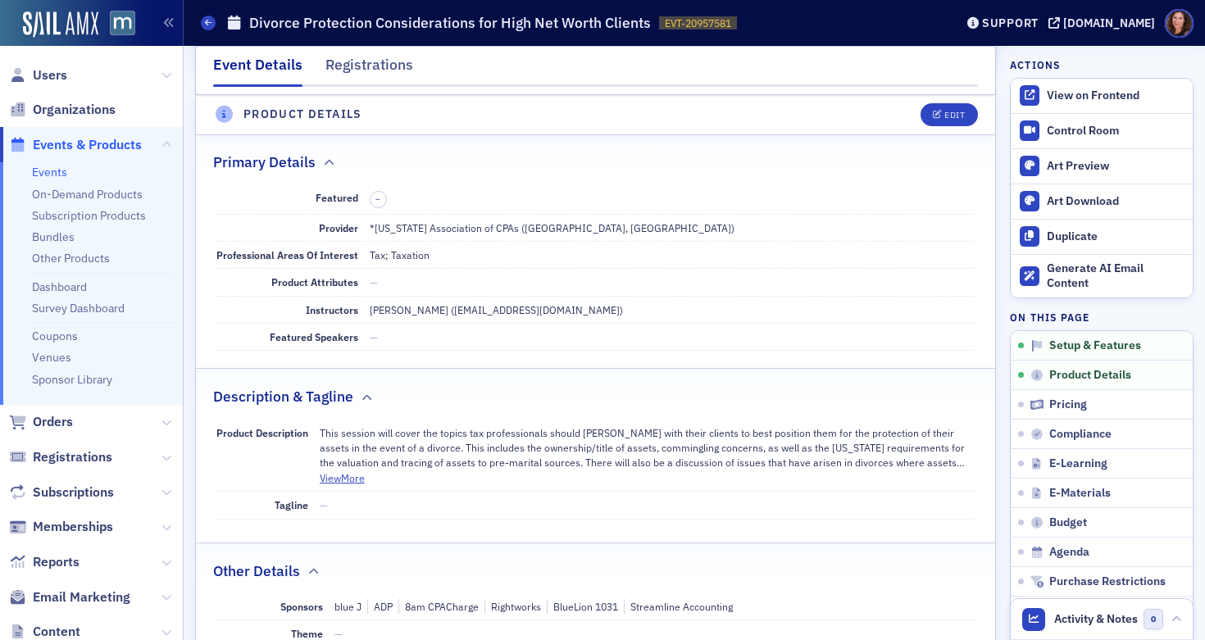
scroll to position [396, 0]
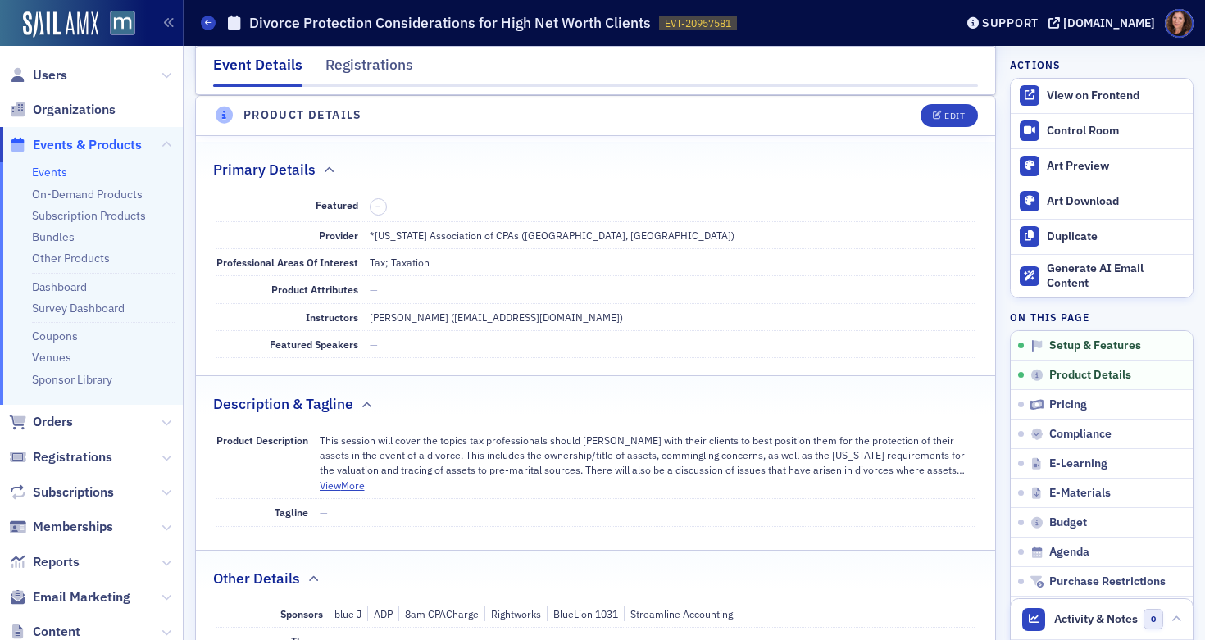
click at [52, 178] on link "Events" at bounding box center [49, 172] width 35 height 15
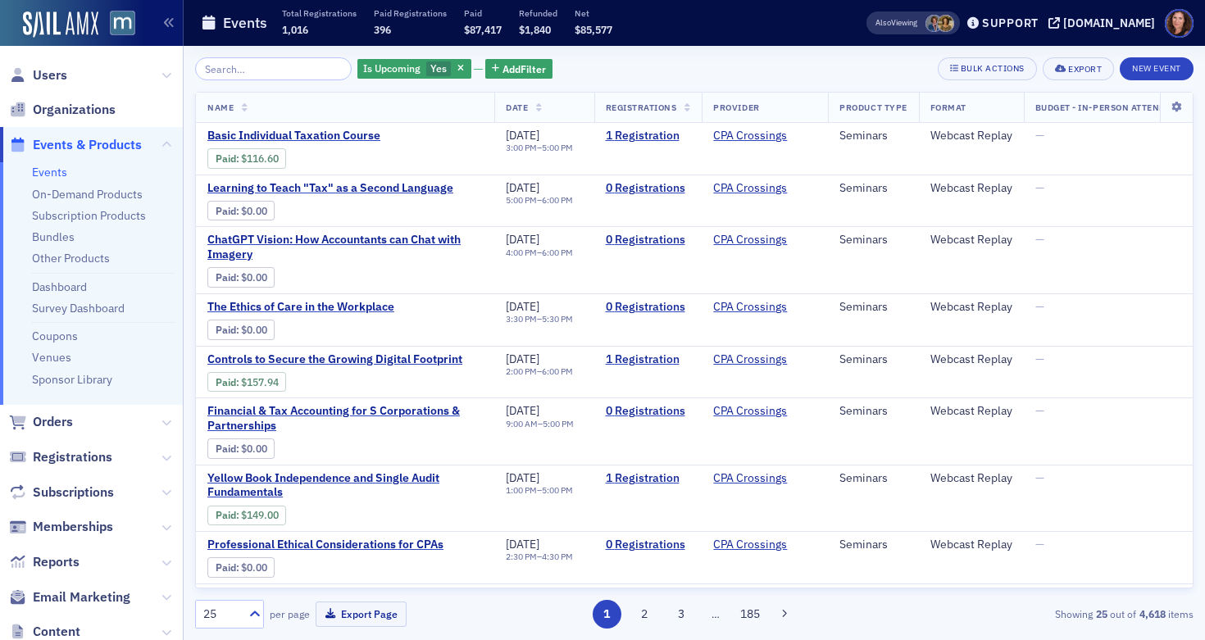
click at [233, 72] on input "search" at bounding box center [273, 68] width 157 height 23
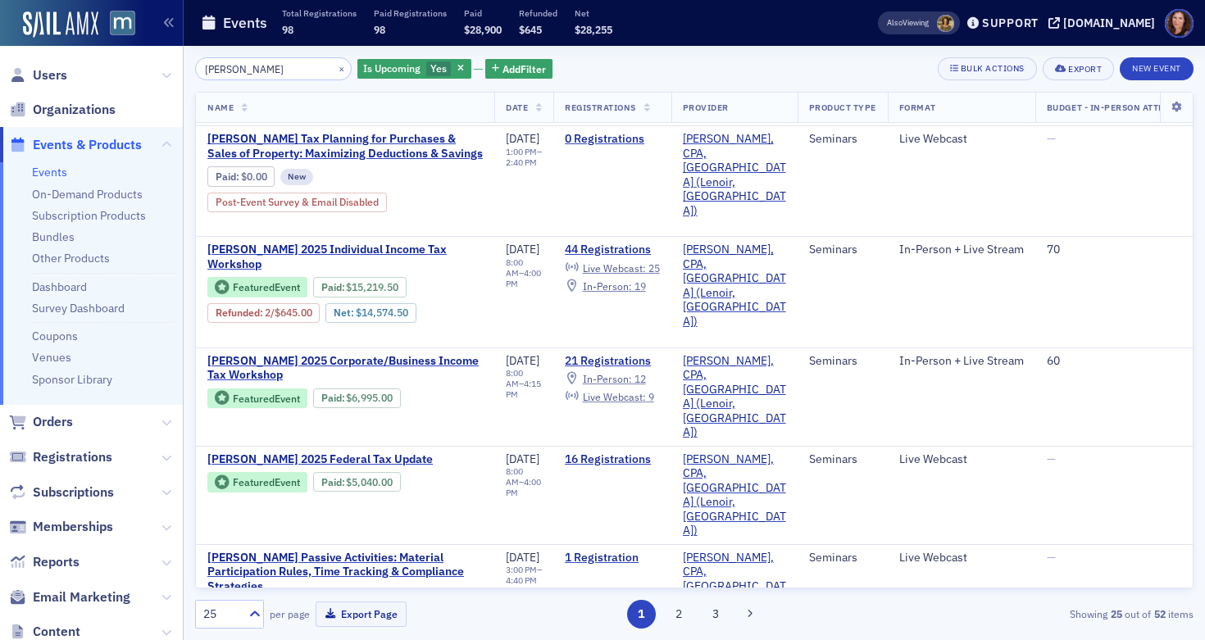
scroll to position [352, 0]
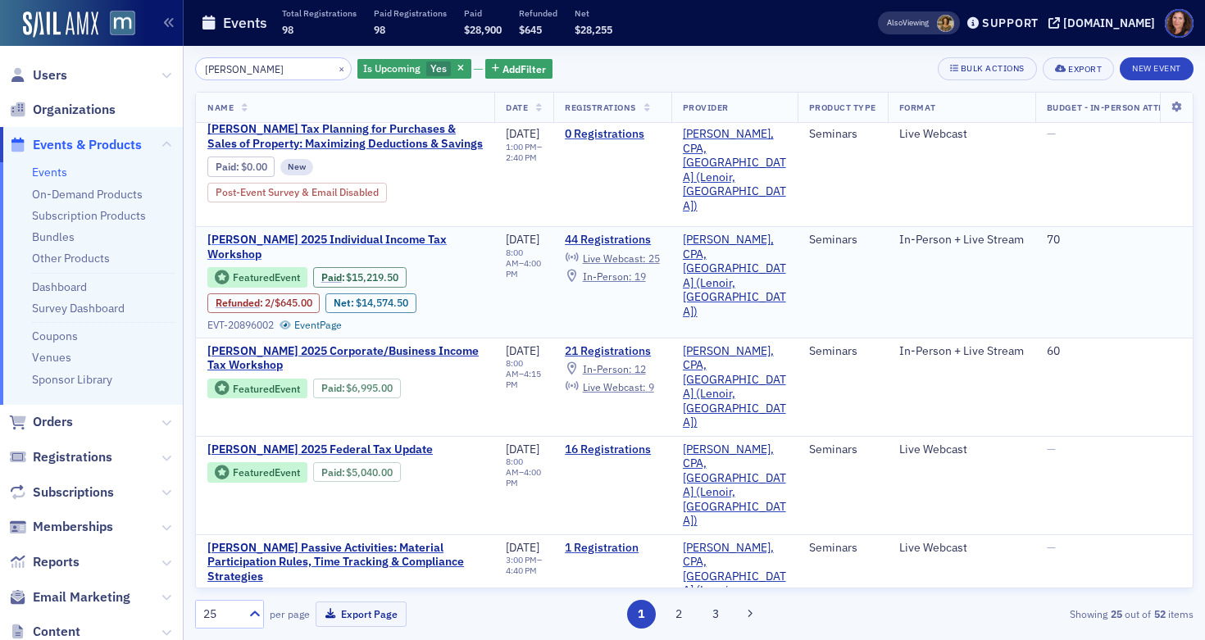
type input "[PERSON_NAME]"
click at [350, 233] on span "[PERSON_NAME] 2025 Individual Income Tax Workshop" at bounding box center [344, 247] width 275 height 29
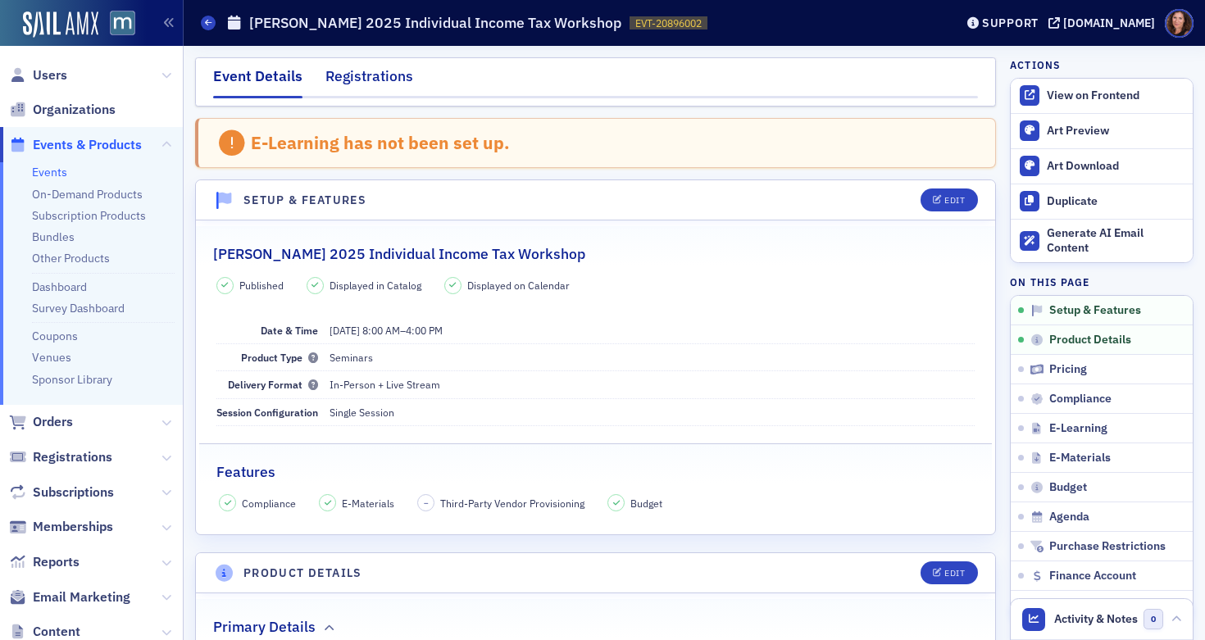
click at [379, 71] on div "Registrations" at bounding box center [369, 81] width 88 height 30
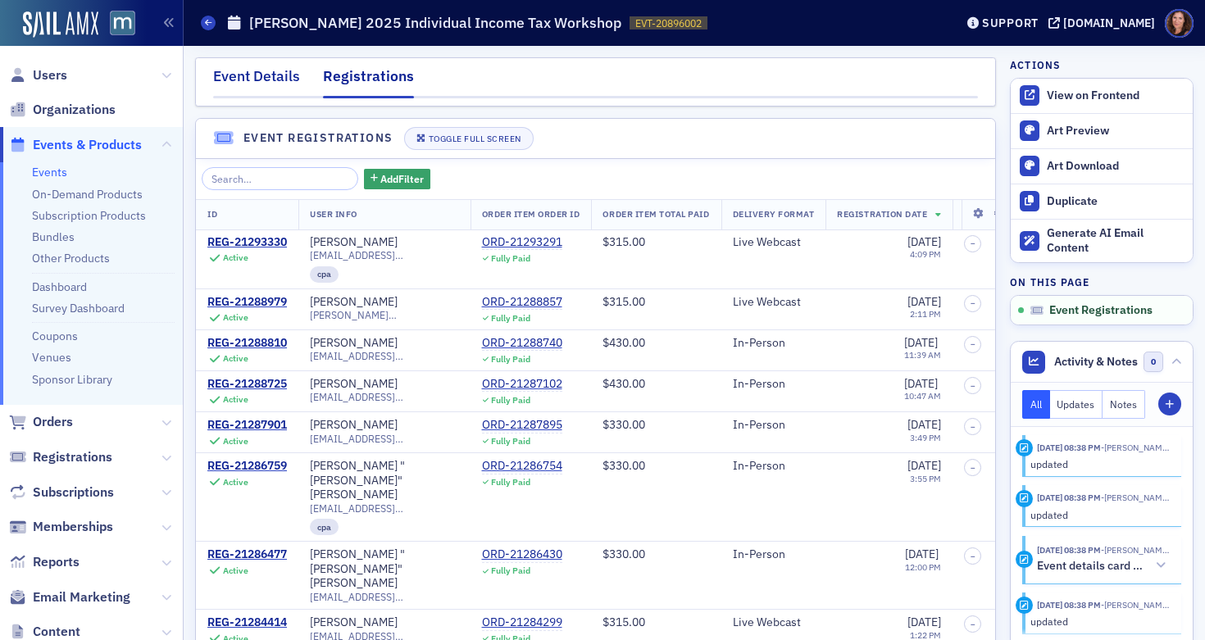
click at [263, 66] on div "Event Details" at bounding box center [256, 81] width 87 height 30
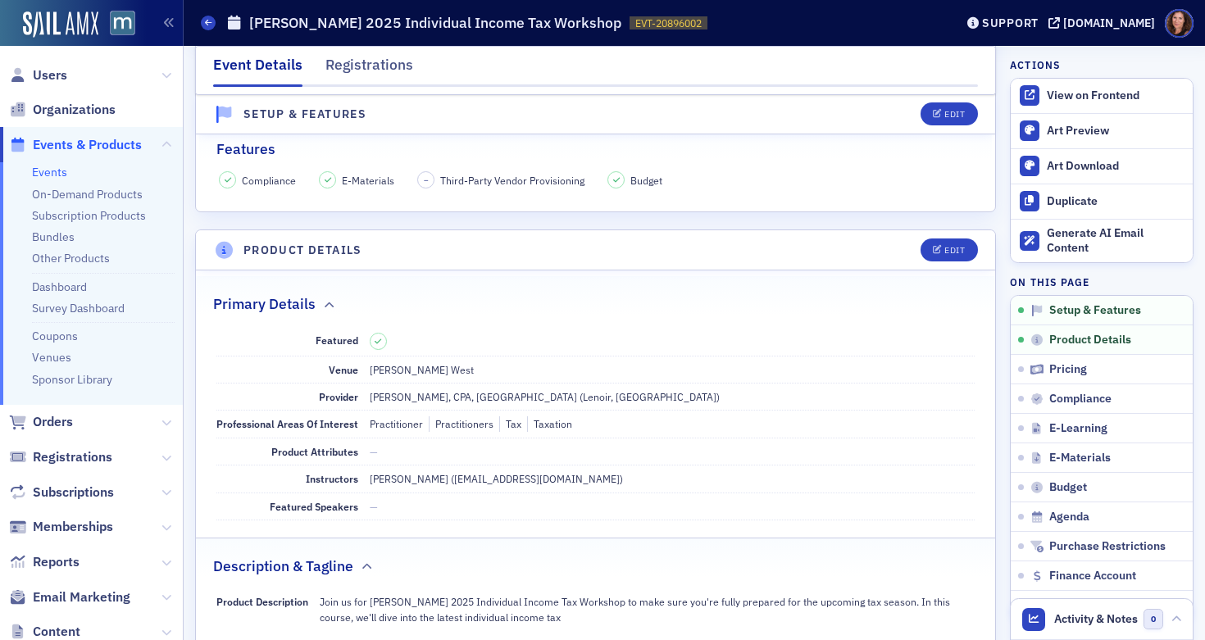
scroll to position [357, 0]
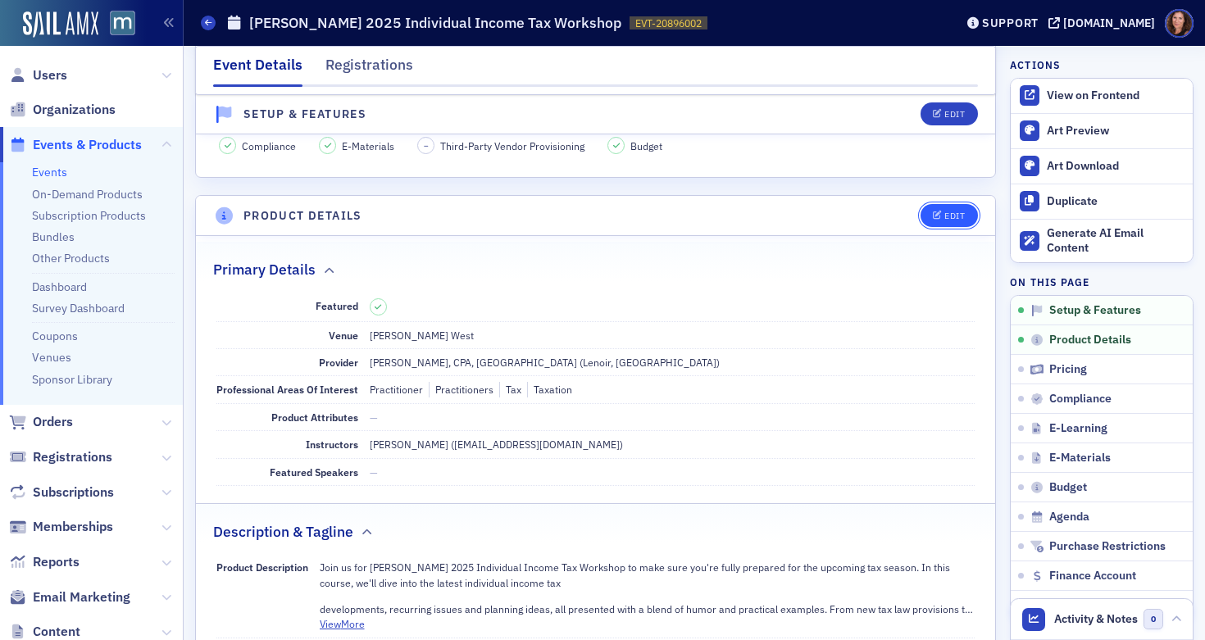
click at [944, 216] on div "Edit" at bounding box center [954, 215] width 20 height 9
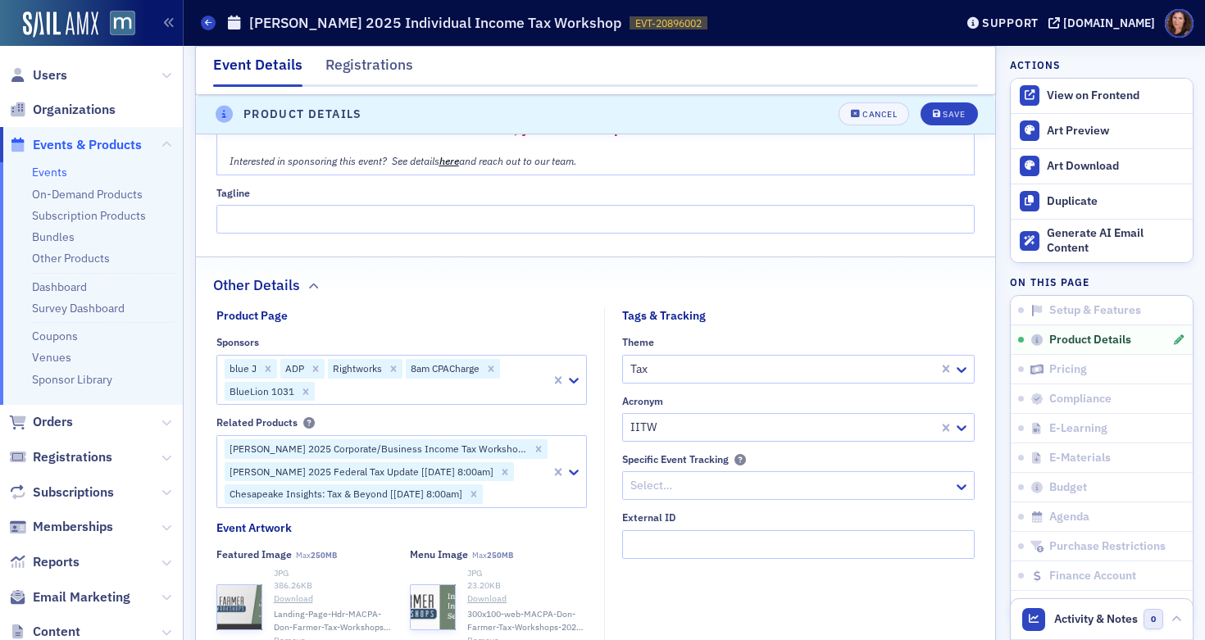
scroll to position [1493, 0]
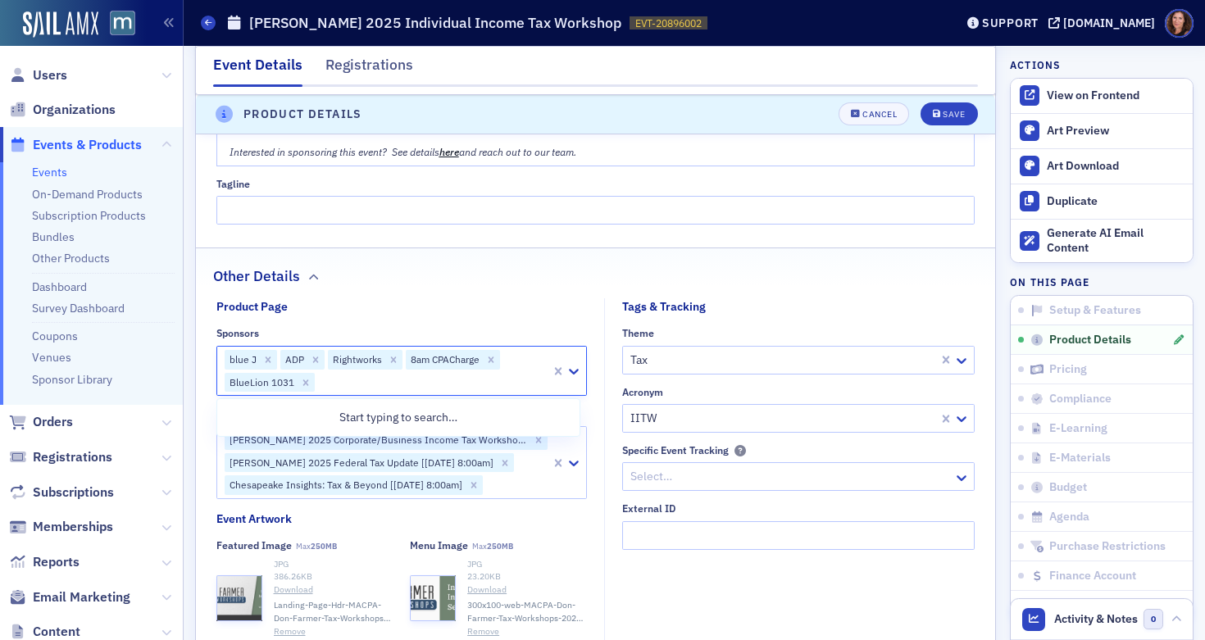
click at [334, 384] on div at bounding box center [432, 382] width 233 height 20
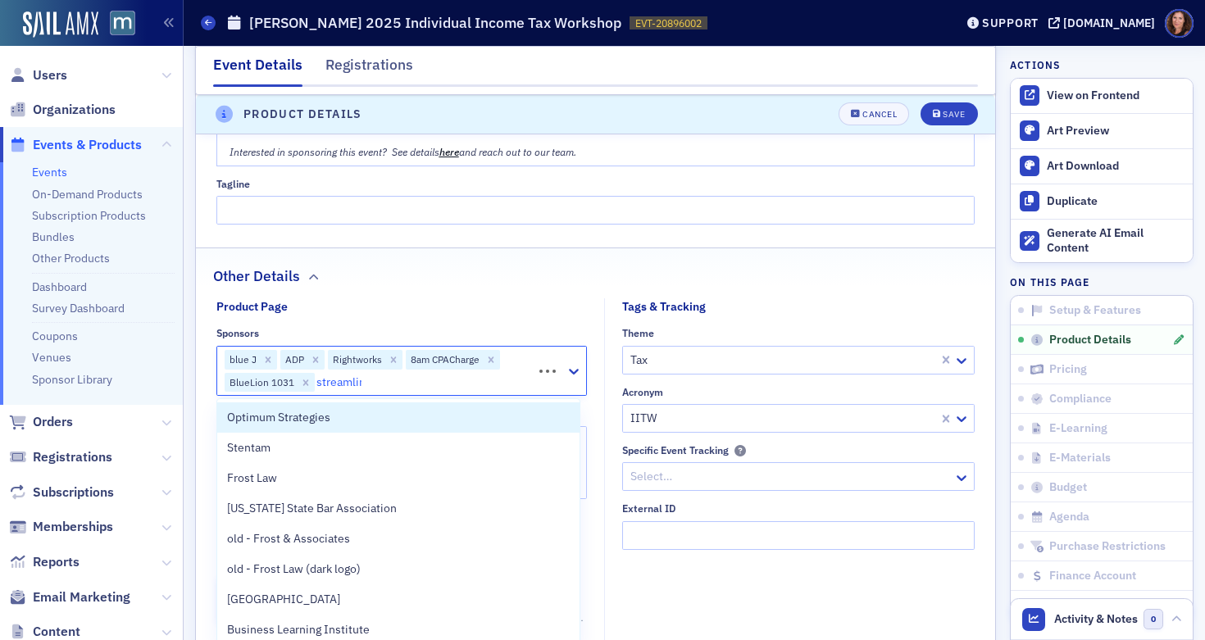
type input "streamline"
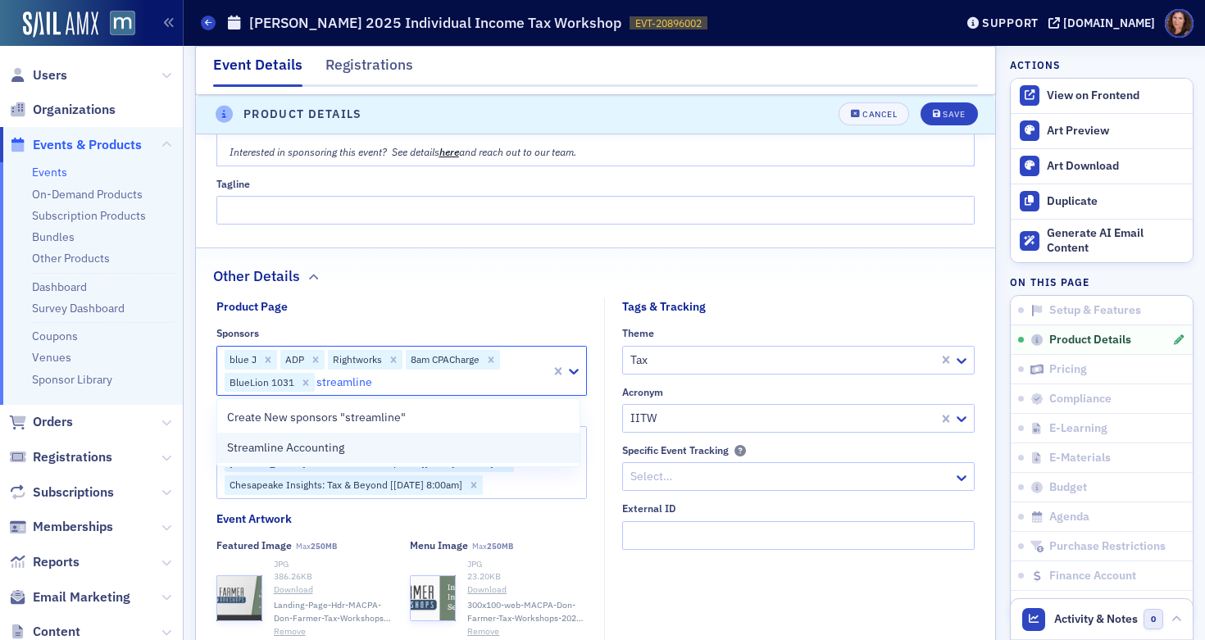
click at [330, 446] on span "Streamline Accounting" at bounding box center [285, 447] width 117 height 17
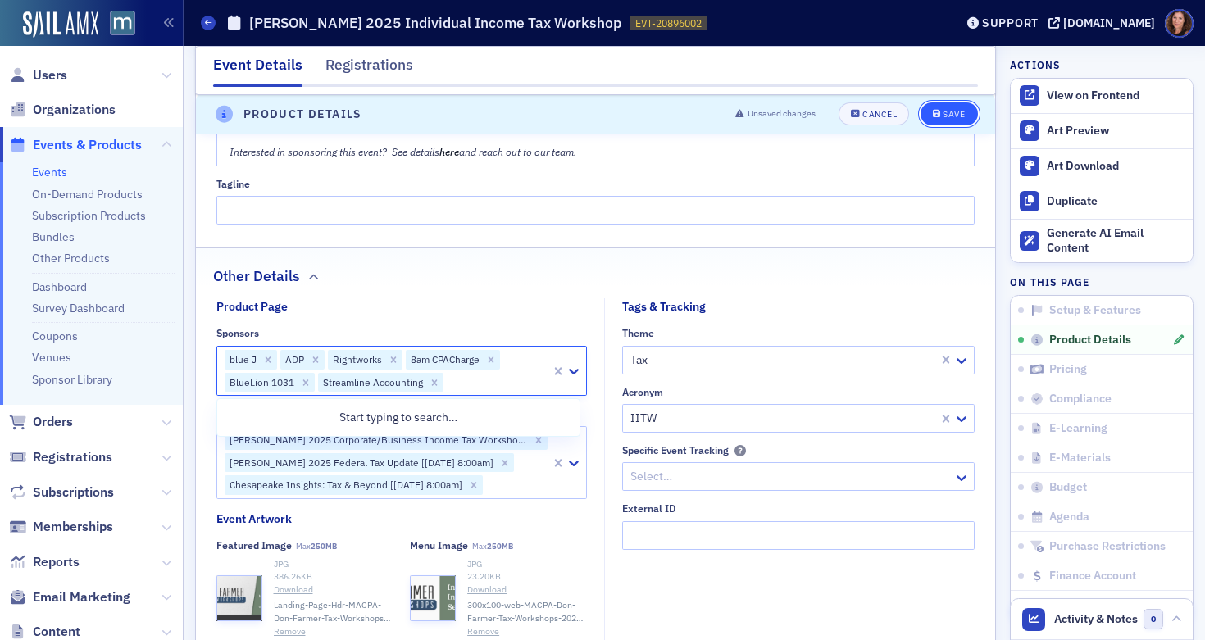
click at [943, 111] on div "Save" at bounding box center [954, 115] width 22 height 9
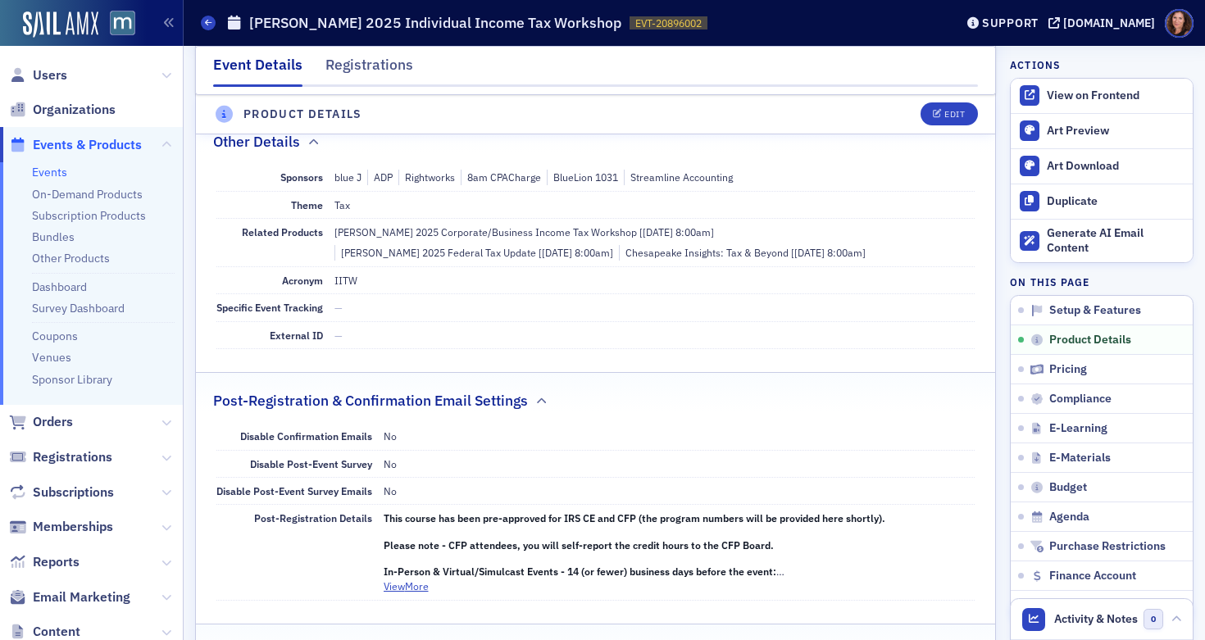
scroll to position [457, 0]
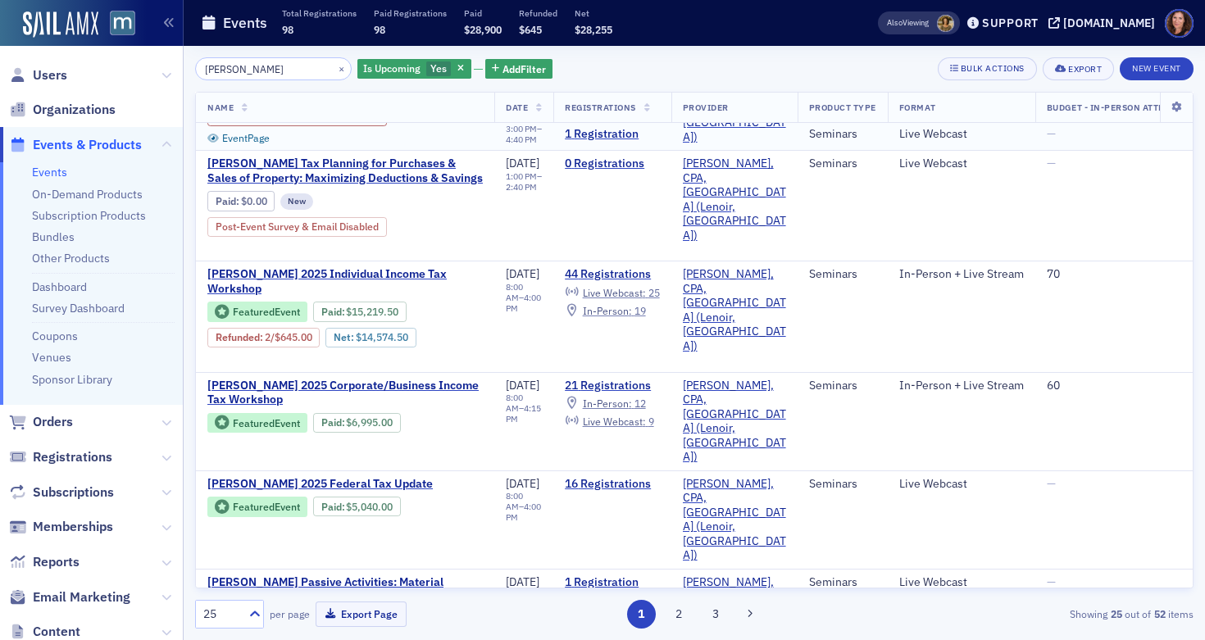
scroll to position [320, 0]
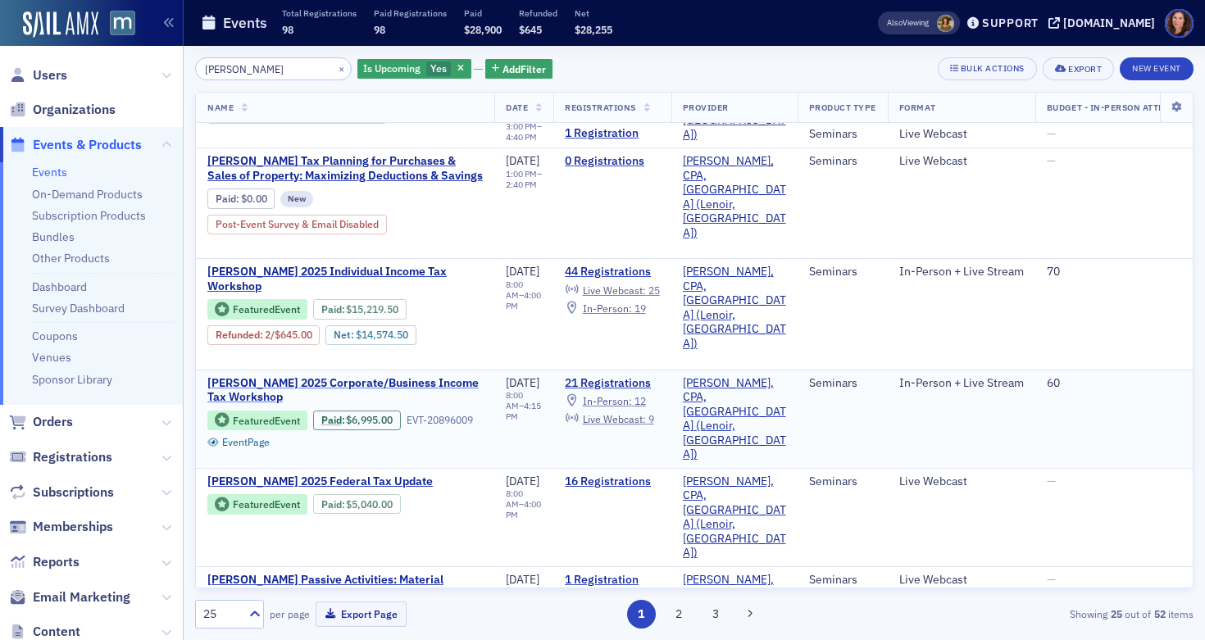
click at [401, 376] on span "[PERSON_NAME] 2025 Corporate/Business Income Tax Workshop" at bounding box center [344, 390] width 275 height 29
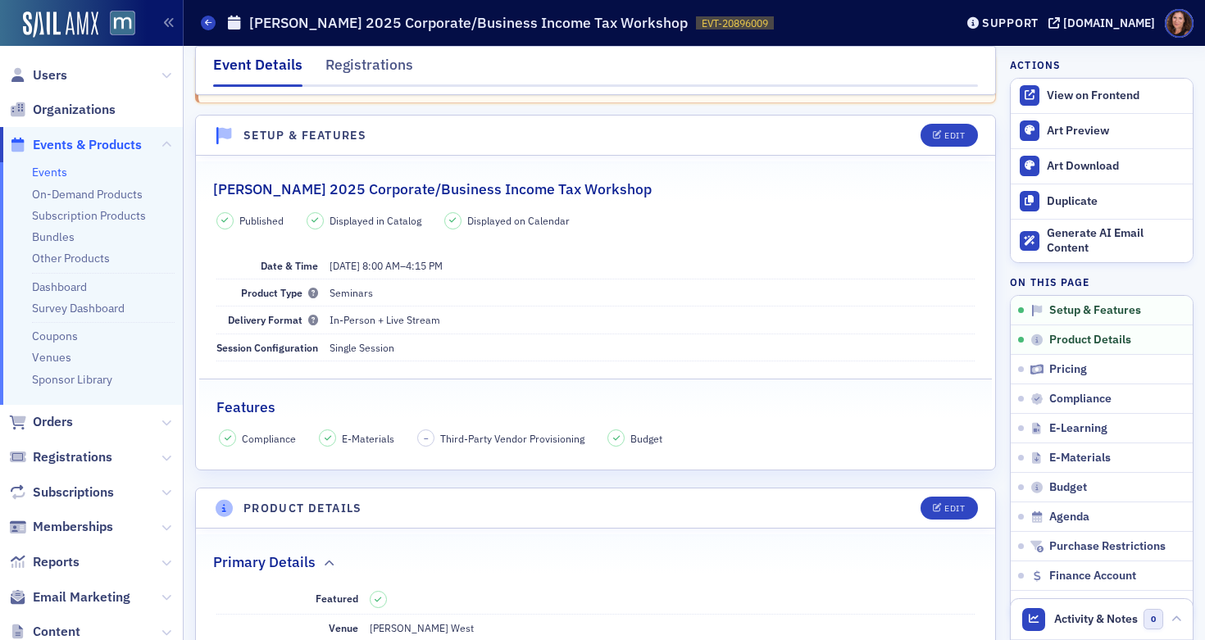
scroll to position [89, 0]
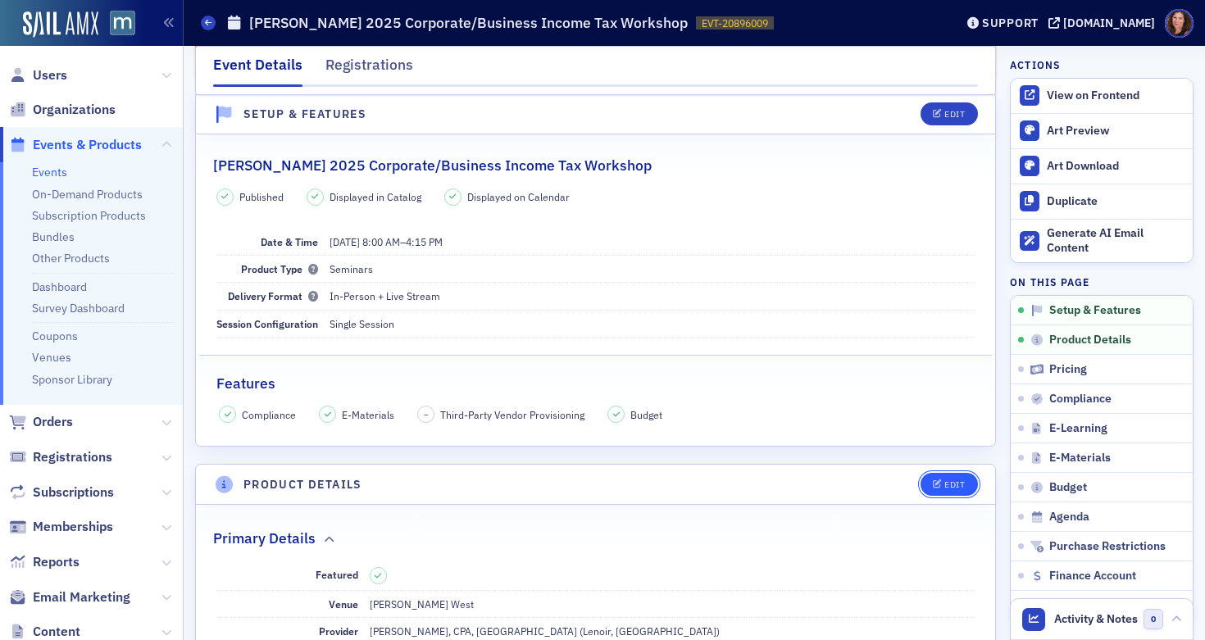
click at [945, 488] on div "Edit" at bounding box center [954, 484] width 20 height 9
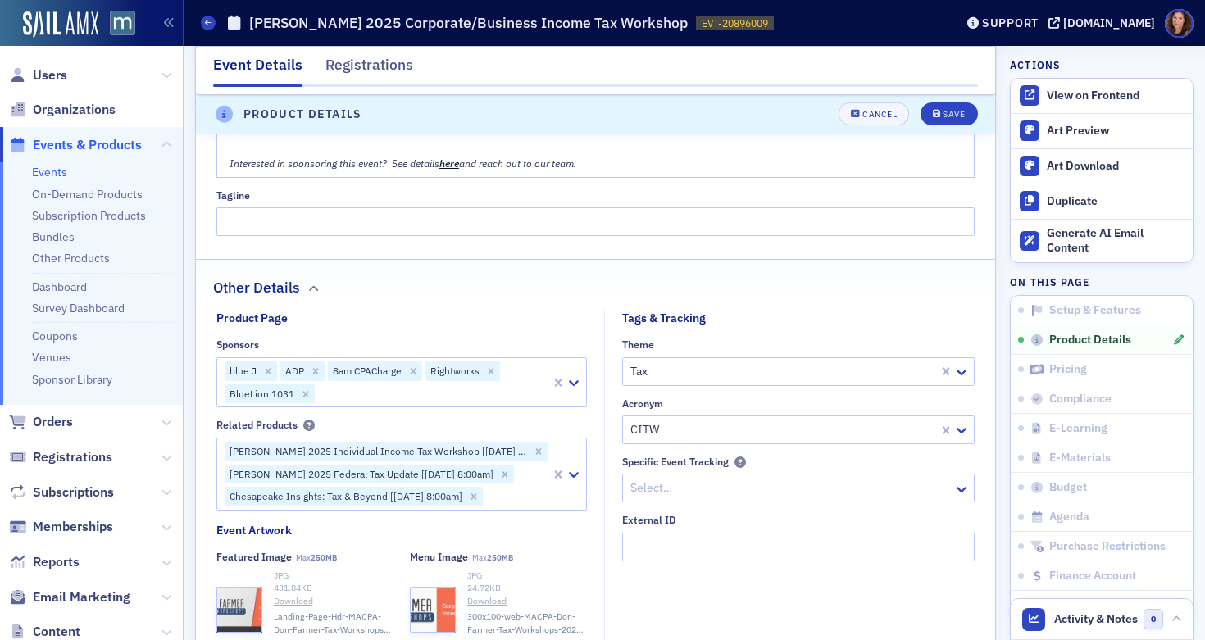
scroll to position [1504, 0]
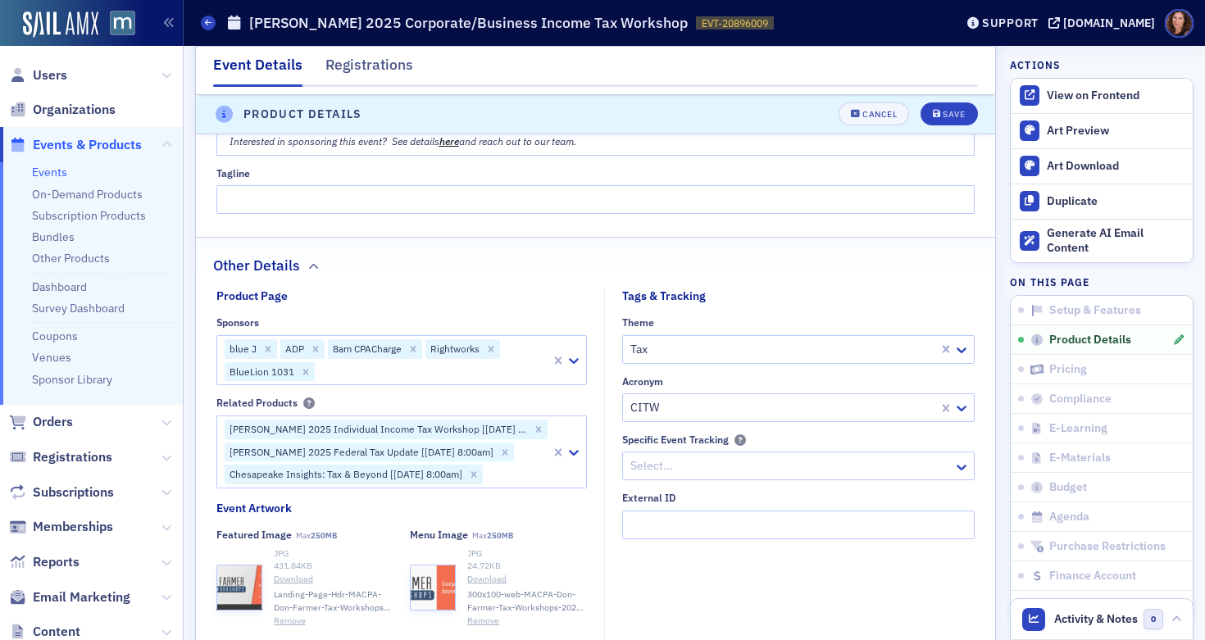
click at [421, 370] on div at bounding box center [432, 371] width 233 height 20
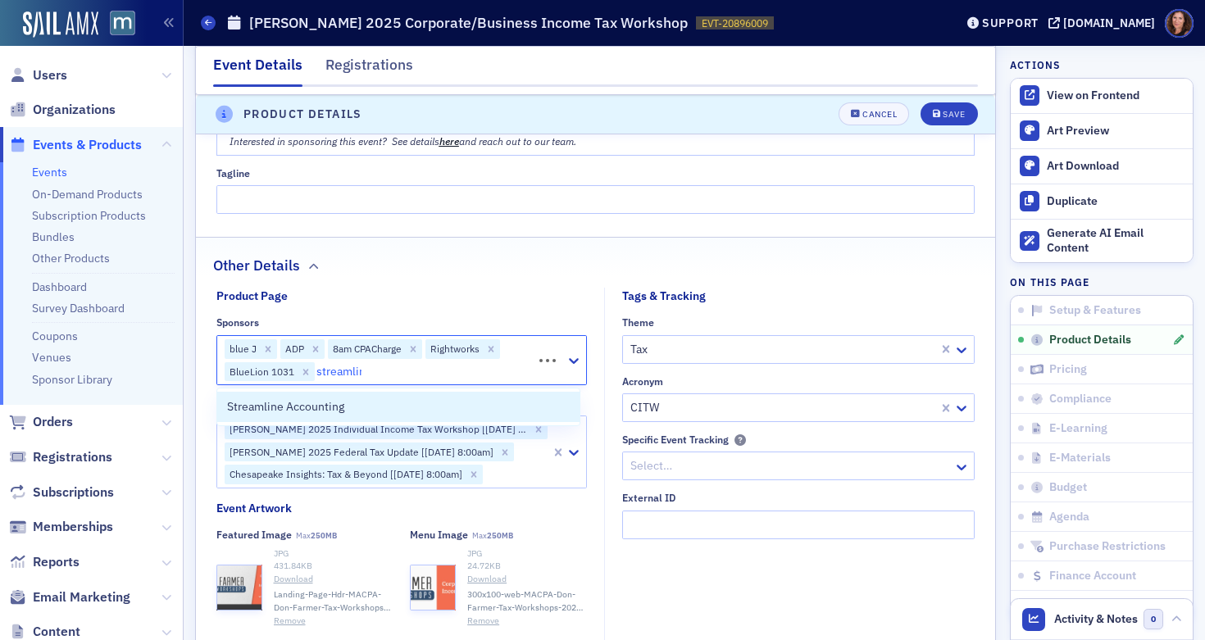
type input "streamline"
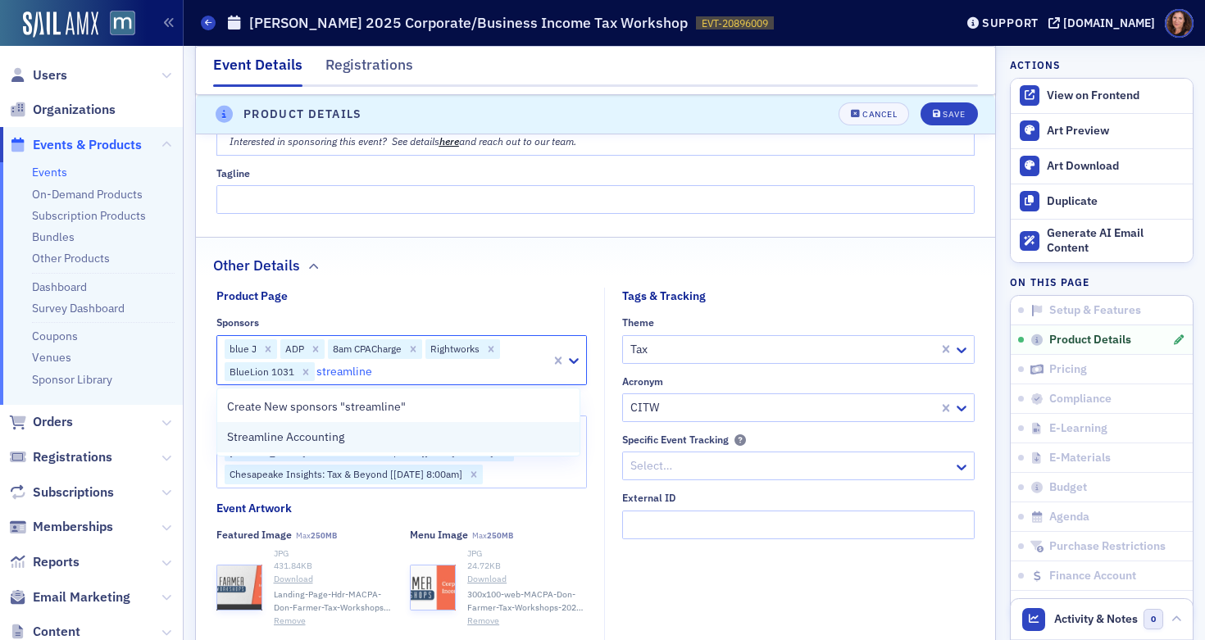
click at [402, 433] on div "Streamline Accounting" at bounding box center [398, 437] width 343 height 17
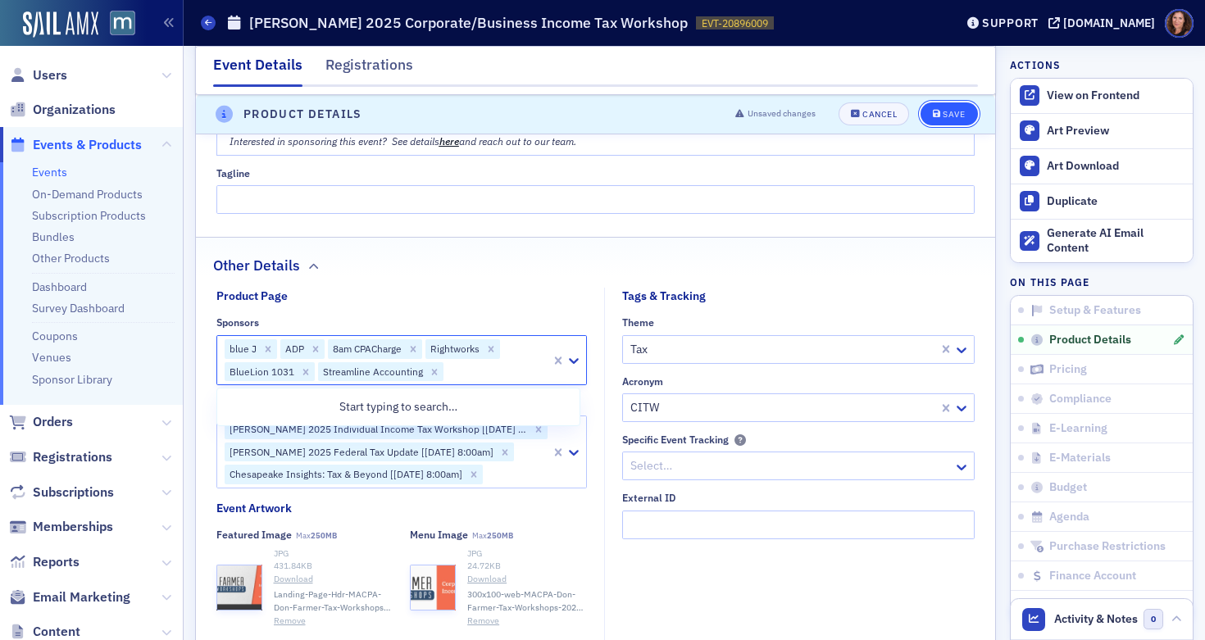
click at [933, 114] on span "Save" at bounding box center [949, 115] width 32 height 9
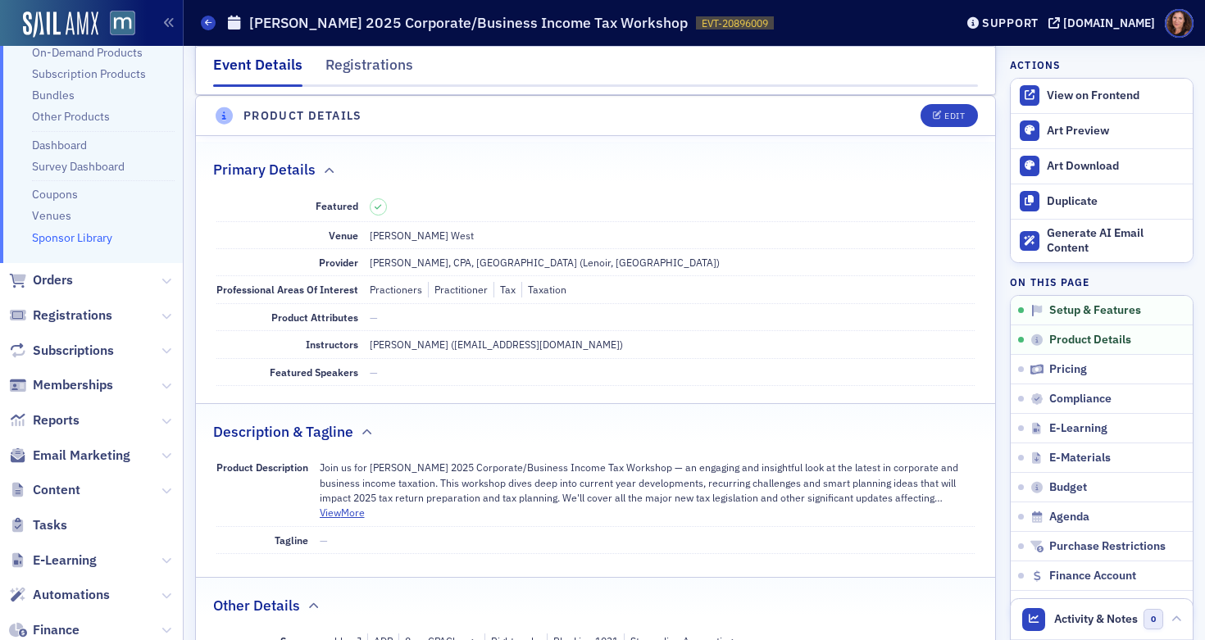
scroll to position [324, 0]
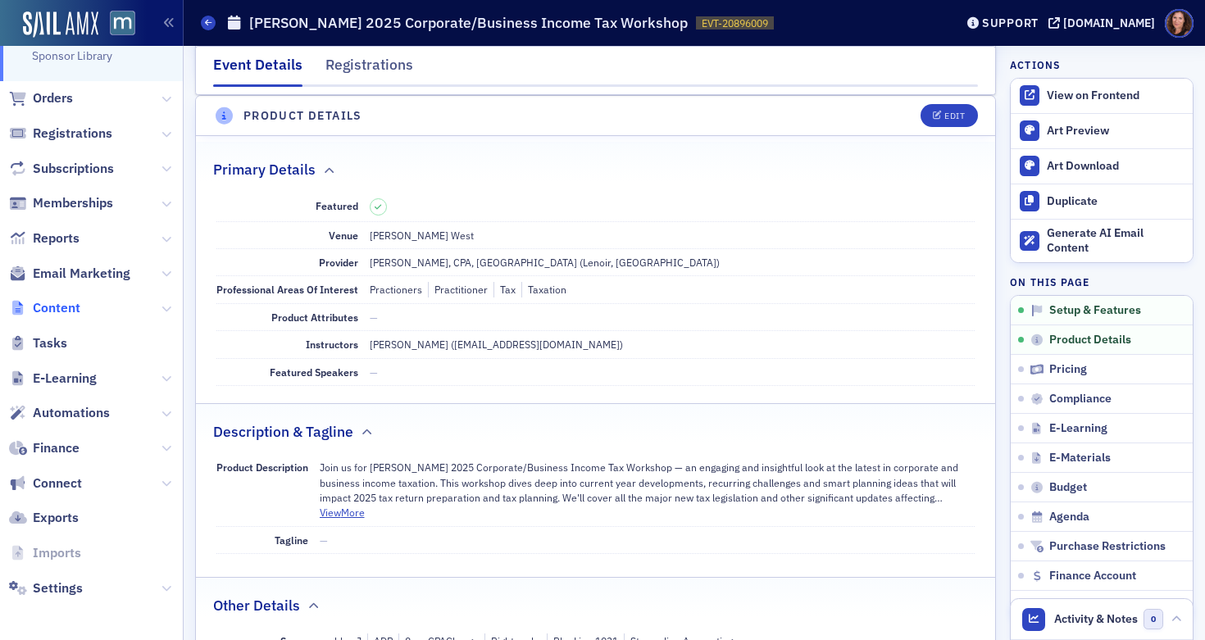
click at [65, 306] on span "Content" at bounding box center [57, 308] width 48 height 18
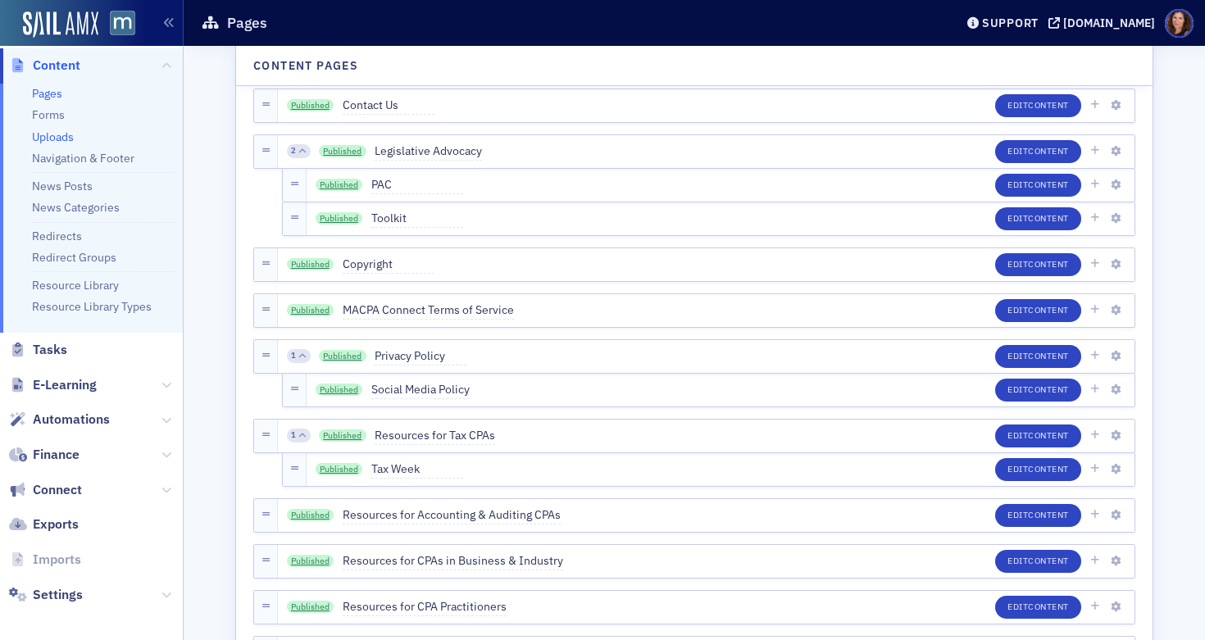
click at [44, 141] on link "Uploads" at bounding box center [53, 136] width 42 height 15
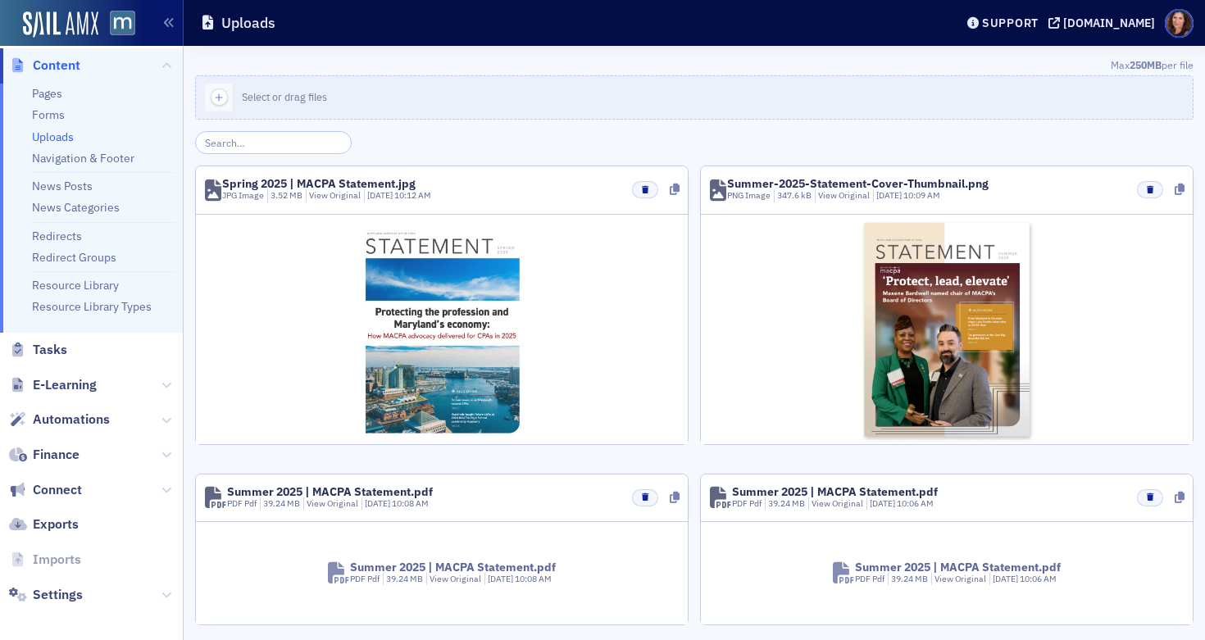
click at [279, 143] on input "search" at bounding box center [273, 142] width 157 height 23
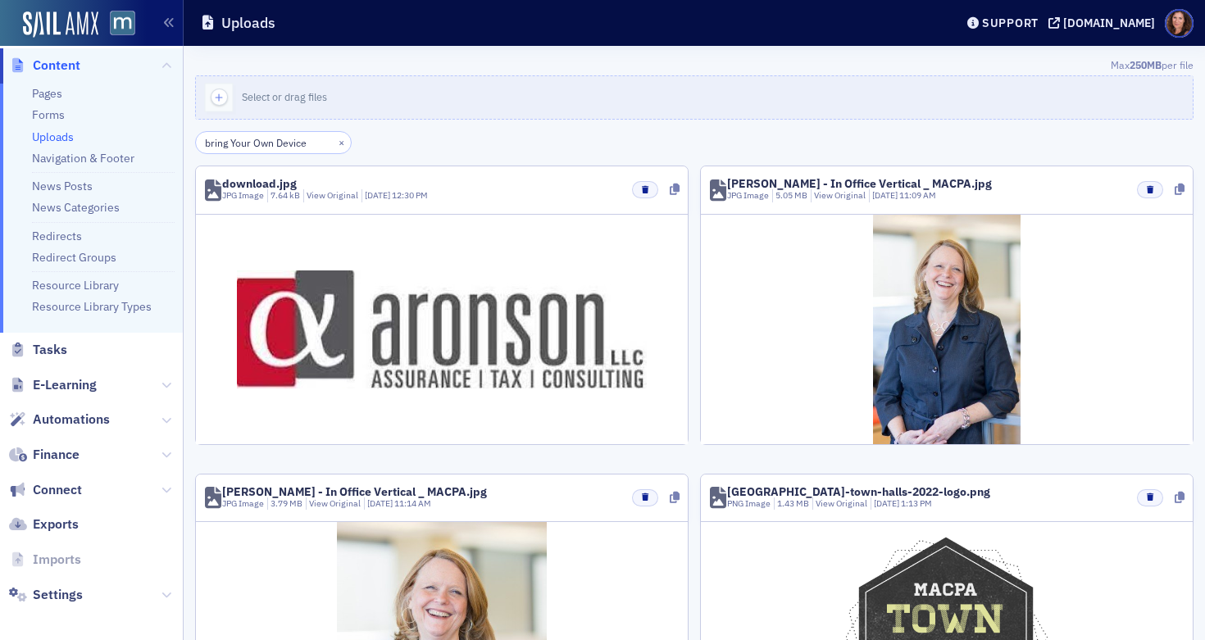
click at [257, 143] on input "bring Your Own Device" at bounding box center [273, 142] width 157 height 23
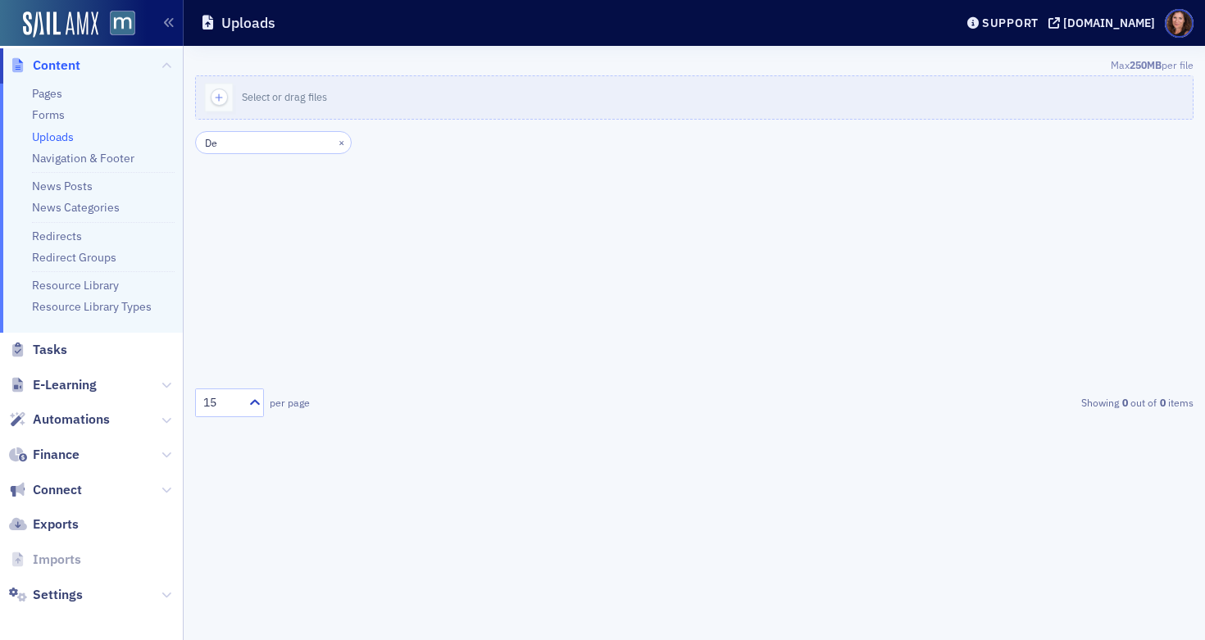
type input "D"
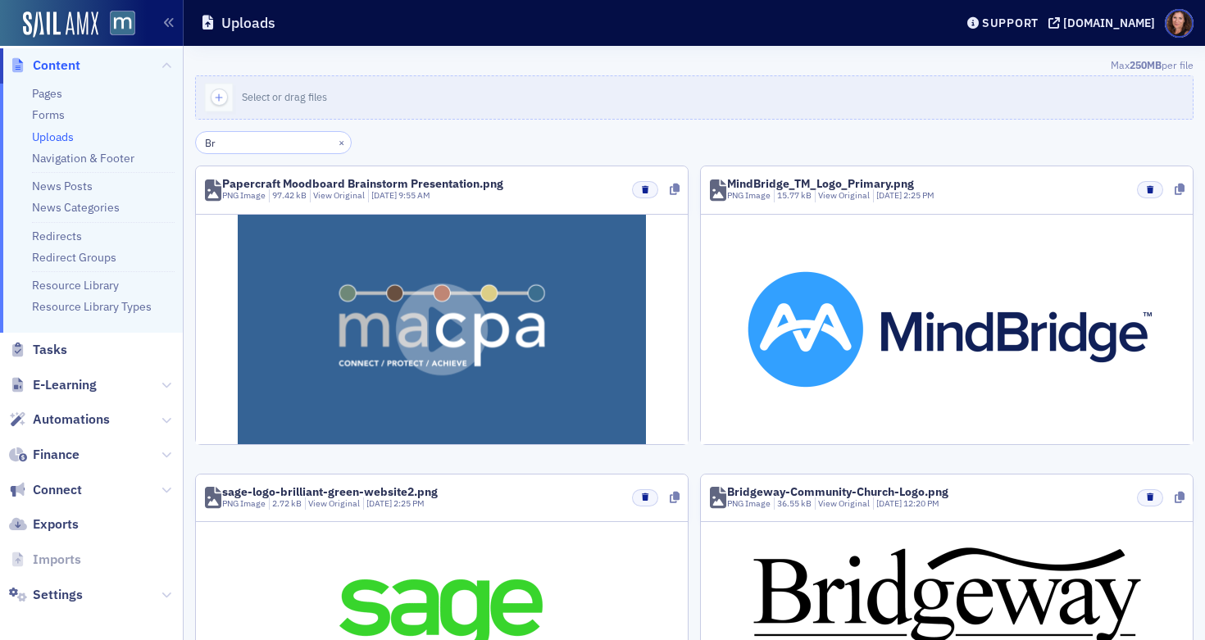
type input "B"
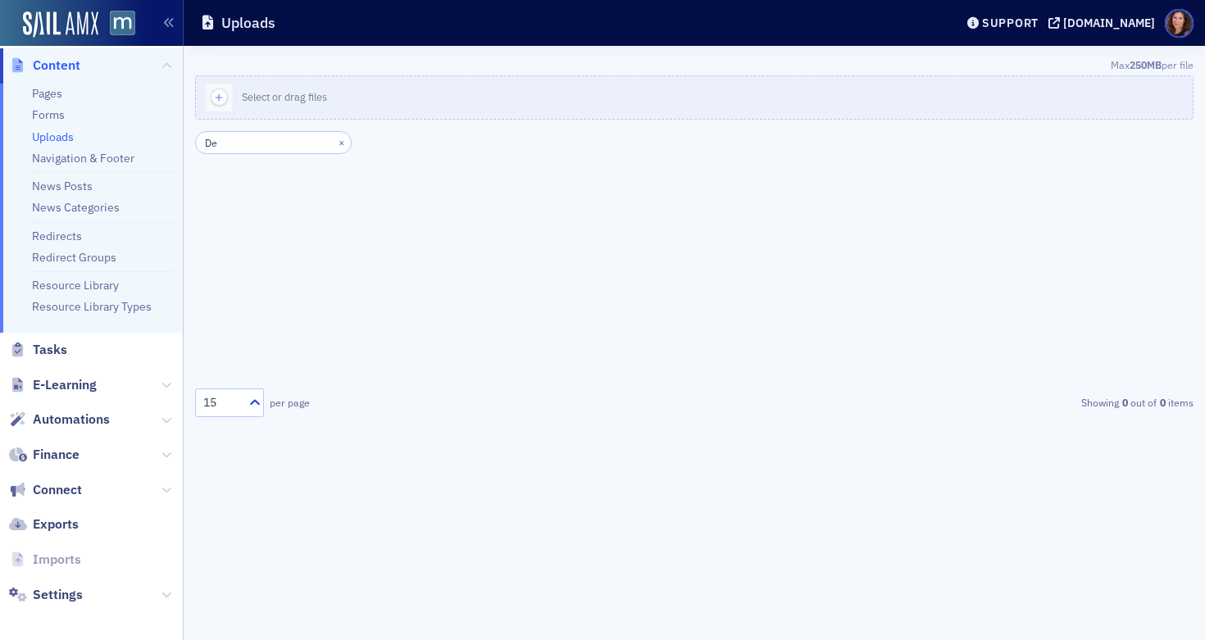
type input "D"
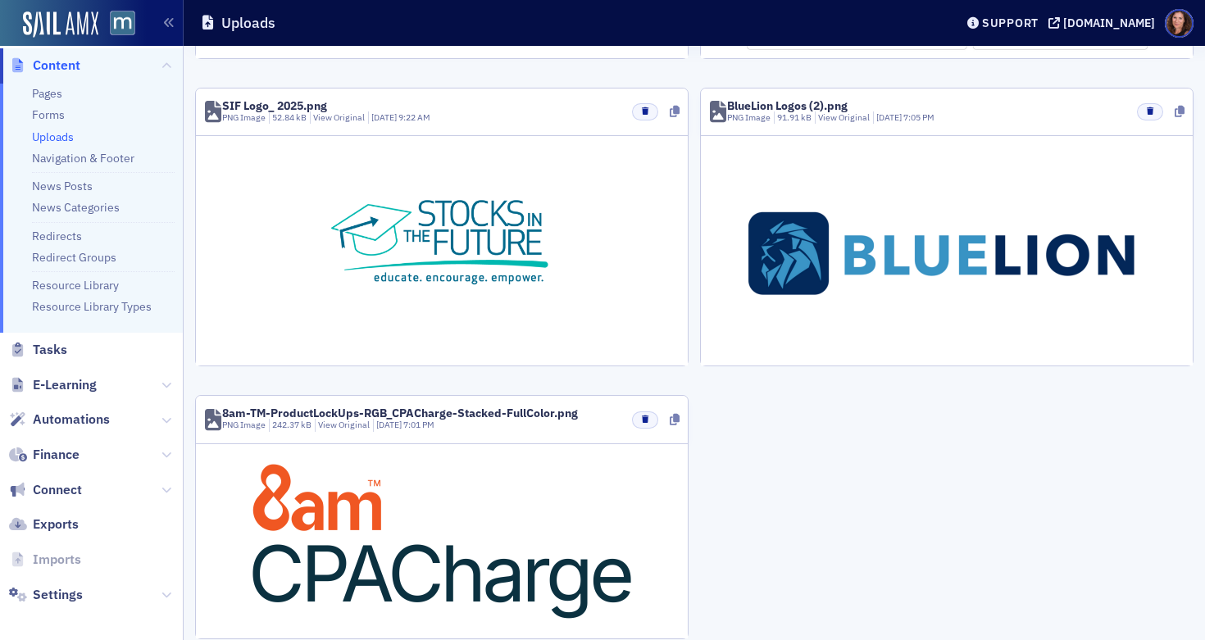
scroll to position [1852, 0]
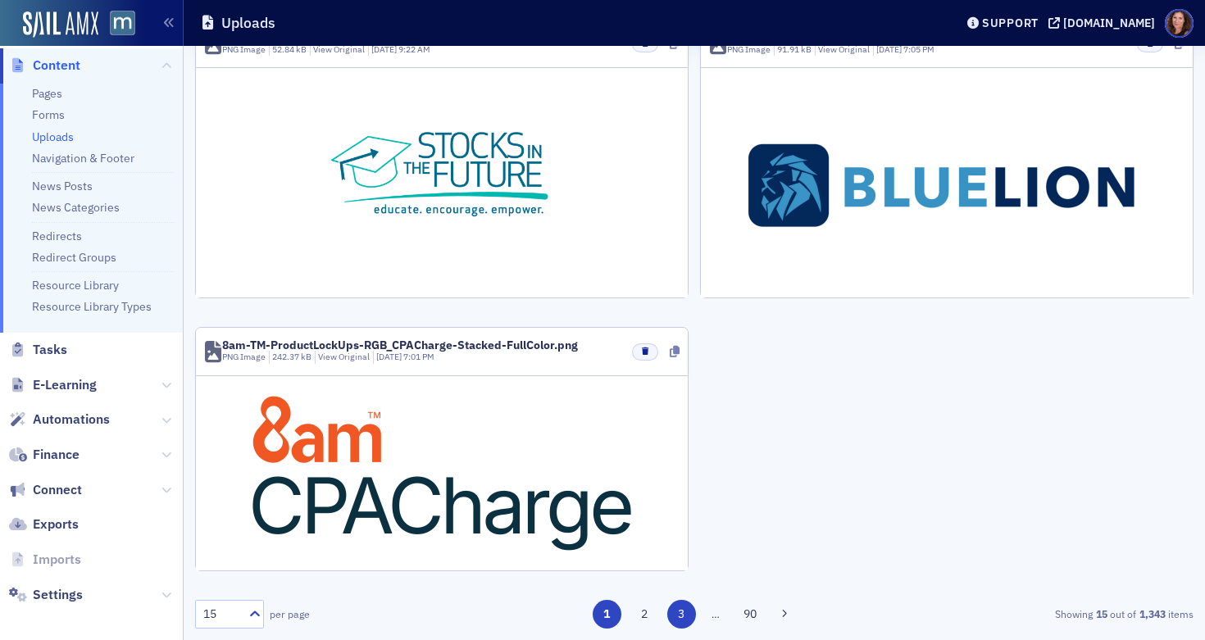
click at [680, 620] on button "3" at bounding box center [681, 614] width 29 height 29
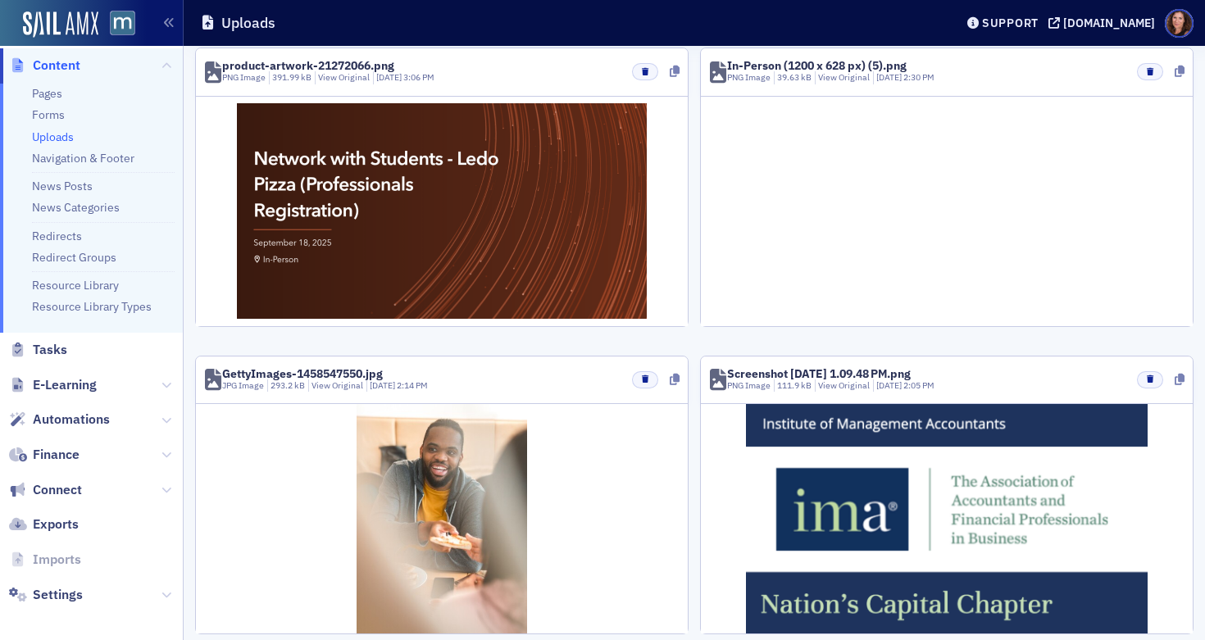
scroll to position [0, 0]
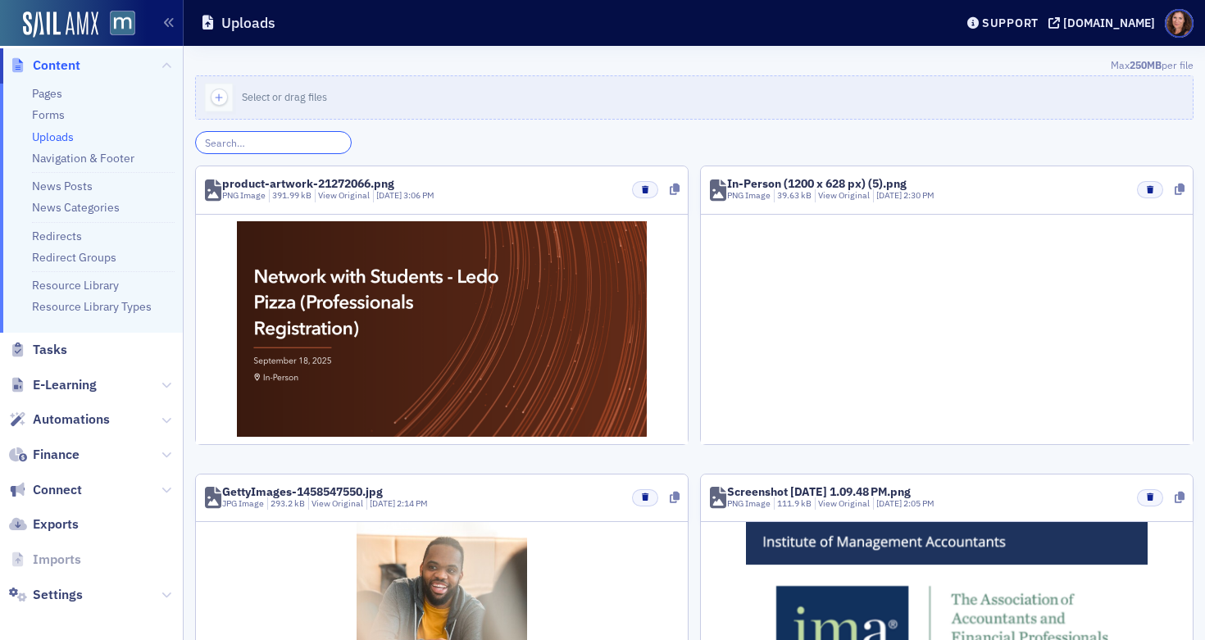
click at [280, 149] on input "search" at bounding box center [273, 142] width 157 height 23
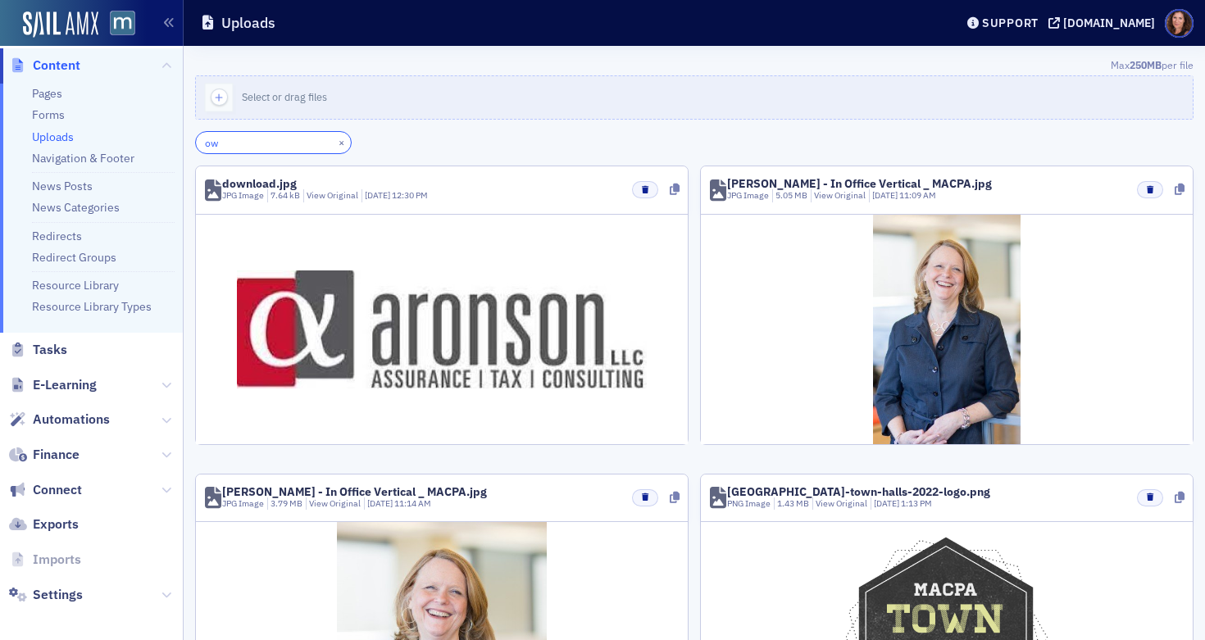
type input "o"
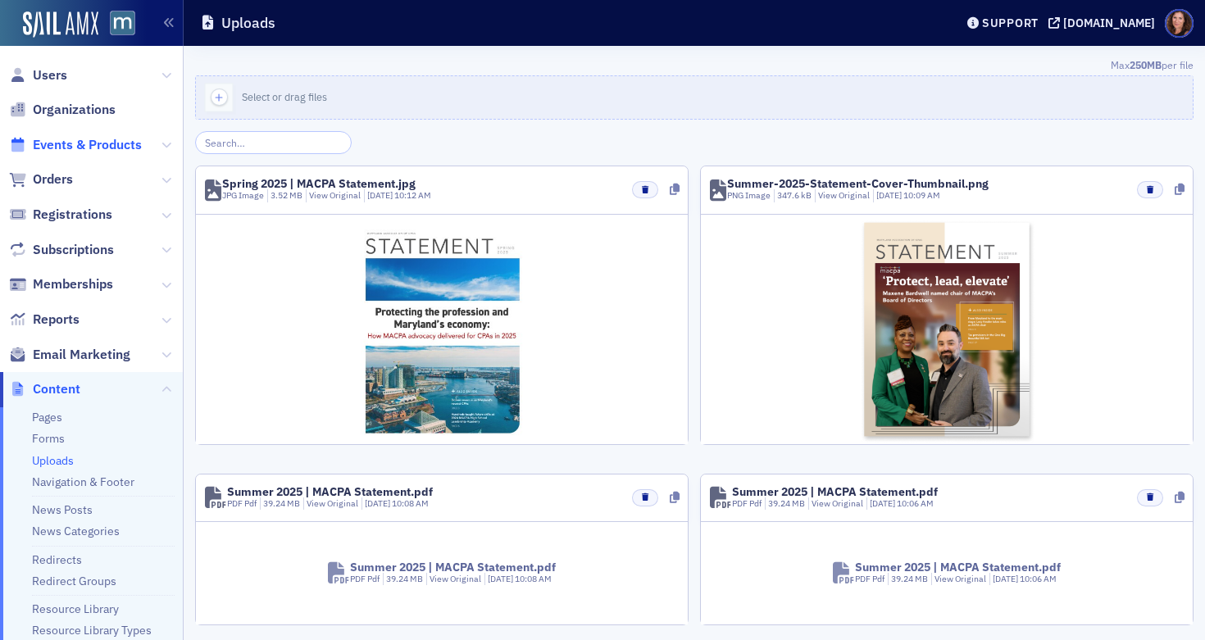
click at [74, 147] on span "Events & Products" at bounding box center [87, 145] width 109 height 18
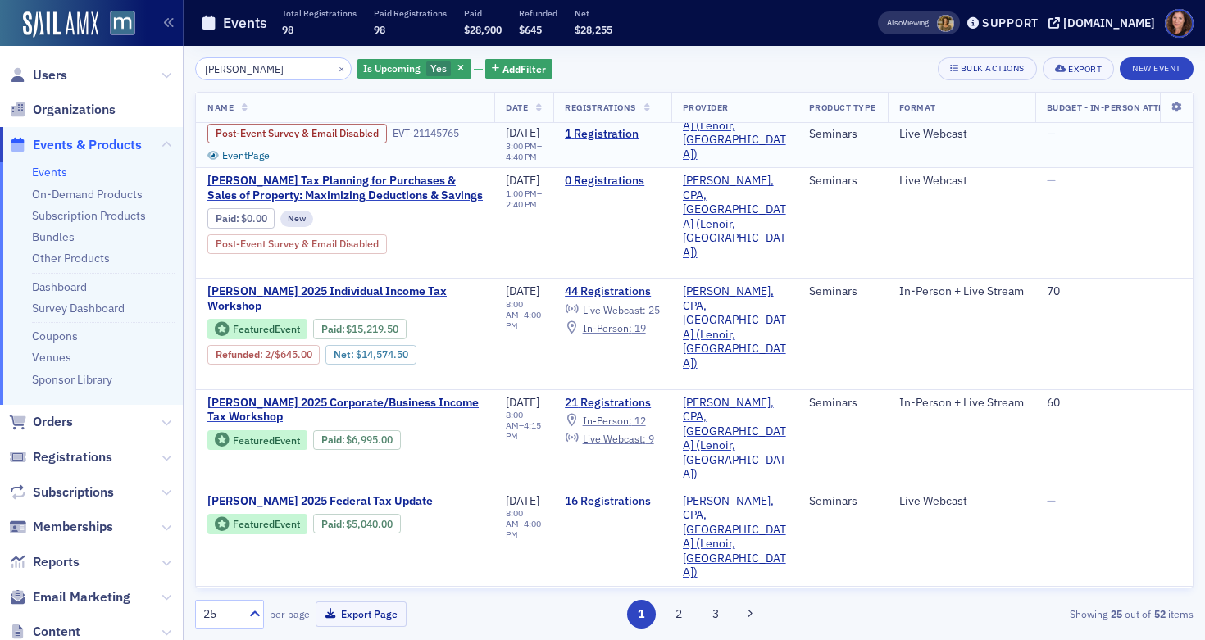
scroll to position [375, 0]
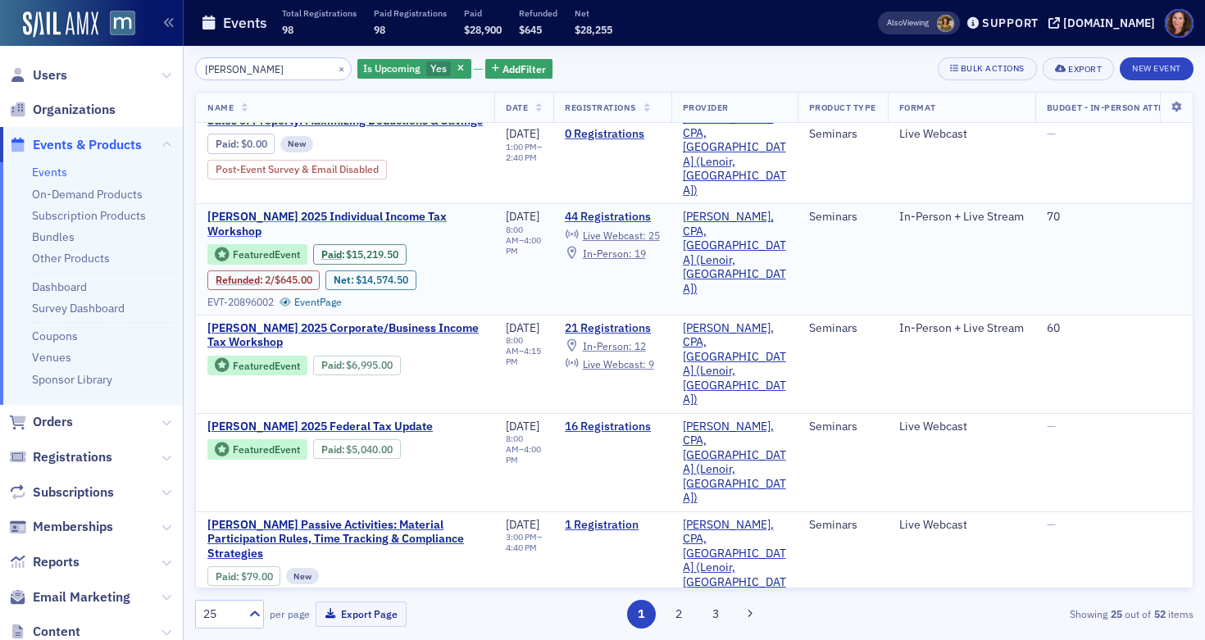
click at [353, 210] on span "[PERSON_NAME] 2025 Individual Income Tax Workshop" at bounding box center [344, 224] width 275 height 29
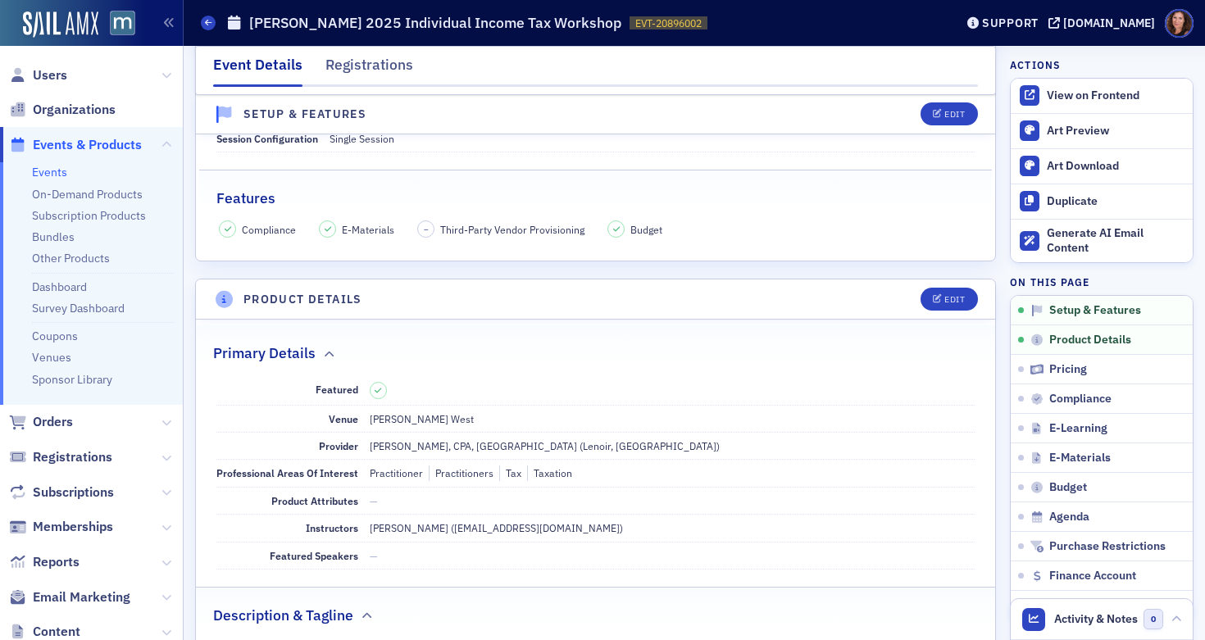
scroll to position [352, 0]
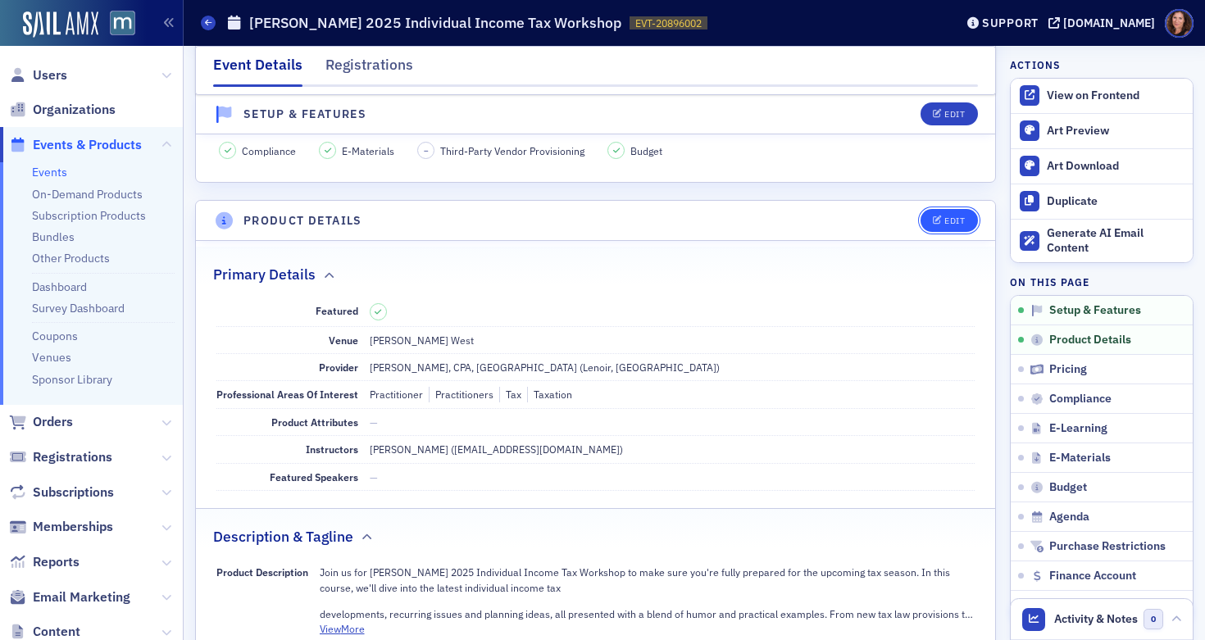
click at [930, 227] on button "Edit" at bounding box center [948, 220] width 57 height 23
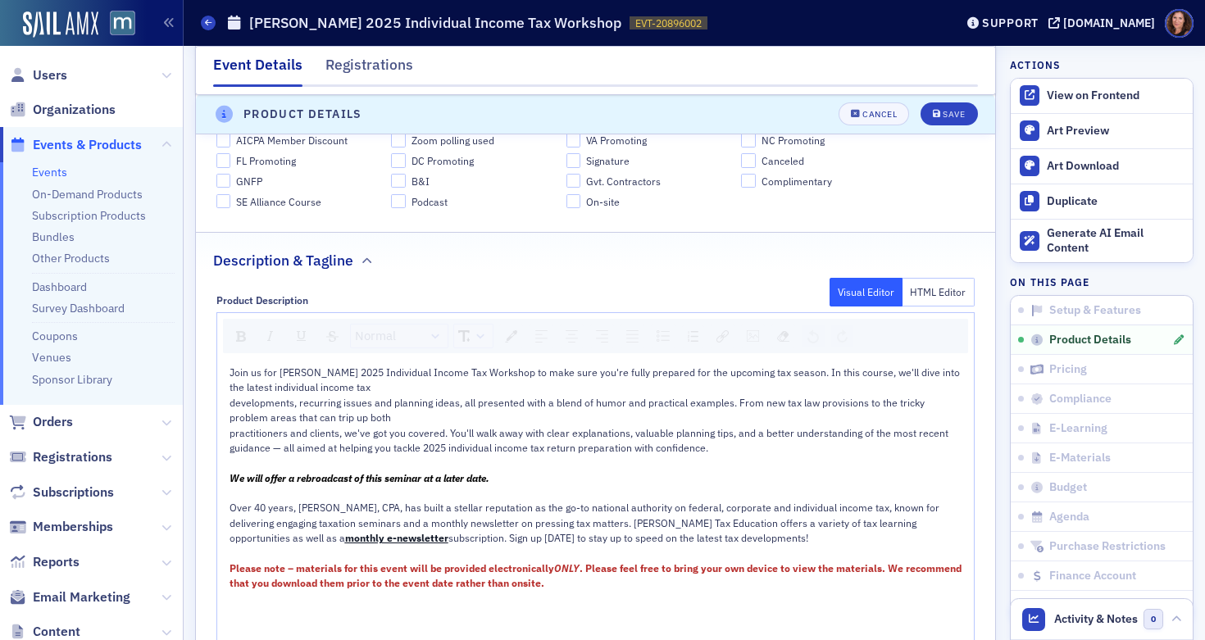
scroll to position [876, 0]
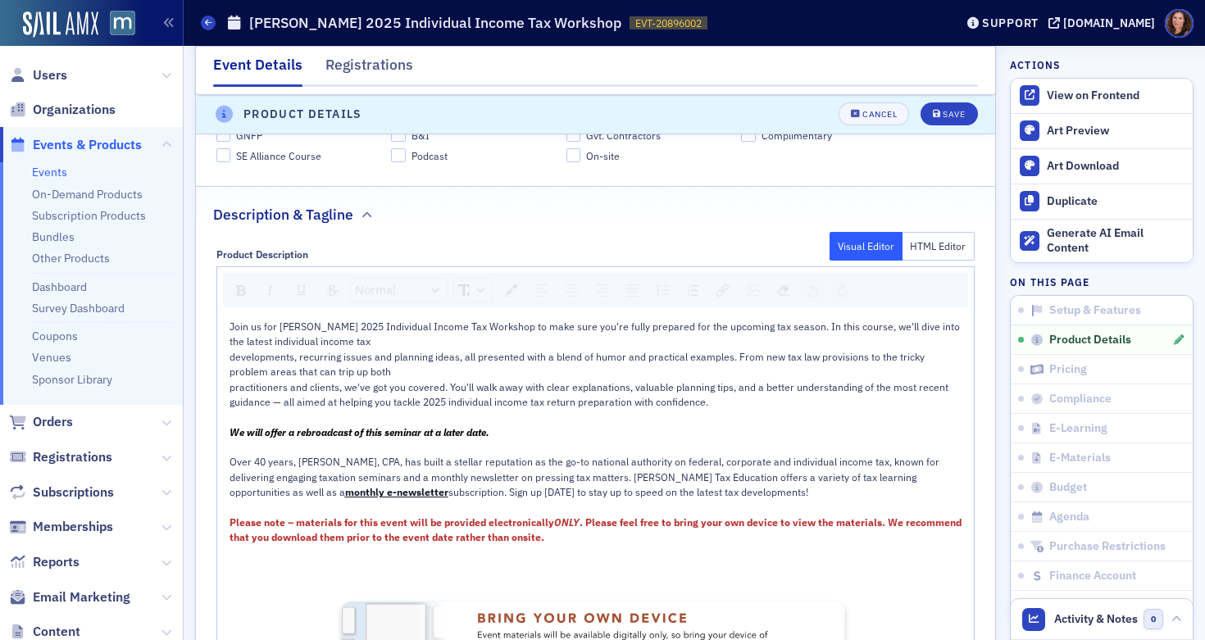
click at [915, 251] on button "HTML Editor" at bounding box center [938, 246] width 73 height 29
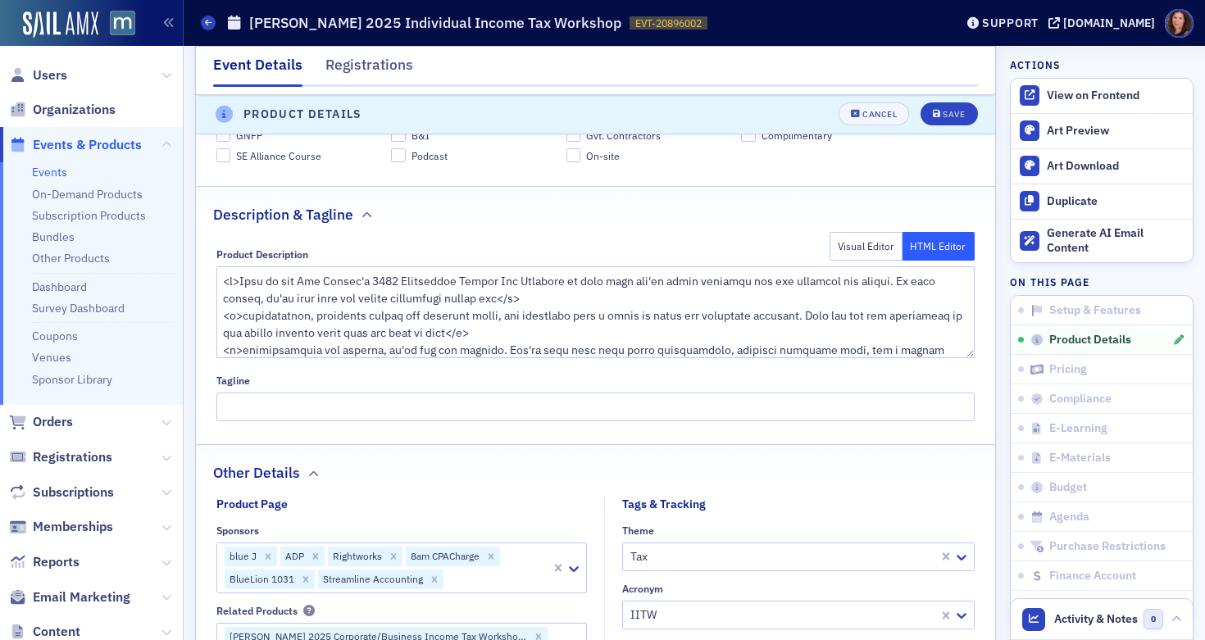
click at [856, 242] on button "Visual Editor" at bounding box center [865, 246] width 73 height 29
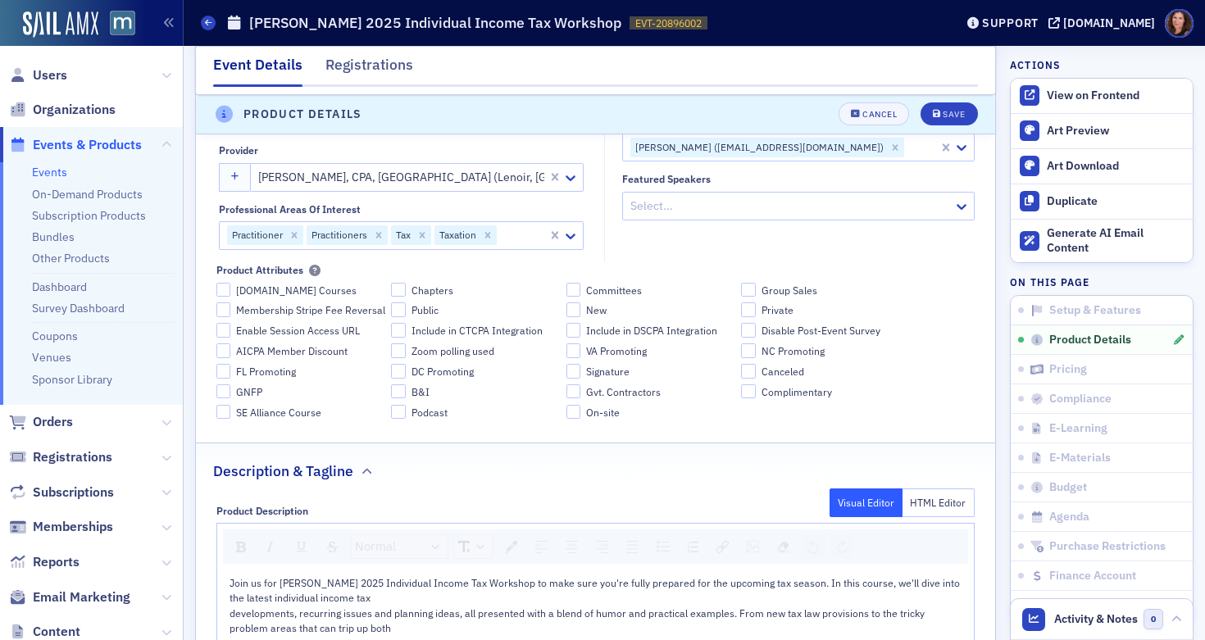
scroll to position [1046, 0]
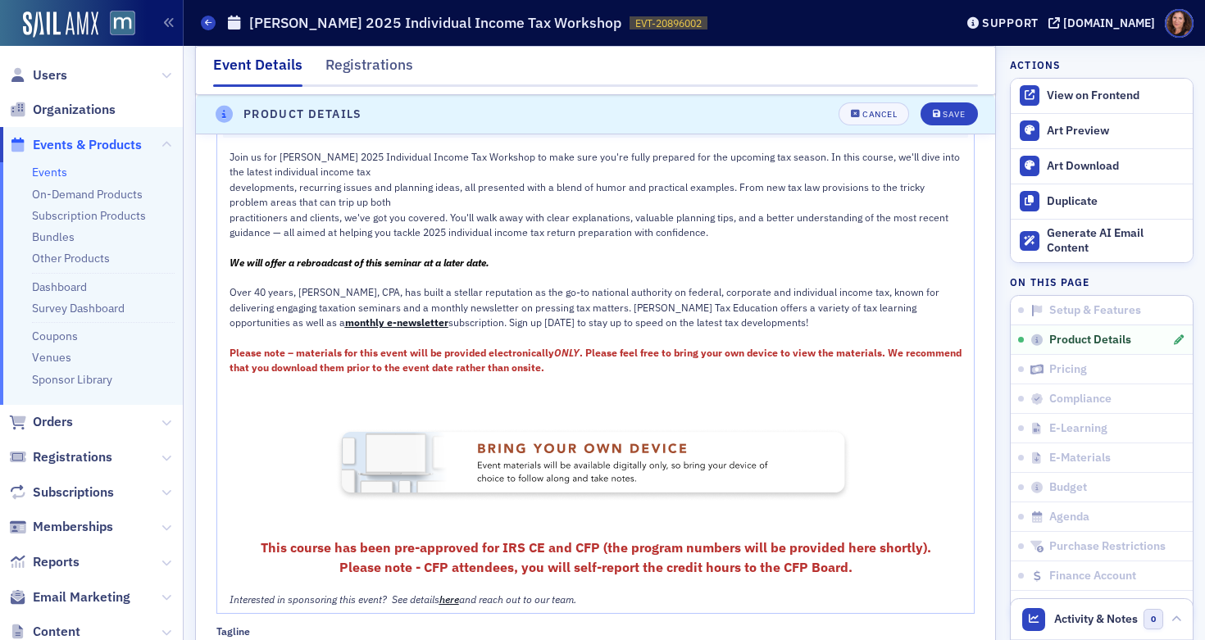
click at [556, 272] on div "rdw-editor" at bounding box center [596, 277] width 734 height 15
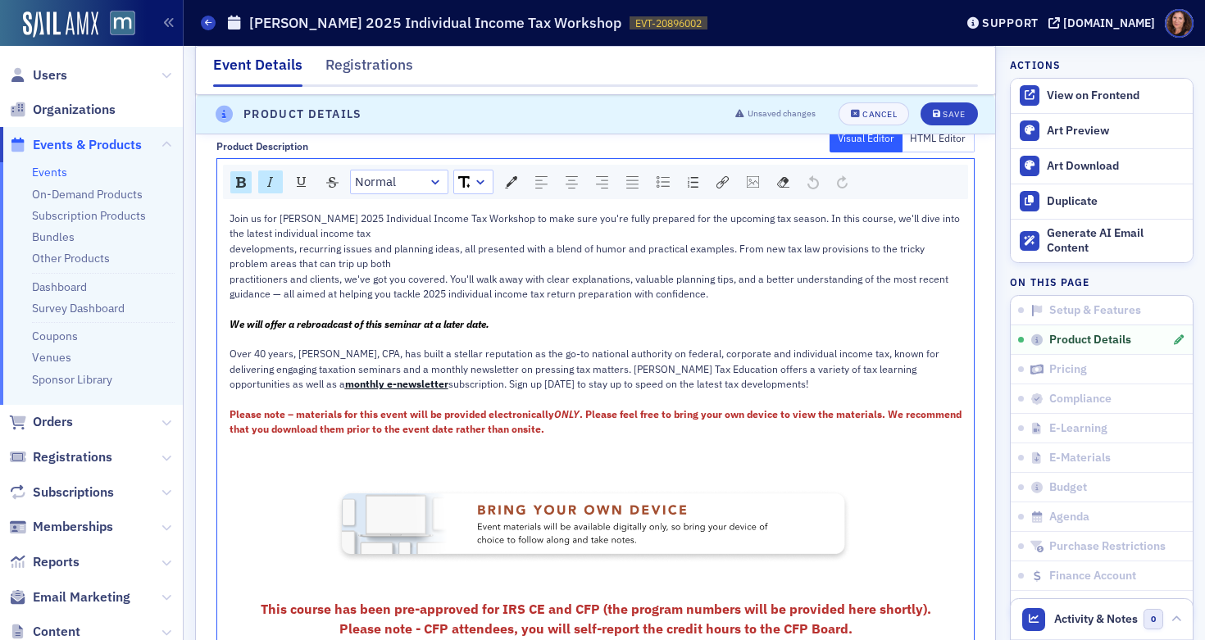
scroll to position [978, 0]
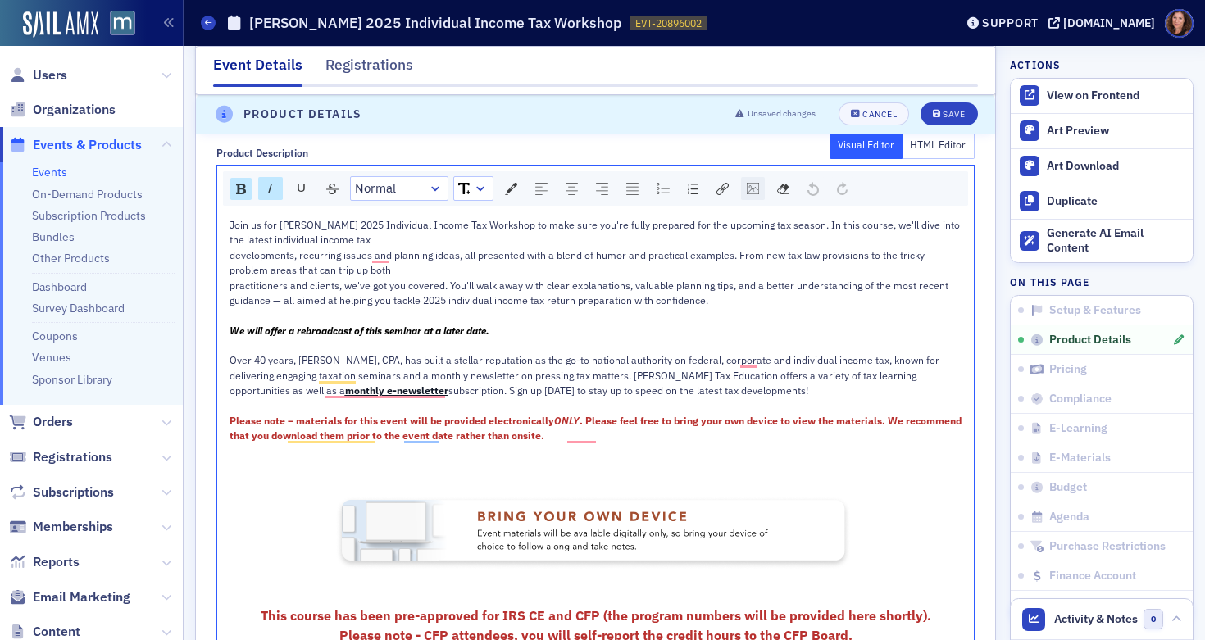
click at [756, 186] on img "rdw-image-control" at bounding box center [753, 188] width 12 height 11
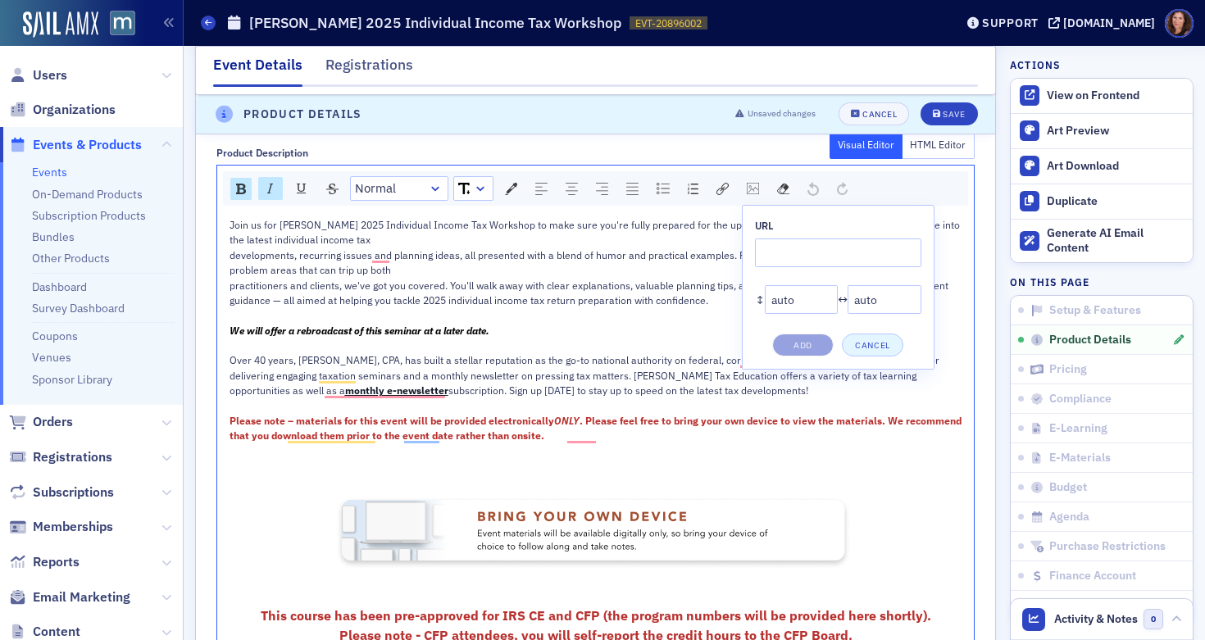
click at [867, 347] on button "Cancel" at bounding box center [872, 345] width 61 height 23
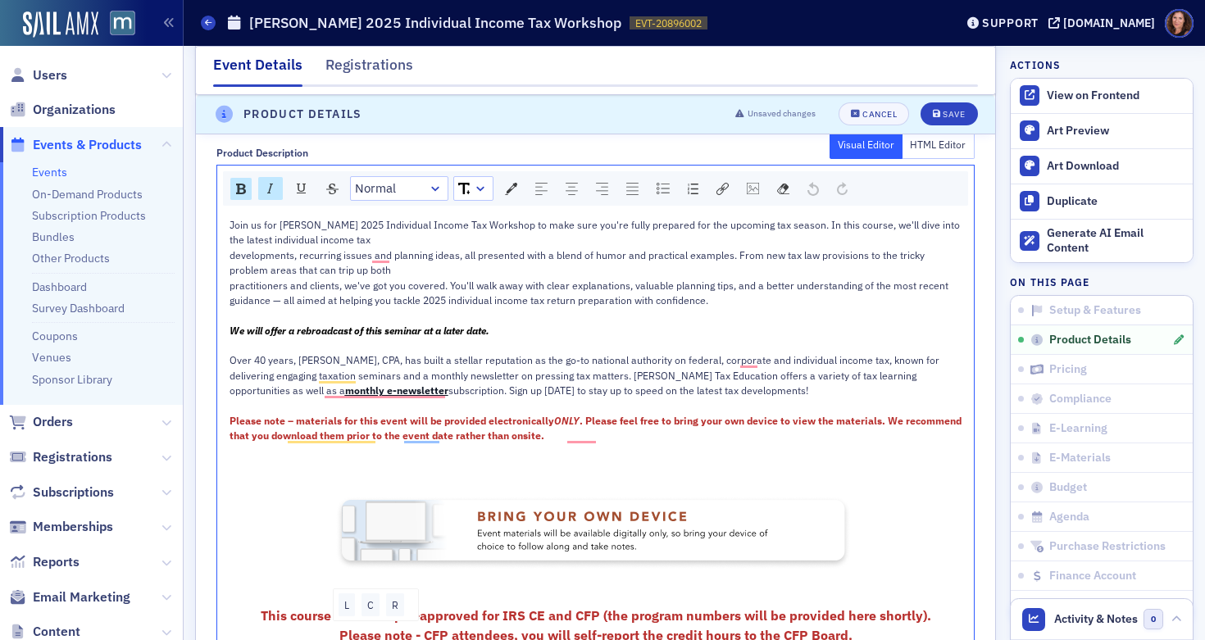
click at [673, 516] on img "To enrich screen reader interactions, please activate Accessibility in Grammarl…" at bounding box center [595, 532] width 525 height 79
click at [754, 185] on img "rdw-image-control" at bounding box center [753, 188] width 12 height 11
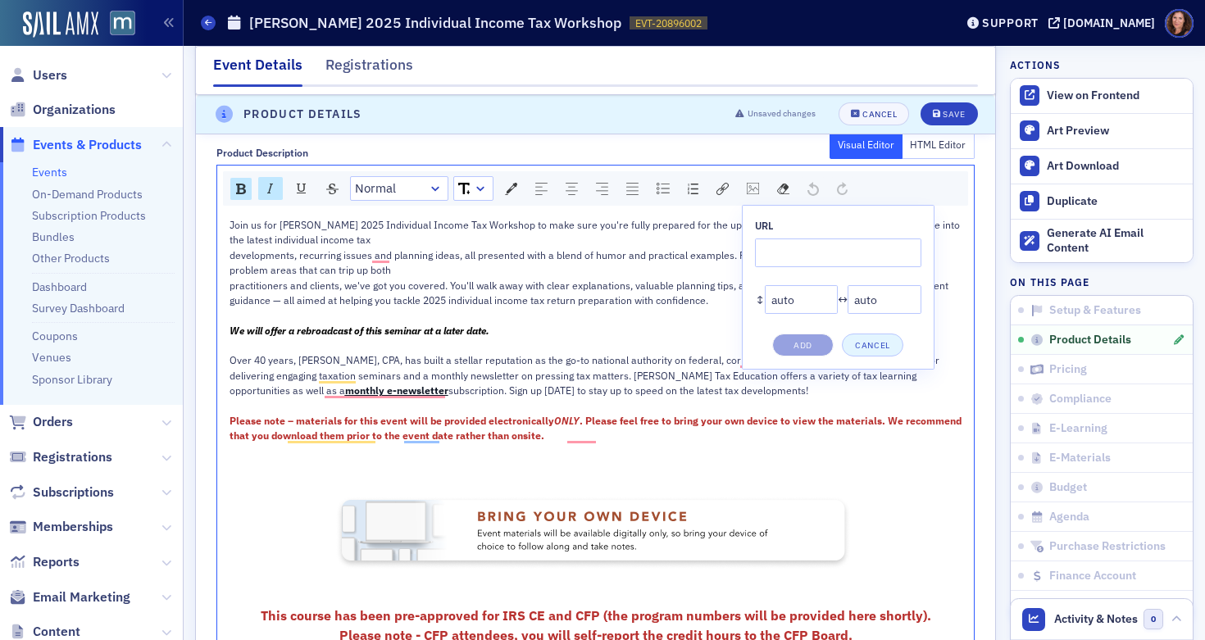
click at [865, 348] on button "Cancel" at bounding box center [872, 345] width 61 height 23
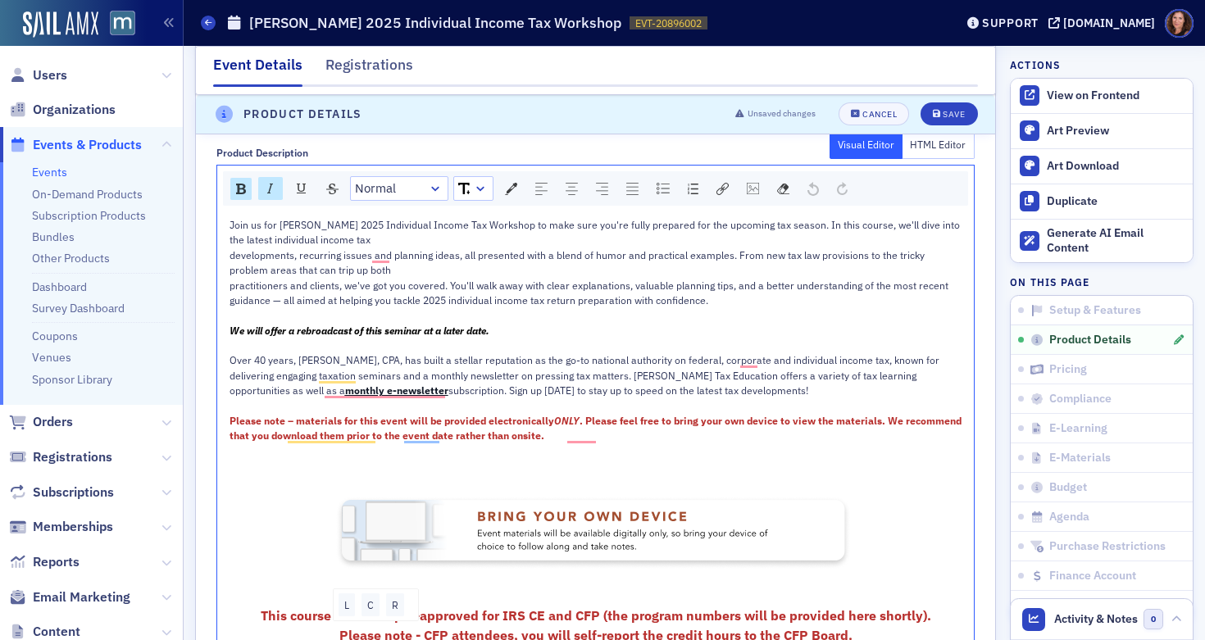
click at [588, 527] on img "To enrich screen reader interactions, please activate Accessibility in Grammarl…" at bounding box center [595, 532] width 525 height 79
click at [342, 602] on div "L" at bounding box center [346, 604] width 16 height 23
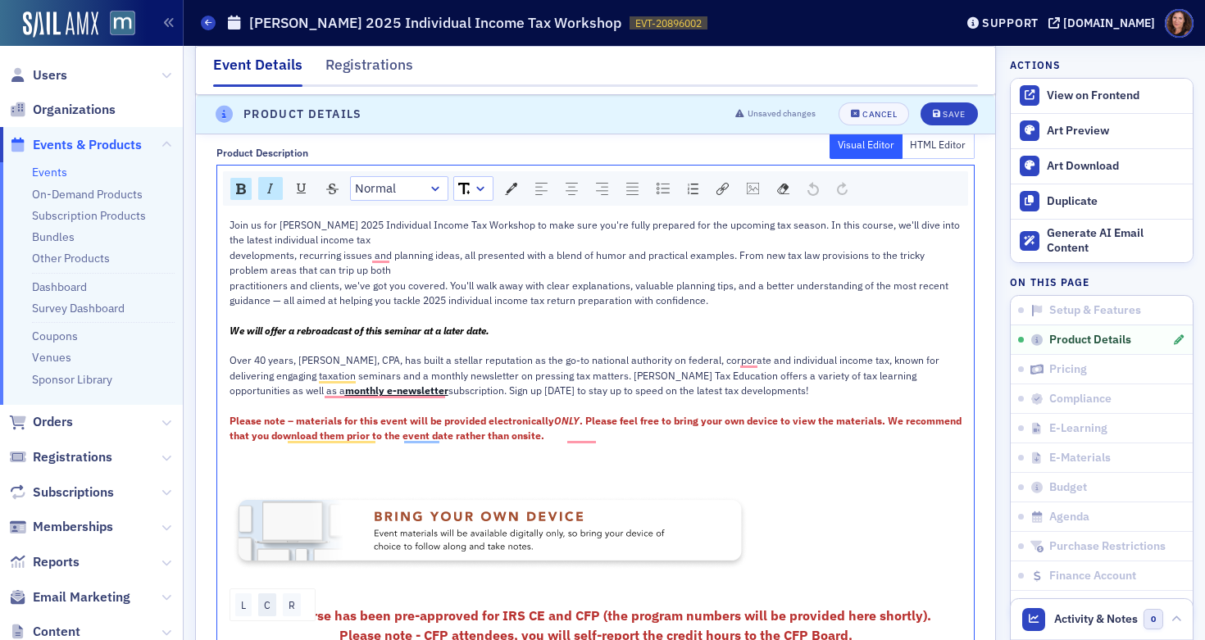
click at [270, 604] on div "C" at bounding box center [267, 604] width 18 height 23
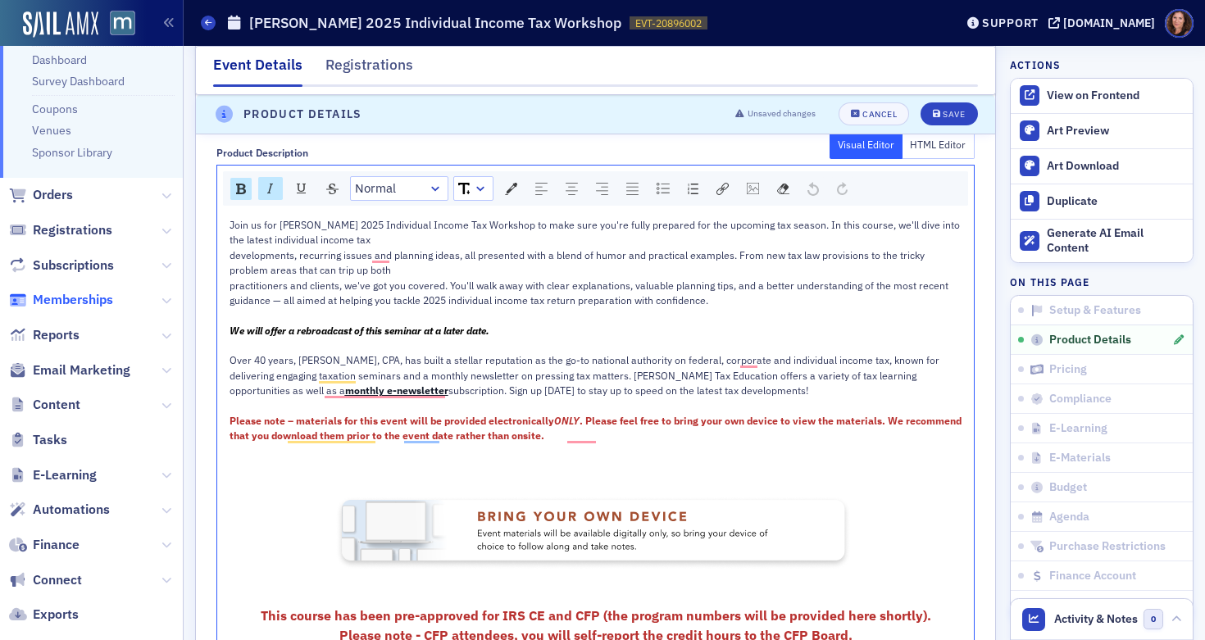
scroll to position [324, 0]
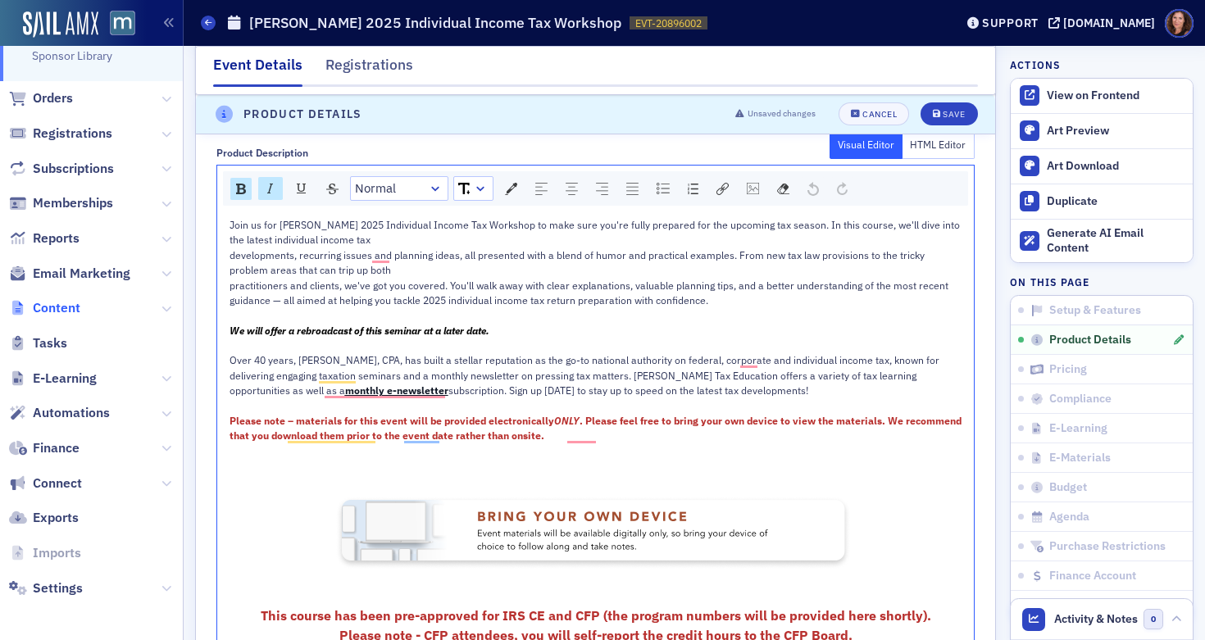
click at [58, 314] on span "Content" at bounding box center [57, 308] width 48 height 18
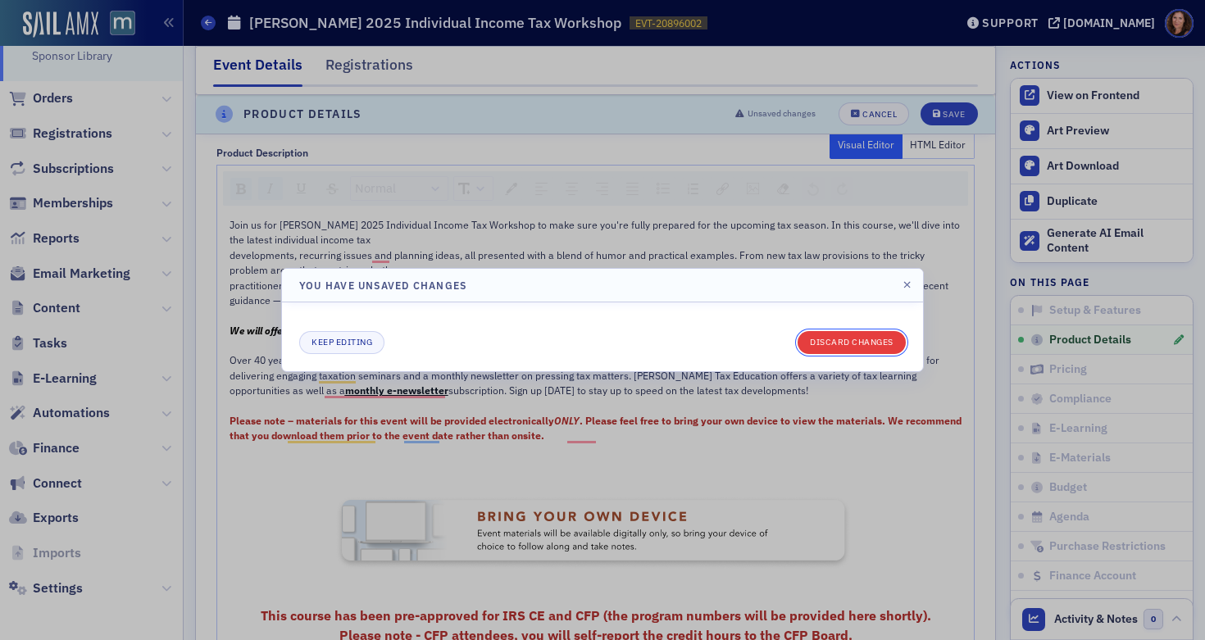
click at [847, 343] on button "Discard changes" at bounding box center [851, 342] width 108 height 23
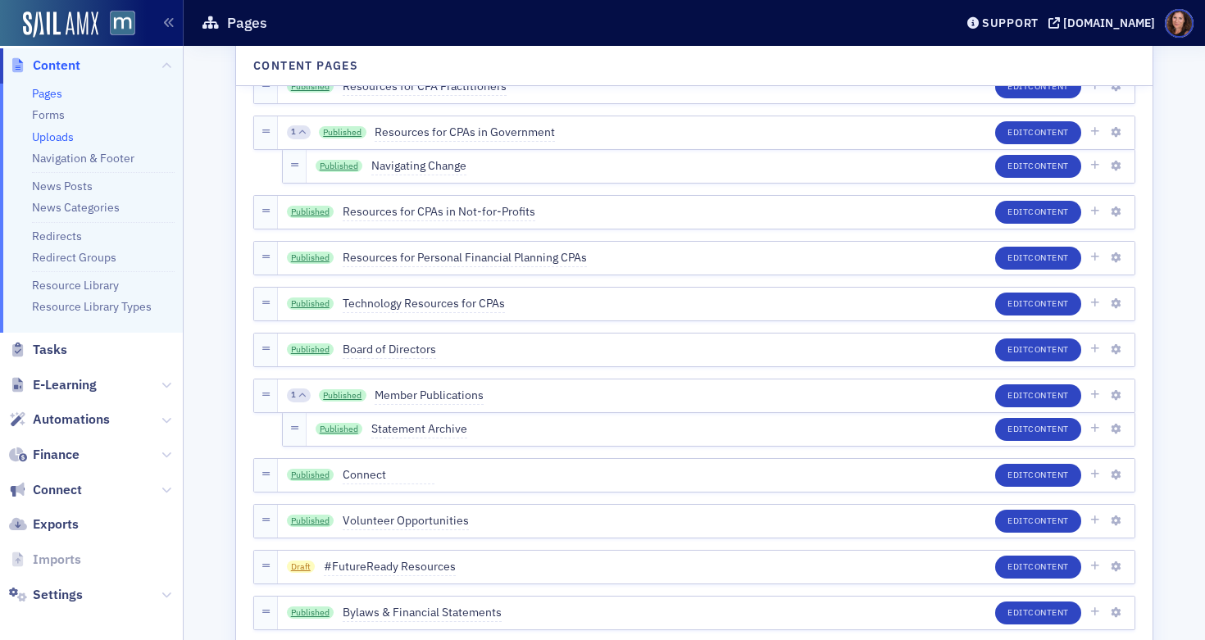
click at [55, 136] on link "Uploads" at bounding box center [53, 136] width 42 height 15
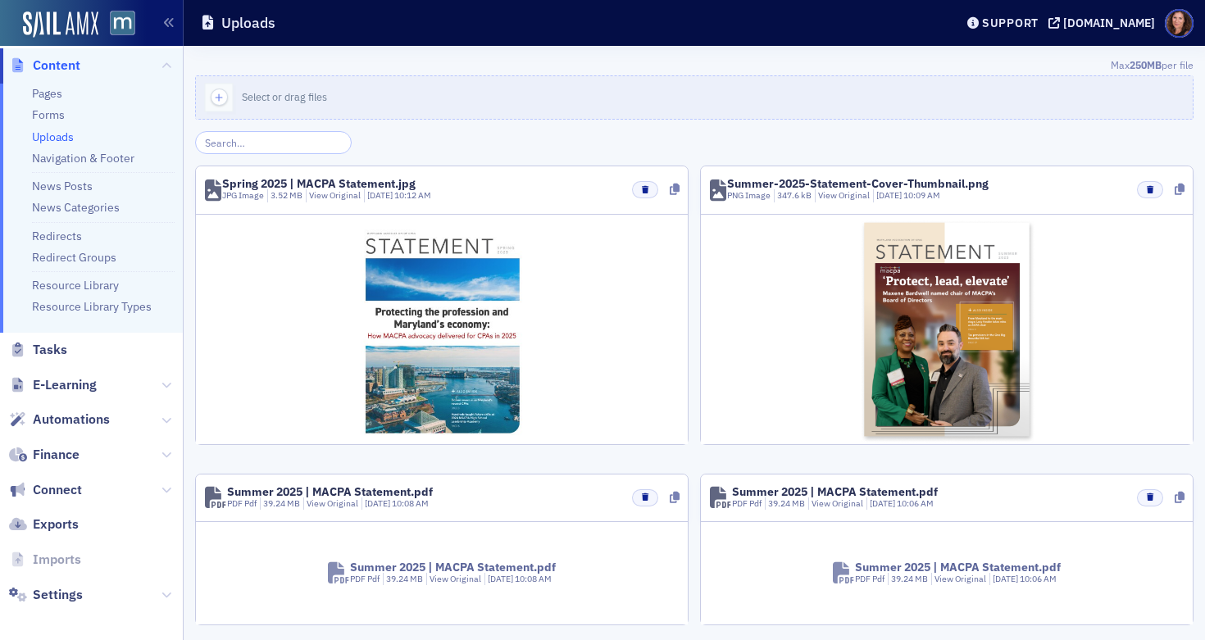
click at [246, 142] on input "search" at bounding box center [273, 142] width 157 height 23
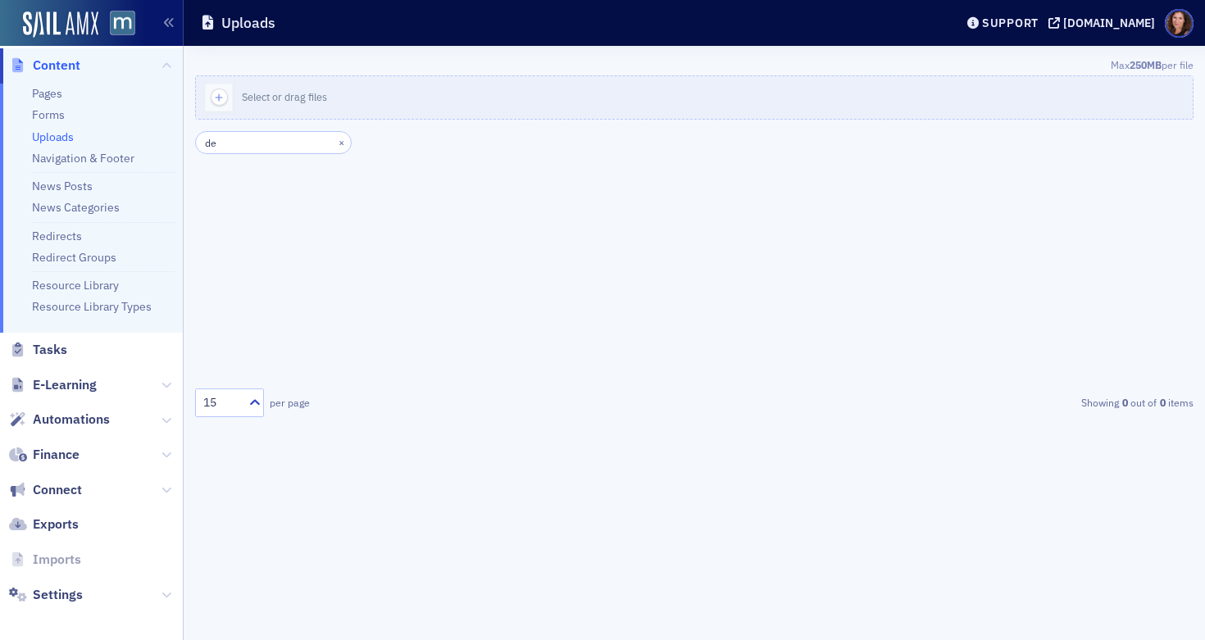
type input "d"
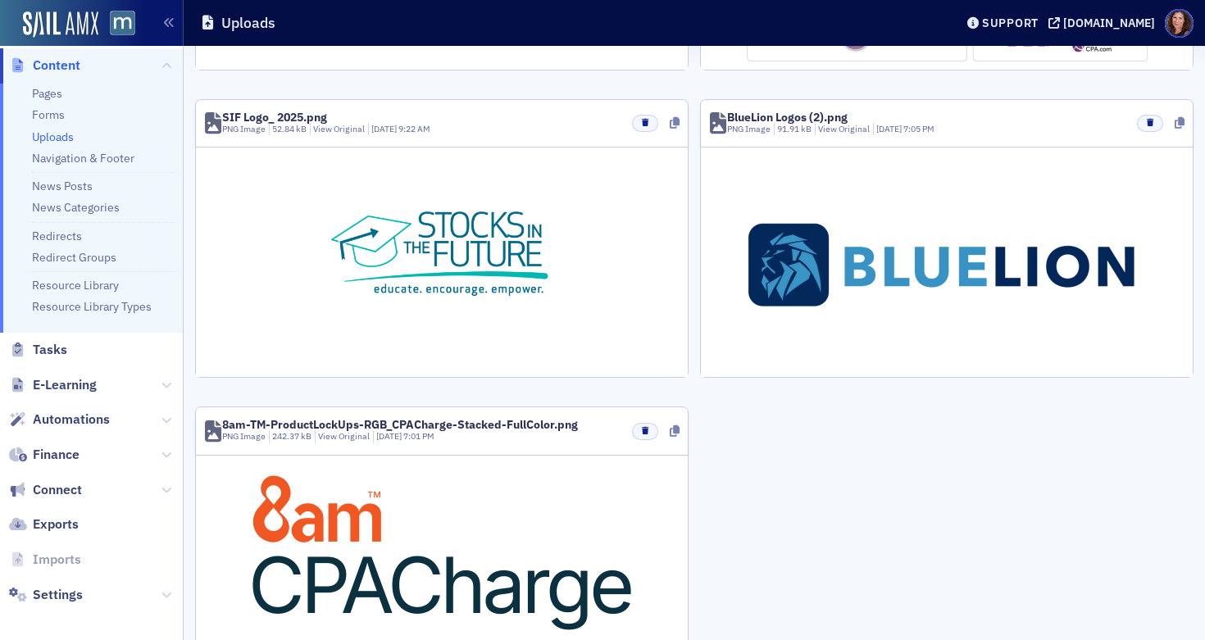
scroll to position [1852, 0]
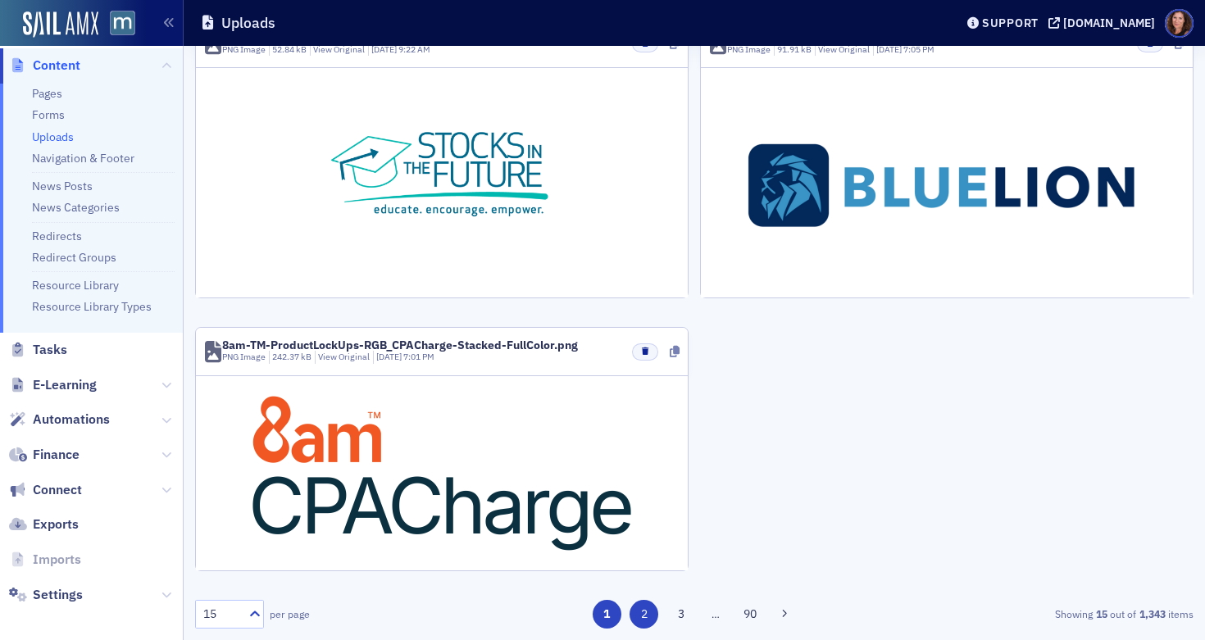
click at [635, 618] on button "2" at bounding box center [643, 614] width 29 height 29
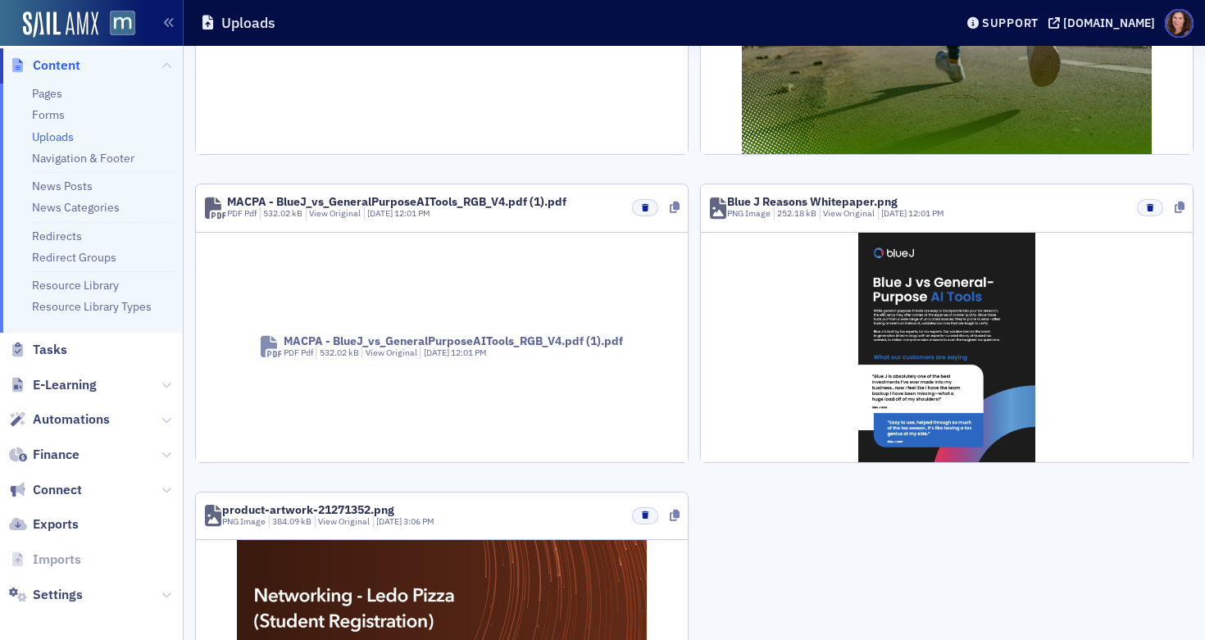
scroll to position [1674, 0]
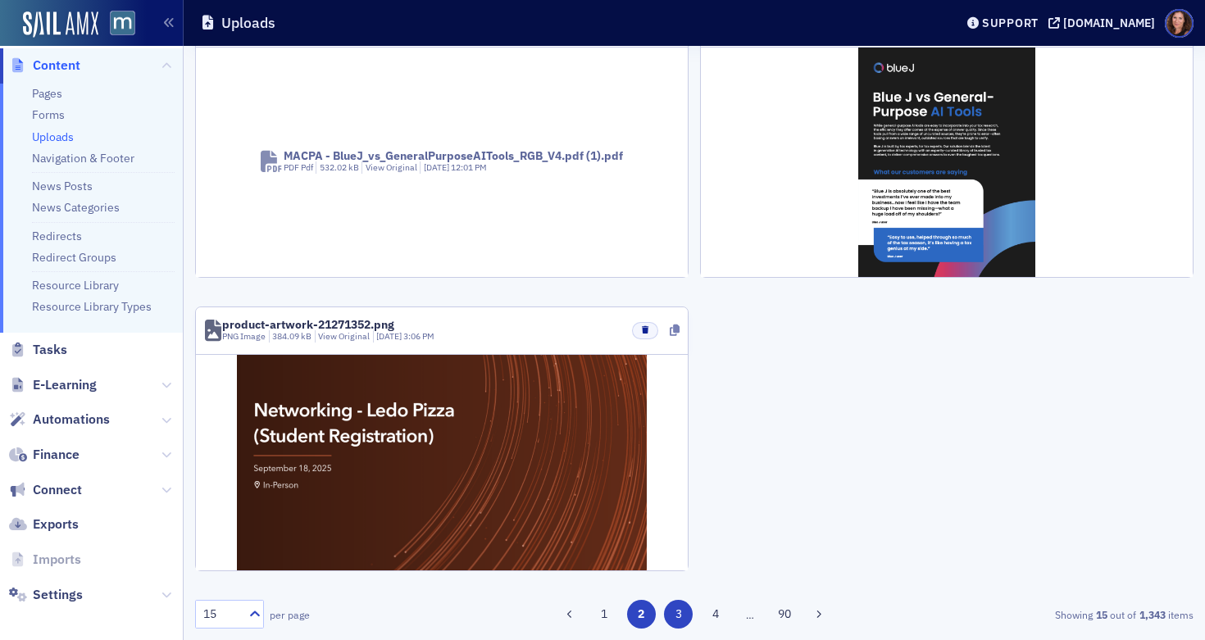
click at [679, 613] on button "3" at bounding box center [678, 614] width 29 height 29
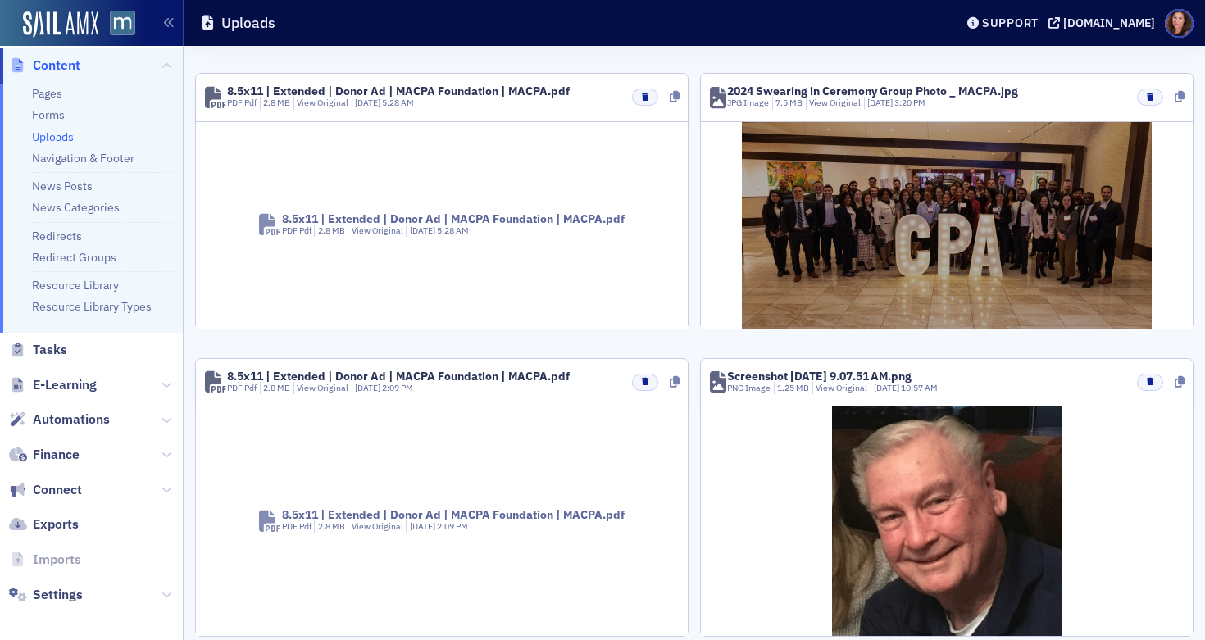
scroll to position [2006, 0]
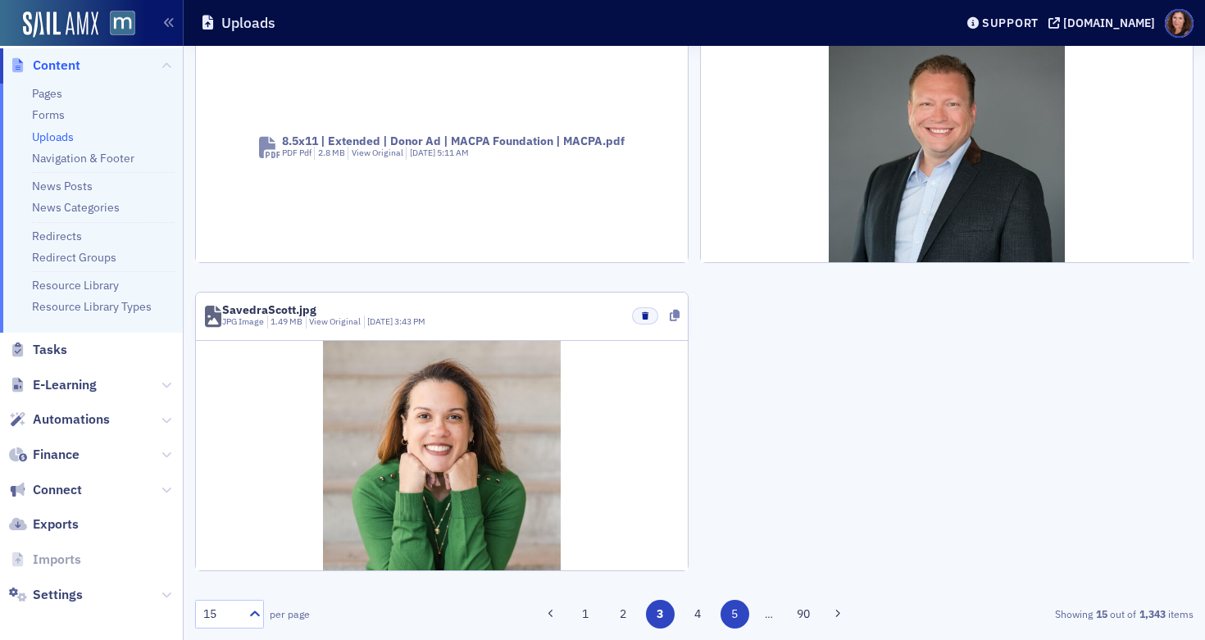
click at [728, 617] on button "5" at bounding box center [734, 614] width 29 height 29
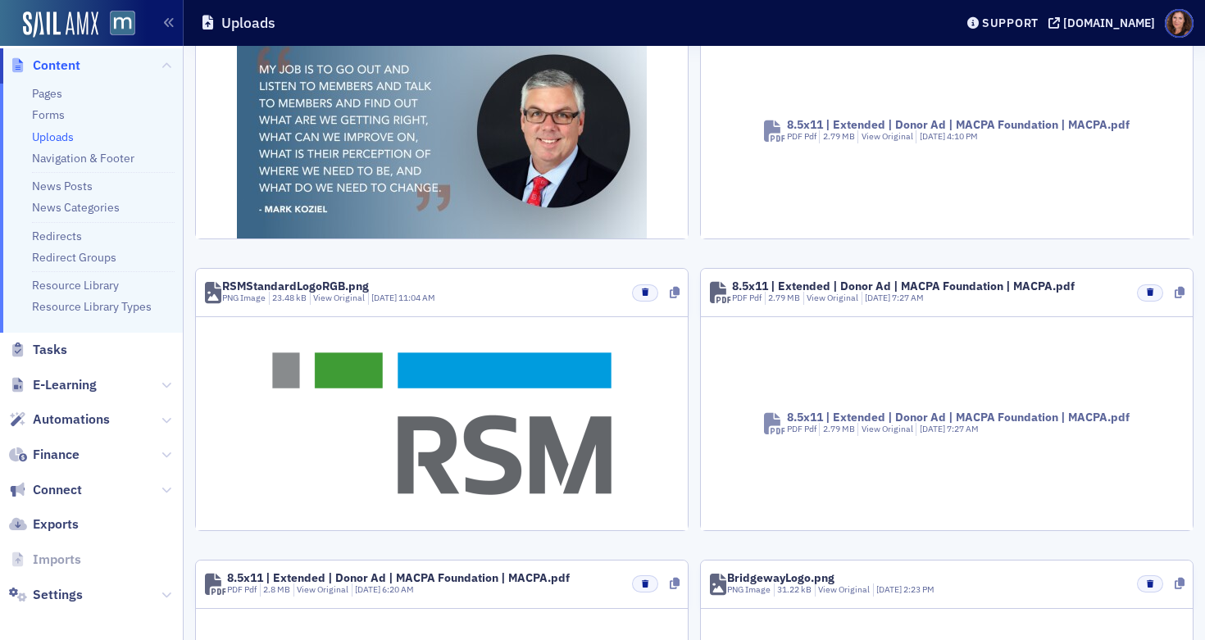
scroll to position [1827, 0]
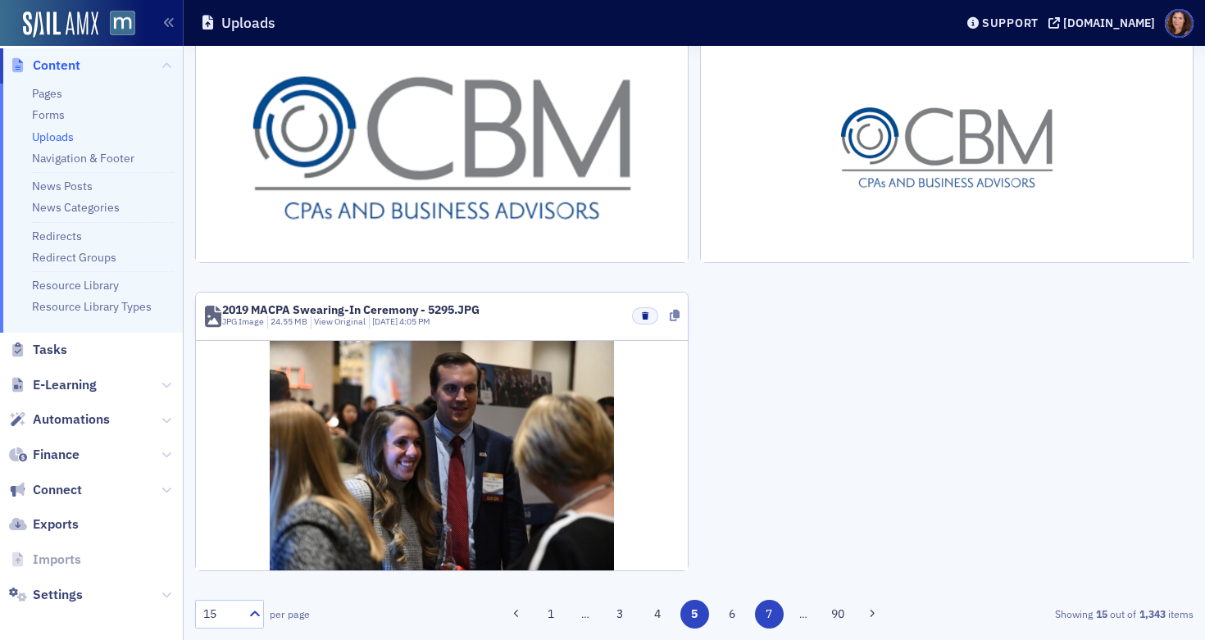
click at [758, 615] on button "7" at bounding box center [769, 614] width 29 height 29
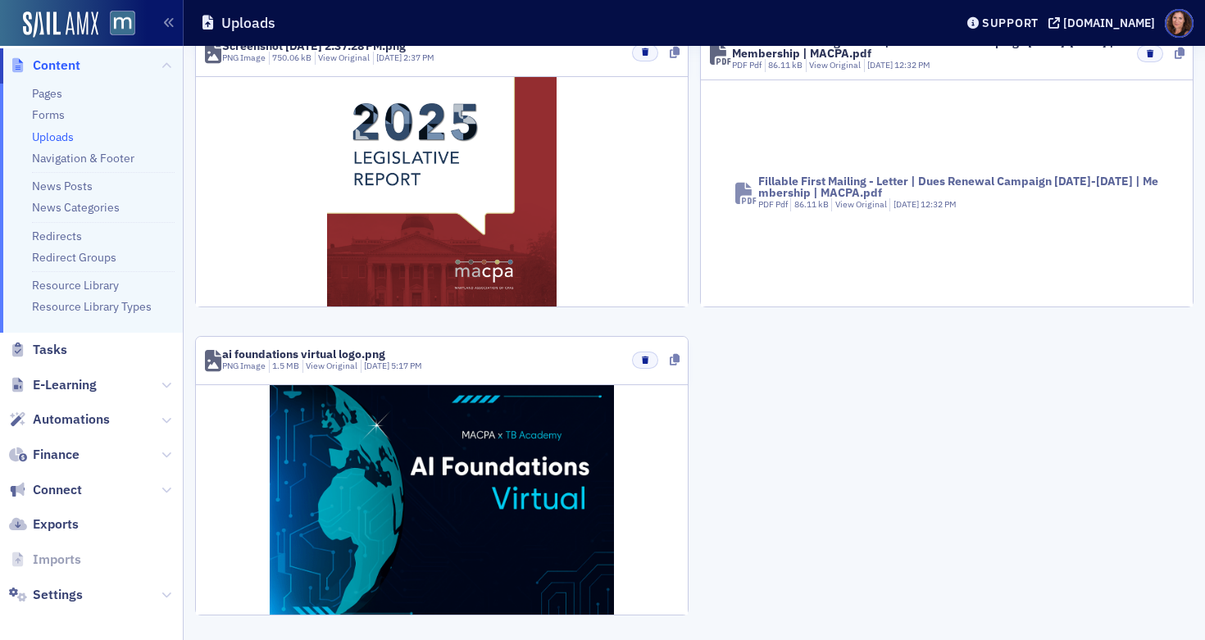
scroll to position [1871, 0]
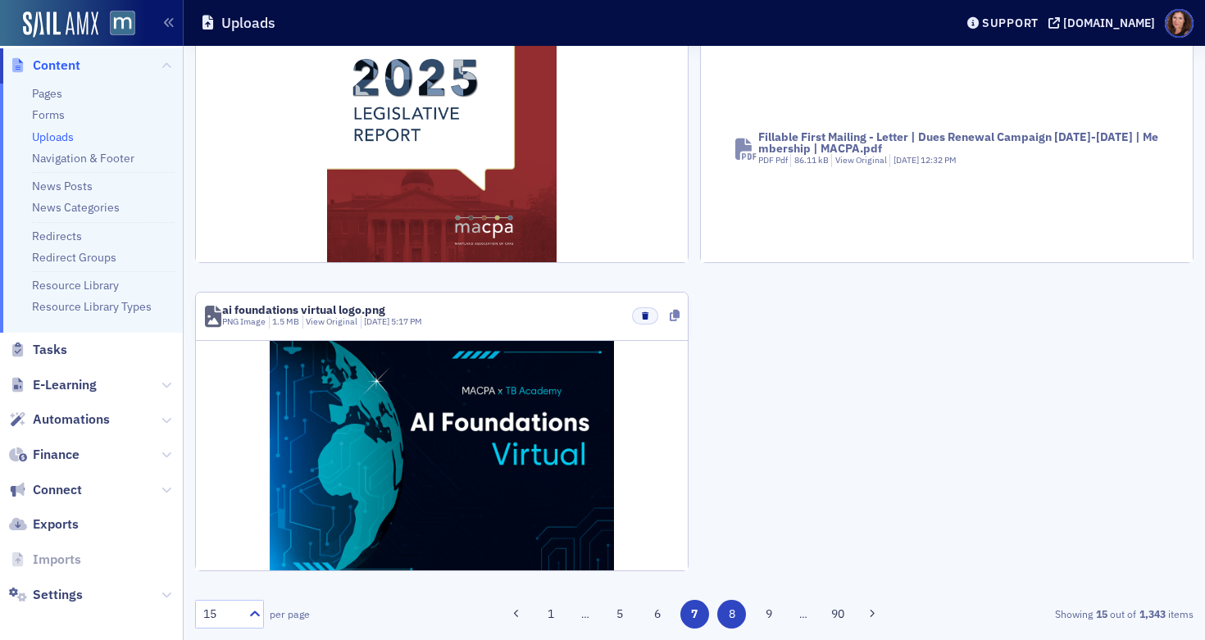
click at [730, 616] on button "8" at bounding box center [731, 614] width 29 height 29
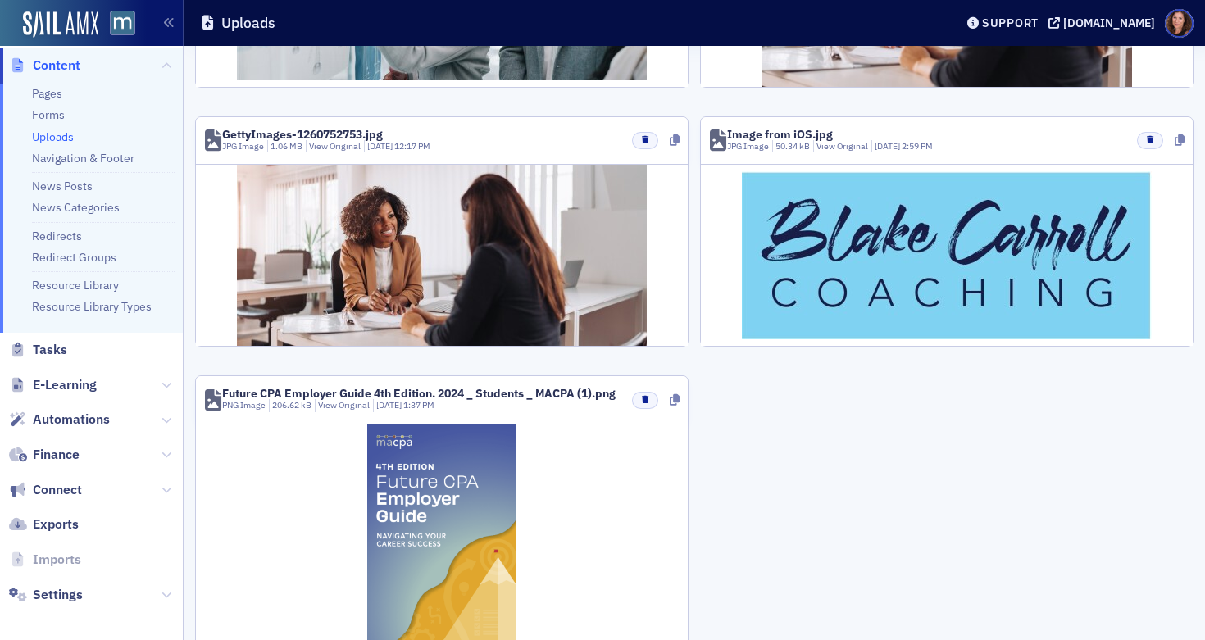
scroll to position [1856, 0]
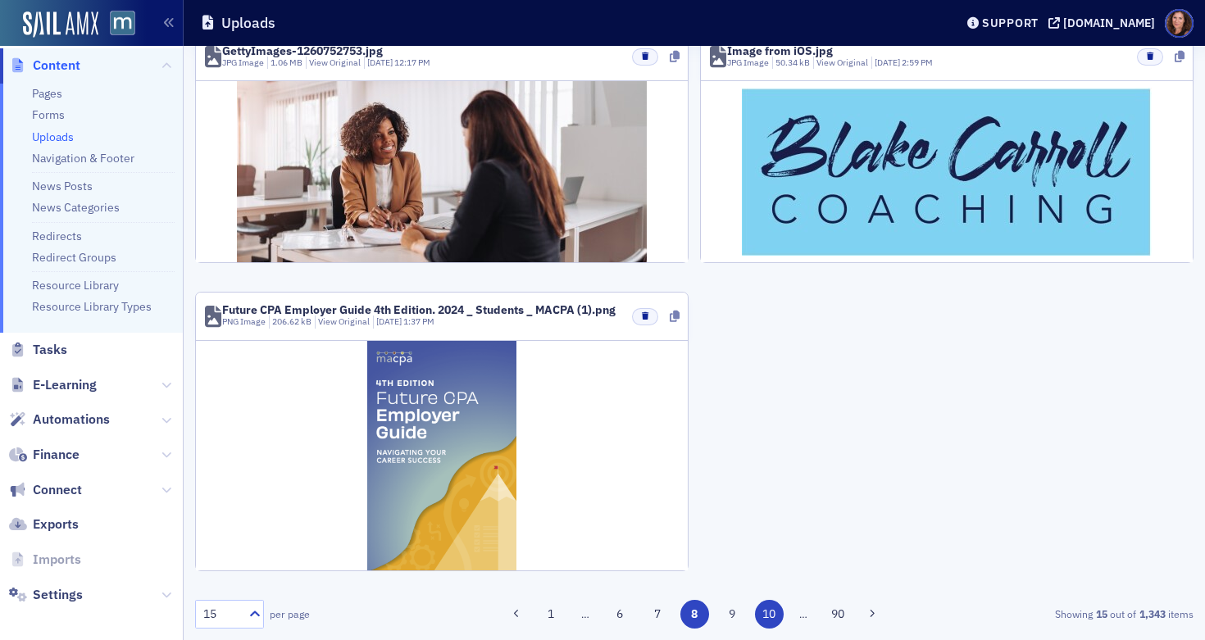
click at [764, 611] on button "10" at bounding box center [769, 614] width 29 height 29
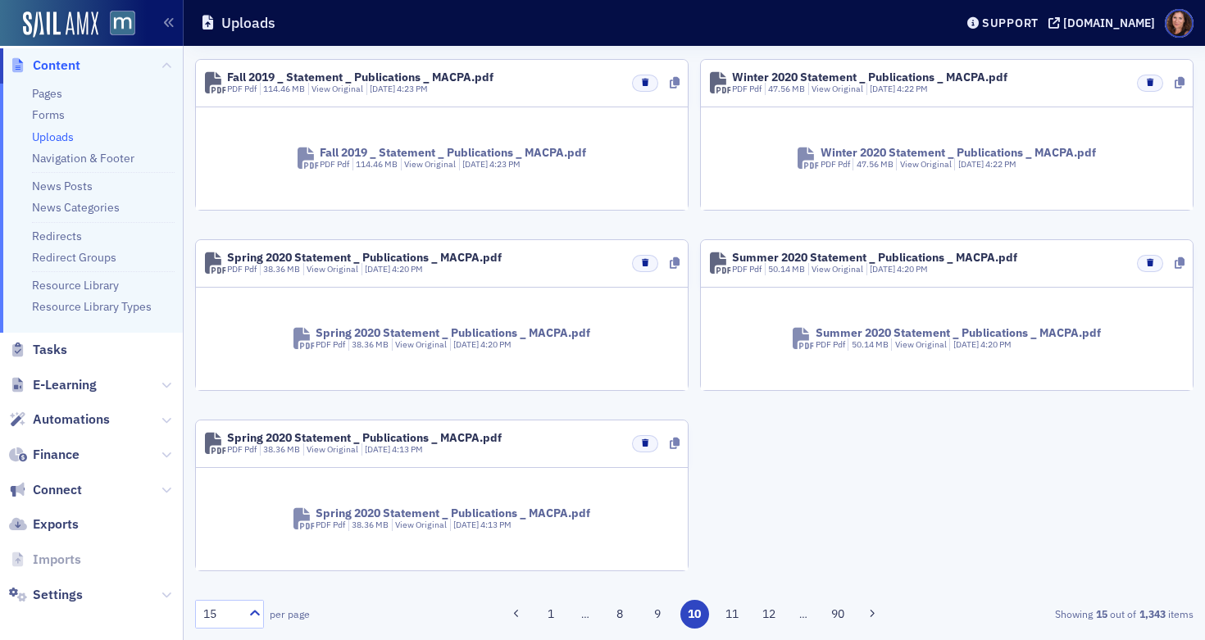
scroll to position [1464, 0]
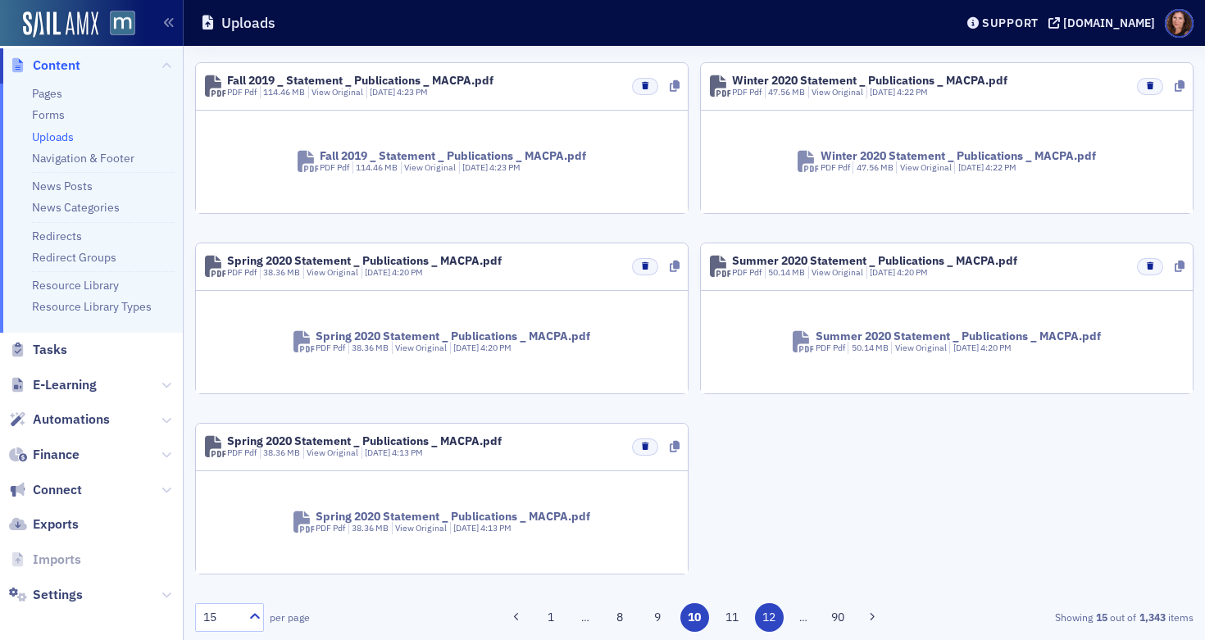
click at [760, 611] on button "12" at bounding box center [769, 617] width 29 height 29
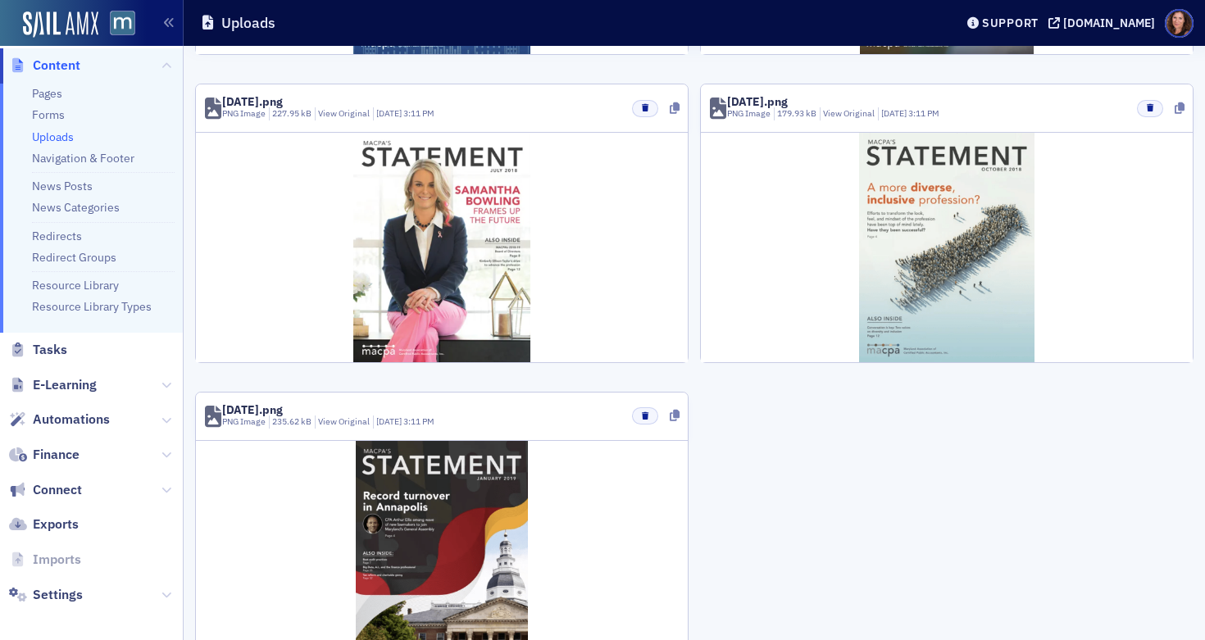
scroll to position [2029, 0]
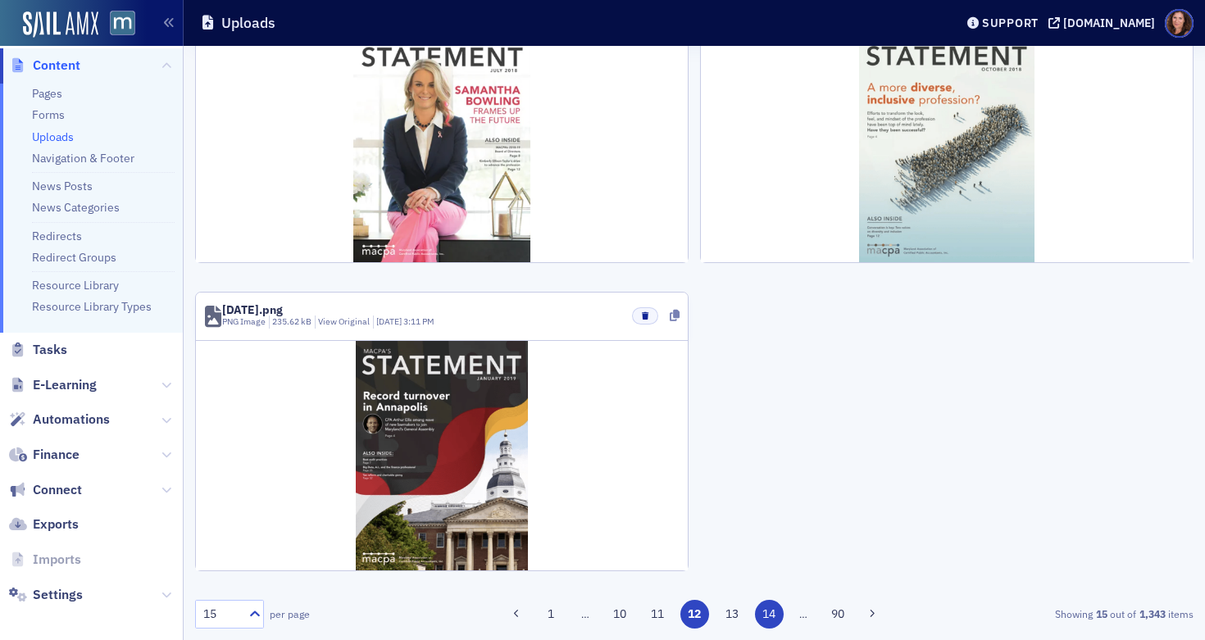
click at [762, 612] on button "14" at bounding box center [769, 614] width 29 height 29
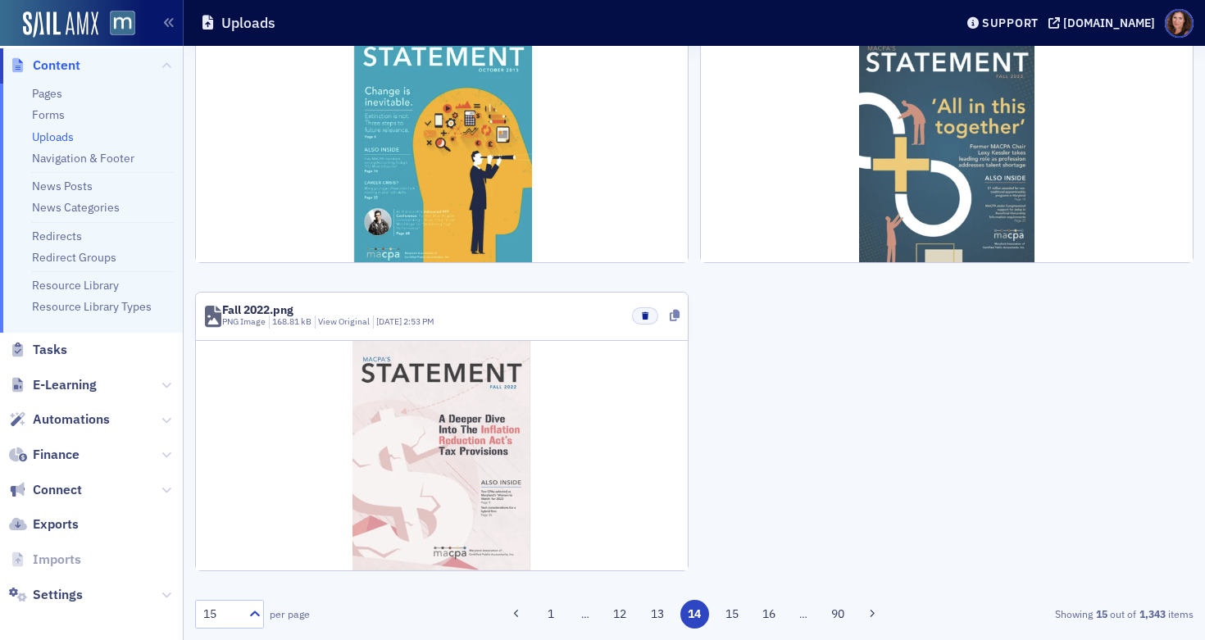
click at [762, 612] on button "16" at bounding box center [769, 614] width 29 height 29
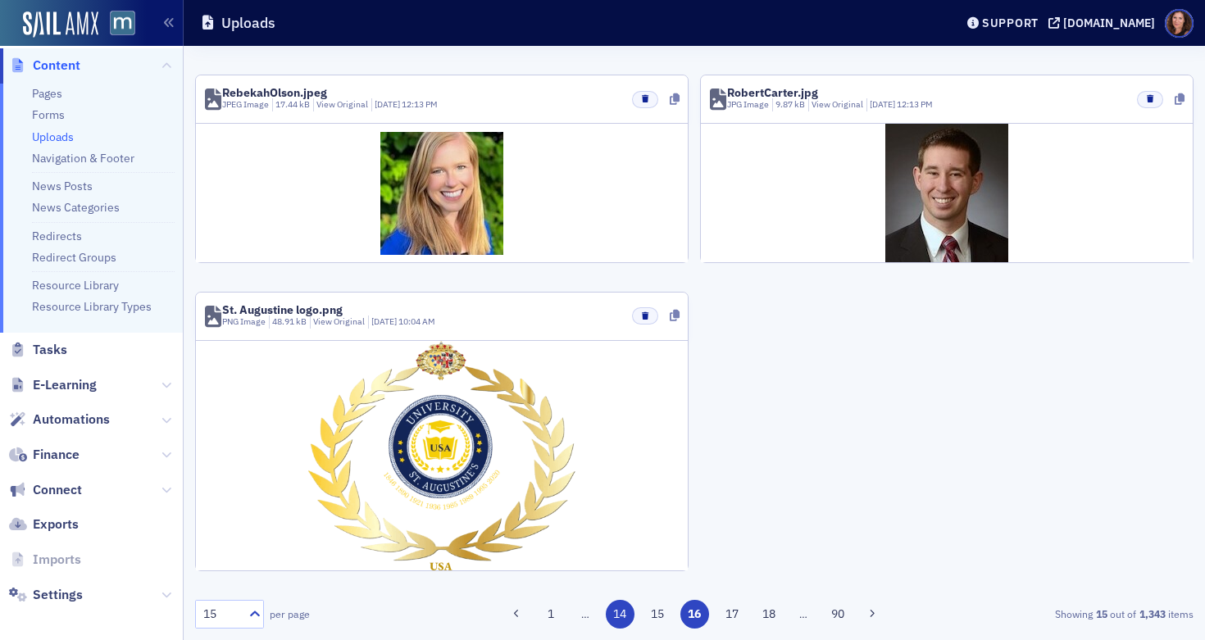
scroll to position [1665, 0]
click at [762, 612] on button "18" at bounding box center [769, 614] width 29 height 29
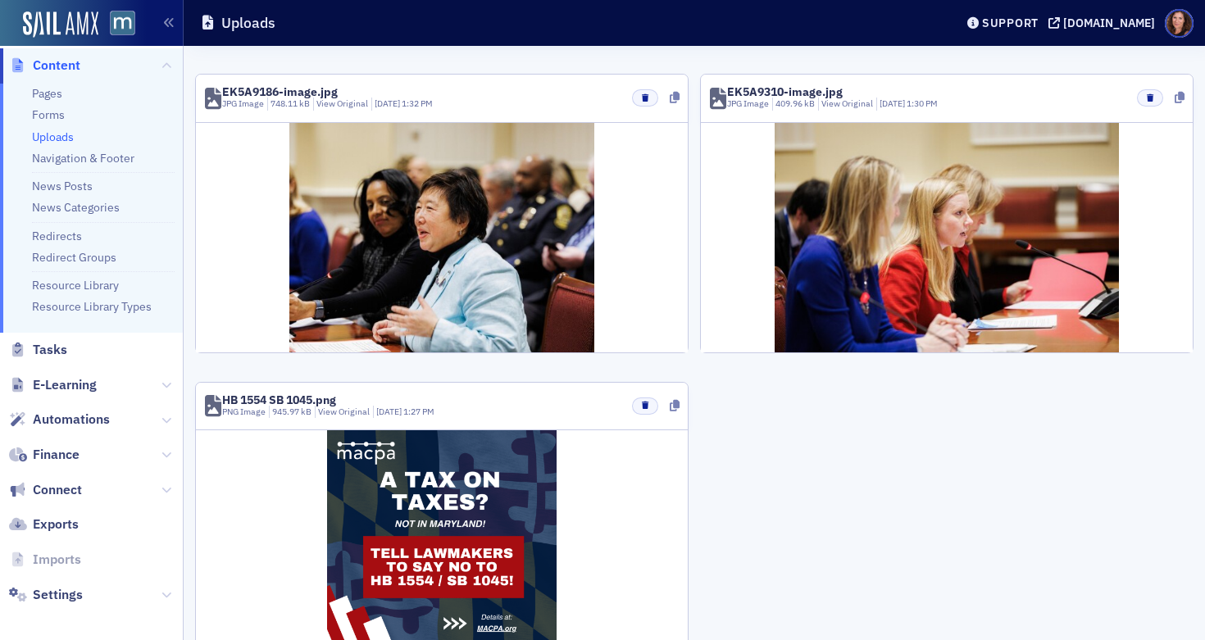
scroll to position [1774, 0]
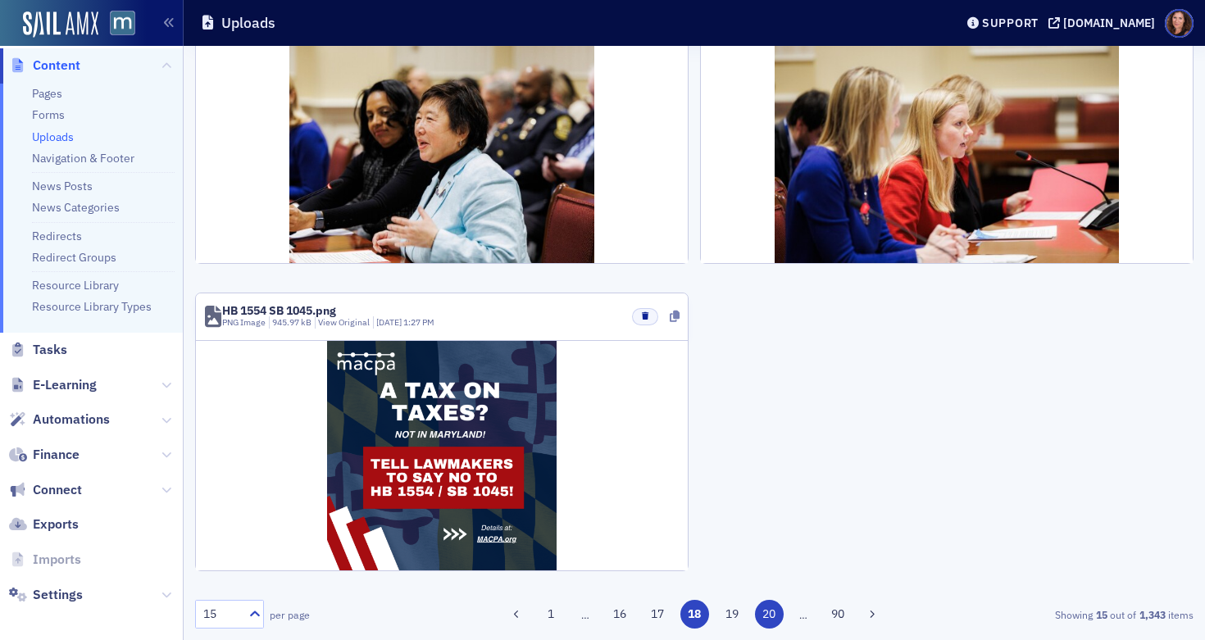
click at [767, 615] on button "20" at bounding box center [769, 614] width 29 height 29
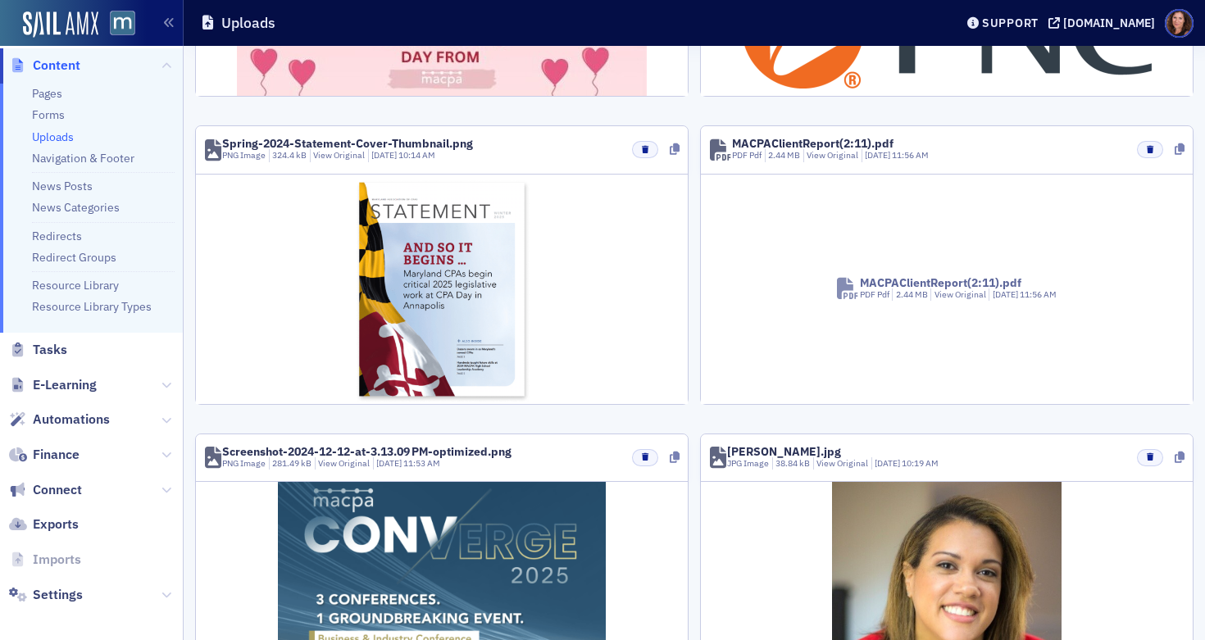
scroll to position [1399, 0]
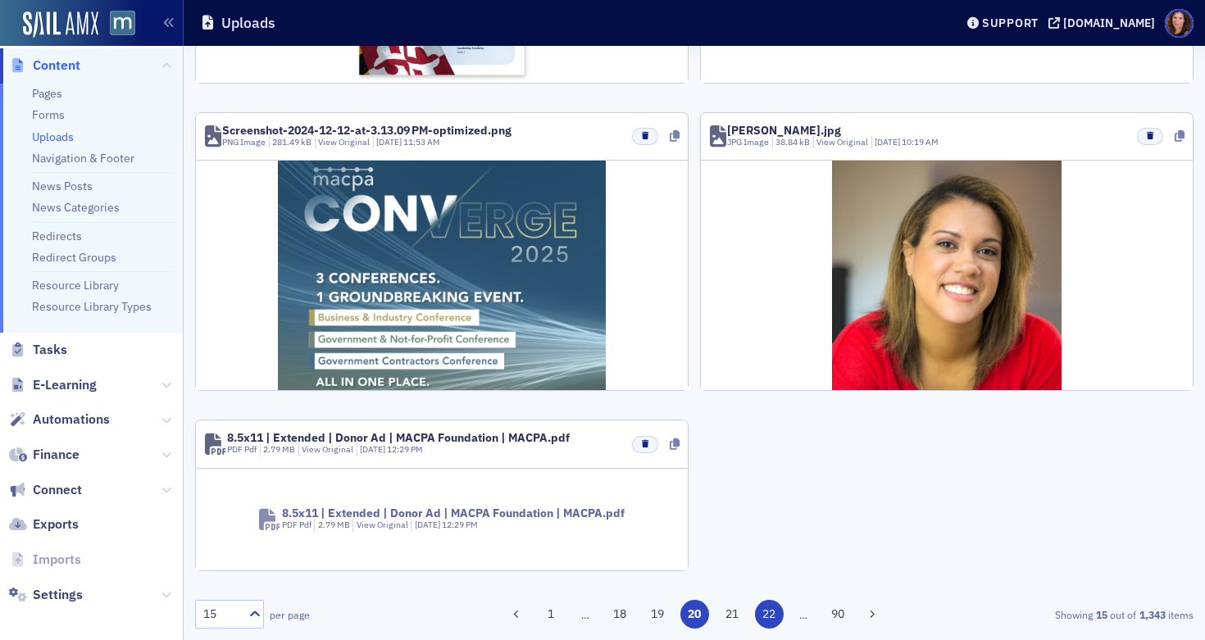
click at [757, 619] on button "22" at bounding box center [769, 614] width 29 height 29
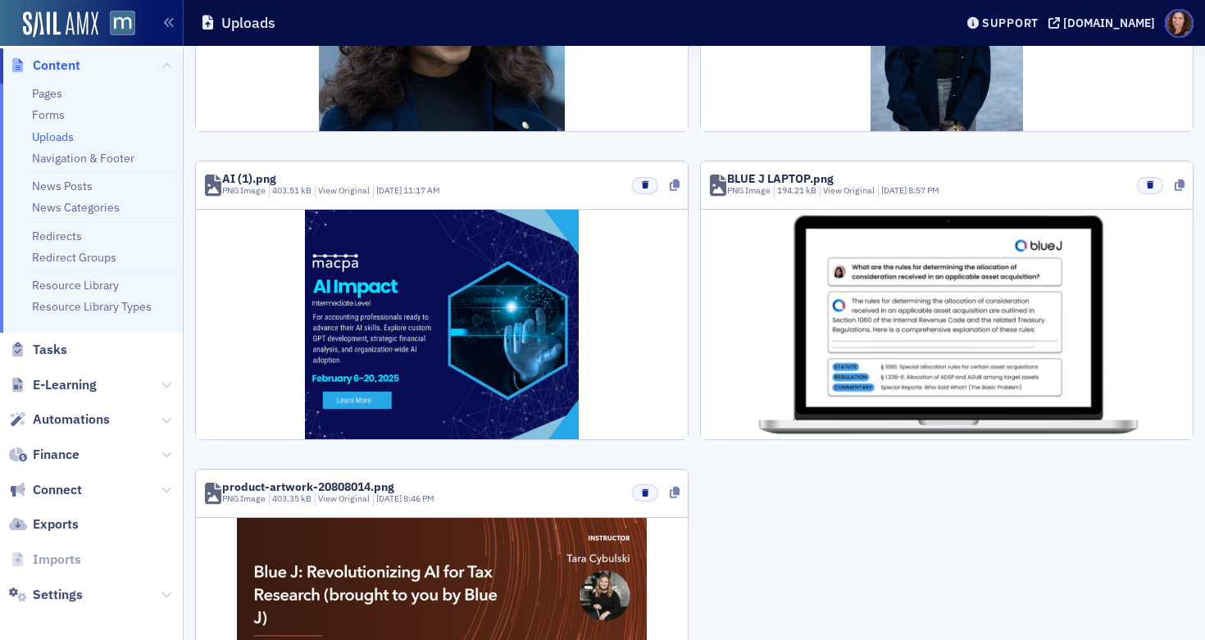
scroll to position [1864, 0]
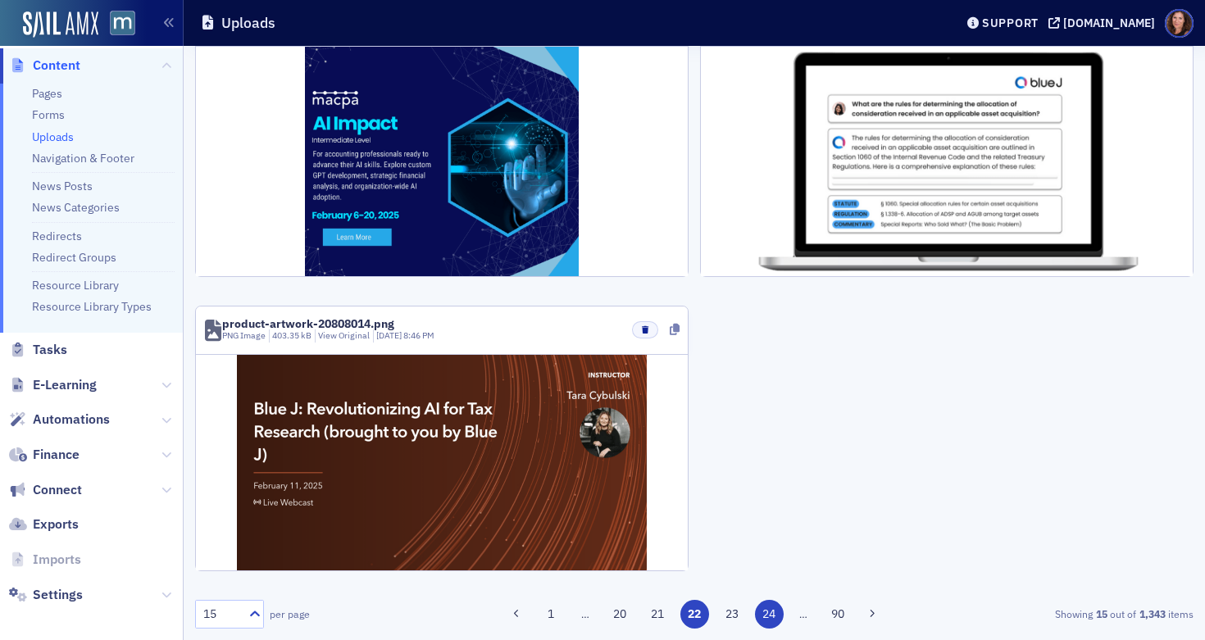
click at [764, 610] on button "24" at bounding box center [769, 614] width 29 height 29
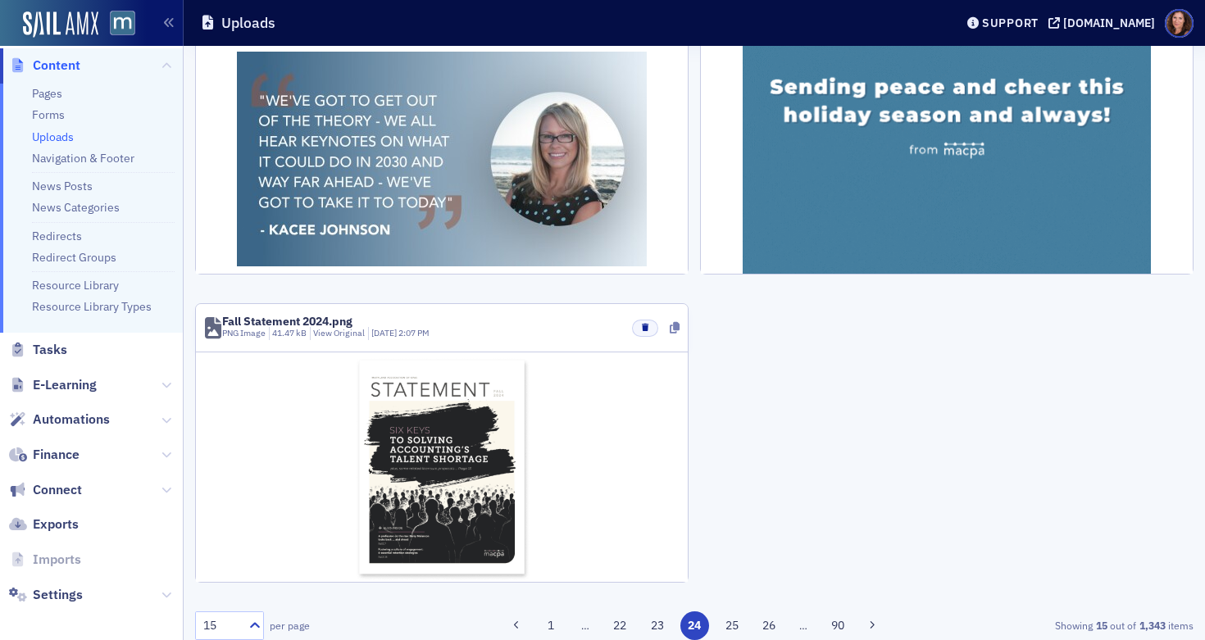
scroll to position [1878, 0]
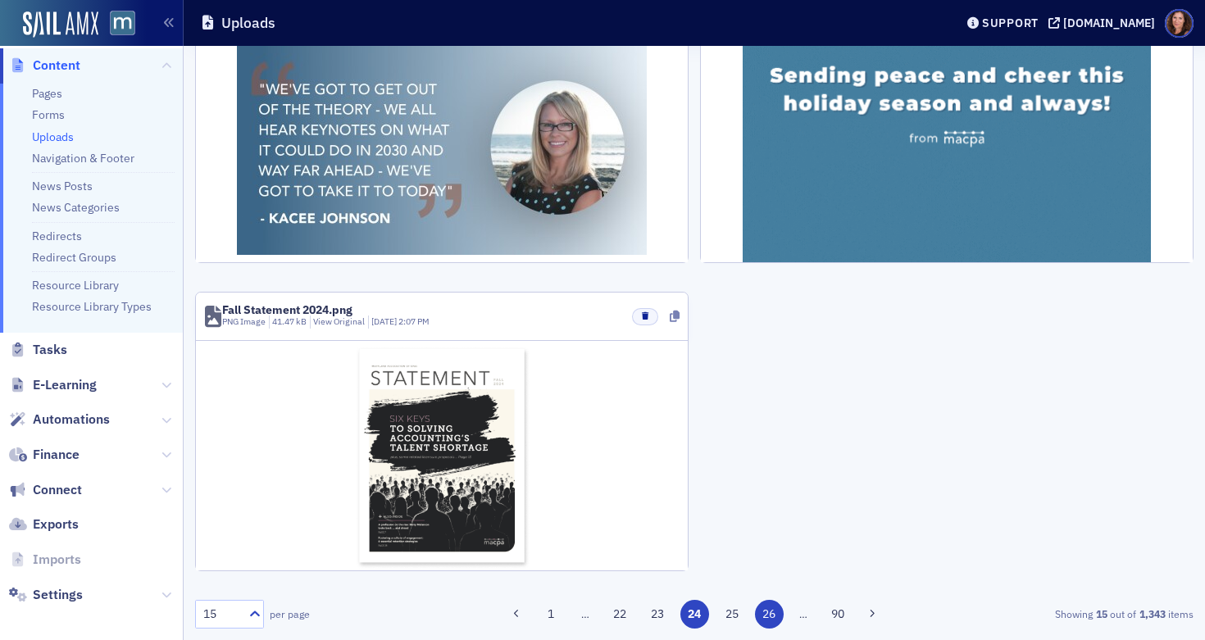
click at [763, 612] on button "26" at bounding box center [769, 614] width 29 height 29
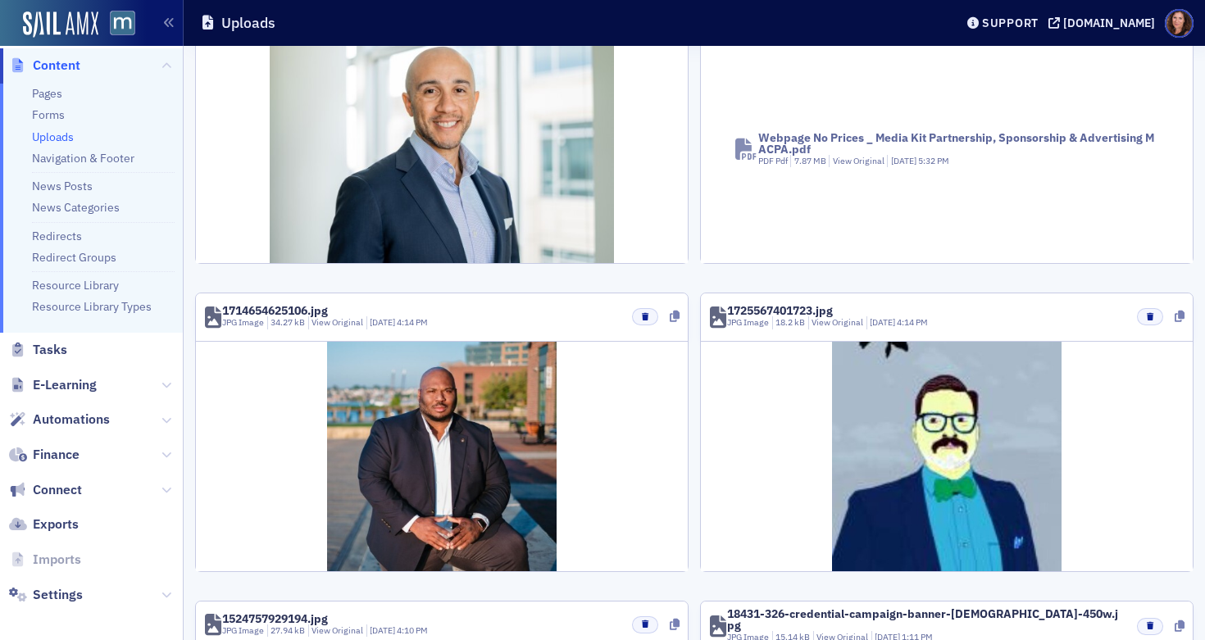
scroll to position [1739, 0]
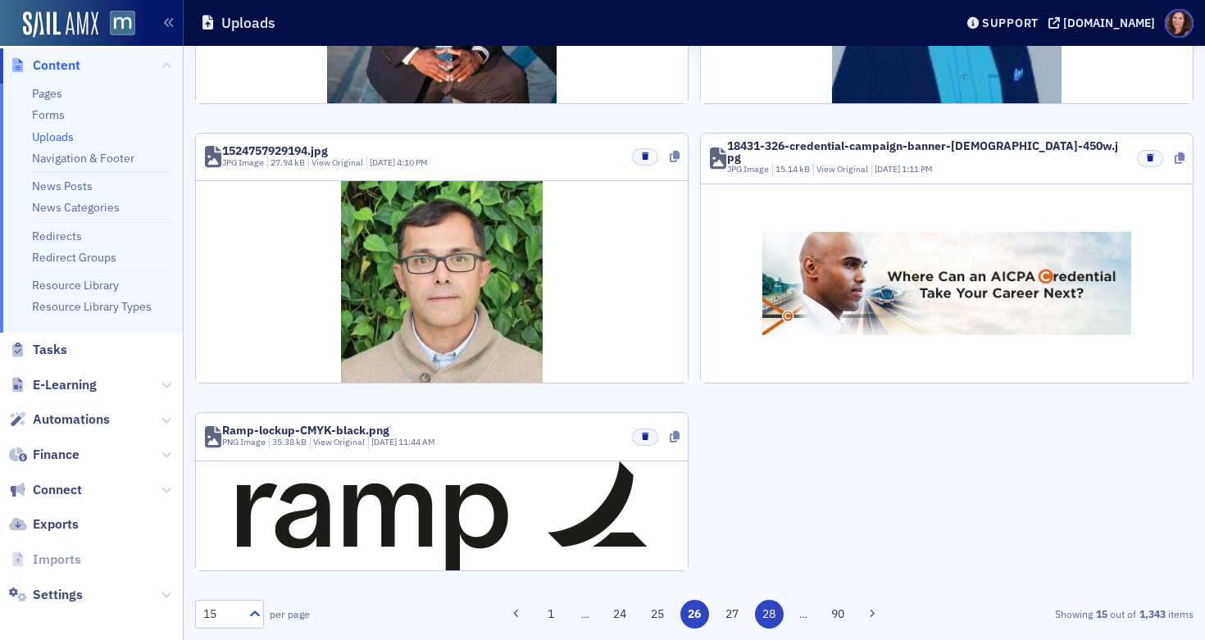
click at [765, 619] on button "28" at bounding box center [769, 614] width 29 height 29
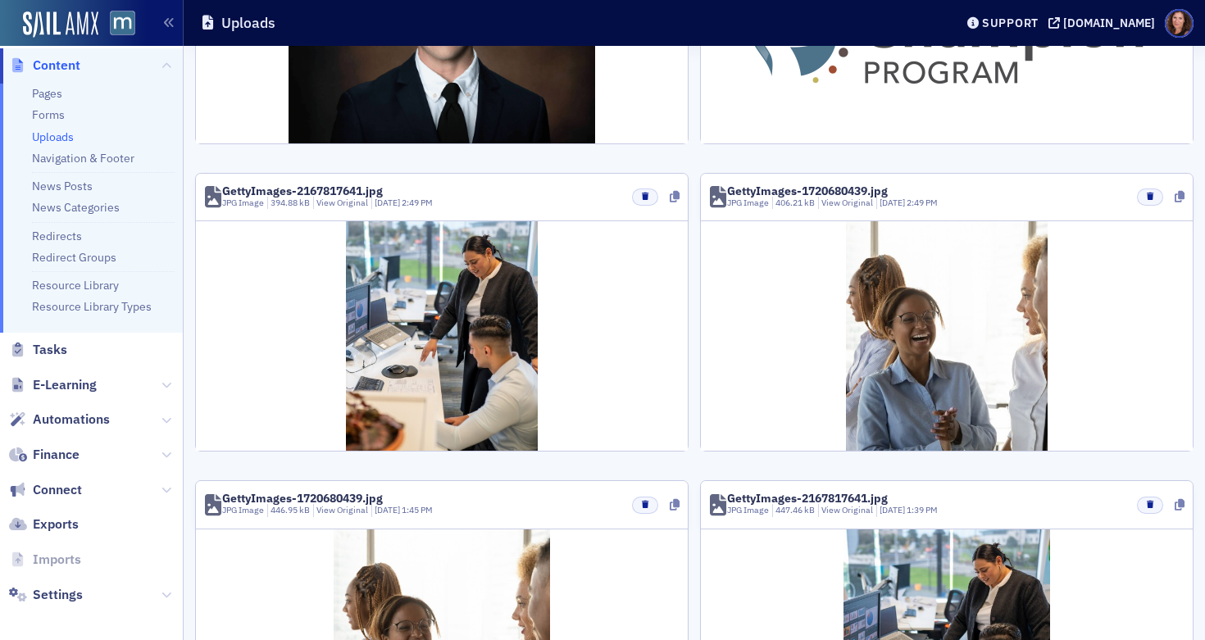
scroll to position [0, 0]
